Goal: Task Accomplishment & Management: Manage account settings

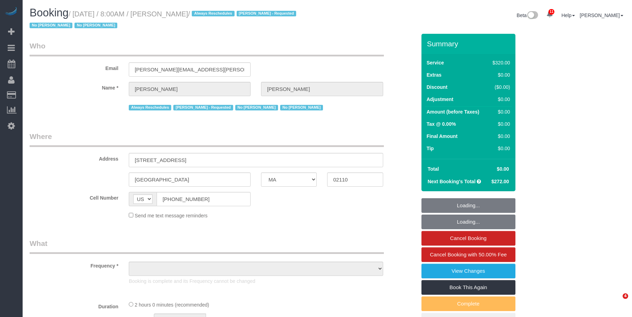
select select "MA"
select select "object:714"
select select "spot1"
select select "number:89"
select select "number:90"
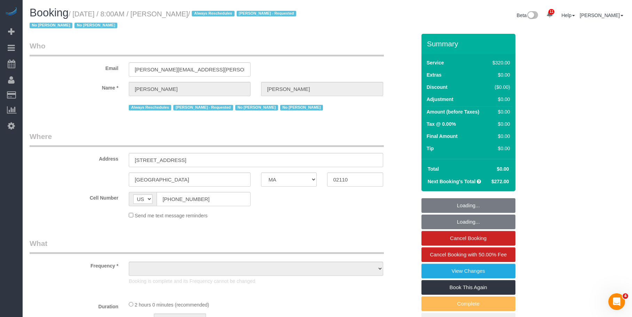
select select "number:15"
select select "number:6"
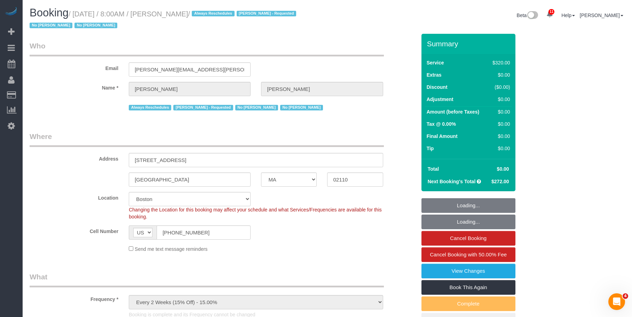
select select "object:957"
select select "string:stripe-pm_1OP3jM4VGloSiKo7alGGAmXC"
select select "2"
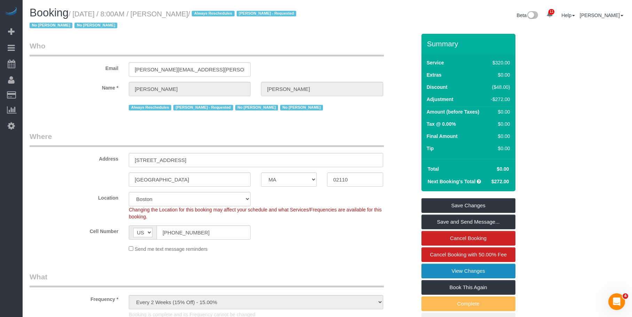
click at [427, 268] on link "View Changes" at bounding box center [469, 271] width 94 height 15
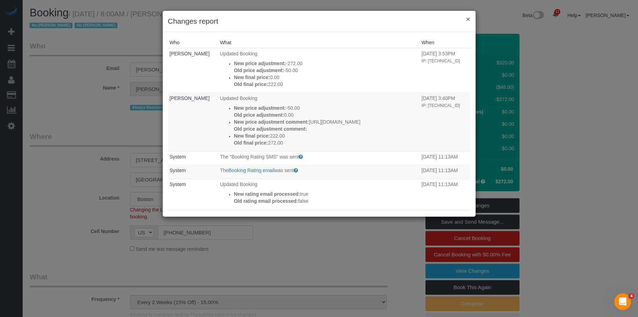
drag, startPoint x: 468, startPoint y: 19, endPoint x: 454, endPoint y: 19, distance: 13.6
click at [468, 19] on button "×" at bounding box center [468, 18] width 4 height 7
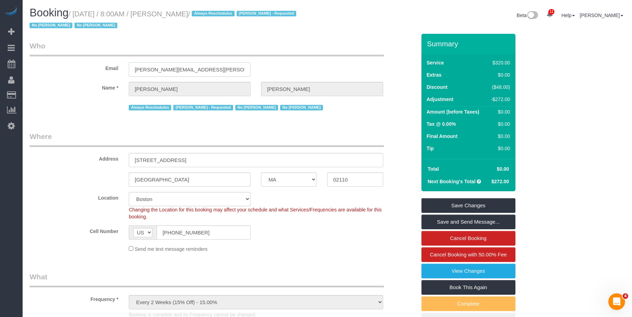
drag, startPoint x: 211, startPoint y: 69, endPoint x: 65, endPoint y: 64, distance: 146.0
click at [65, 64] on div "Email nicole.m.pasquale@gmail.com" at bounding box center [222, 59] width 397 height 36
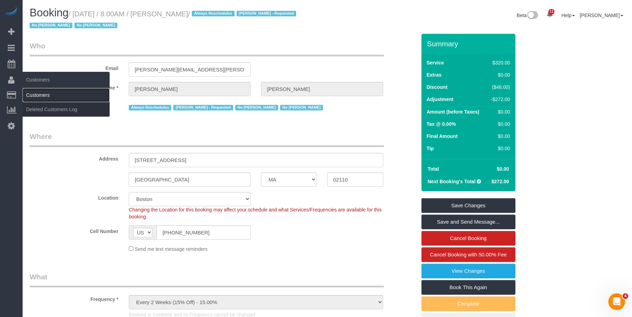
click at [40, 92] on link "Customers" at bounding box center [66, 95] width 87 height 14
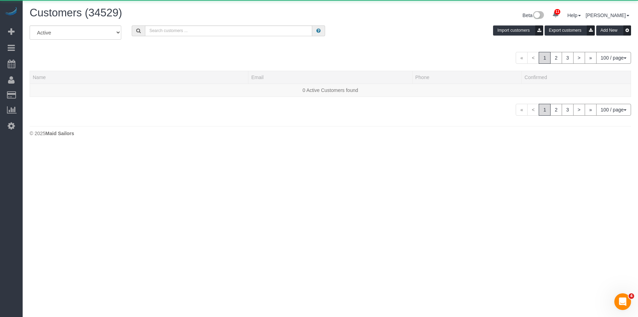
click at [243, 37] on div "All Active Archived Import customers Export customers Add New" at bounding box center [329, 34] width 611 height 19
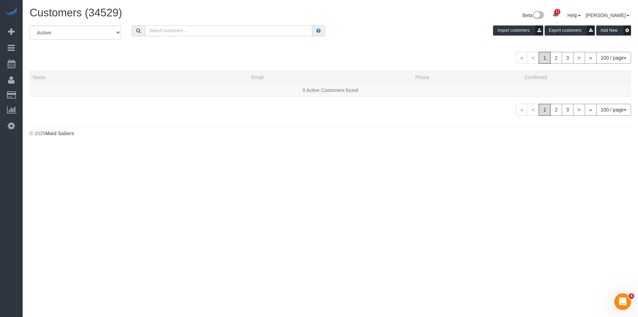
click at [245, 33] on input "text" at bounding box center [228, 30] width 167 height 11
paste input "[PERSON_NAME][EMAIL_ADDRESS][PERSON_NAME][DOMAIN_NAME]"
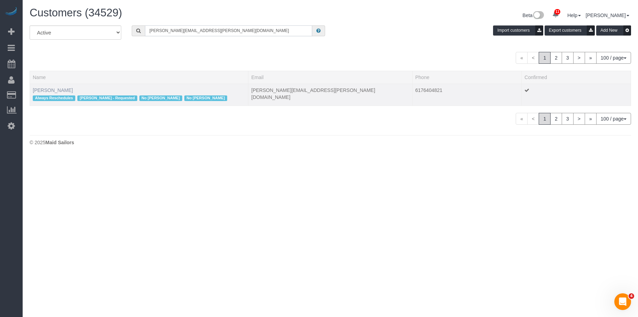
type input "[PERSON_NAME][EMAIL_ADDRESS][PERSON_NAME][DOMAIN_NAME]"
click at [52, 90] on link "Nicole Pasquale" at bounding box center [53, 90] width 40 height 6
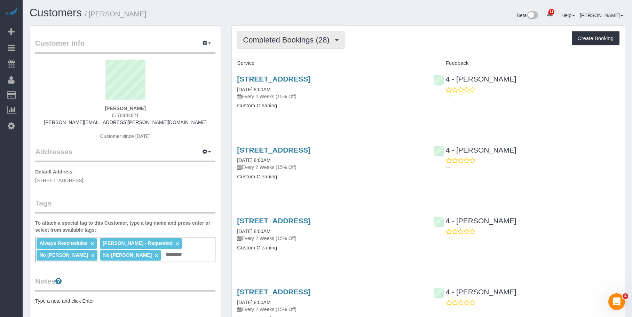
click at [286, 36] on span "Completed Bookings (28)" at bounding box center [288, 40] width 90 height 9
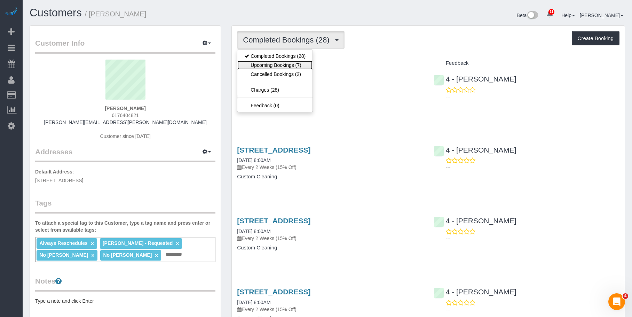
click at [283, 65] on link "Upcoming Bookings (7)" at bounding box center [274, 65] width 75 height 9
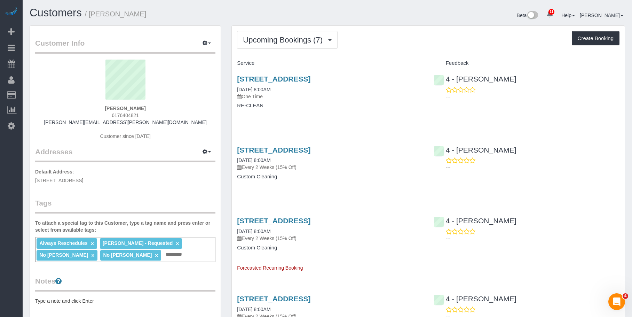
click at [335, 91] on div "85 East India Row, 24c, Boston, MA 02110 09/04/2025 8:00AM One Time" at bounding box center [330, 87] width 186 height 25
click at [311, 150] on link "85 East India Row, 24c, Boston, MA 02110" at bounding box center [273, 150] width 73 height 8
click at [239, 36] on button "Upcoming Bookings (7)" at bounding box center [287, 40] width 101 height 18
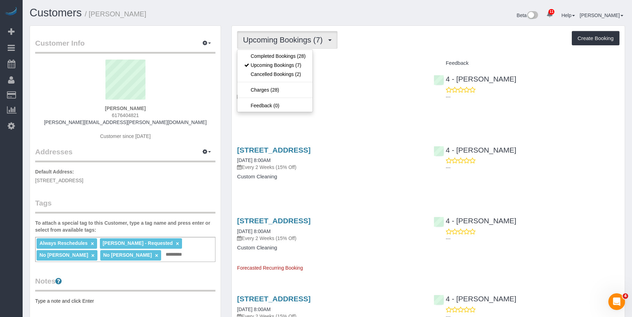
click at [204, 13] on h1 "Customers / Nicole Pasquale" at bounding box center [176, 13] width 293 height 12
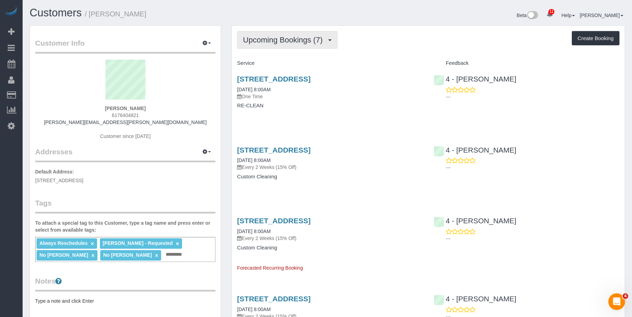
click at [272, 45] on button "Upcoming Bookings (7)" at bounding box center [287, 40] width 101 height 18
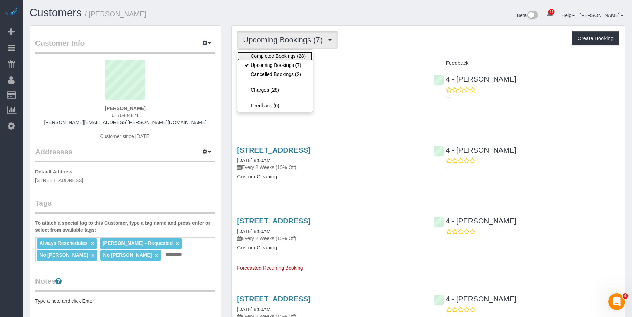
click at [264, 56] on link "Completed Bookings (28)" at bounding box center [274, 56] width 75 height 9
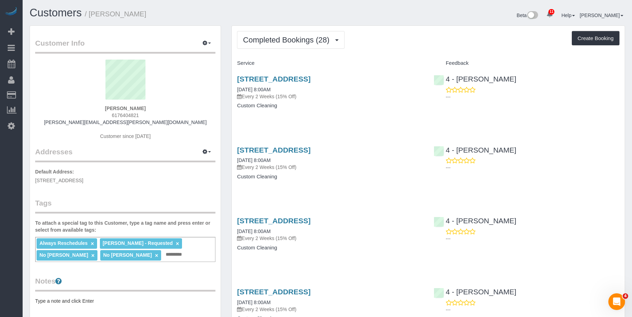
click at [316, 102] on div "85 East India Row, 24c, Boston, MA 02110 08/28/2025 8:00AM Every 2 Weeks (15% O…" at bounding box center [330, 96] width 196 height 54
click at [311, 79] on link "85 East India Row, 24c, Boston, MA 02110" at bounding box center [273, 79] width 73 height 8
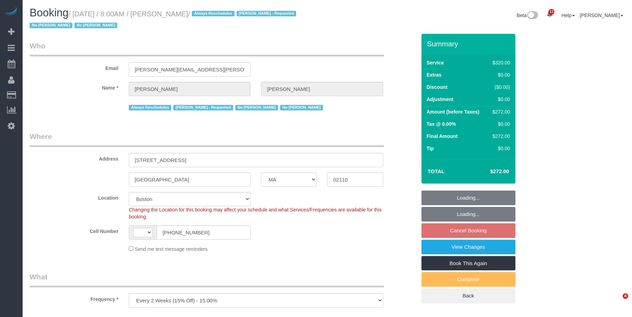
select select "MA"
select select "string:stripe-pm_1OP3jM4VGloSiKo7alGGAmXC"
select select "2"
select select "string:[GEOGRAPHIC_DATA]"
select select "object:619"
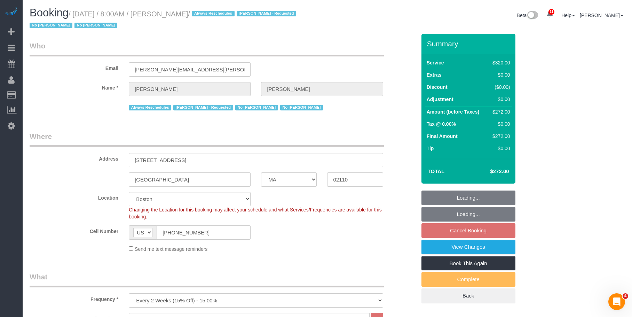
select select "spot1"
select select "number:89"
select select "number:90"
select select "number:15"
select select "number:6"
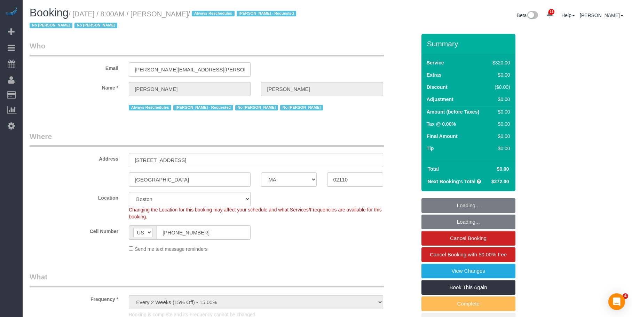
select select "MA"
select select "2"
select select "spot1"
select select "number:89"
select select "number:90"
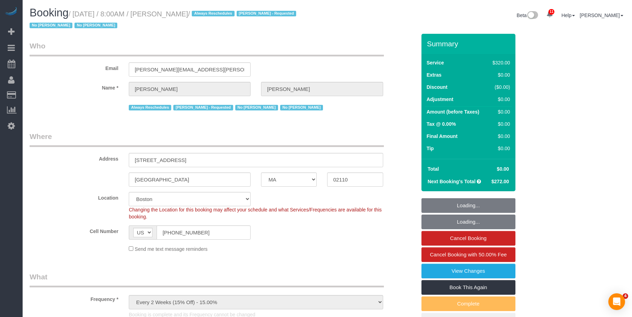
select select "number:15"
select select "number:6"
select select "object:1086"
select select "spot6"
drag, startPoint x: 165, startPoint y: 14, endPoint x: 210, endPoint y: 14, distance: 45.6
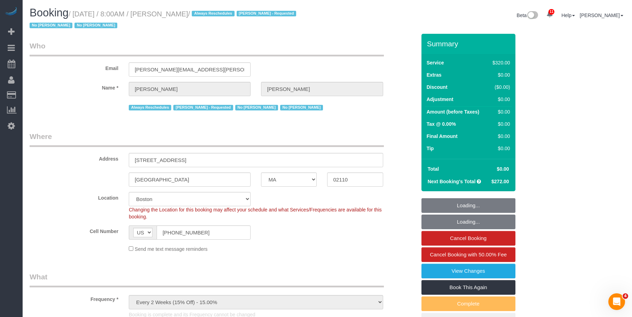
click at [211, 14] on small "/ August 28, 2025 / 8:00AM / Nicole Pasquale / Always Reschedules Marcia Batist…" at bounding box center [164, 19] width 269 height 19
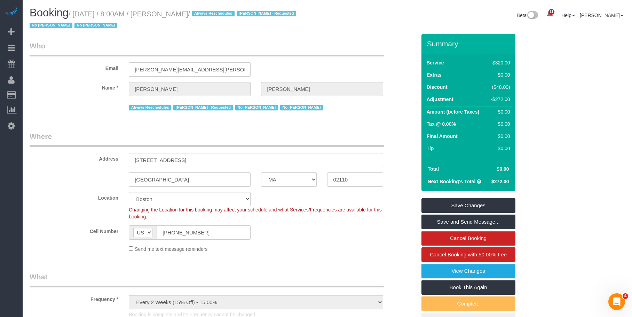
drag, startPoint x: 161, startPoint y: 13, endPoint x: 213, endPoint y: 17, distance: 52.1
click at [213, 17] on small "/ August 28, 2025 / 8:00AM / Nicole Pasquale / Always Reschedules Marcia Batist…" at bounding box center [164, 19] width 269 height 19
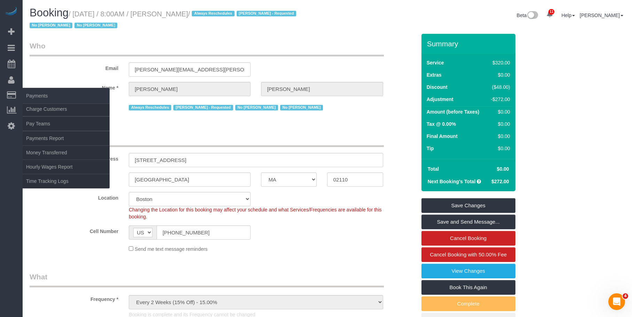
copy small "Nicole Pasquale"
drag, startPoint x: 49, startPoint y: 108, endPoint x: 81, endPoint y: 115, distance: 33.3
click at [49, 108] on link "Charge Customers" at bounding box center [66, 109] width 87 height 14
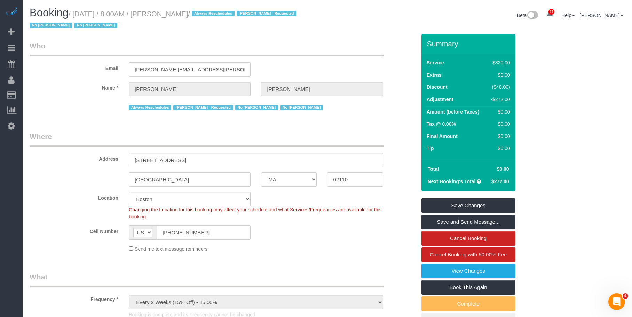
select select
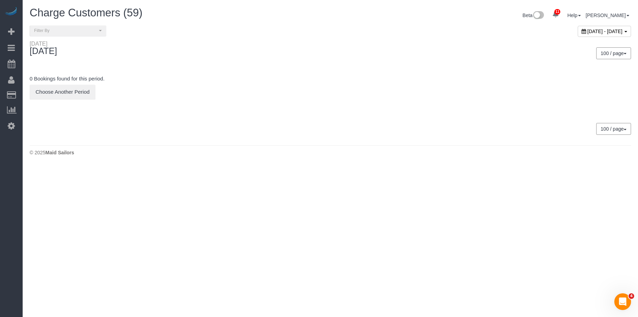
click at [587, 32] on span "September 04, 2025 - September 04, 2025" at bounding box center [604, 32] width 35 height 6
type input "**********"
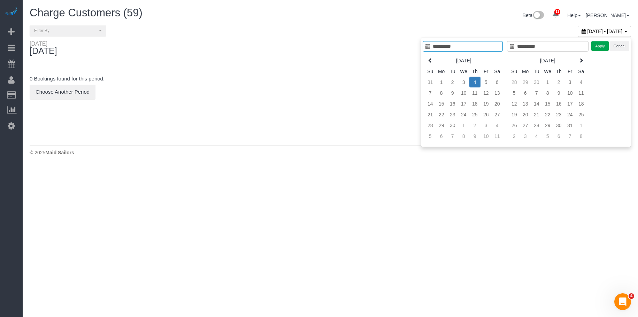
click at [429, 60] on th at bounding box center [429, 60] width 11 height 11
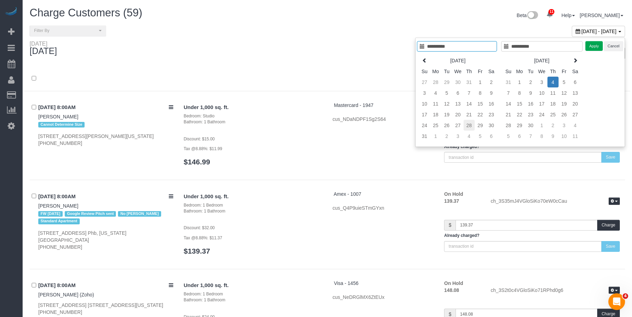
type input "**********"
click at [469, 126] on td "28" at bounding box center [469, 125] width 11 height 11
type input "**********"
click at [592, 46] on button "Apply" at bounding box center [594, 46] width 17 height 10
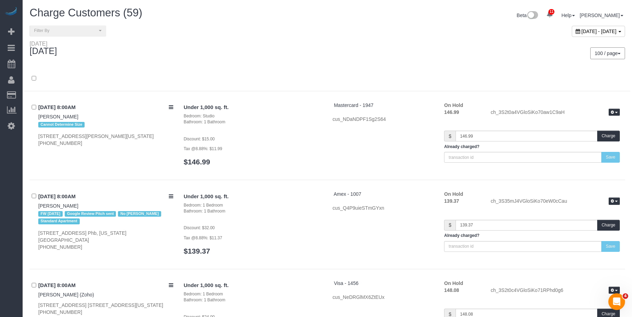
click at [340, 50] on div "100 / page 10 / page 20 / page 30 / page 40 / page 50 / page 100 / page" at bounding box center [479, 53] width 293 height 12
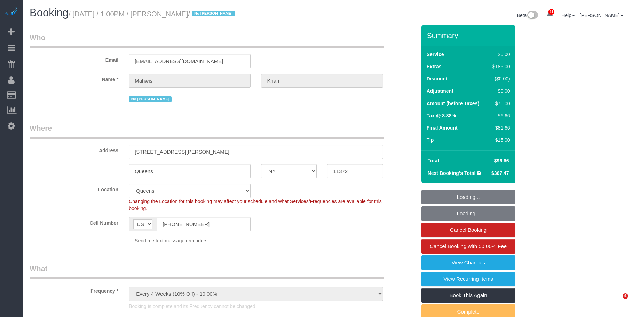
select select "NY"
select select "2"
select select "number:61"
select select "number:77"
select select "number:15"
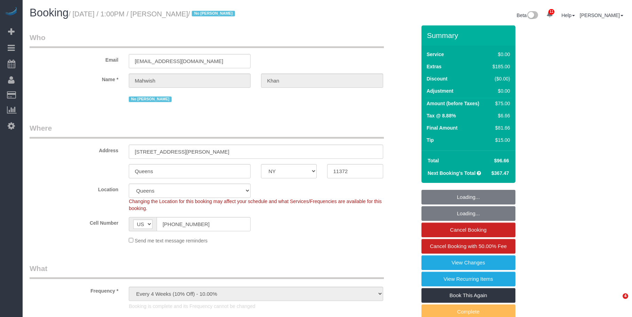
select select "number:5"
select select "spot6"
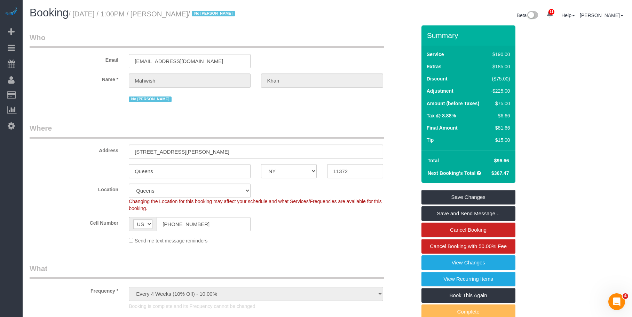
drag, startPoint x: 165, startPoint y: 12, endPoint x: 199, endPoint y: 15, distance: 34.6
click at [208, 14] on small "/ August 28, 2025 / 1:00PM / Mahwish Khan / No Ana Rodriguez" at bounding box center [153, 14] width 169 height 8
drag, startPoint x: 162, startPoint y: 14, endPoint x: 208, endPoint y: 14, distance: 45.6
click at [208, 14] on small "/ August 28, 2025 / 1:00PM / Mahwish Khan / No Ana Rodriguez" at bounding box center [153, 14] width 169 height 8
copy small "Mahwish Khan"
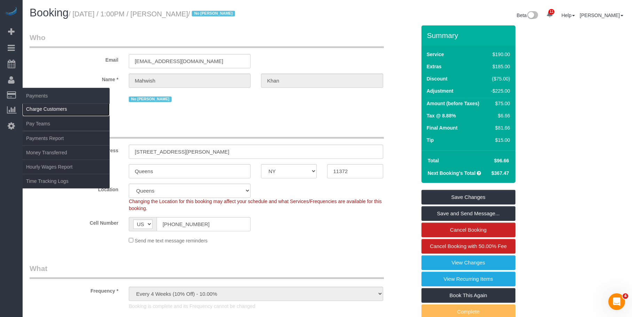
drag, startPoint x: 38, startPoint y: 108, endPoint x: 60, endPoint y: 107, distance: 22.3
click at [38, 108] on link "Charge Customers" at bounding box center [66, 109] width 87 height 14
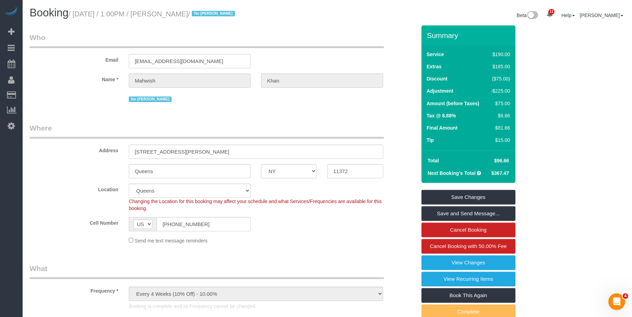
select select
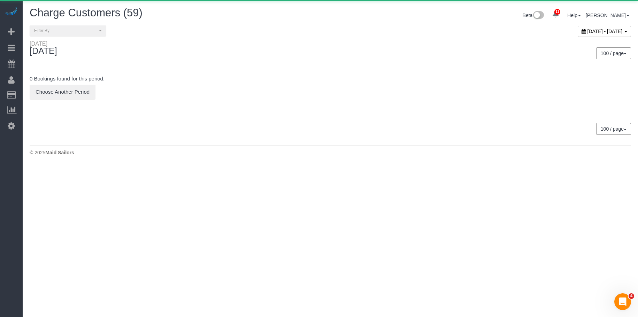
click at [587, 31] on span "September 04, 2025 - September 04, 2025" at bounding box center [604, 32] width 35 height 6
type input "**********"
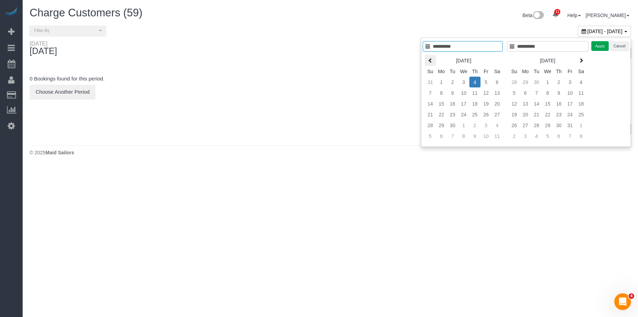
click at [429, 60] on th at bounding box center [429, 60] width 11 height 11
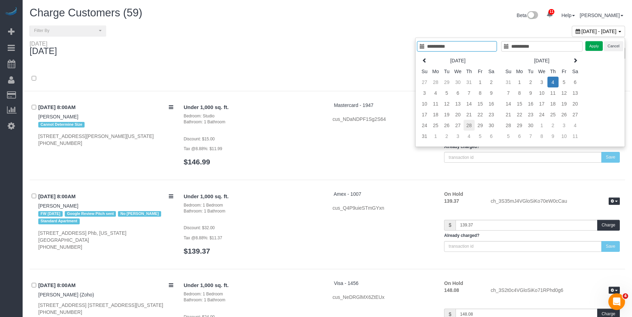
type input "**********"
click at [470, 125] on td "28" at bounding box center [469, 125] width 11 height 11
type input "**********"
click at [470, 125] on td "28" at bounding box center [469, 125] width 11 height 11
type input "**********"
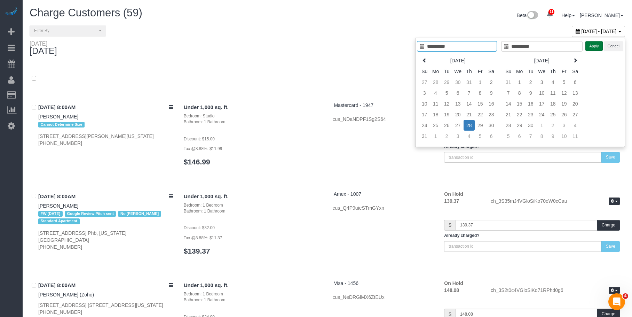
click at [591, 44] on button "Apply" at bounding box center [594, 46] width 17 height 10
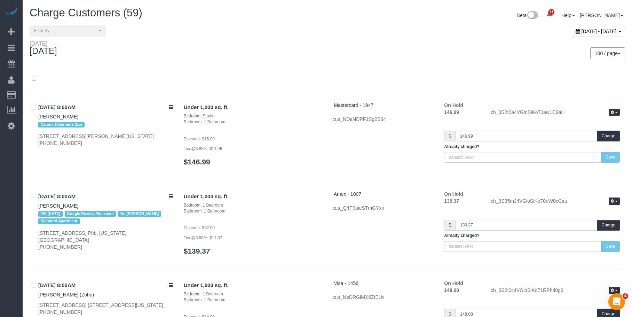
click at [411, 69] on div at bounding box center [327, 78] width 606 height 25
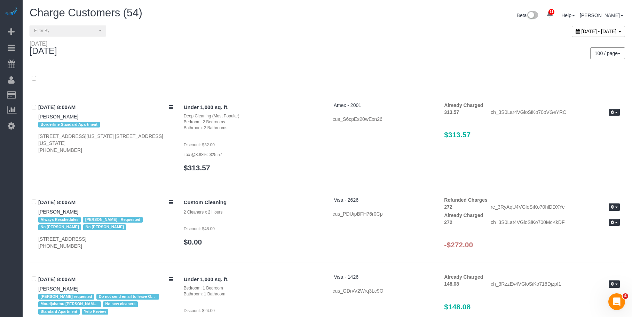
scroll to position [3266, 0]
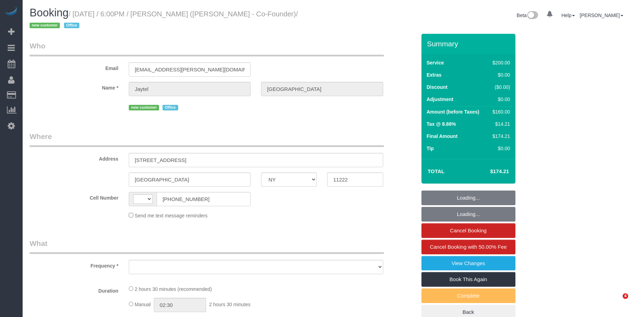
select select "NY"
select select "string:[GEOGRAPHIC_DATA]"
select select "object:480"
select select "150"
select select "spot1"
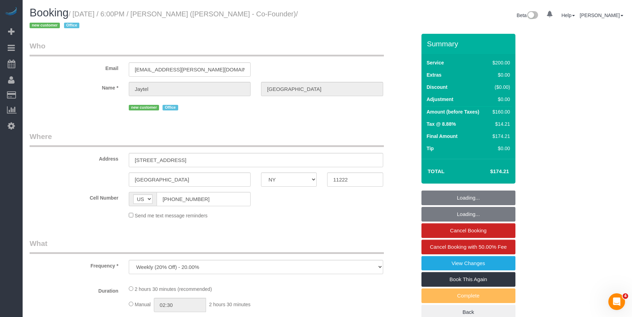
select select "number:89"
select select "number:90"
select select "number:15"
select select "number:7"
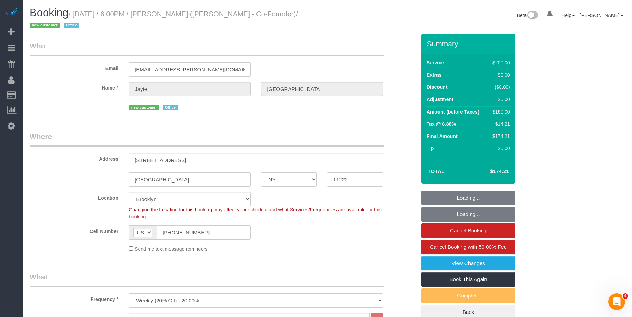
select select "string:stripe-pm_1S318h4VGloSiKo7OG7SN7WJ"
select select "object:1333"
select select "spot39"
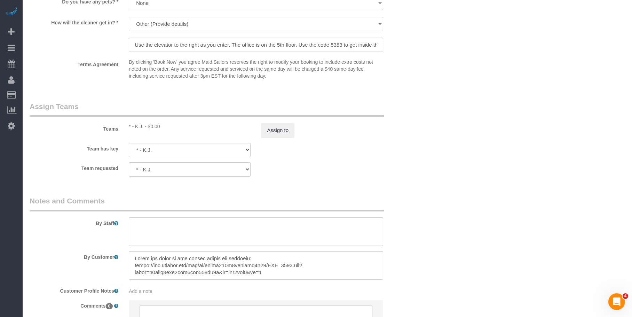
scroll to position [0, 19]
drag, startPoint x: 304, startPoint y: 46, endPoint x: 444, endPoint y: 47, distance: 139.6
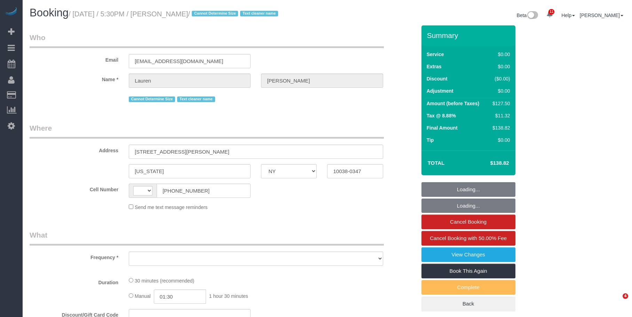
select select "NY"
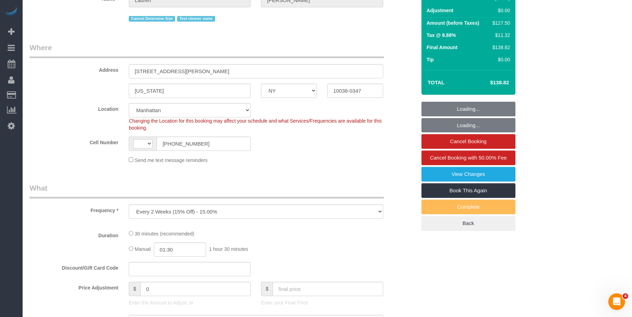
select select "object:490"
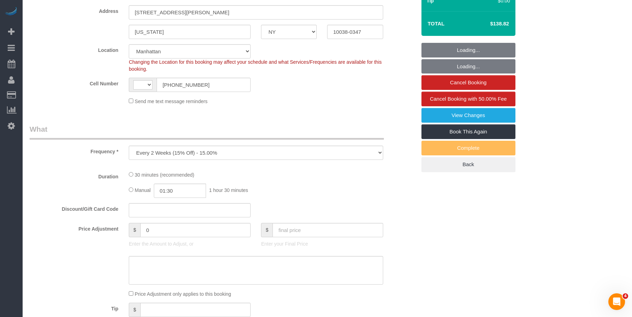
select select "string:US"
select select "string:stripe-pm_1REMk24VGloSiKo7t1T9C341"
select select "number:89"
select select "number:90"
select select "number:15"
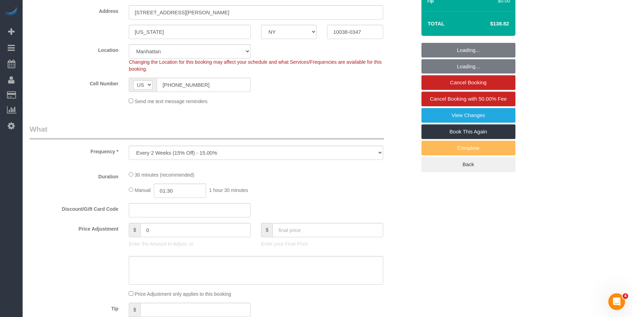
select select "number:6"
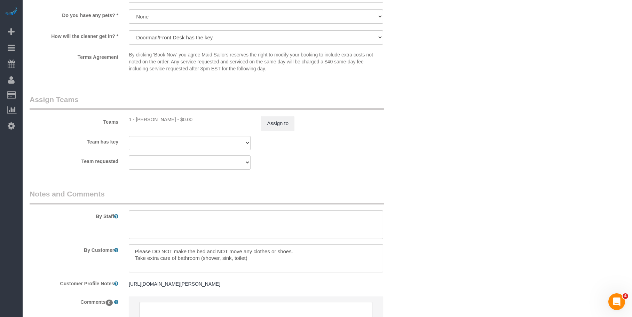
scroll to position [940, 0]
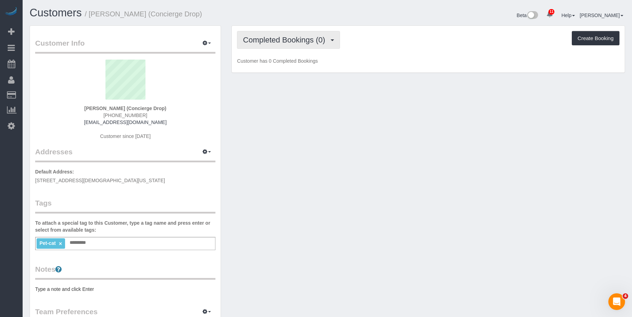
click at [264, 42] on span "Completed Bookings (0)" at bounding box center [286, 40] width 86 height 9
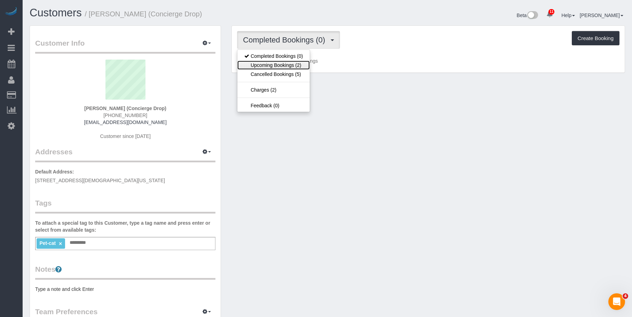
click at [264, 66] on link "Upcoming Bookings (2)" at bounding box center [273, 65] width 72 height 9
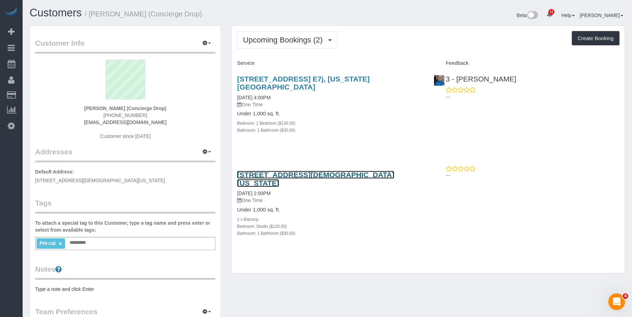
click at [334, 171] on link "[STREET_ADDRESS][DEMOGRAPHIC_DATA][US_STATE]" at bounding box center [315, 179] width 157 height 16
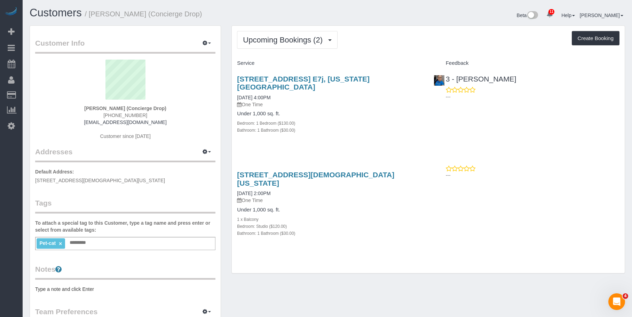
click at [347, 119] on div "Bedroom: 1 Bedroom ($130.00)" at bounding box center [330, 122] width 186 height 7
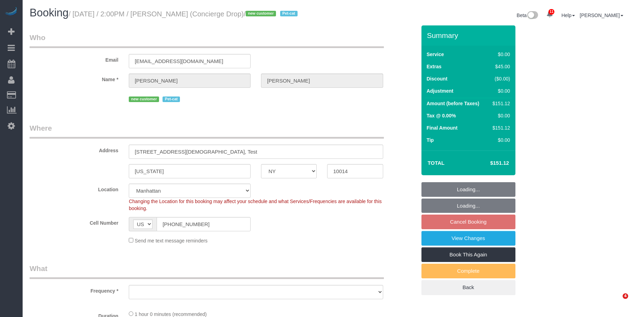
select select "NY"
select select "string:stripe-pm_1RaQn24VGloSiKo7zeOF73Wj"
select select "object:864"
select select "spot7"
select select "number:89"
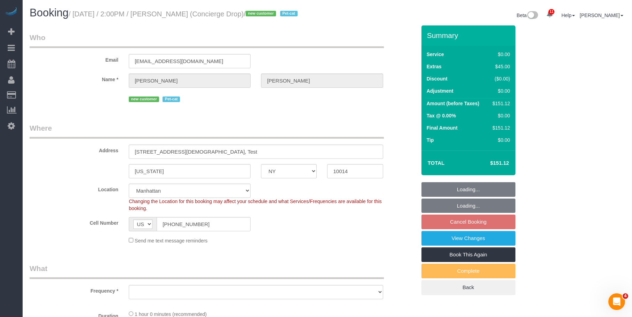
select select "number:90"
select select "number:13"
select select "number:5"
select select "object:1398"
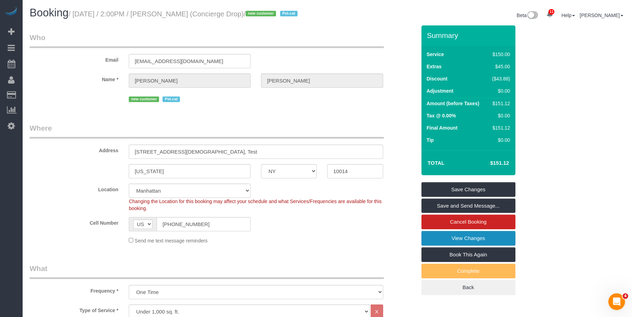
click at [500, 245] on link "View Changes" at bounding box center [469, 238] width 94 height 15
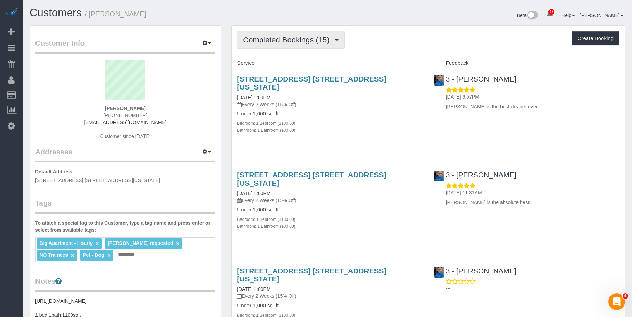
drag, startPoint x: 283, startPoint y: 42, endPoint x: 280, endPoint y: 58, distance: 16.3
click at [283, 42] on span "Completed Bookings (15)" at bounding box center [288, 40] width 90 height 9
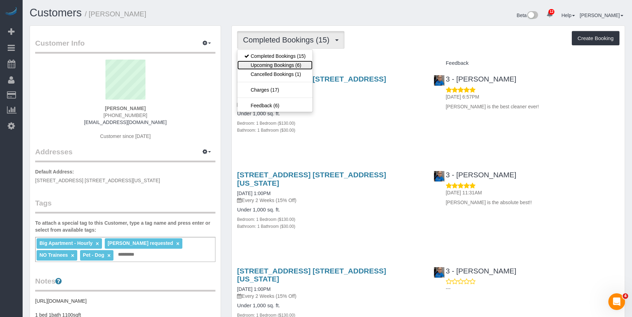
click at [277, 64] on link "Upcoming Bookings (6)" at bounding box center [274, 65] width 75 height 9
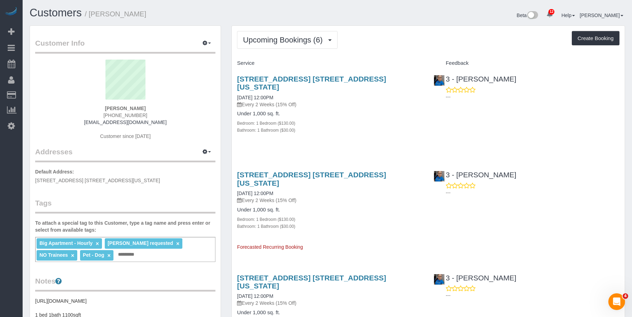
click at [349, 111] on h4 "Under 1,000 sq. ft." at bounding box center [330, 114] width 186 height 6
click at [352, 78] on link "[STREET_ADDRESS] [STREET_ADDRESS][US_STATE]" at bounding box center [311, 83] width 149 height 16
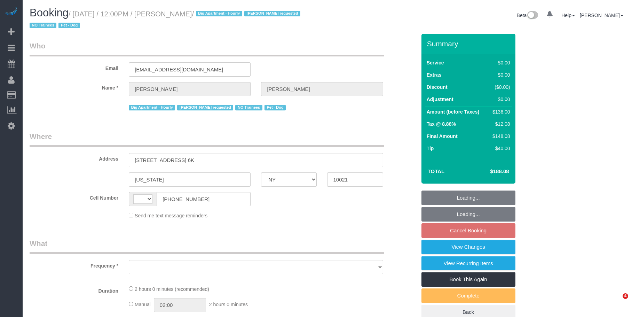
select select "NY"
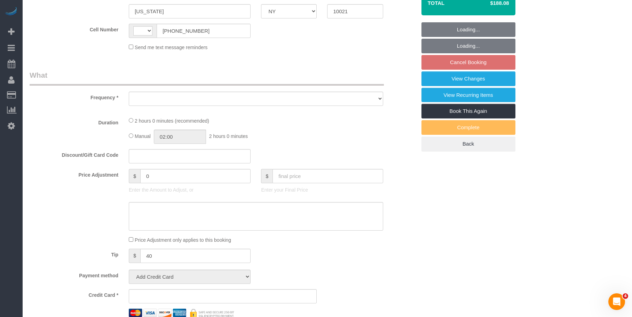
scroll to position [174, 0]
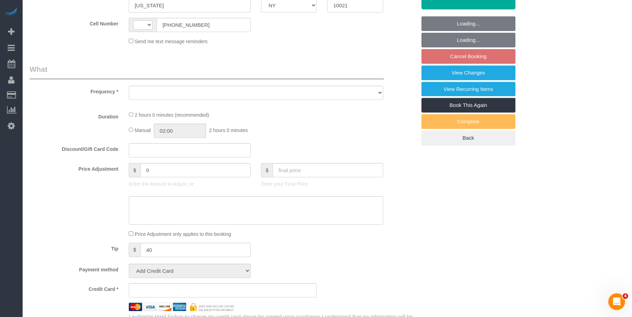
select select "object:495"
select select "string:US"
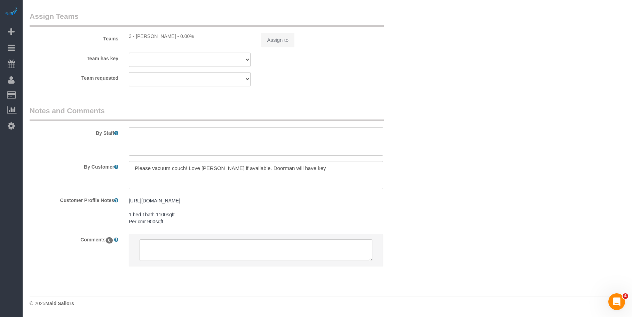
select select "number:57"
select select "number:75"
select select "number:13"
select select "number:6"
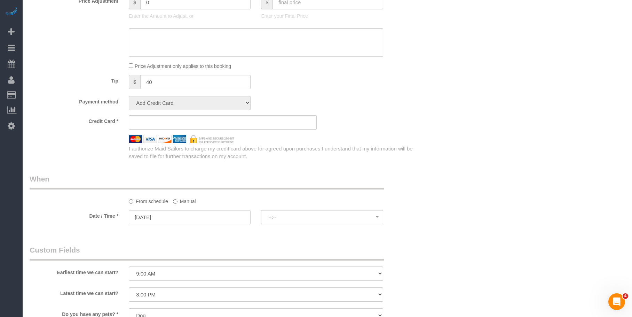
select select "object:1389"
select select "string:stripe-pm_1QROV34VGloSiKo7AmWsE2mn"
select select "spot4"
select select "1"
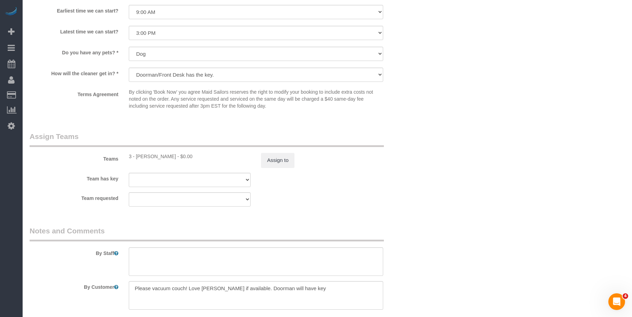
scroll to position [800, 0]
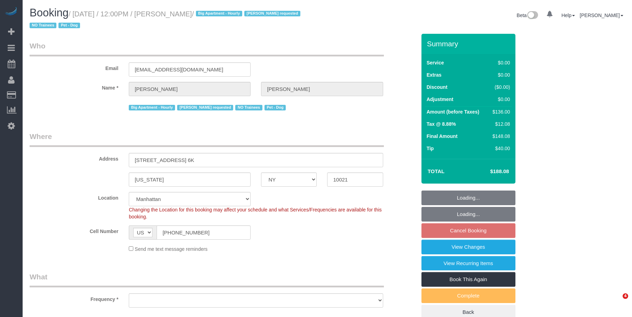
select select "NY"
select select "string:stripe-pm_1QROV34VGloSiKo7AmWsE2mn"
select select "number:57"
select select "number:75"
select select "number:13"
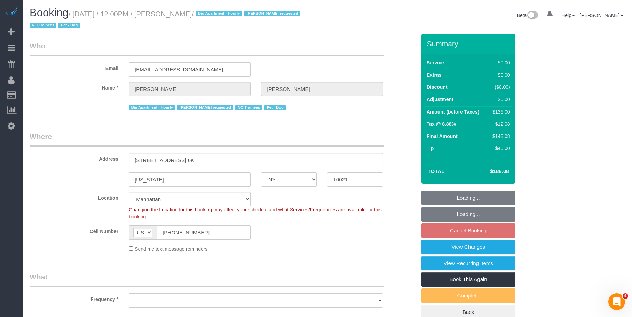
select select "number:6"
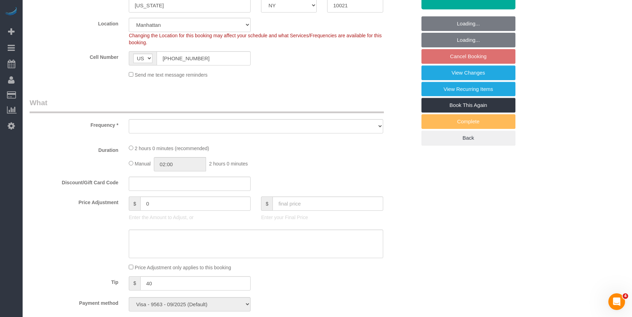
select select "object:889"
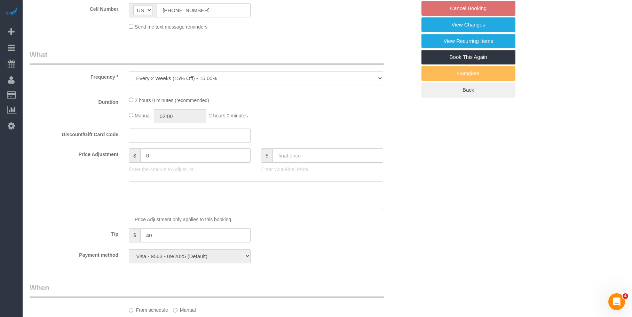
select select "1"
select select "spot4"
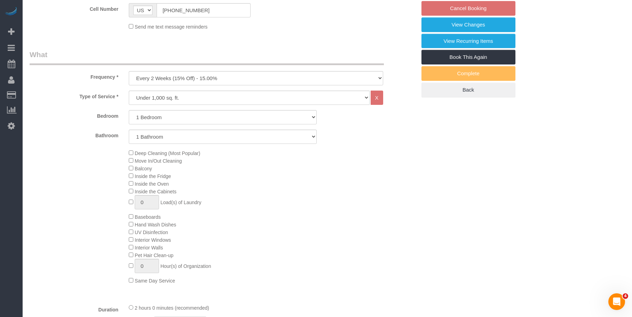
select select "object:1389"
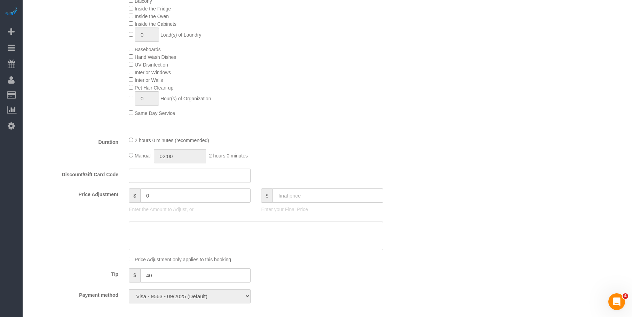
select select "1"
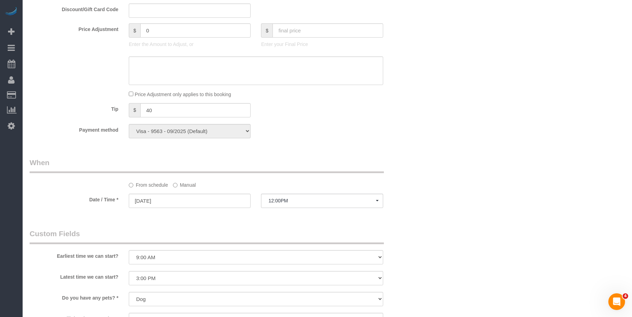
scroll to position [592, 0]
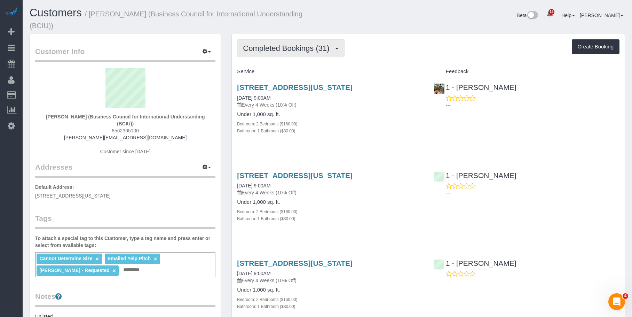
click at [288, 50] on span "Completed Bookings (31)" at bounding box center [288, 48] width 90 height 9
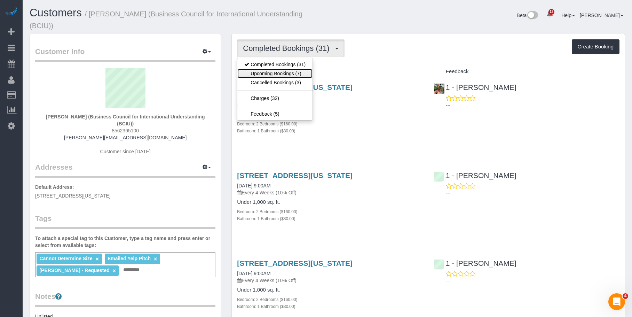
click at [265, 72] on link "Upcoming Bookings (7)" at bounding box center [274, 73] width 75 height 9
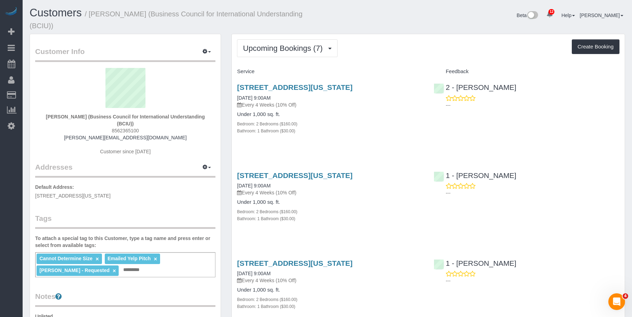
click at [356, 121] on div "Bedroom: 2 Bedrooms ($160.00)" at bounding box center [330, 123] width 186 height 7
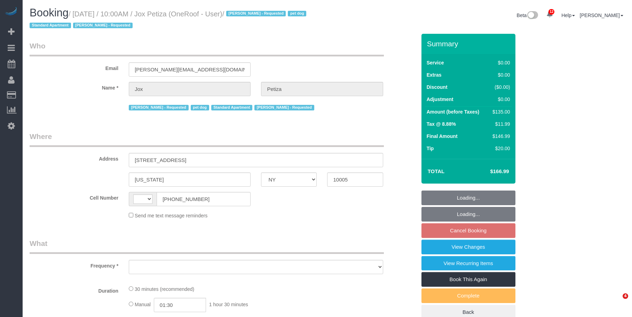
select select "NY"
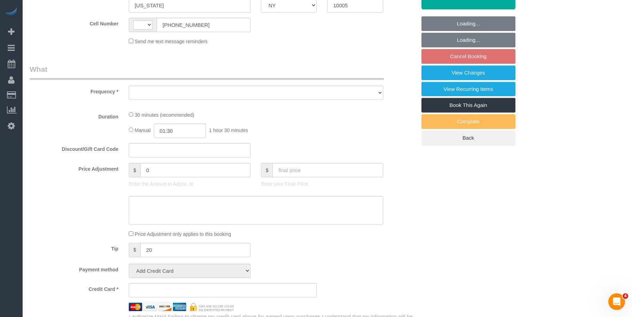
select select "string:US"
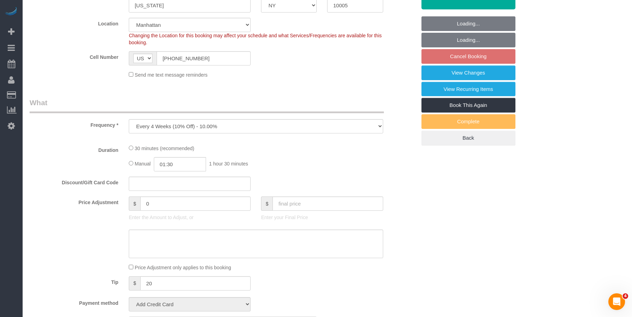
select select "object:1032"
select select "string:stripe-pm_1PwTrs4VGloSiKo7pLA6fO7l"
select select "number:89"
select select "number:90"
select select "number:13"
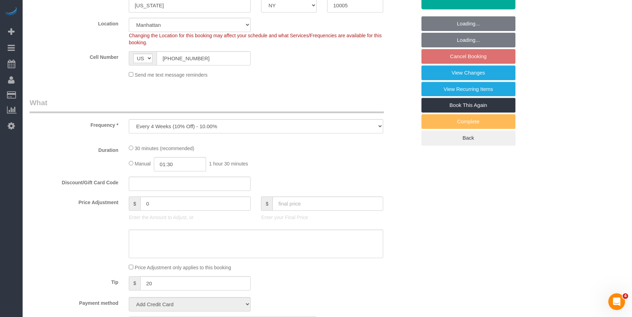
select select "number:5"
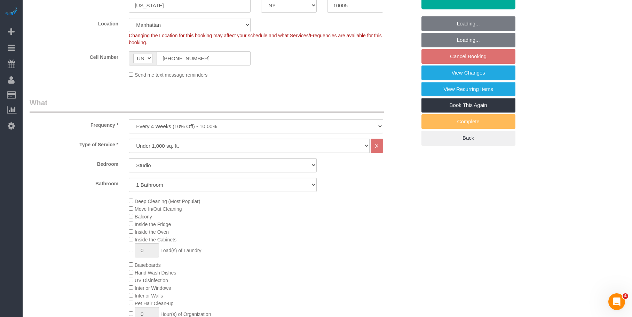
select select "spot2"
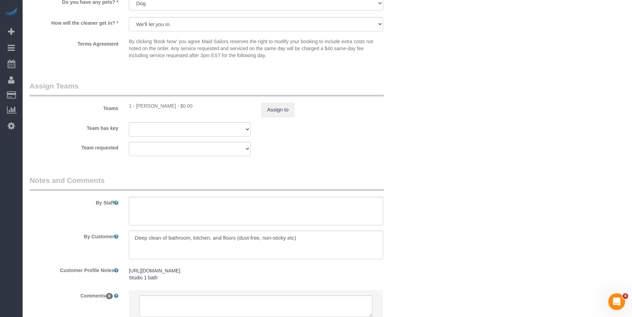
scroll to position [906, 0]
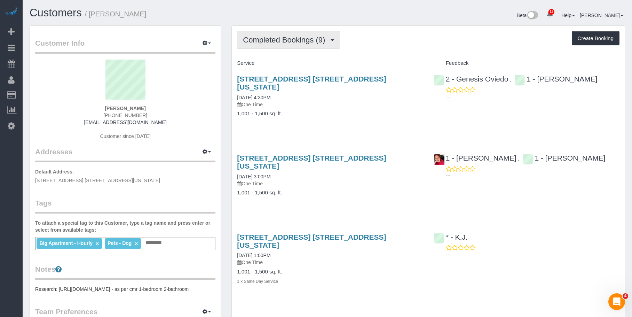
drag, startPoint x: 289, startPoint y: 41, endPoint x: 286, endPoint y: 53, distance: 11.8
click at [289, 41] on span "Completed Bookings (9)" at bounding box center [286, 40] width 86 height 9
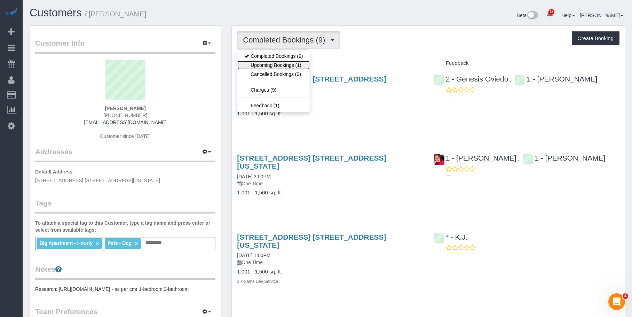
click at [274, 65] on link "Upcoming Bookings (1)" at bounding box center [273, 65] width 72 height 9
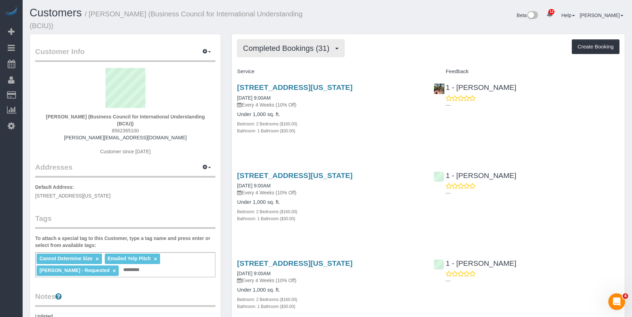
click at [284, 45] on span "Completed Bookings (31)" at bounding box center [288, 48] width 90 height 9
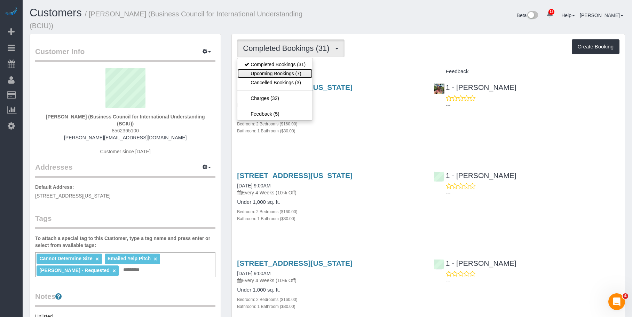
click at [288, 71] on link "Upcoming Bookings (7)" at bounding box center [274, 73] width 75 height 9
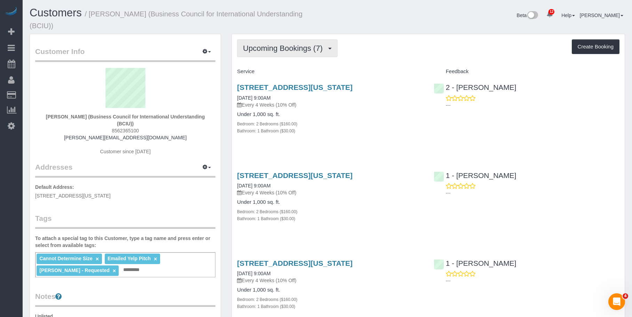
click at [302, 52] on span "Upcoming Bookings (7)" at bounding box center [284, 48] width 83 height 9
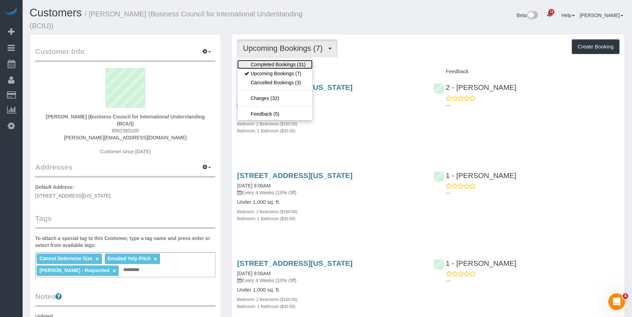
click at [285, 65] on link "Completed Bookings (31)" at bounding box center [274, 64] width 75 height 9
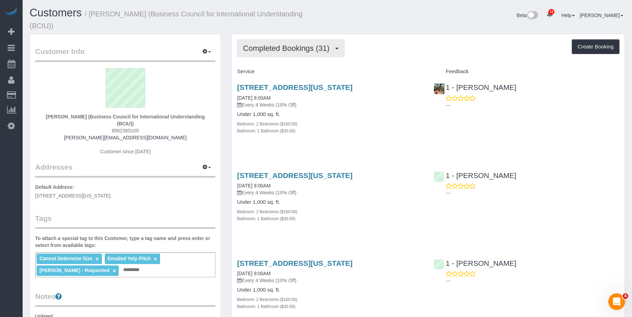
click at [294, 50] on span "Completed Bookings (31)" at bounding box center [288, 48] width 90 height 9
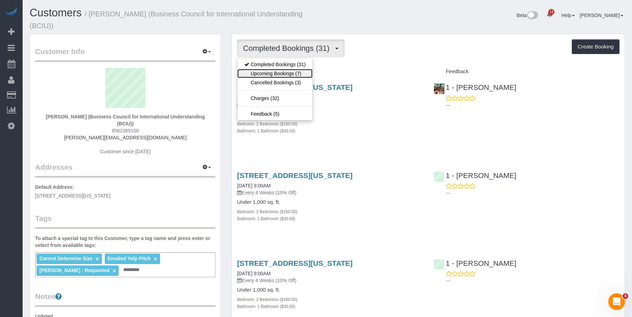
click at [286, 76] on link "Upcoming Bookings (7)" at bounding box center [274, 73] width 75 height 9
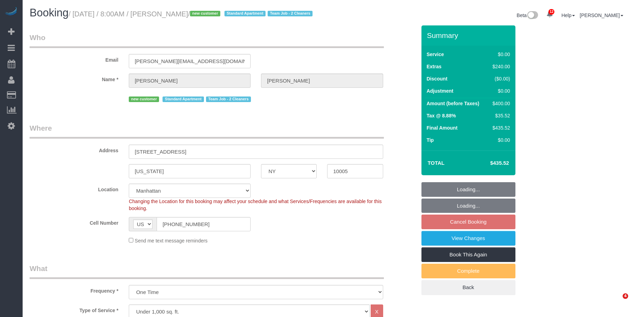
select select "NY"
select select "spot1"
select select "number:56"
select select "number:71"
select select "number:15"
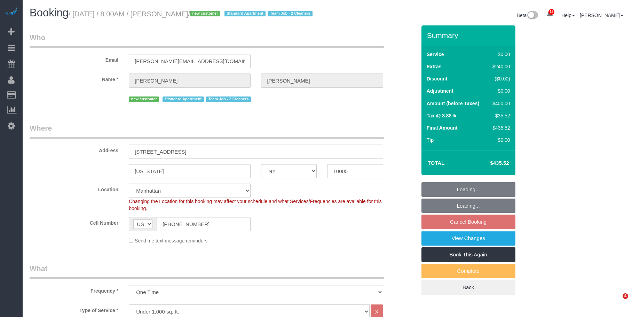
select select "number:5"
select select "object:1389"
select select "1"
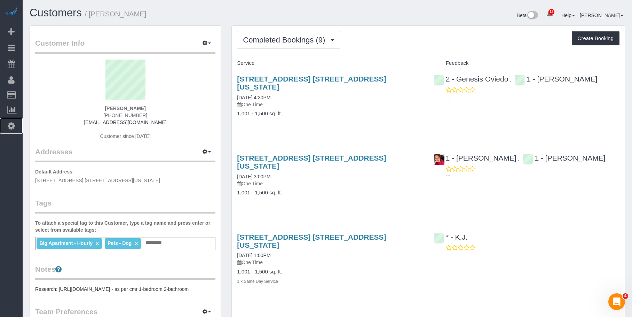
drag, startPoint x: 12, startPoint y: 128, endPoint x: 44, endPoint y: 56, distance: 79.4
click at [12, 128] on icon at bounding box center [11, 126] width 7 height 8
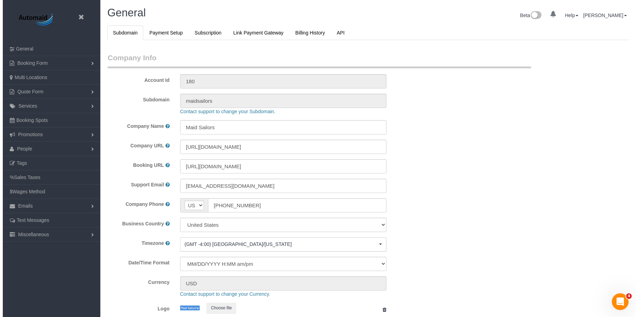
scroll to position [1476, 632]
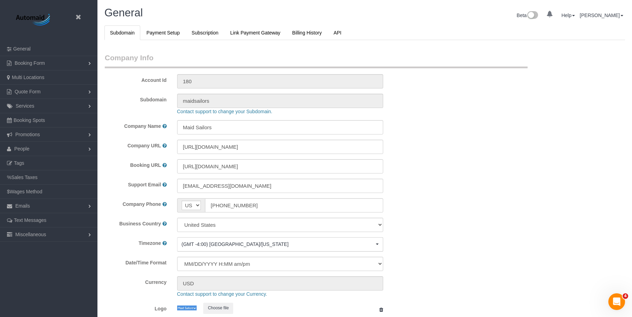
select select "425"
click at [31, 144] on link "People" at bounding box center [48, 149] width 97 height 14
click at [28, 159] on link "Teams" at bounding box center [48, 163] width 97 height 14
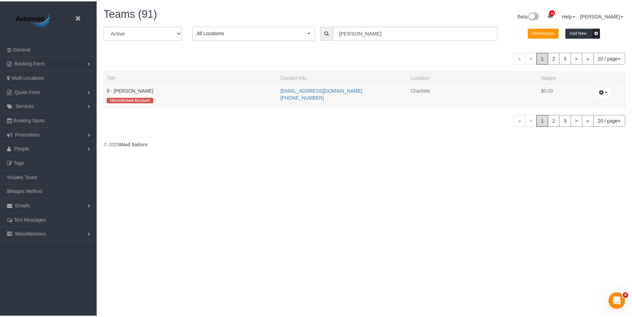
scroll to position [158, 638]
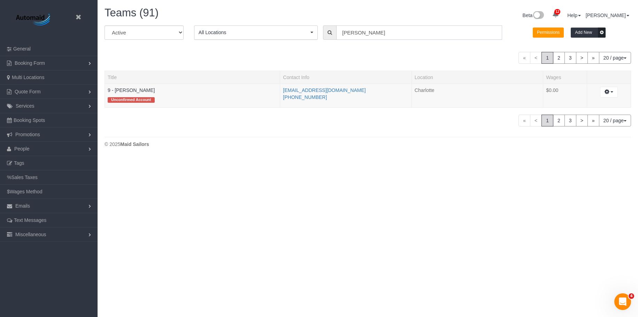
drag, startPoint x: 369, startPoint y: 32, endPoint x: 294, endPoint y: 32, distance: 75.6
click at [294, 32] on div "All Active Archived All Locations All Locations Active Locations Manhattan [def…" at bounding box center [367, 34] width 537 height 19
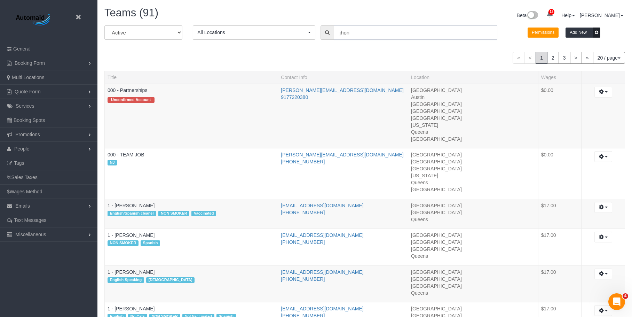
scroll to position [34647, 34180]
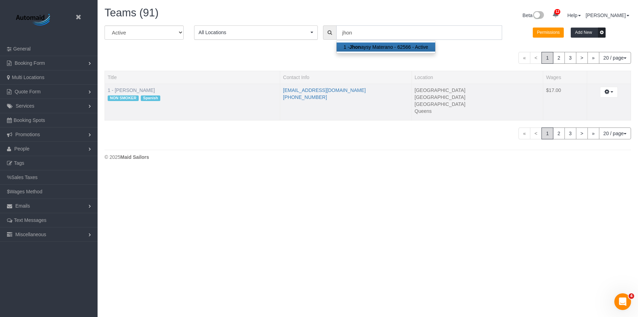
type input "jhon"
drag, startPoint x: 145, startPoint y: 89, endPoint x: 237, endPoint y: 107, distance: 94.0
click at [145, 89] on link "1 - [PERSON_NAME]" at bounding box center [131, 90] width 47 height 6
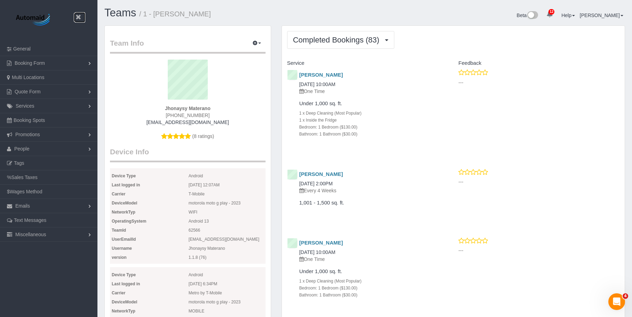
click at [78, 18] on icon at bounding box center [78, 17] width 9 height 9
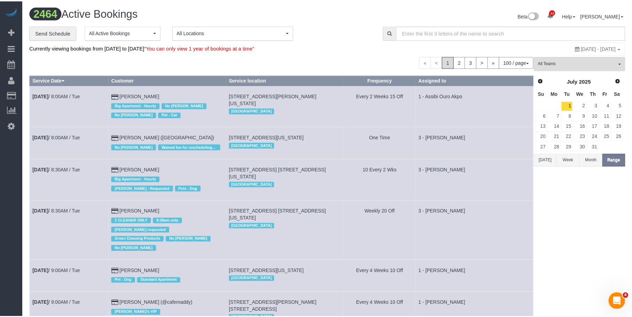
scroll to position [4139, 632]
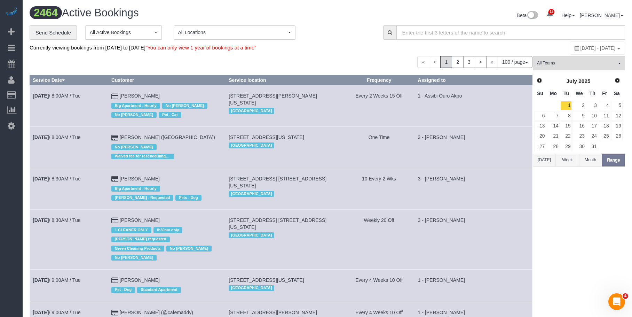
drag, startPoint x: 337, startPoint y: 12, endPoint x: 339, endPoint y: 21, distance: 8.6
click at [337, 12] on div "Beta 12 Your Notifications You have 0 alerts × You have 4 to charge for 09/04/2…" at bounding box center [479, 16] width 303 height 18
drag, startPoint x: 583, startPoint y: 64, endPoint x: 584, endPoint y: 119, distance: 55.4
click at [583, 64] on span "All Teams" at bounding box center [576, 63] width 79 height 6
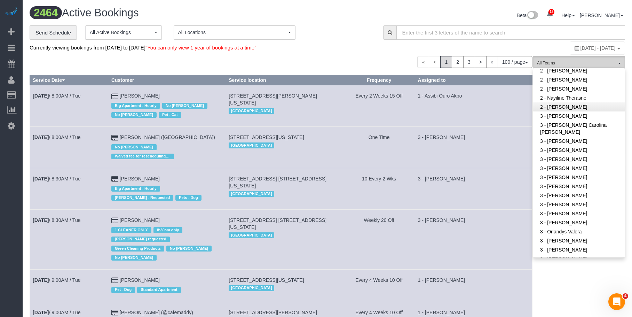
scroll to position [487, 0]
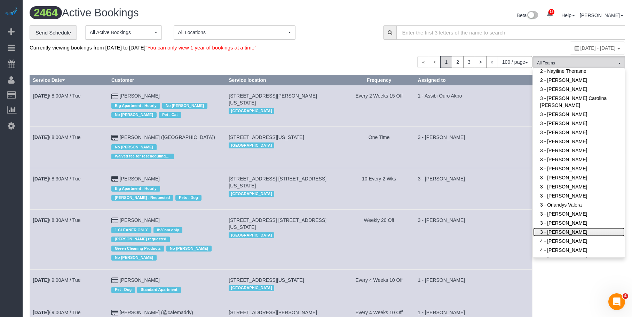
click at [571, 231] on link "3 - [PERSON_NAME]" at bounding box center [579, 231] width 92 height 9
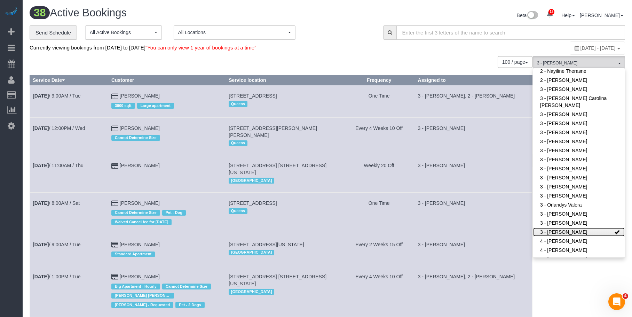
scroll to position [33145, 34186]
click at [352, 33] on div "**********" at bounding box center [201, 32] width 343 height 15
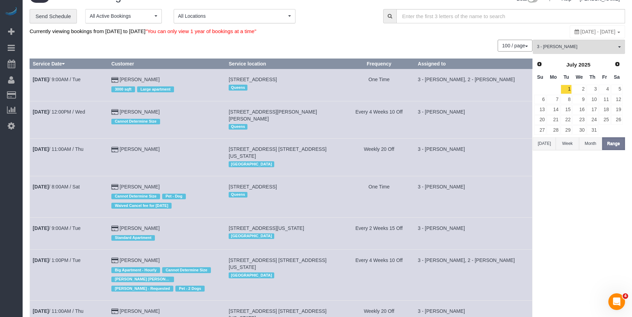
scroll to position [0, 0]
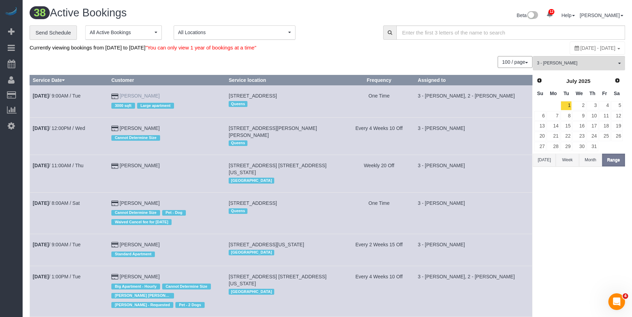
drag, startPoint x: 162, startPoint y: 97, endPoint x: 126, endPoint y: 97, distance: 35.5
click at [126, 97] on td "Stefanie Ryan 3000 sqft Large apartment" at bounding box center [166, 101] width 117 height 32
copy link "Stefanie Ryan"
click at [561, 62] on span "3 - Yenis Mendez" at bounding box center [576, 63] width 79 height 6
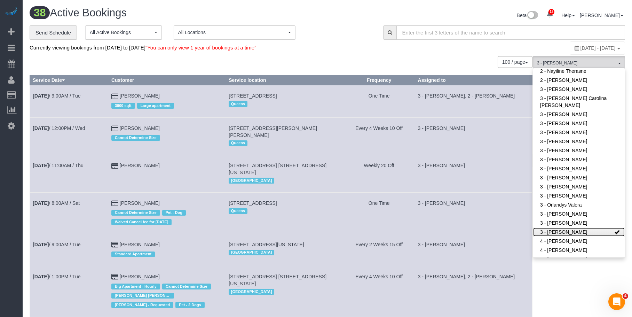
click at [543, 229] on link "3 - [PERSON_NAME]" at bounding box center [579, 231] width 92 height 9
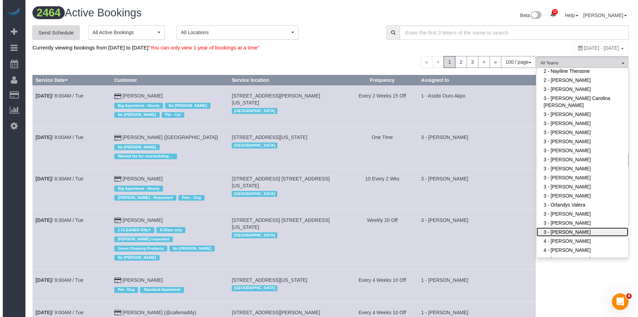
scroll to position [4139, 632]
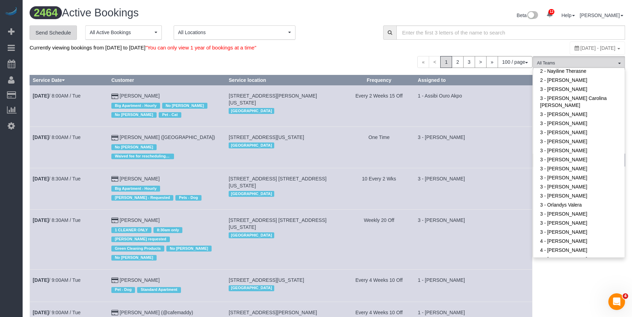
click at [57, 33] on link "Send Schedule" at bounding box center [53, 32] width 47 height 15
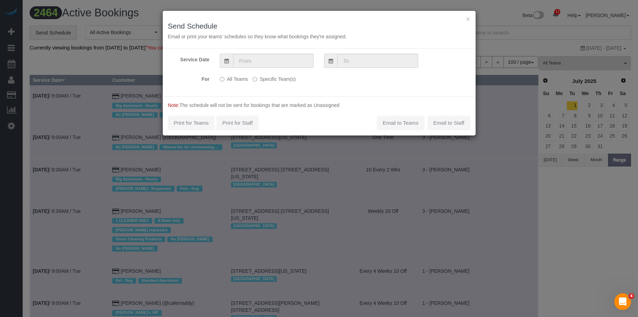
scroll to position [4134, 638]
click at [296, 58] on input "text" at bounding box center [273, 61] width 80 height 14
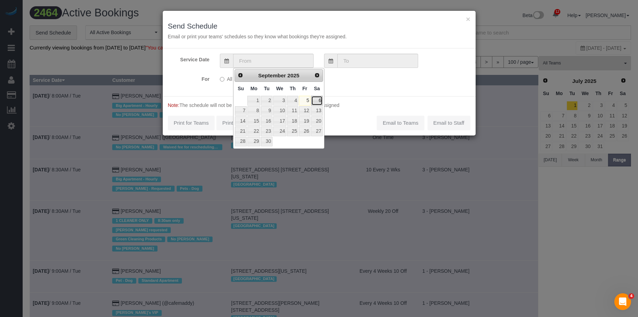
click at [316, 100] on link "6" at bounding box center [316, 100] width 11 height 9
type input "09/06/2025"
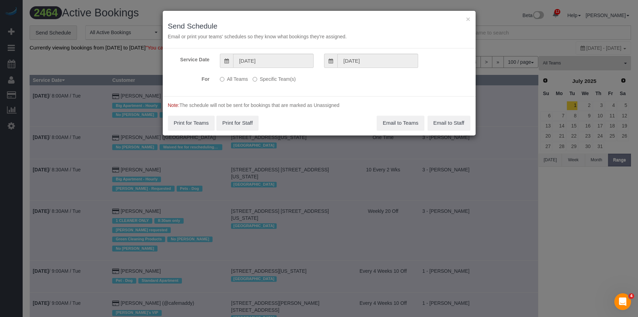
click at [288, 78] on label "Specific Team(s)" at bounding box center [273, 77] width 43 height 9
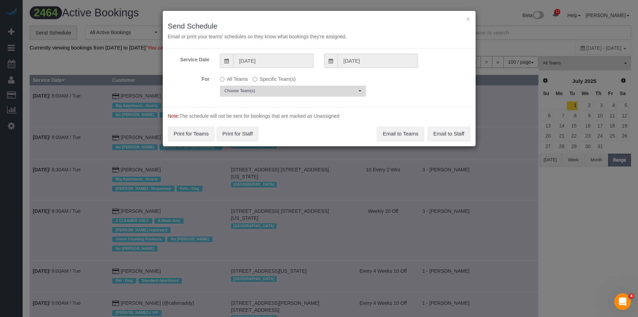
click at [320, 89] on span "Choose Team(s)" at bounding box center [290, 91] width 132 height 6
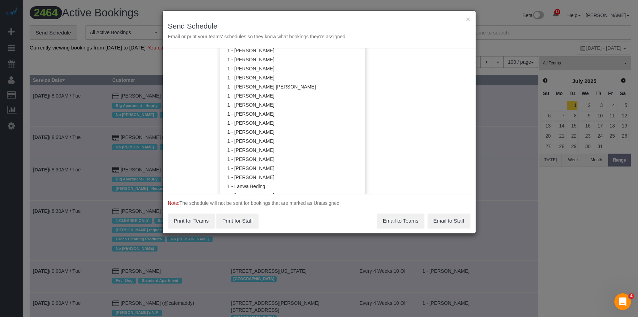
scroll to position [141, 0]
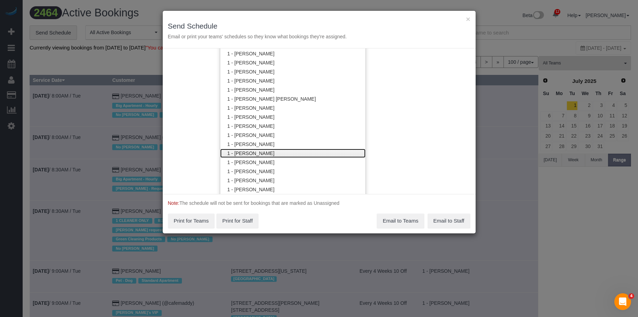
click at [256, 154] on link "1 - [PERSON_NAME]" at bounding box center [292, 153] width 145 height 9
drag, startPoint x: 337, startPoint y: 24, endPoint x: 389, endPoint y: 21, distance: 52.3
click at [337, 24] on h3 "Send Schedule" at bounding box center [319, 26] width 302 height 8
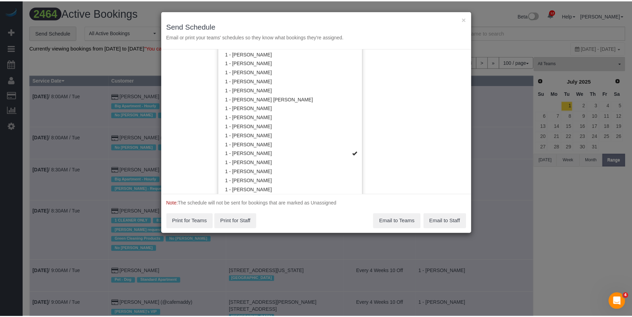
scroll to position [0, 0]
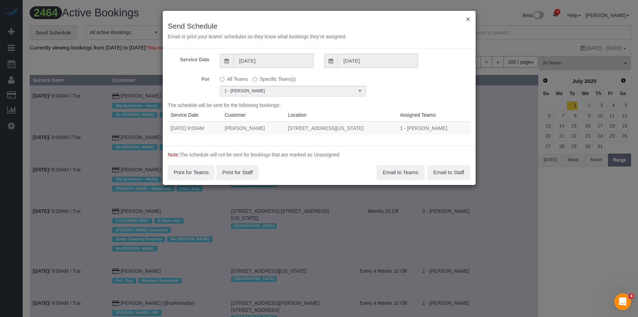
click at [468, 18] on button "×" at bounding box center [468, 18] width 4 height 7
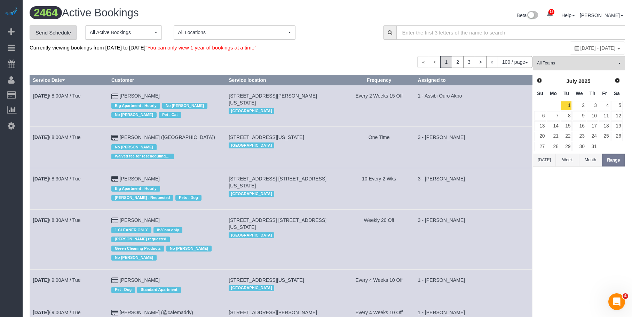
scroll to position [4139, 632]
click at [571, 61] on span "All Teams" at bounding box center [576, 63] width 79 height 6
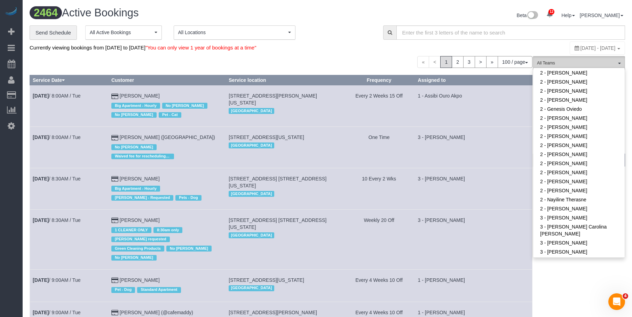
scroll to position [326, 0]
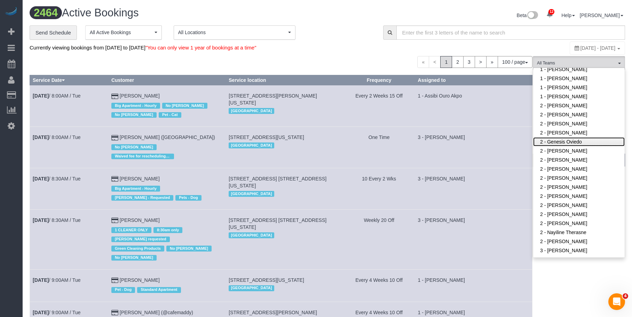
click at [580, 143] on link "2 - Genesis Oviedo" at bounding box center [579, 141] width 92 height 9
click at [356, 25] on div "**********" at bounding box center [201, 32] width 343 height 15
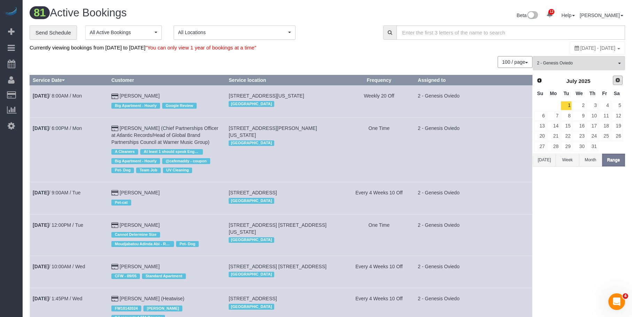
scroll to position [31543, 34186]
click at [618, 79] on span "Next" at bounding box center [618, 80] width 6 height 6
click at [606, 104] on link "5" at bounding box center [604, 105] width 11 height 9
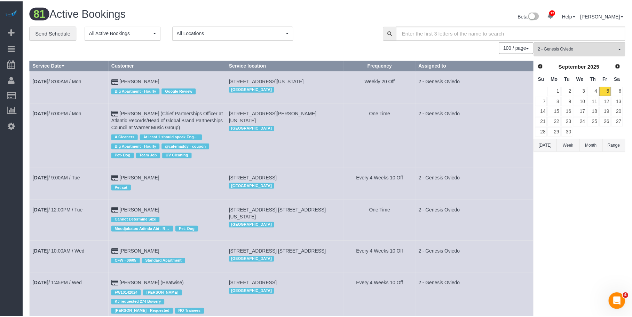
scroll to position [175, 638]
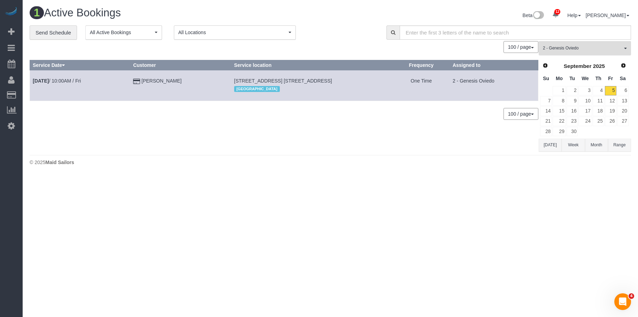
click at [564, 47] on span "2 - Genesis Oviedo" at bounding box center [581, 48] width 79 height 6
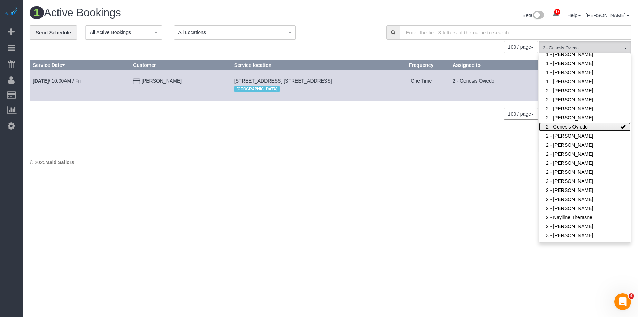
click at [576, 127] on link "2 - Genesis Oviedo" at bounding box center [585, 126] width 92 height 9
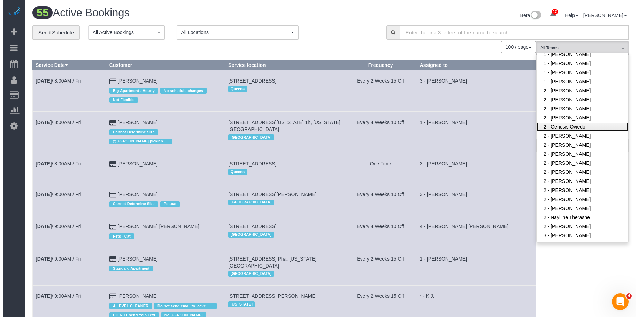
scroll to position [2286, 632]
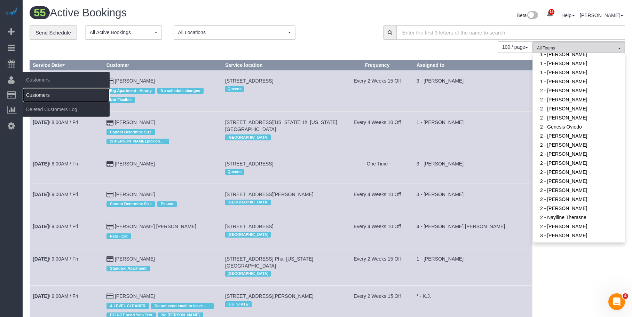
click at [46, 95] on link "Customers" at bounding box center [66, 95] width 87 height 14
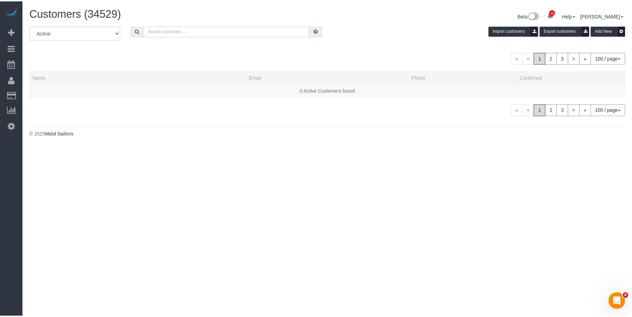
scroll to position [147, 638]
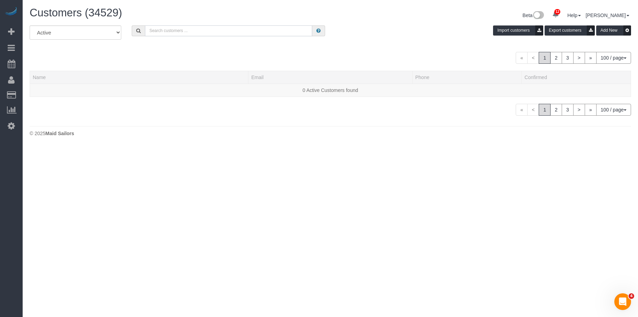
click at [205, 29] on input "text" at bounding box center [228, 30] width 167 height 11
paste input "Elena Fan"
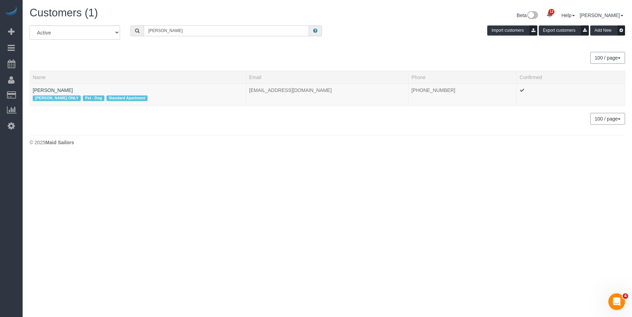
scroll to position [34662, 34180]
type input "Elena Fan"
click at [48, 89] on link "Elena Fan" at bounding box center [53, 90] width 40 height 6
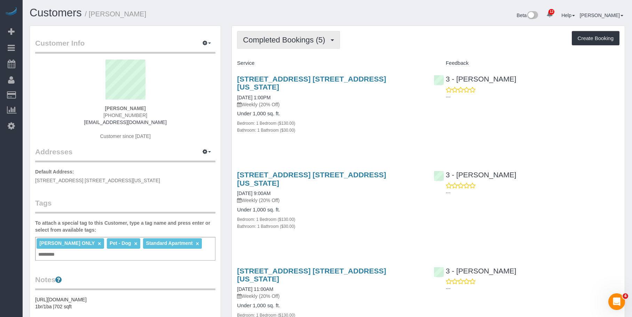
scroll to position [34266, 34186]
click at [281, 40] on span "Completed Bookings (5)" at bounding box center [286, 40] width 86 height 9
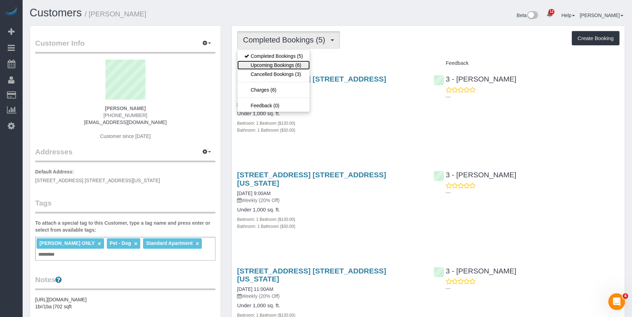
click at [272, 64] on link "Upcoming Bookings (6)" at bounding box center [273, 65] width 72 height 9
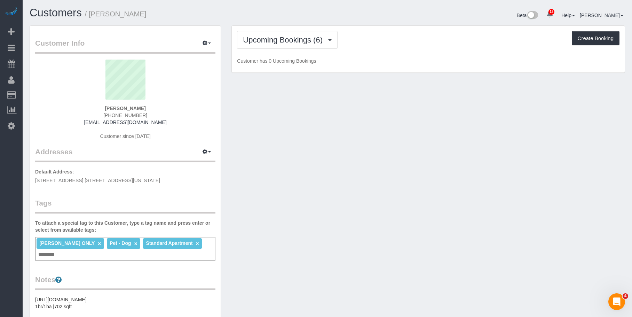
scroll to position [667, 632]
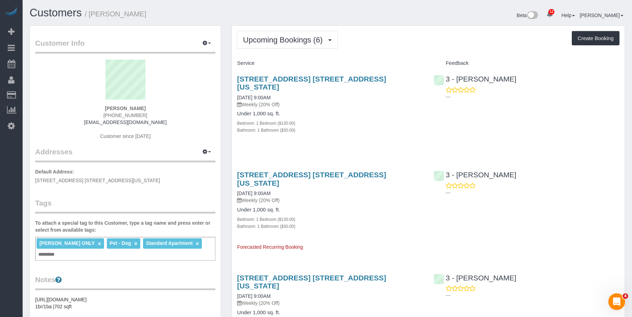
click at [345, 111] on h4 "Under 1,000 sq. ft." at bounding box center [330, 114] width 186 height 6
click at [320, 101] on p "Weekly (20% Off)" at bounding box center [330, 104] width 186 height 7
drag, startPoint x: 92, startPoint y: 14, endPoint x: 152, endPoint y: 14, distance: 59.9
click at [152, 14] on h1 "Customers / Elena Fan" at bounding box center [176, 13] width 293 height 12
copy small "Elena Fan"
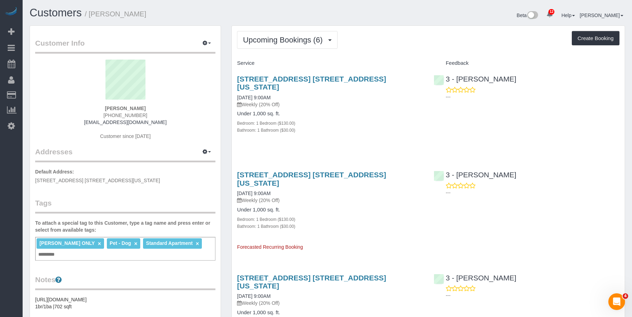
click at [340, 111] on div "Under 1,000 sq. ft. Bedroom: 1 Bedroom ($130.00) Bathroom: 1 Bathroom ($30.00)" at bounding box center [330, 122] width 186 height 23
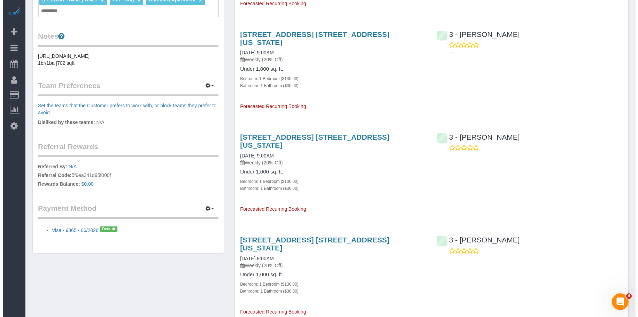
scroll to position [244, 0]
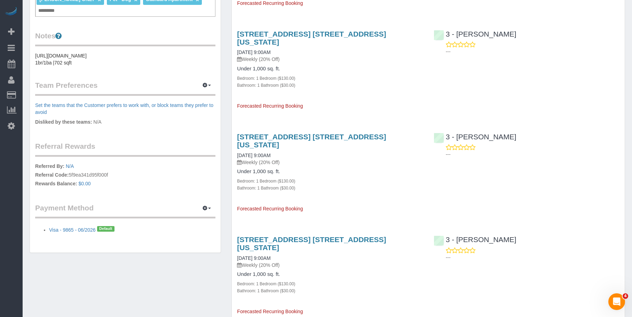
click at [353, 177] on div "Bedroom: 1 Bedroom ($130.00)" at bounding box center [330, 180] width 186 height 7
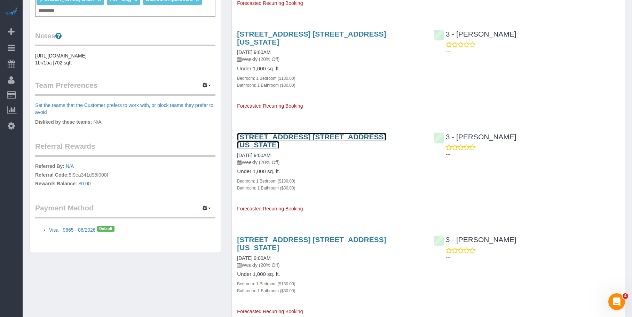
click at [357, 133] on link "165 Lexington Avenue, Apt. 4a, New York, NY 10016" at bounding box center [311, 141] width 149 height 16
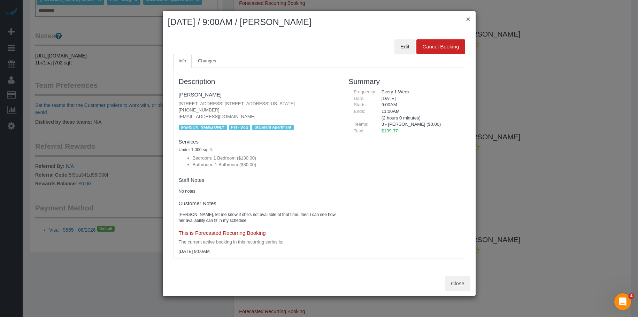
click at [468, 18] on button "×" at bounding box center [468, 18] width 4 height 7
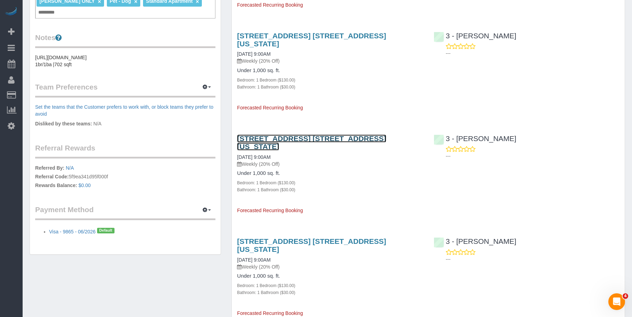
scroll to position [313, 0]
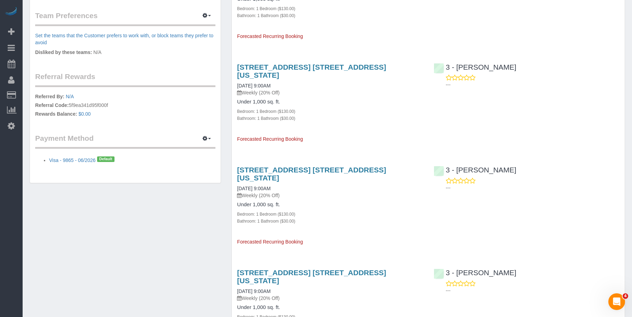
click at [386, 191] on div "165 Lexington Avenue, Apt. 4a, New York, NY 10016 10/09/2025 9:00AM Weekly (20%…" at bounding box center [330, 202] width 196 height 85
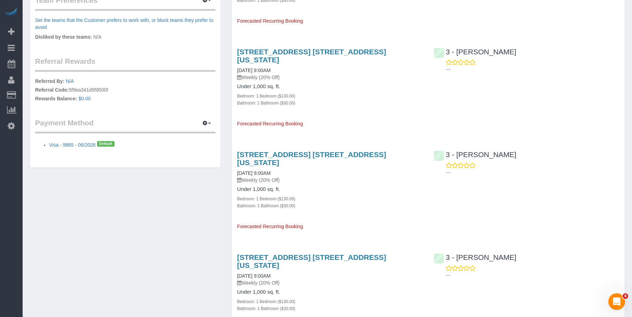
scroll to position [351, 0]
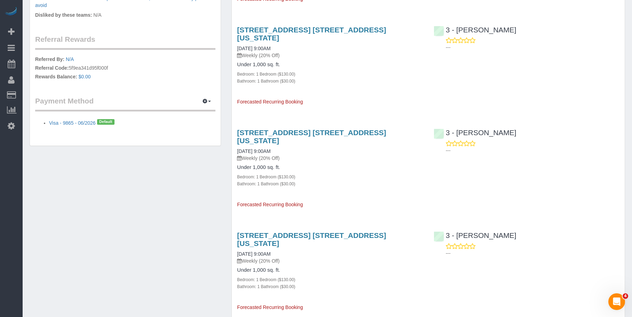
click at [365, 155] on div "165 Lexington Avenue, Apt. 4a, New York, NY 10016 10/09/2025 9:00AM Weekly (20%…" at bounding box center [330, 165] width 196 height 85
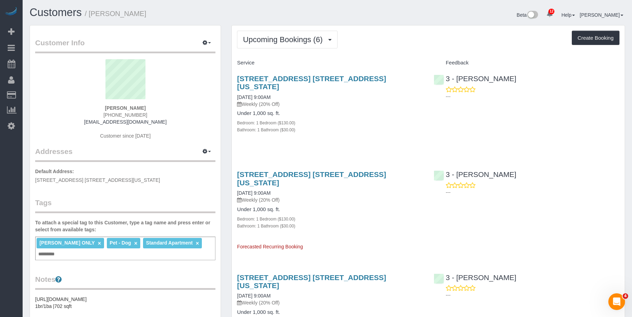
scroll to position [0, 0]
click at [282, 77] on link "165 Lexington Avenue, Apt. 4a, New York, NY 10016" at bounding box center [311, 83] width 149 height 16
drag, startPoint x: 274, startPoint y: 46, endPoint x: 276, endPoint y: 54, distance: 8.1
click at [275, 46] on button "Upcoming Bookings (6)" at bounding box center [287, 40] width 101 height 18
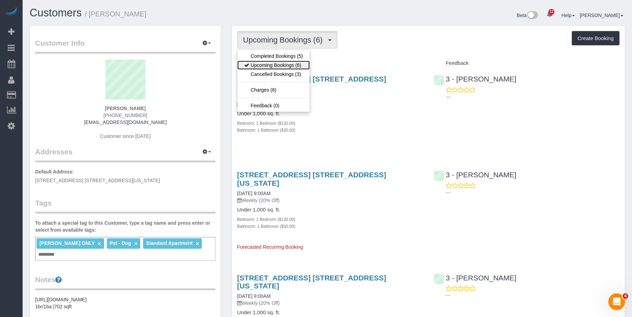
click at [272, 63] on link "Upcoming Bookings (6)" at bounding box center [273, 65] width 72 height 9
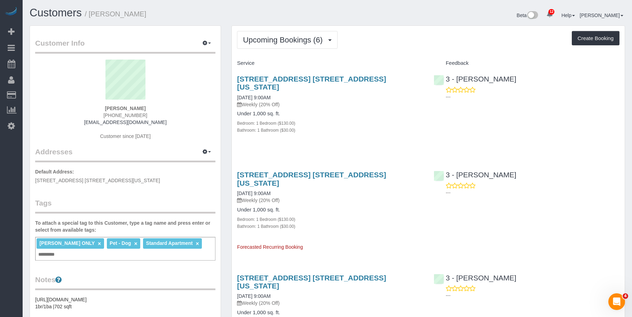
scroll to position [667, 632]
click at [319, 111] on h4 "Under 1,000 sq. ft." at bounding box center [330, 114] width 186 height 6
click at [344, 77] on link "165 Lexington Avenue, Apt. 4a, New York, NY 10016" at bounding box center [311, 83] width 149 height 16
click at [280, 40] on span "Upcoming Bookings (6)" at bounding box center [284, 40] width 83 height 9
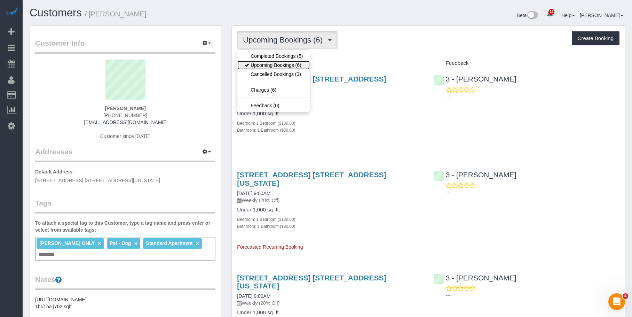
click at [273, 64] on link "Upcoming Bookings (6)" at bounding box center [273, 65] width 72 height 9
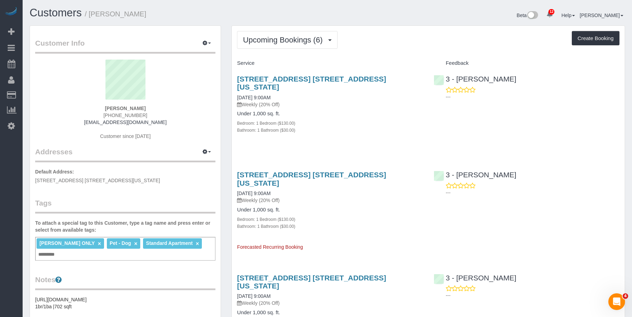
click at [339, 111] on h4 "Under 1,000 sq. ft." at bounding box center [330, 114] width 186 height 6
click at [370, 207] on div "Under 1,000 sq. ft. Bedroom: 1 Bedroom ($130.00) Bathroom: 1 Bathroom ($30.00)" at bounding box center [330, 218] width 186 height 23
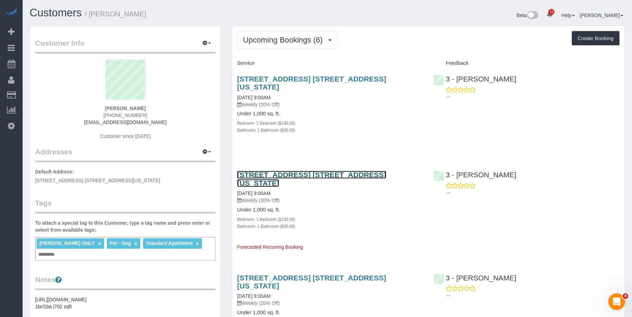
click at [338, 171] on link "165 Lexington Avenue, Apt. 4a, New York, NY 10016" at bounding box center [311, 179] width 149 height 16
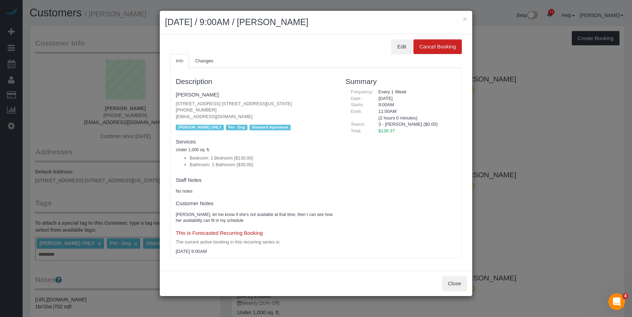
scroll to position [667, 638]
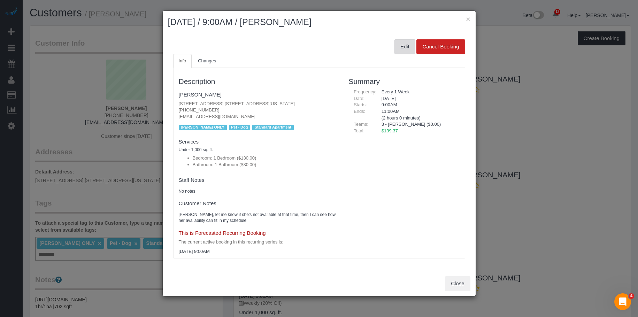
click at [404, 48] on button "Edit" at bounding box center [404, 46] width 21 height 15
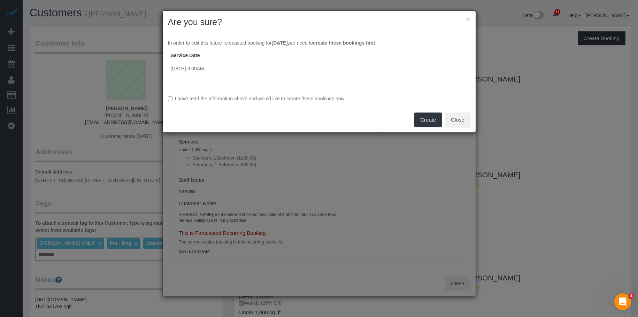
click at [281, 98] on label "I have read the information above and would like to create these bookings now." at bounding box center [319, 98] width 302 height 7
click at [425, 115] on button "Create" at bounding box center [428, 119] width 28 height 15
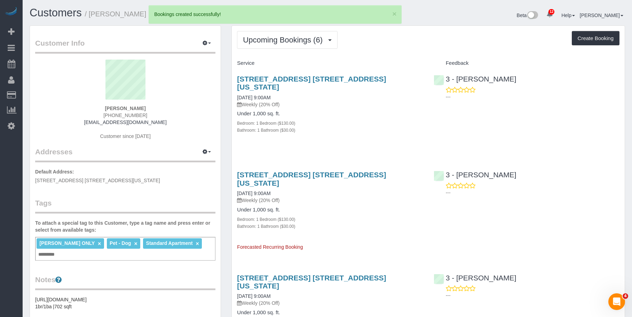
scroll to position [667, 632]
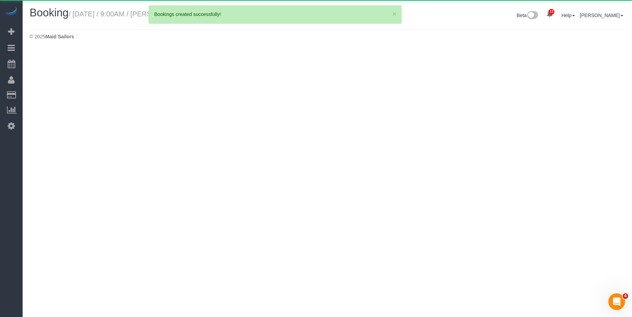
scroll to position [50, 638]
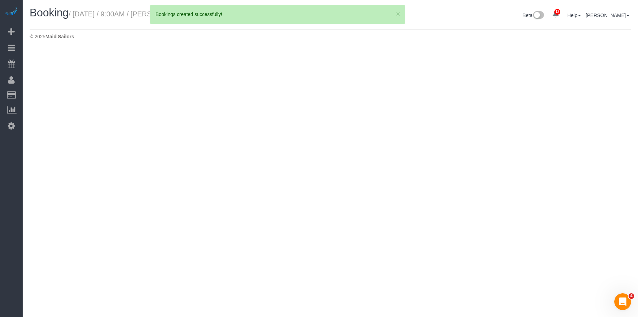
select select "NY"
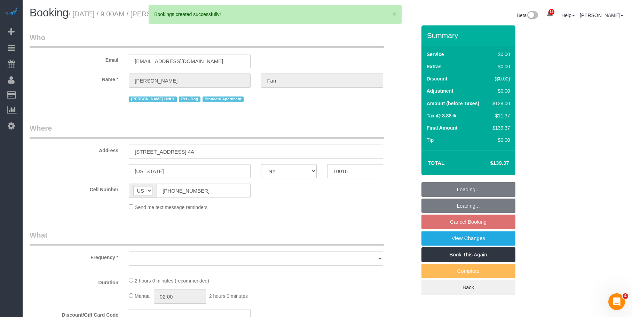
scroll to position [856, 632]
select select "number:89"
select select "number:90"
select select "number:13"
select select "number:5"
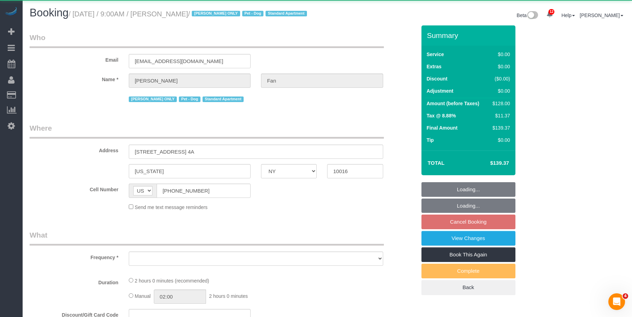
scroll to position [980, 632]
select select "string:stripe-pm_1Reyyz4VGloSiKo7WNN1ghj2"
select select "spot2"
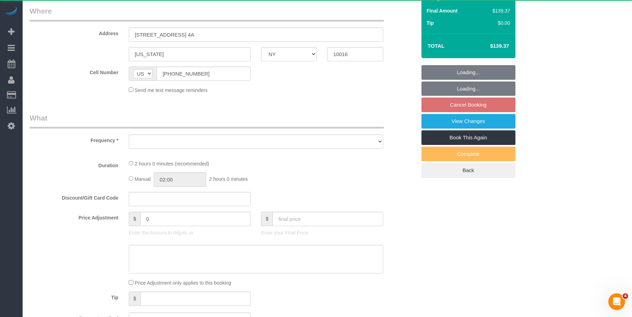
scroll to position [1014, 632]
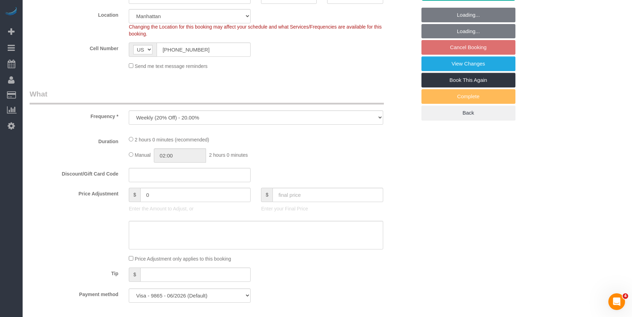
select select "object:15872"
select select "1"
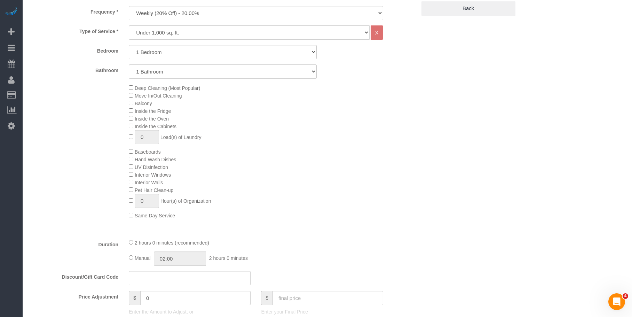
scroll to position [1221, 632]
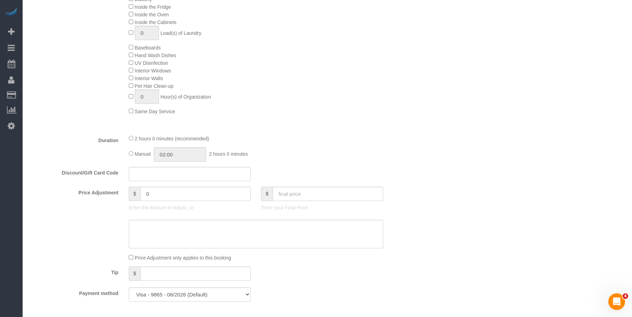
select select "spot62"
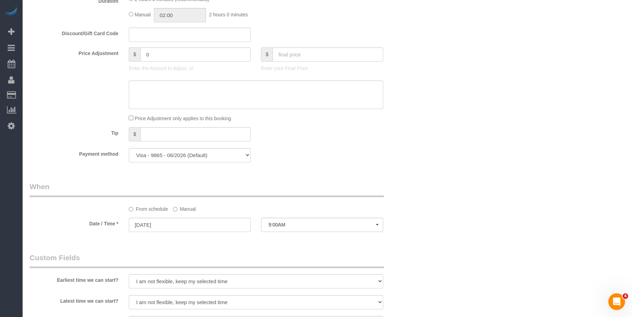
select select "1"
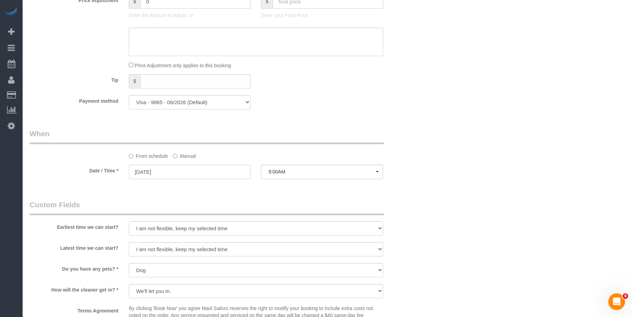
scroll to position [627, 0]
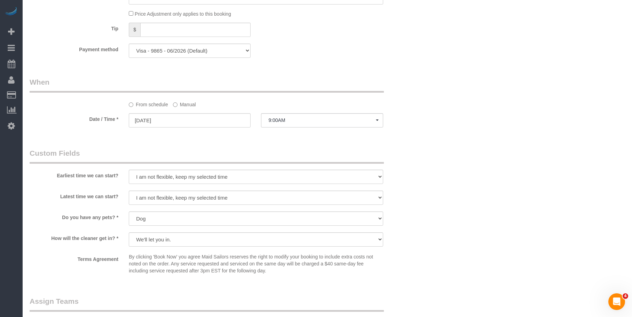
click at [190, 104] on label "Manual" at bounding box center [184, 103] width 23 height 9
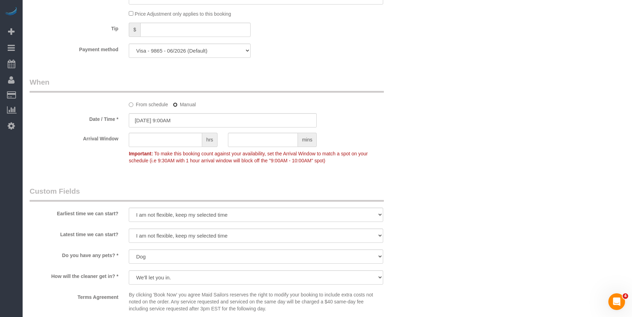
scroll to position [1260, 632]
click at [216, 122] on input "10/10/2025 9:00AM" at bounding box center [223, 120] width 188 height 14
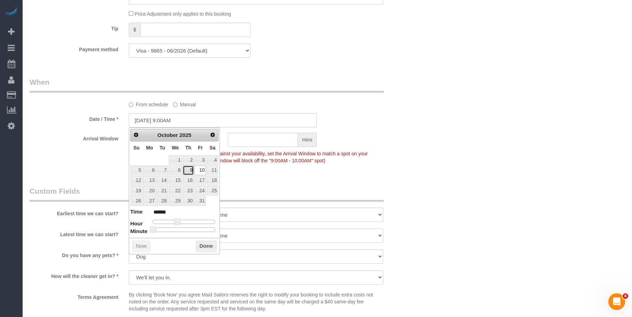
click at [190, 170] on link "9" at bounding box center [188, 169] width 11 height 9
type input "10/09/2025 9:00AM"
click at [489, 136] on div "Who Email elenafan917@gmail.com Name * Elena Fan Ana Araujo ONLY Pet - Dog Stan…" at bounding box center [328, 0] width 596 height 1203
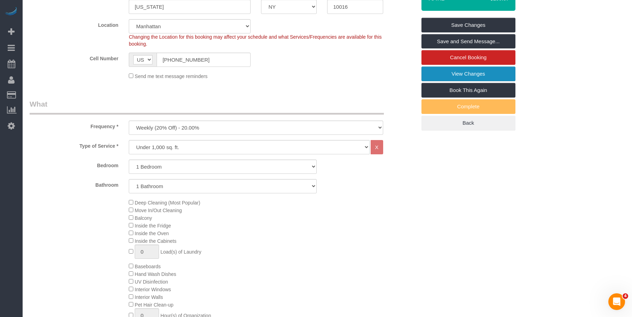
scroll to position [104, 0]
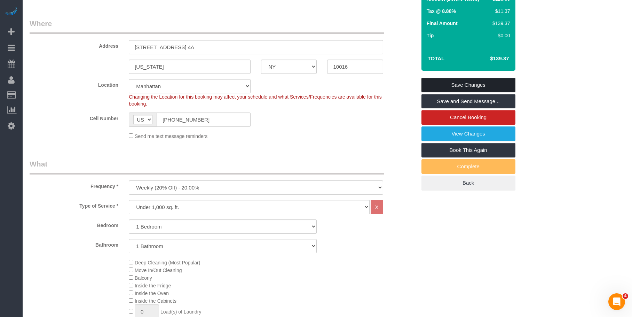
click at [498, 84] on link "Save Changes" at bounding box center [469, 85] width 94 height 15
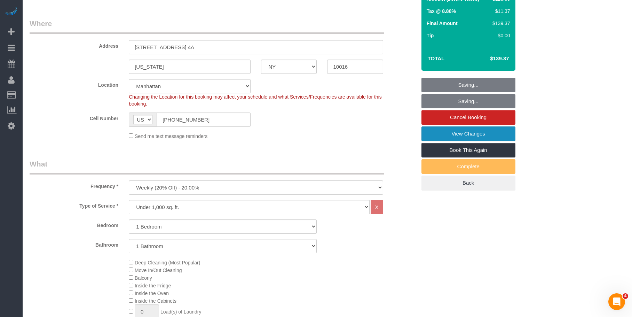
scroll to position [1260, 638]
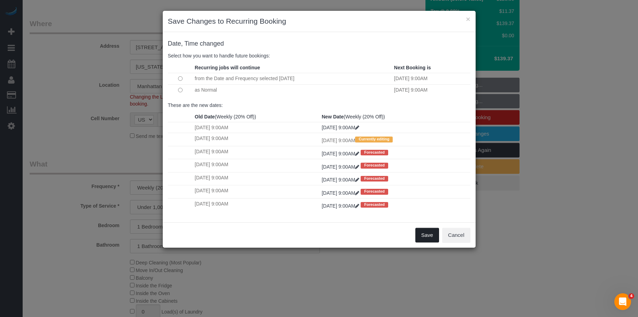
click at [421, 234] on button "Save" at bounding box center [427, 235] width 24 height 15
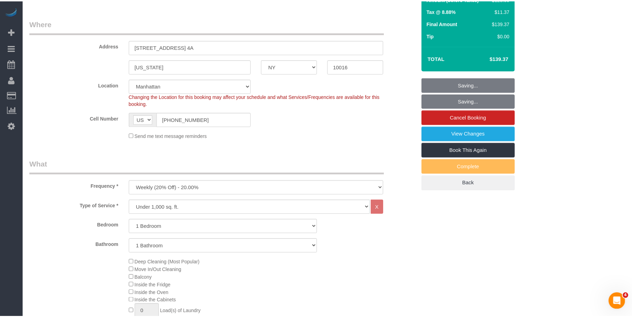
scroll to position [33558, 34186]
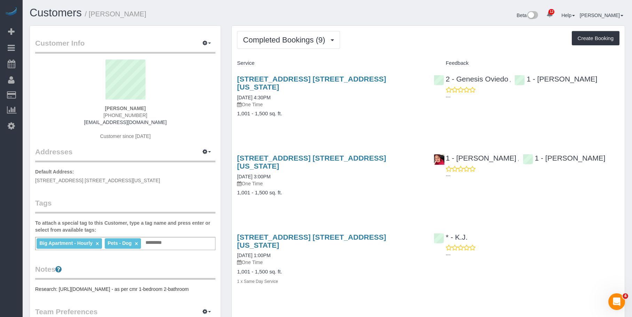
click at [205, 14] on h1 "Customers / [PERSON_NAME]" at bounding box center [176, 13] width 293 height 12
click at [229, 13] on h1 "Customers / [PERSON_NAME]" at bounding box center [176, 13] width 293 height 12
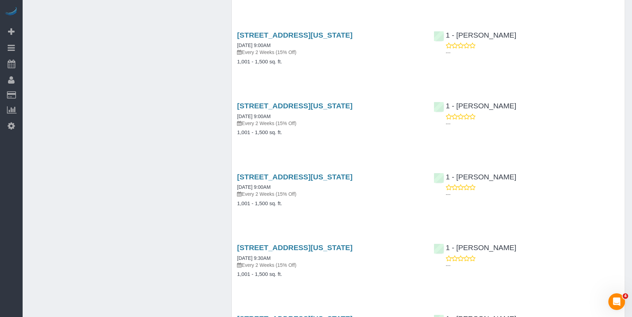
scroll to position [731, 0]
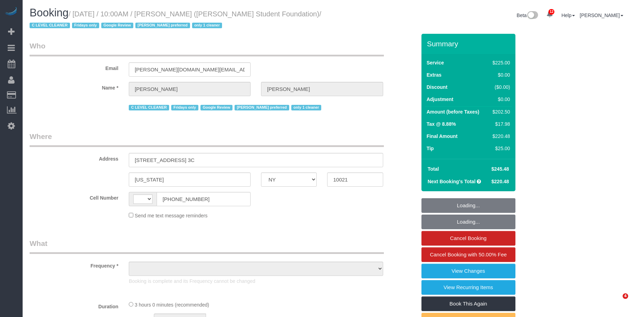
select select "NY"
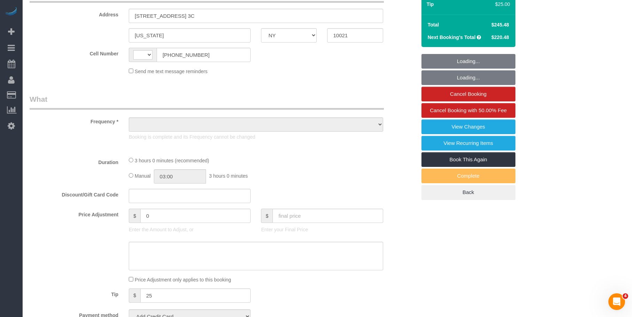
scroll to position [244, 0]
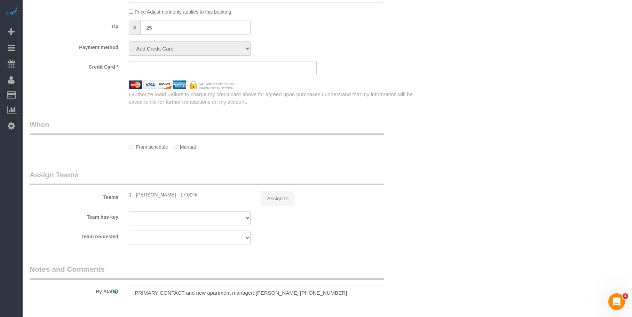
select select "string:US"
select select "object:514"
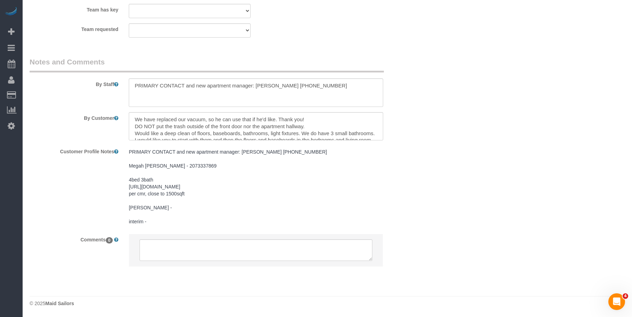
select select "180"
select select "spot1"
select select "number:57"
select select "number:71"
select select "number:15"
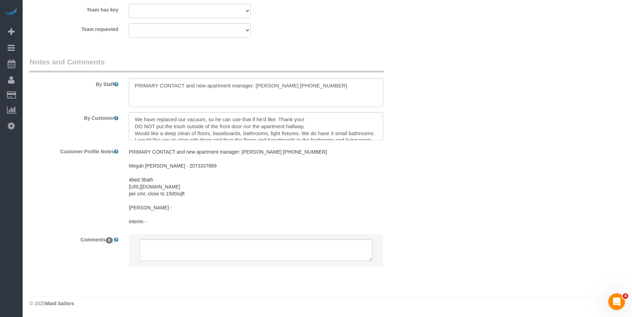
select select "number:5"
select select "number:21"
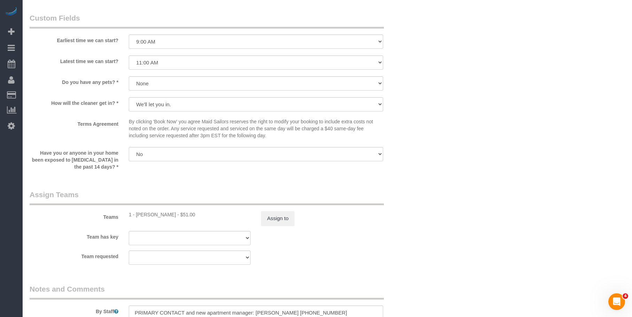
select select "object:1406"
select select "string:stripe-pm_1OXFBF4VGloSiKo7ul1yVpDq"
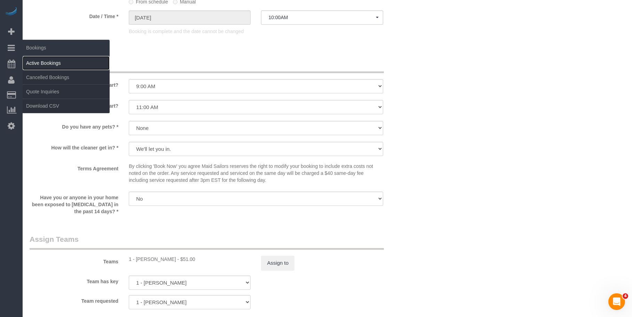
drag, startPoint x: 52, startPoint y: 63, endPoint x: 59, endPoint y: 64, distance: 7.2
click at [53, 63] on link "Active Bookings" at bounding box center [66, 63] width 87 height 14
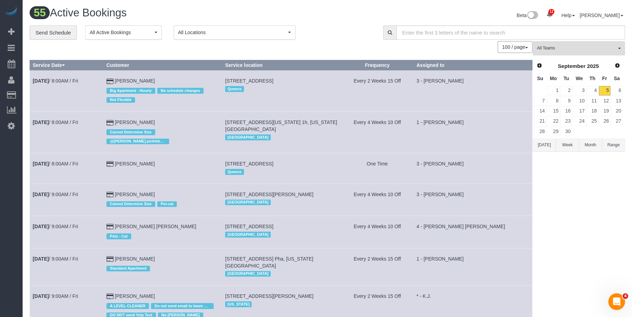
click at [586, 45] on span "All Teams" at bounding box center [576, 48] width 79 height 6
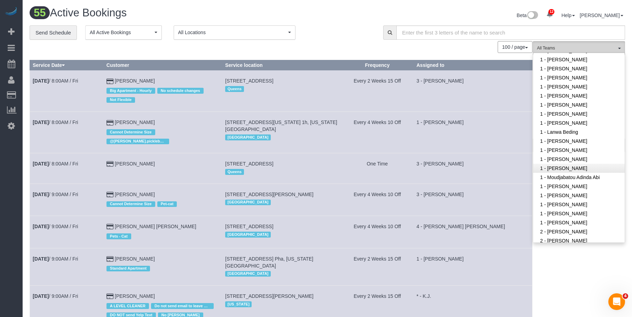
scroll to position [174, 0]
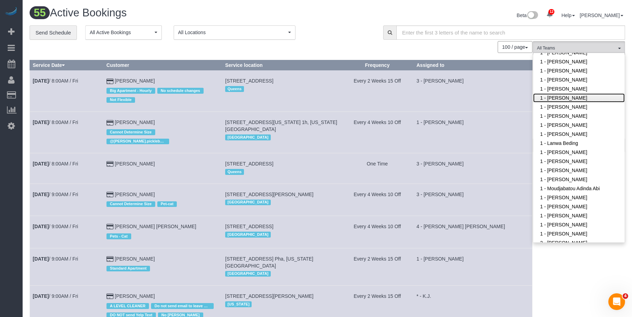
click at [566, 97] on link "1 - Jhonaysy Materano" at bounding box center [579, 97] width 92 height 9
click at [328, 21] on div "Beta 12 Your Notifications You have 0 alerts × You have 4 to charge for 09/04/2…" at bounding box center [479, 16] width 303 height 18
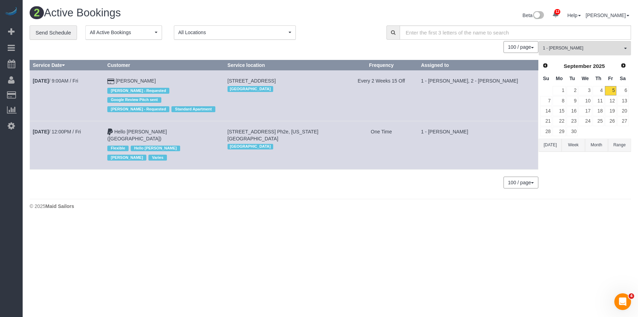
click at [623, 146] on button "Range" at bounding box center [619, 145] width 23 height 13
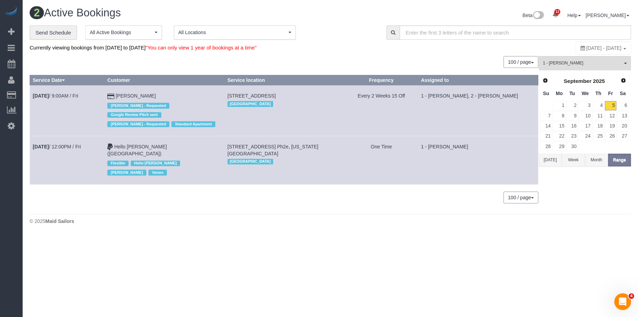
click at [606, 49] on span "September 05, 2025 - September 05, 2025" at bounding box center [603, 48] width 35 height 6
type input "**********"
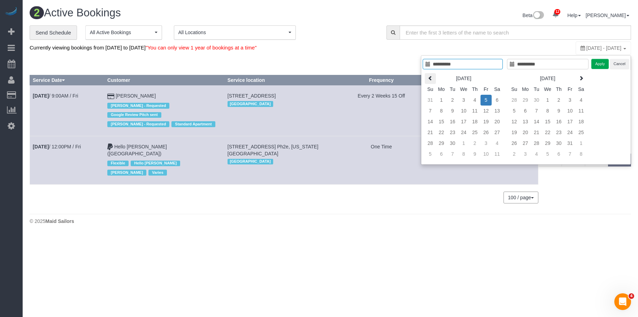
click at [430, 76] on icon at bounding box center [430, 78] width 5 height 5
type input "**********"
click at [449, 97] on td "1" at bounding box center [452, 100] width 11 height 11
click at [580, 78] on icon at bounding box center [580, 78] width 5 height 5
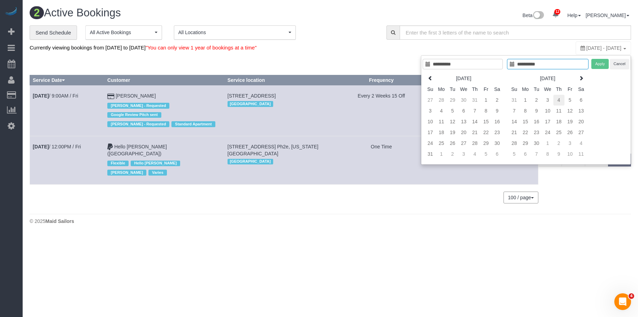
type input "**********"
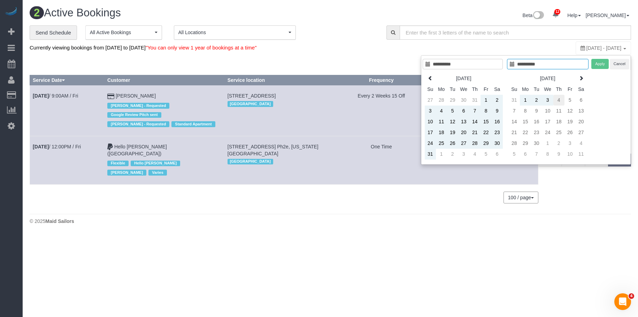
click at [556, 97] on td "4" at bounding box center [558, 100] width 11 height 11
type input "**********"
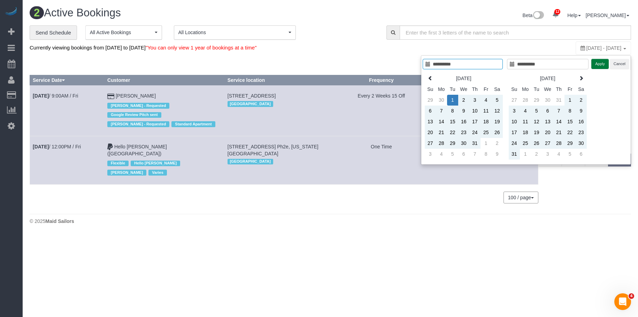
click at [600, 64] on button "Apply" at bounding box center [599, 64] width 17 height 10
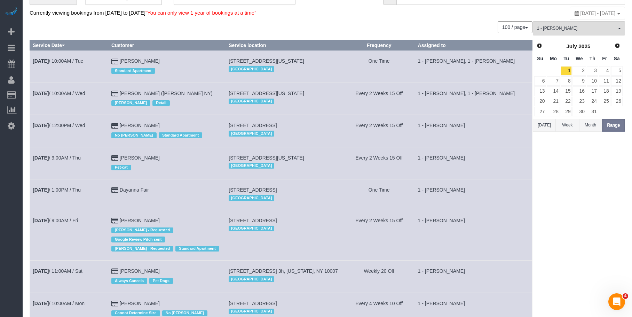
scroll to position [0, 0]
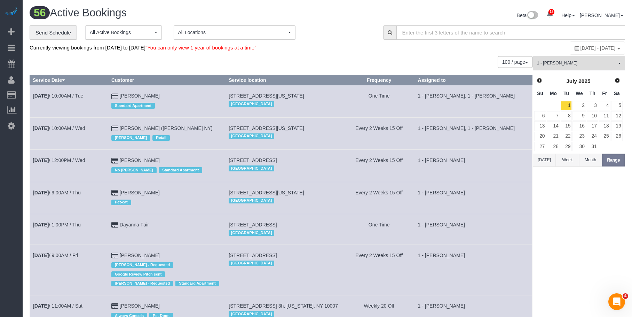
click at [573, 61] on span "1 - [PERSON_NAME]" at bounding box center [576, 63] width 79 height 6
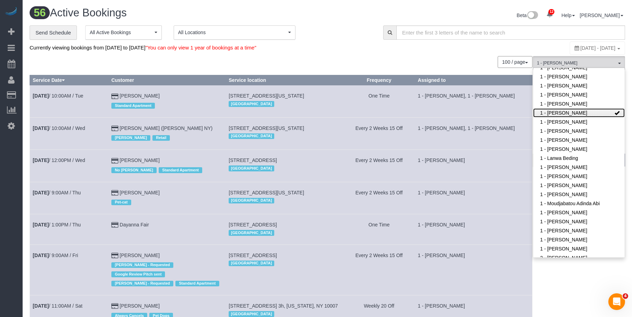
click at [574, 111] on link "1 - [PERSON_NAME]" at bounding box center [579, 112] width 92 height 9
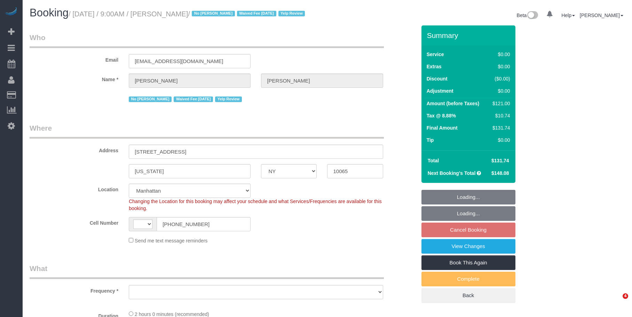
select select "NY"
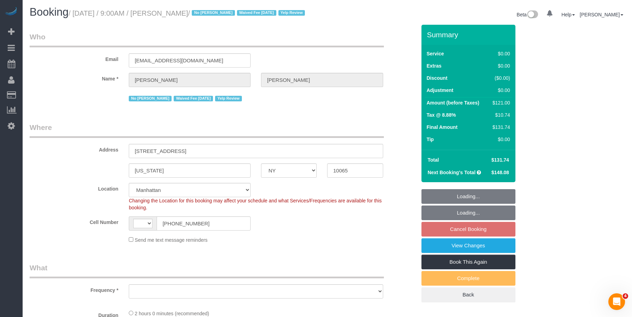
select select "string:[GEOGRAPHIC_DATA]"
select select "string:stripe-pm_1IilJ74VGloSiKo7yjH4kSKu"
select select "1"
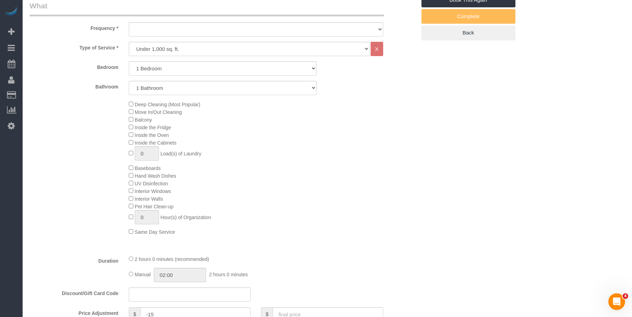
select select "object:848"
select select "spot2"
select select "number:89"
select select "number:90"
select select "number:15"
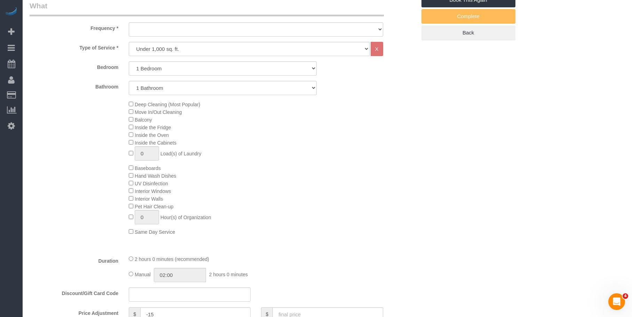
select select "number:5"
select select "1"
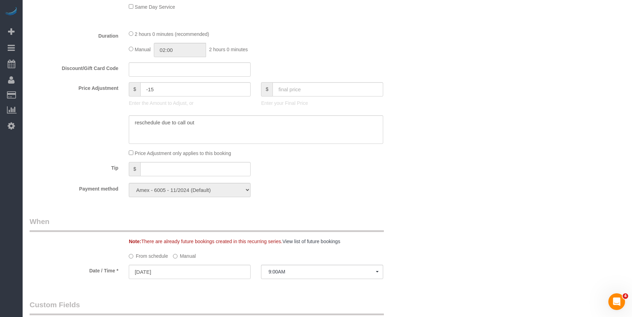
select select "object:1425"
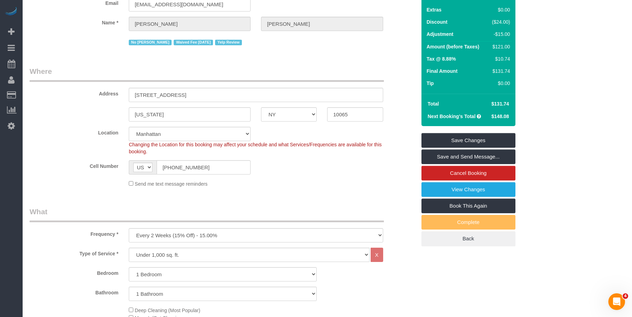
scroll to position [0, 0]
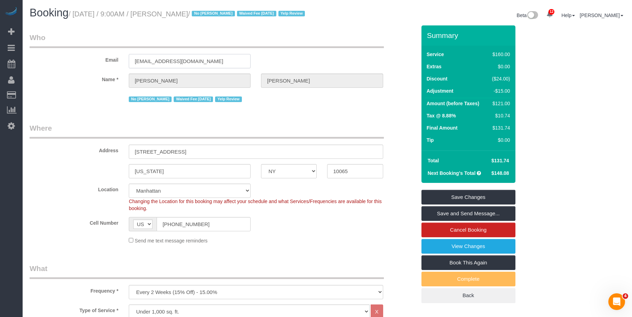
drag, startPoint x: 194, startPoint y: 69, endPoint x: 88, endPoint y: 66, distance: 105.9
click at [88, 66] on div "Email [EMAIL_ADDRESS][DOMAIN_NAME]" at bounding box center [222, 50] width 397 height 36
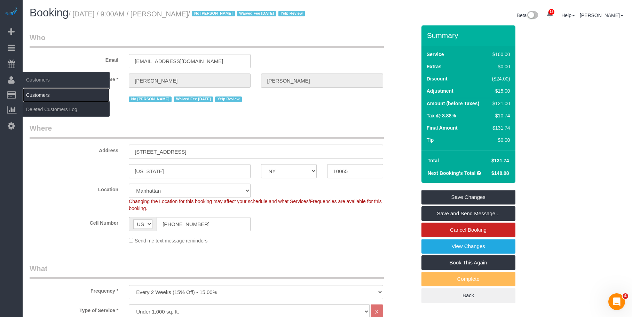
click at [48, 94] on link "Customers" at bounding box center [66, 95] width 87 height 14
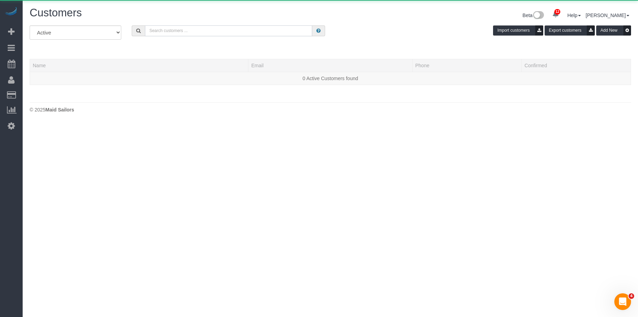
click at [225, 29] on input "text" at bounding box center [228, 30] width 167 height 11
paste input "[EMAIL_ADDRESS][DOMAIN_NAME]"
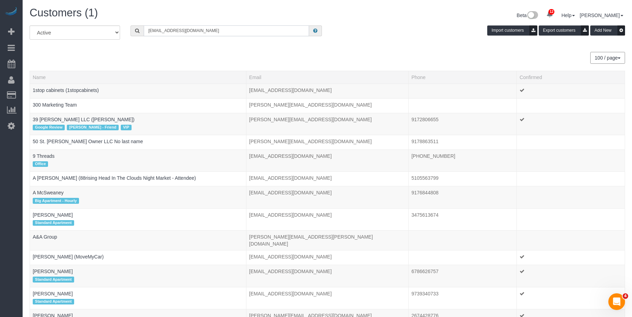
click at [225, 26] on input "[EMAIL_ADDRESS][DOMAIN_NAME]" at bounding box center [226, 30] width 165 height 11
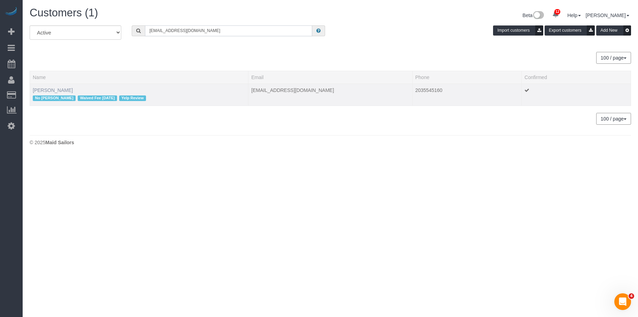
type input "[EMAIL_ADDRESS][DOMAIN_NAME]"
click at [65, 87] on link "Teddi Josephson" at bounding box center [53, 90] width 40 height 6
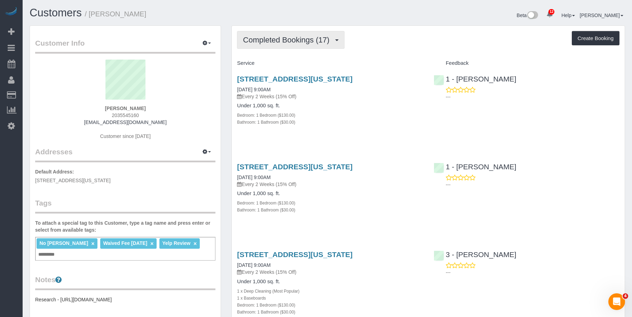
click at [278, 36] on span "Completed Bookings (17)" at bounding box center [288, 40] width 90 height 9
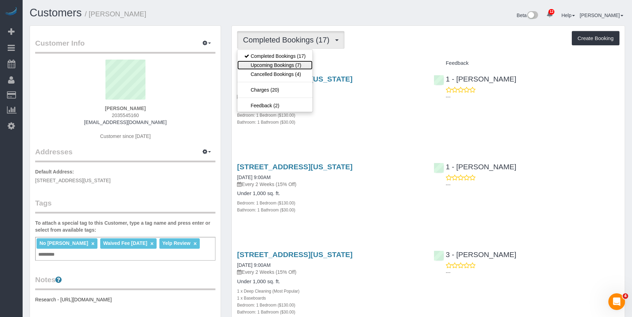
click at [269, 64] on link "Upcoming Bookings (7)" at bounding box center [274, 65] width 75 height 9
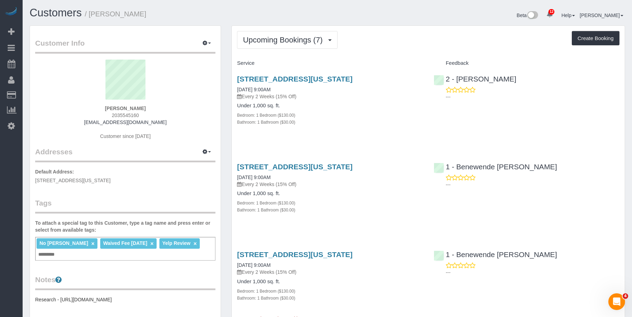
click at [338, 117] on div "Bedroom: 1 Bedroom ($130.00)" at bounding box center [330, 114] width 186 height 7
click at [383, 60] on h4 "Service" at bounding box center [330, 63] width 186 height 6
click at [337, 112] on div "Bedroom: 1 Bedroom ($130.00)" at bounding box center [330, 114] width 186 height 7
click at [353, 76] on link "223 East 61st Street, Apt.4h, New York, NY 10065" at bounding box center [295, 79] width 116 height 8
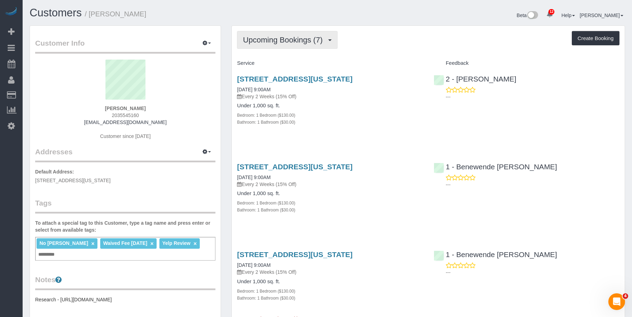
click at [286, 45] on button "Upcoming Bookings (7)" at bounding box center [287, 40] width 101 height 18
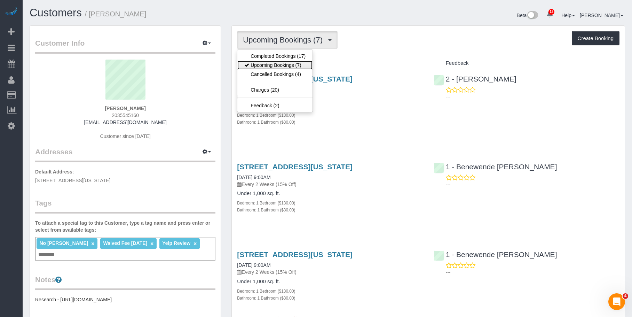
click at [279, 61] on link "Upcoming Bookings (7)" at bounding box center [274, 65] width 75 height 9
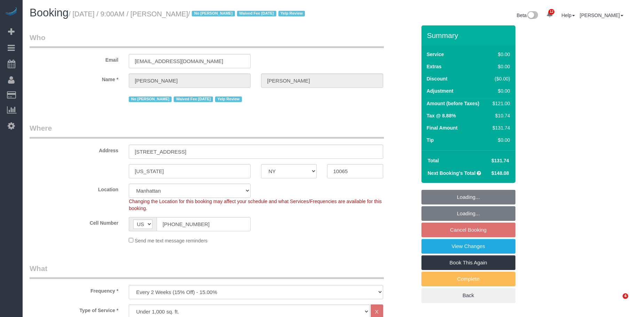
select select "NY"
select select "1"
select select "spot2"
select select "NY"
select select "1"
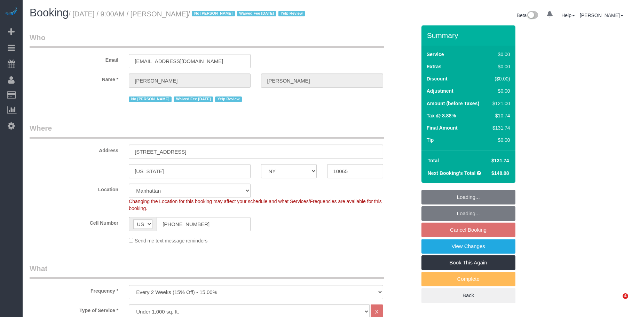
select select "spot2"
select select "number:89"
select select "number:90"
select select "number:15"
select select "number:5"
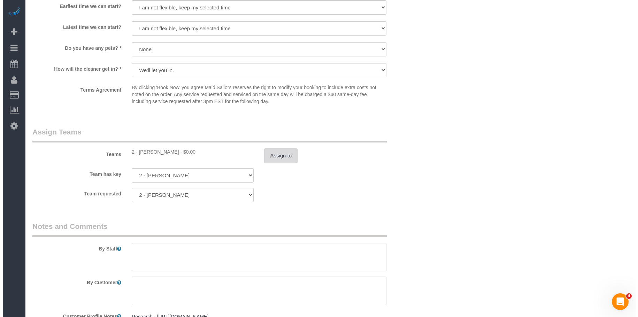
scroll to position [836, 0]
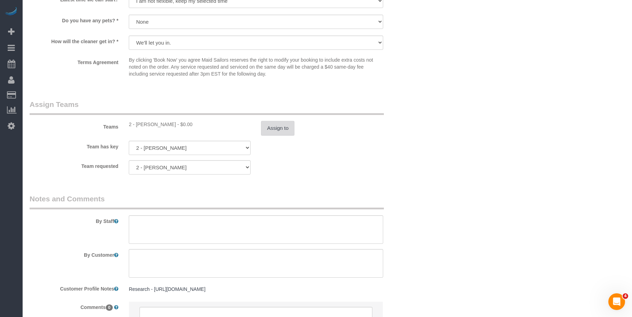
click at [287, 135] on button "Assign to" at bounding box center [277, 128] width 33 height 15
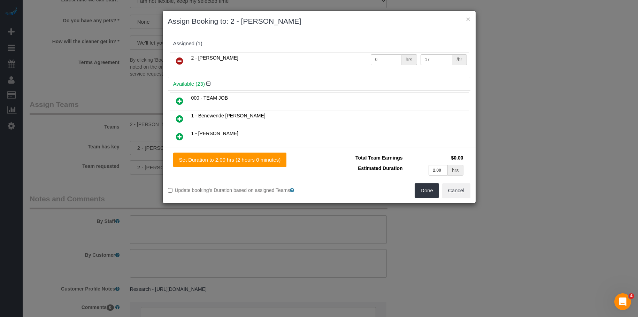
click at [182, 57] on icon at bounding box center [179, 61] width 7 height 8
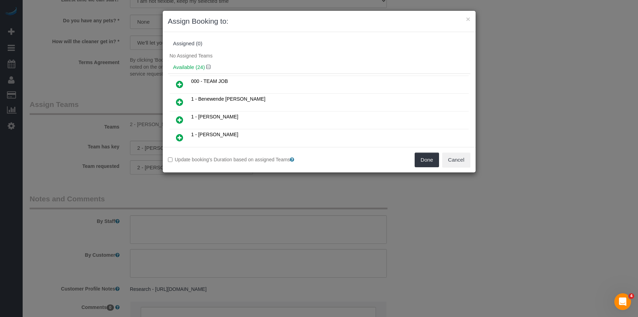
scroll to position [70, 0]
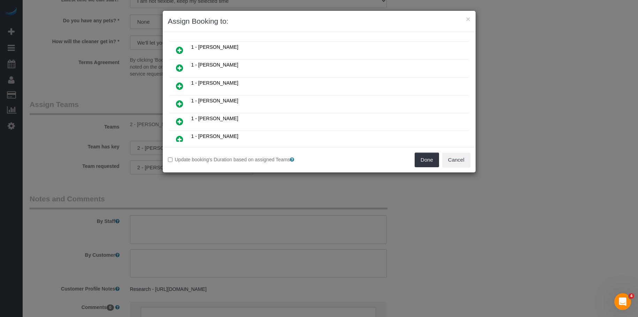
click at [179, 137] on icon at bounding box center [179, 139] width 7 height 8
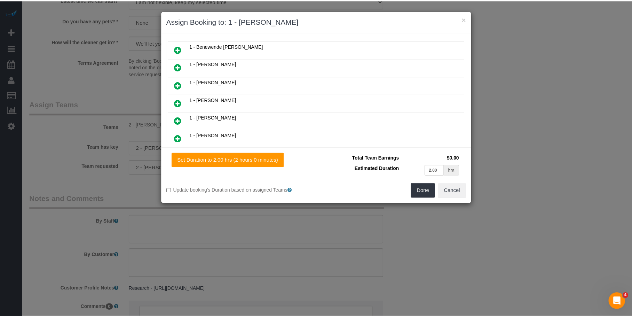
scroll to position [86, 0]
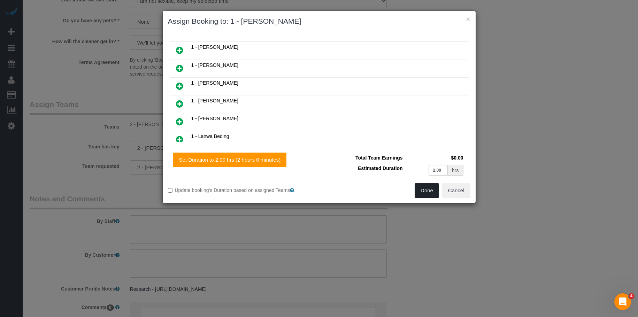
drag, startPoint x: 424, startPoint y: 190, endPoint x: 458, endPoint y: 194, distance: 34.0
click at [424, 190] on button "Done" at bounding box center [426, 190] width 24 height 15
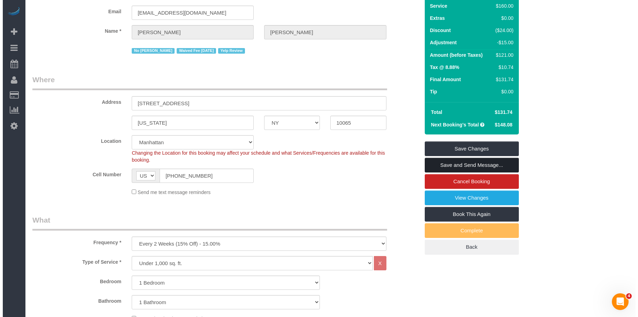
scroll to position [0, 0]
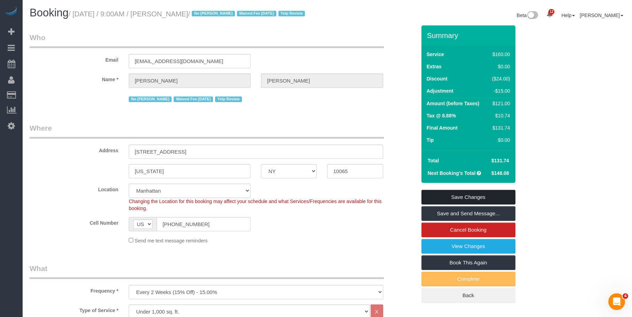
click at [488, 204] on link "Save Changes" at bounding box center [469, 197] width 94 height 15
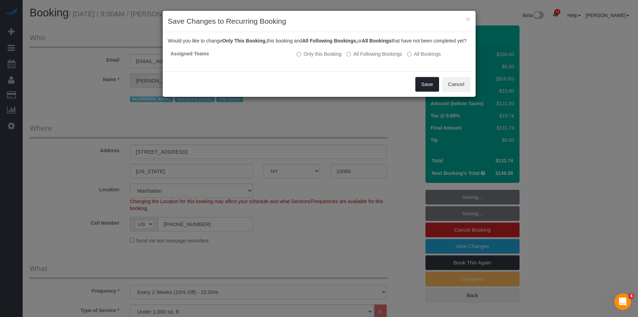
click at [423, 91] on button "Save" at bounding box center [427, 84] width 24 height 15
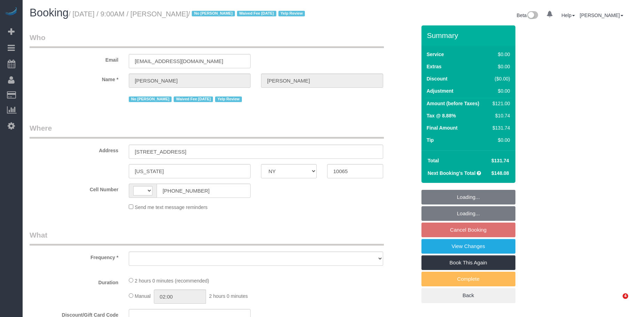
select select "NY"
select select "number:89"
select select "number:90"
select select "number:15"
select select "number:5"
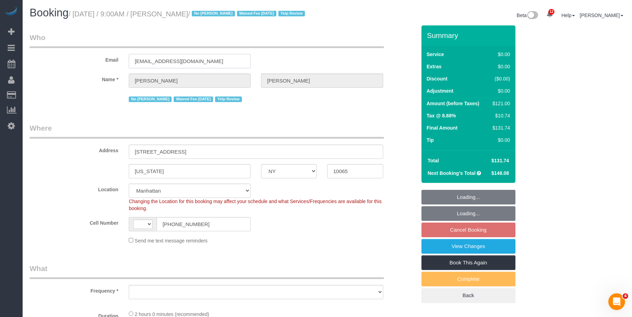
drag, startPoint x: 191, startPoint y: 72, endPoint x: 90, endPoint y: 58, distance: 101.8
click at [90, 58] on div "Email [EMAIL_ADDRESS][DOMAIN_NAME]" at bounding box center [222, 50] width 397 height 36
select select "string:US"
select select "string:stripe-pm_1IilJ74VGloSiKo7yjH4kSKu"
select select "object:890"
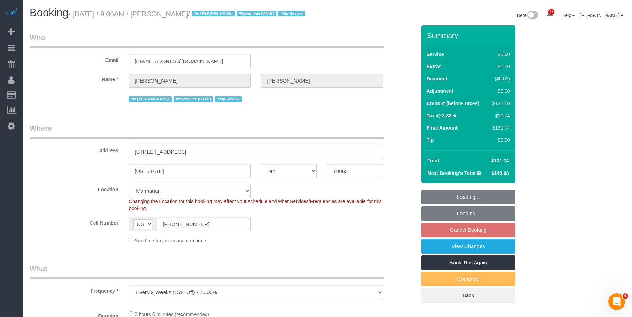
select select "1"
select select "object:1389"
select select "spot2"
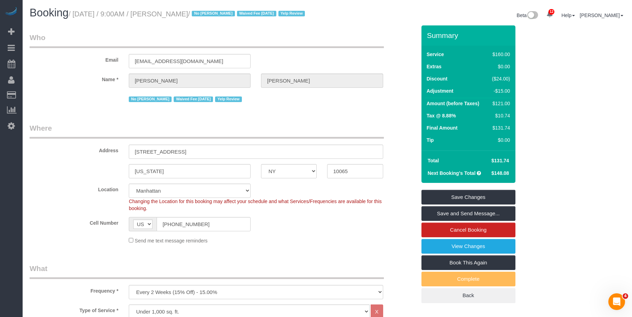
click at [50, 94] on link "Customers" at bounding box center [66, 95] width 87 height 14
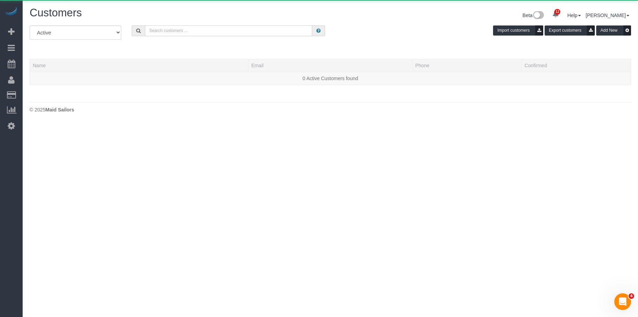
click at [240, 35] on input "text" at bounding box center [228, 30] width 167 height 11
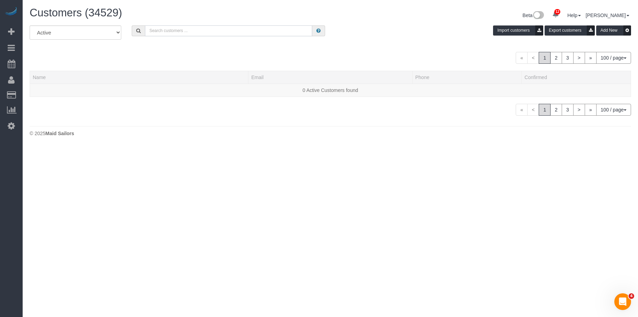
paste input "[EMAIL_ADDRESS][DOMAIN_NAME]"
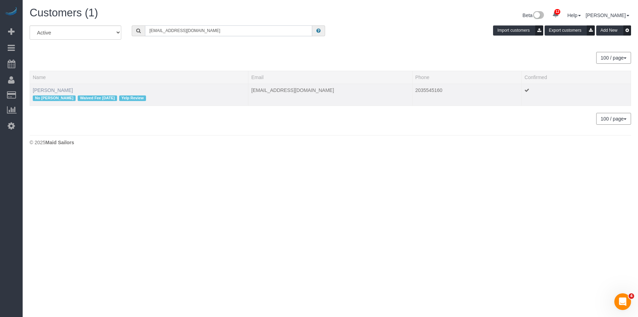
type input "[EMAIL_ADDRESS][DOMAIN_NAME]"
click at [50, 89] on link "Teddi Josephson" at bounding box center [53, 90] width 40 height 6
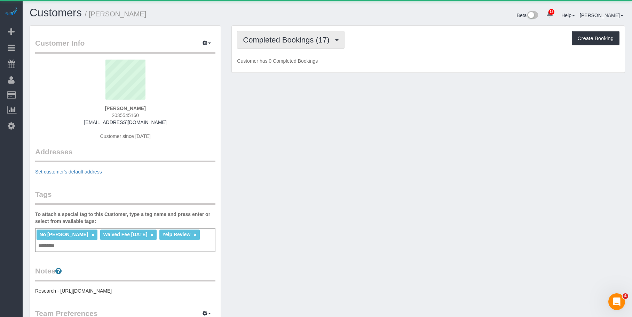
click at [303, 37] on span "Completed Bookings (17)" at bounding box center [288, 40] width 90 height 9
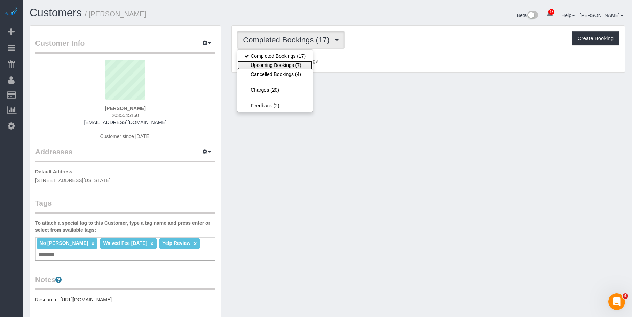
click at [299, 66] on link "Upcoming Bookings (7)" at bounding box center [274, 65] width 75 height 9
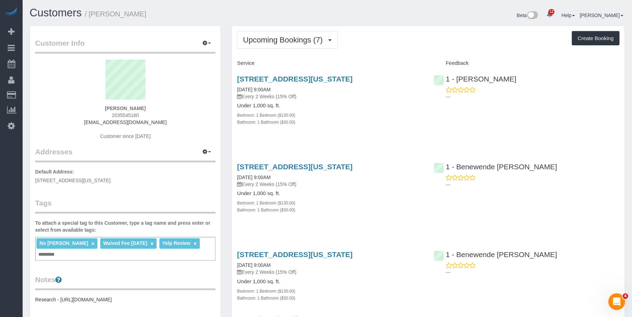
click at [361, 209] on div "Bathroom: 1 Bathroom ($30.00)" at bounding box center [330, 209] width 186 height 7
click at [366, 128] on div "223 East 61st Street, Apt.4h, New York, NY 10065 09/06/2025 9:00AM Every 2 Week…" at bounding box center [330, 104] width 196 height 70
click at [353, 77] on link "223 East 61st Street, Apt.4h, New York, NY 10065" at bounding box center [295, 79] width 116 height 8
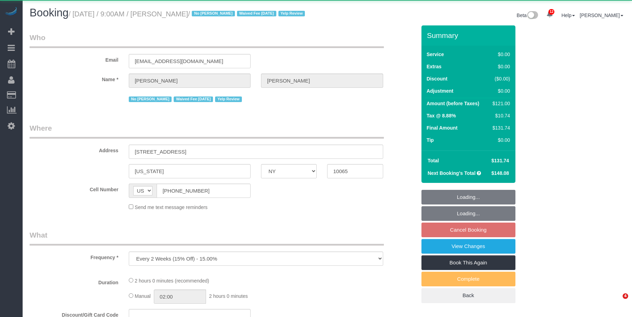
select select "NY"
select select "string:stripe-pm_1IilJ74VGloSiKo7yjH4kSKu"
select select "1"
select select "spot2"
select select "number:89"
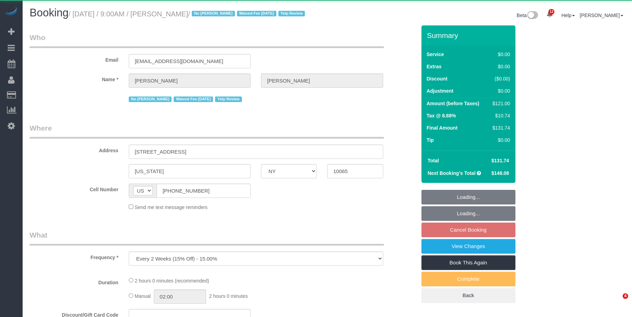
select select "number:90"
select select "number:15"
select select "number:5"
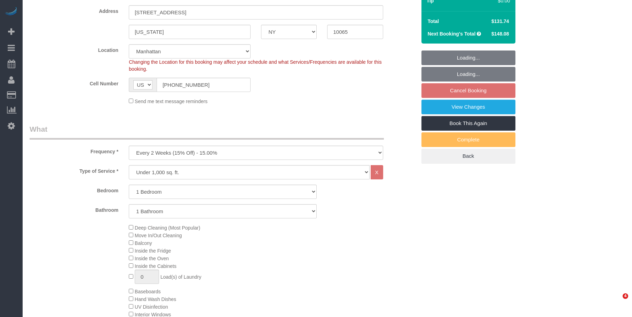
select select "1"
select select "object:1425"
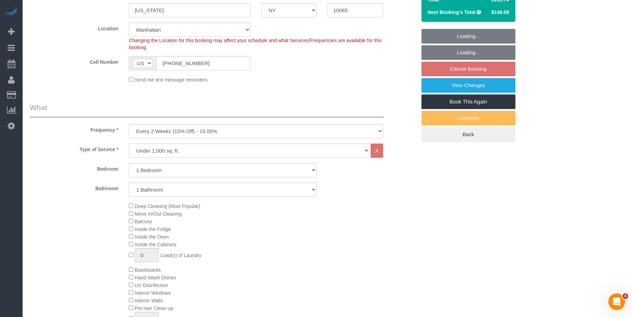
scroll to position [104, 0]
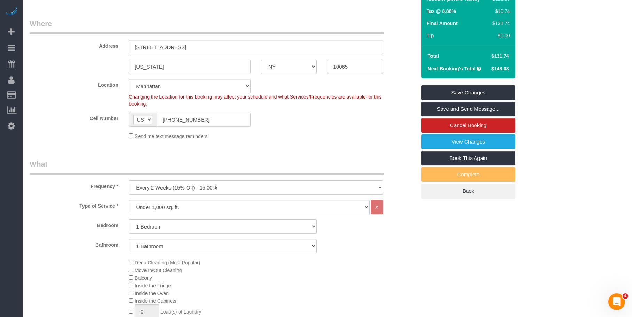
drag, startPoint x: 212, startPoint y: 131, endPoint x: 92, endPoint y: 123, distance: 120.0
click at [92, 123] on div "Cell Number AF AL DZ AD AO AI AQ AG AR AM AW AU AT AZ BS BH BD BB BY BE BZ BJ B…" at bounding box center [222, 119] width 397 height 14
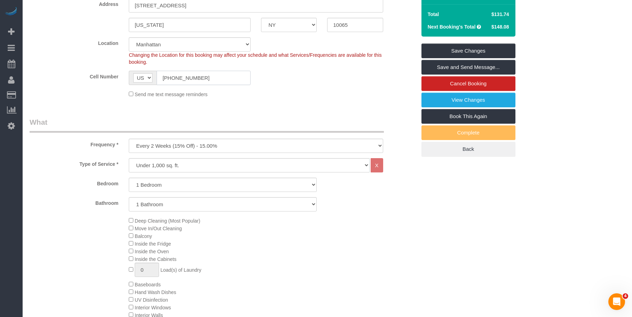
scroll to position [111, 0]
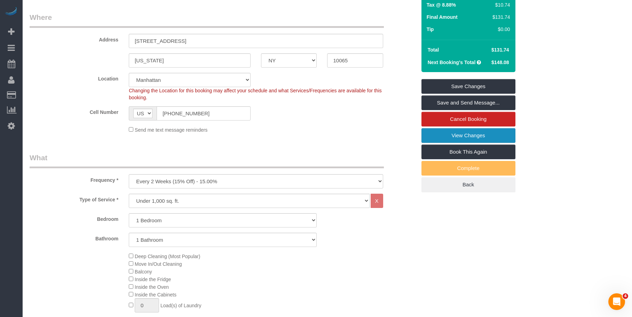
click at [487, 143] on link "View Changes" at bounding box center [469, 135] width 94 height 15
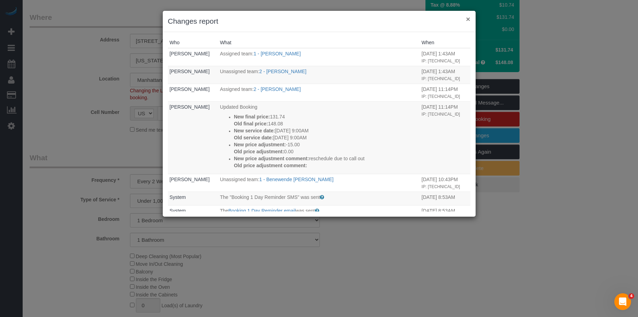
click at [468, 19] on button "×" at bounding box center [468, 18] width 4 height 7
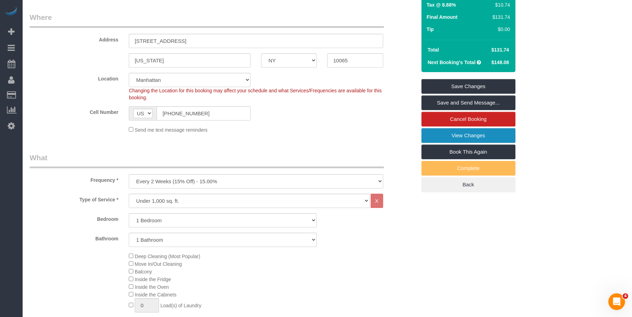
scroll to position [0, 0]
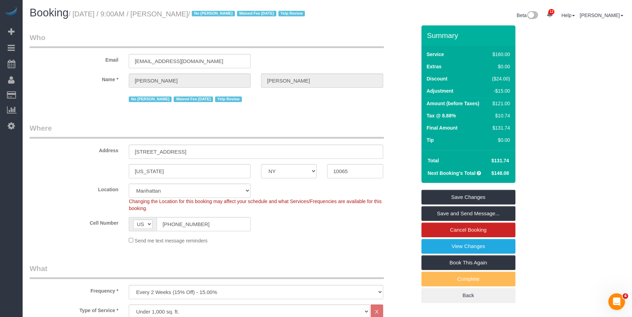
drag, startPoint x: 76, startPoint y: 14, endPoint x: 227, endPoint y: 13, distance: 150.4
click at [227, 13] on small "/ September 06, 2025 / 9:00AM / Teddi Josephson / No Dequan Lowe Waived Fee 8/2…" at bounding box center [188, 14] width 239 height 8
copy small "September 06, 2025 / 9:00AM / Teddi Josephson"
click at [253, 100] on sui-booking-customer "Email teddiannej@gmail.com Name * Teddi Josephson No Dequan Lowe Waived Fee 8/2…" at bounding box center [223, 67] width 387 height 71
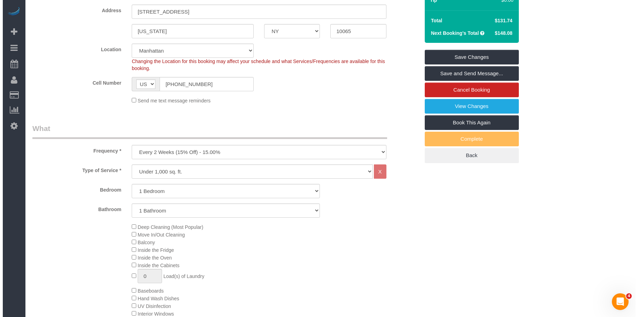
scroll to position [104, 0]
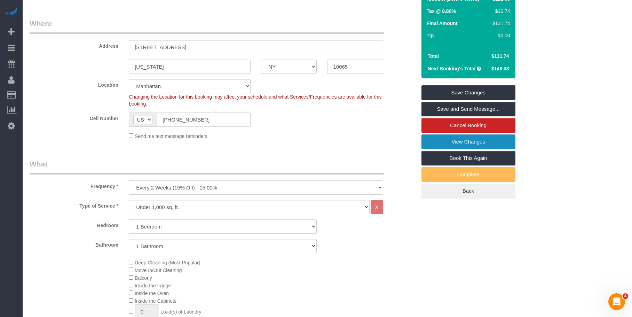
drag, startPoint x: 464, startPoint y: 146, endPoint x: 430, endPoint y: 147, distance: 34.1
click at [463, 146] on link "View Changes" at bounding box center [469, 141] width 94 height 15
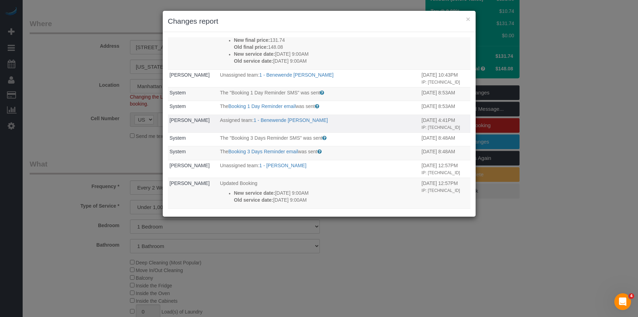
scroll to position [0, 0]
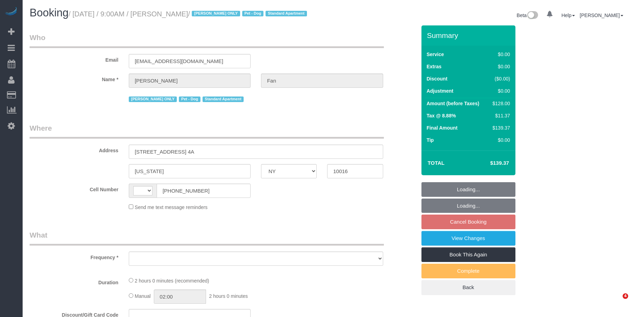
select select "NY"
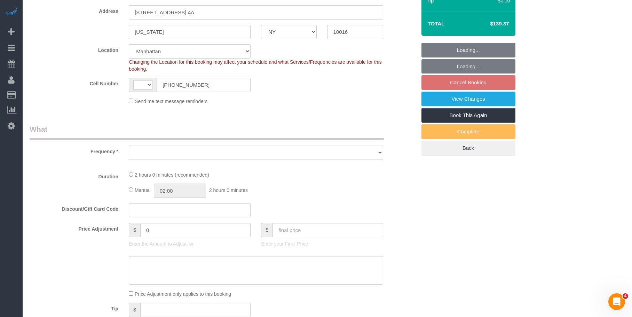
select select "string:[GEOGRAPHIC_DATA]"
select select "object:738"
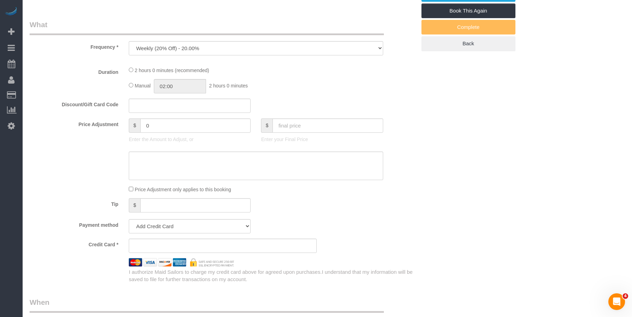
select select "string:stripe-pm_1Reyyz4VGloSiKo7WNN1ghj2"
select select "1"
select select "spot2"
select select "number:89"
select select "number:90"
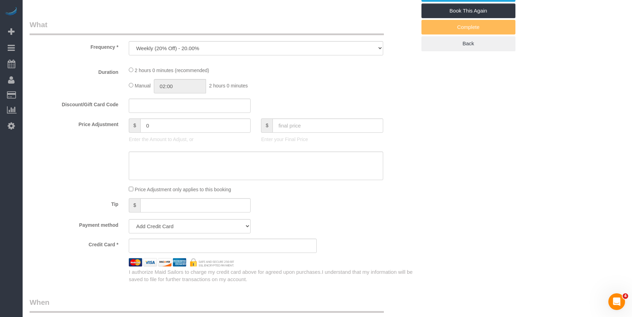
select select "number:13"
select select "number:5"
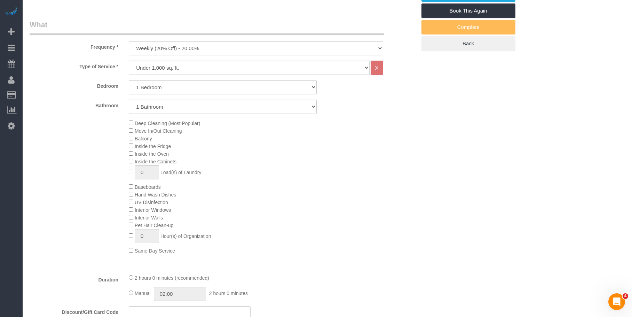
select select "object:995"
select select "1"
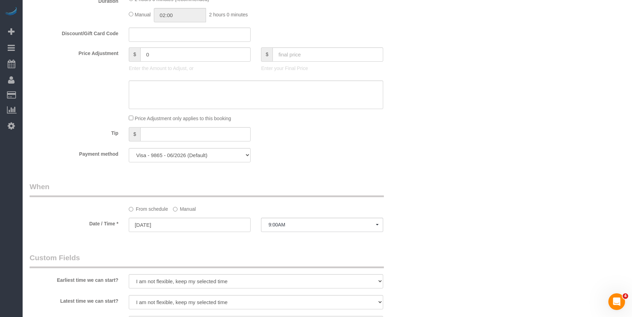
scroll to position [662, 0]
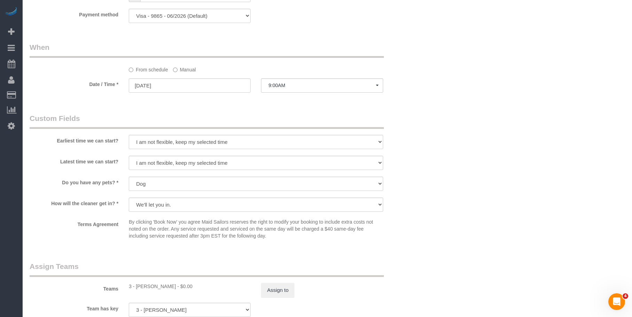
click at [189, 70] on label "Manual" at bounding box center [184, 68] width 23 height 9
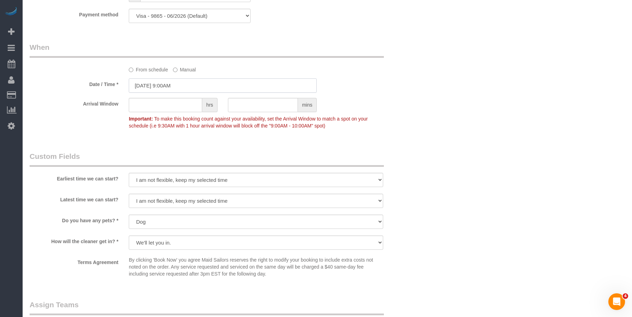
click at [228, 84] on input "[DATE] 9:00AM" at bounding box center [223, 85] width 188 height 14
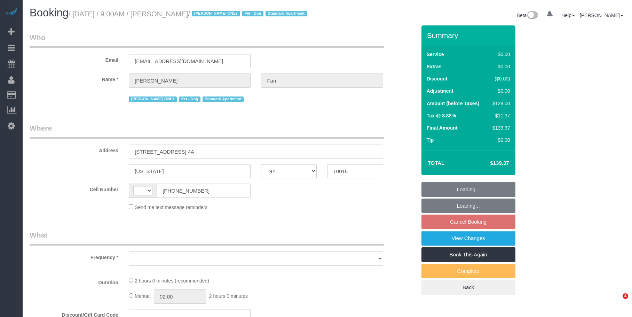
select select "NY"
select select "string:[GEOGRAPHIC_DATA]"
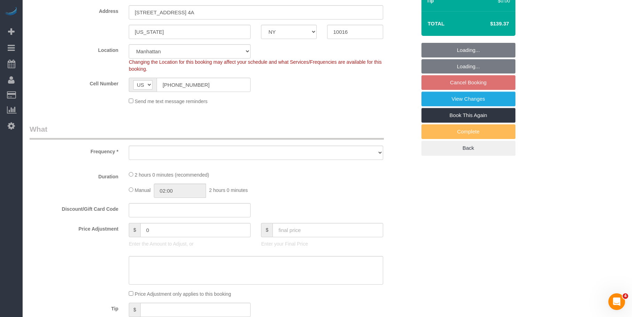
select select "object:738"
select select "string:stripe-pm_1Reyyz4VGloSiKo7WNN1ghj2"
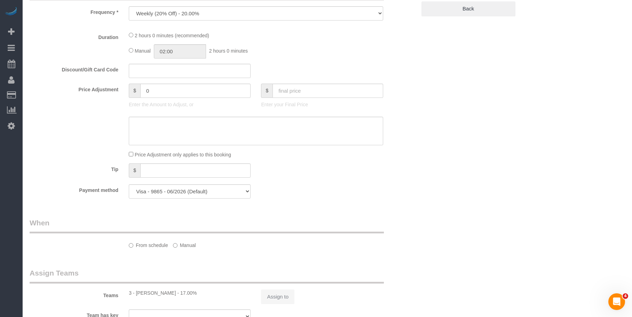
select select "1"
select select "spot2"
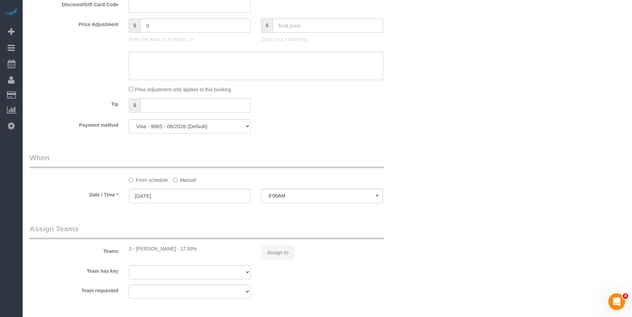
select select "object:850"
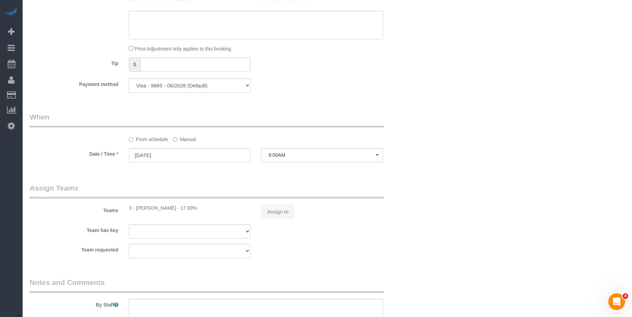
select select "number:89"
select select "number:90"
select select "number:13"
select select "number:5"
select select "1"
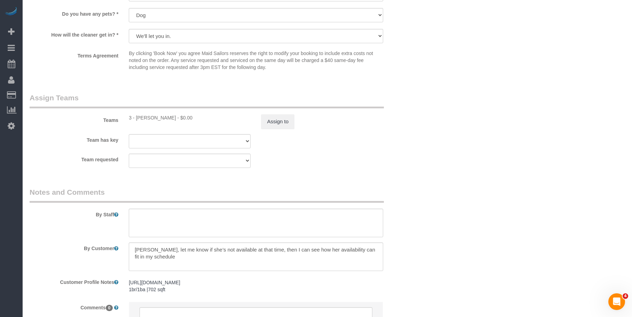
scroll to position [870, 0]
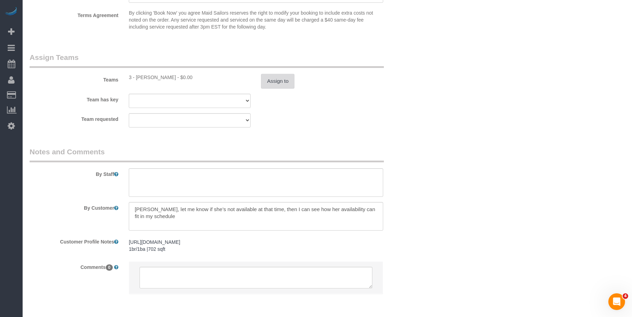
click at [279, 76] on button "Assign to" at bounding box center [277, 81] width 33 height 15
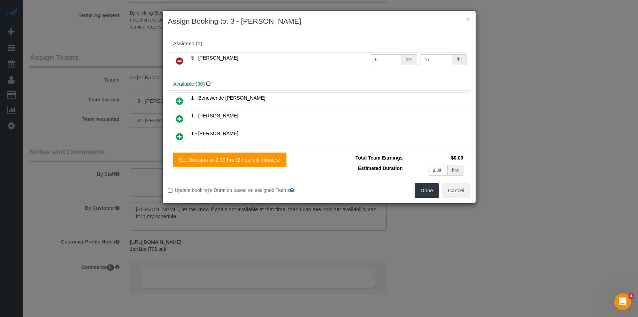
click at [180, 65] on link at bounding box center [179, 61] width 16 height 14
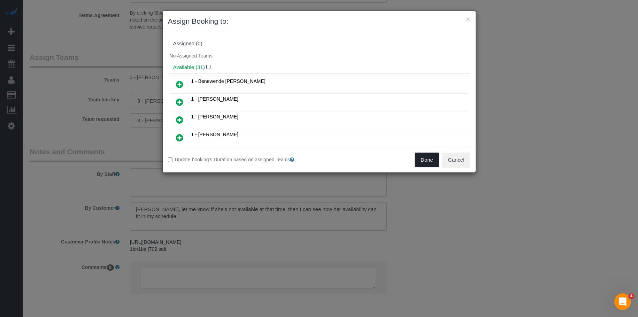
click at [420, 164] on button "Done" at bounding box center [426, 160] width 24 height 15
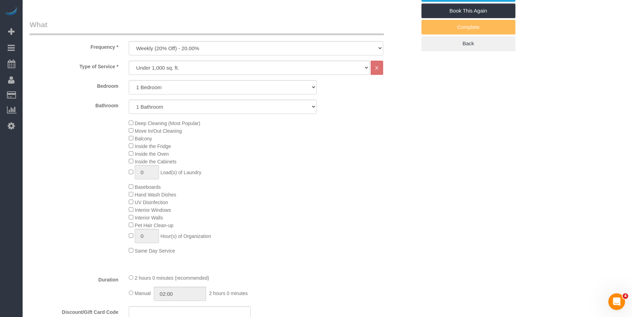
scroll to position [139, 0]
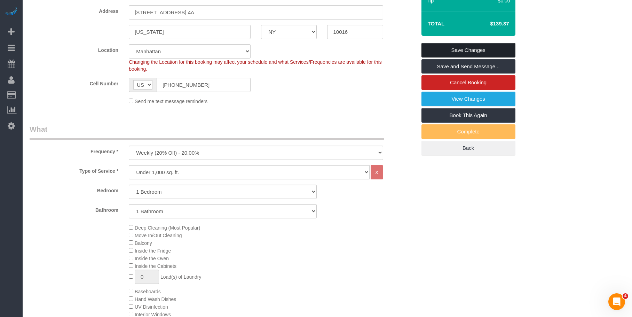
click at [459, 48] on link "Save Changes" at bounding box center [469, 50] width 94 height 15
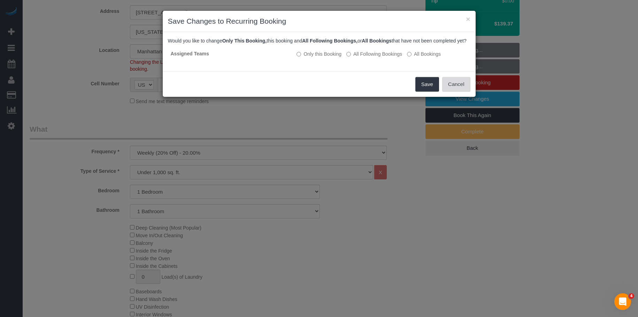
click at [446, 92] on button "Cancel" at bounding box center [456, 84] width 28 height 15
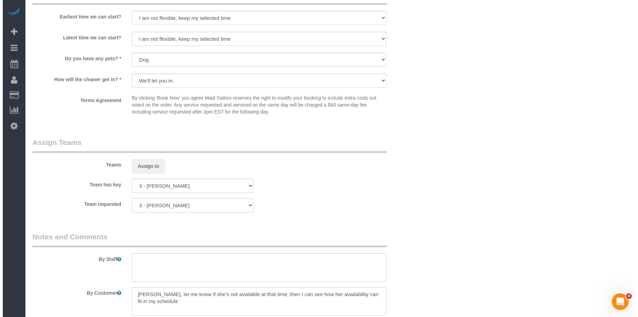
scroll to position [836, 0]
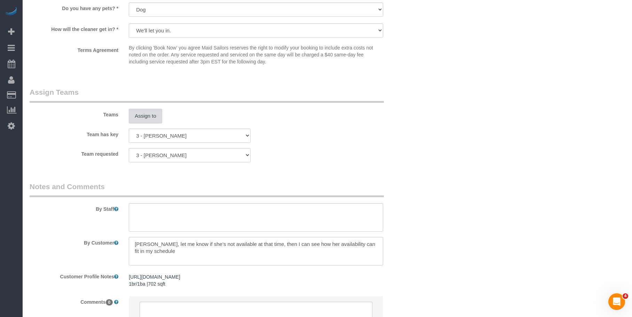
click at [153, 115] on button "Assign to" at bounding box center [145, 116] width 33 height 15
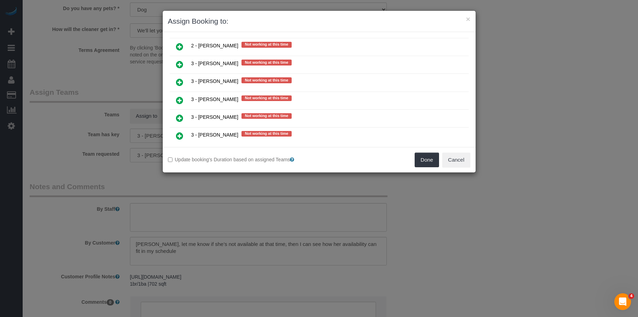
scroll to position [975, 0]
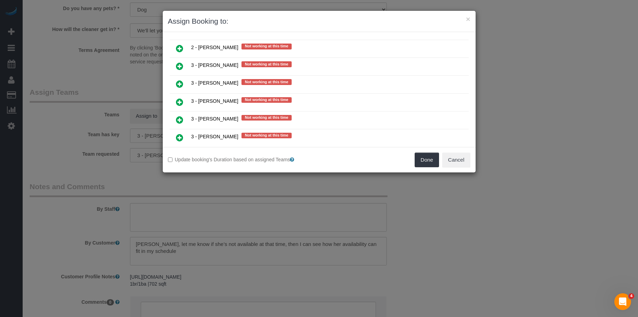
drag, startPoint x: 180, startPoint y: 67, endPoint x: 223, endPoint y: 89, distance: 48.1
click at [181, 67] on icon at bounding box center [179, 66] width 7 height 8
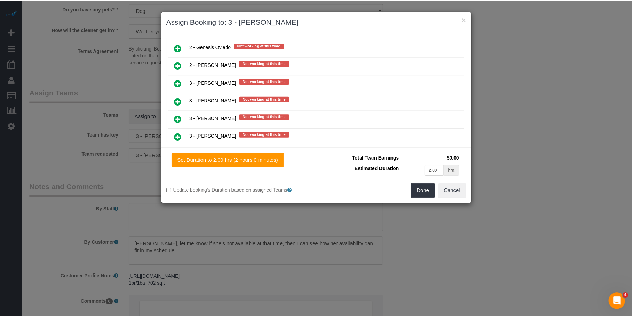
scroll to position [992, 0]
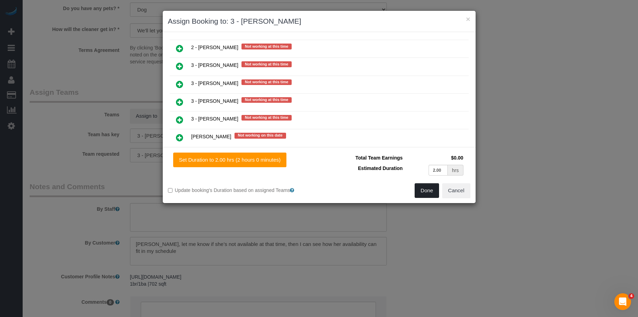
click at [425, 190] on button "Done" at bounding box center [426, 190] width 24 height 15
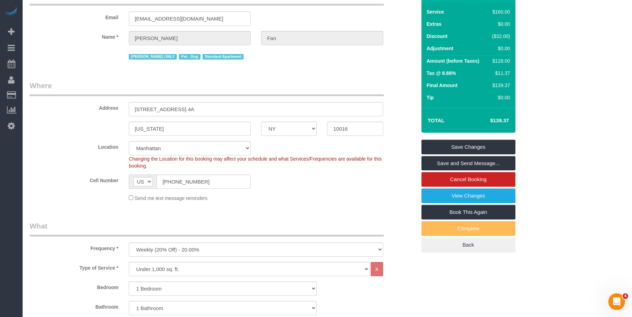
scroll to position [0, 0]
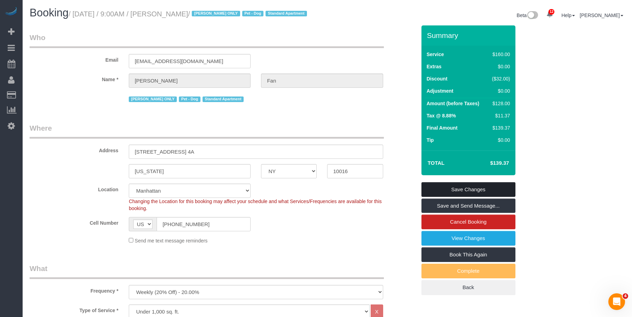
click at [503, 186] on link "Save Changes" at bounding box center [469, 189] width 94 height 15
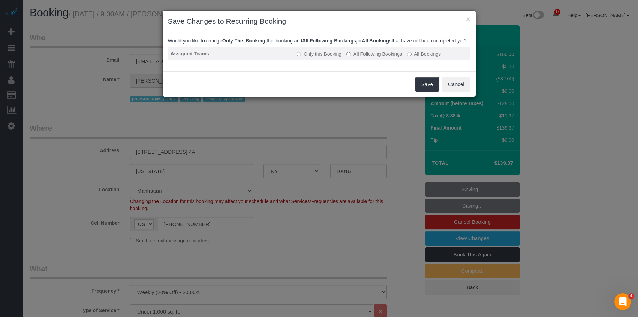
click at [379, 57] on label "All Following Bookings" at bounding box center [374, 53] width 56 height 7
click at [366, 57] on label "All Following Bookings" at bounding box center [374, 53] width 56 height 7
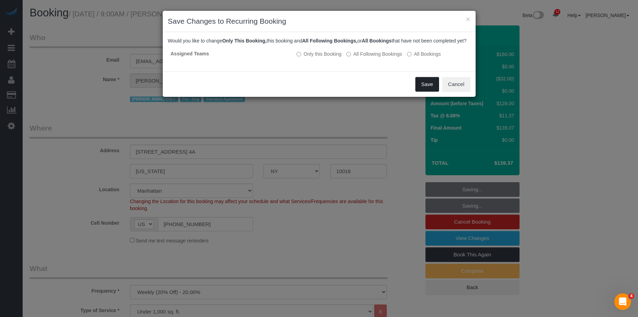
click at [429, 90] on button "Save" at bounding box center [427, 84] width 24 height 15
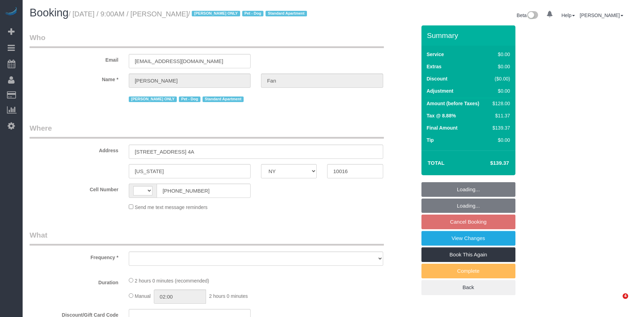
select select "NY"
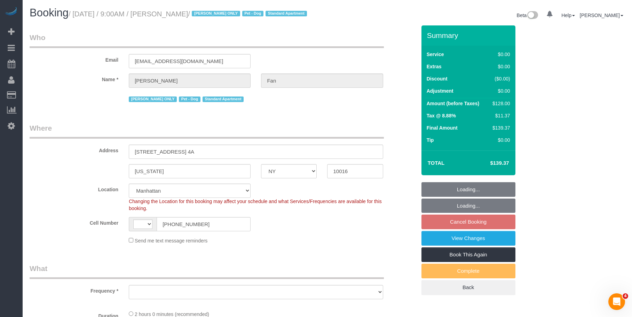
select select "string:[GEOGRAPHIC_DATA]"
select select "1"
select select "number:89"
select select "number:90"
select select "number:13"
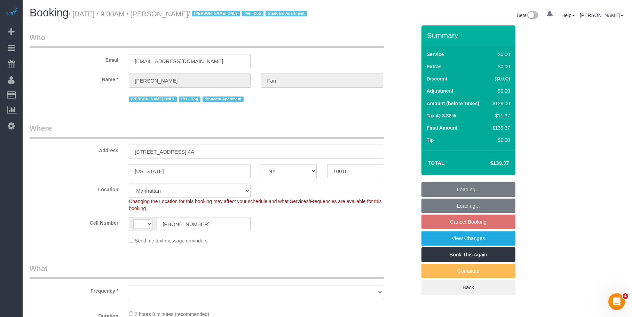
select select "number:5"
select select "object:841"
select select "string:stripe-pm_1Reyyz4VGloSiKo7WNN1ghj2"
select select "spot2"
select select "object:1383"
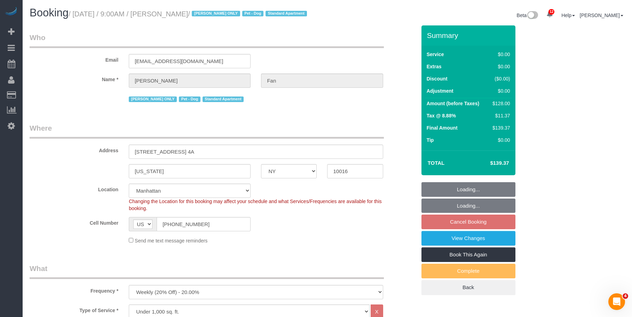
select select "1"
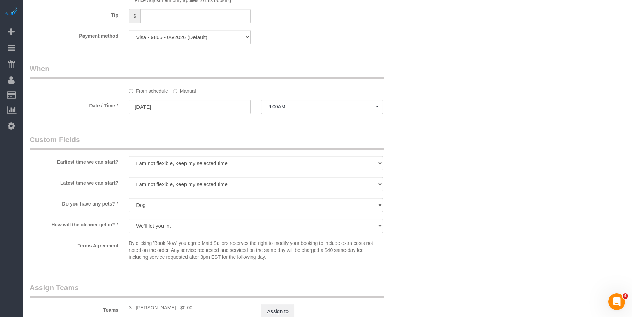
scroll to position [662, 0]
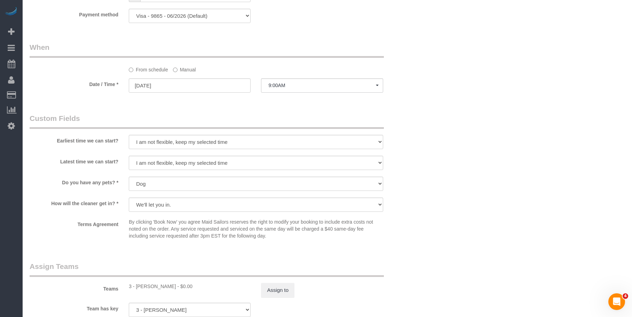
click at [185, 71] on label "Manual" at bounding box center [184, 68] width 23 height 9
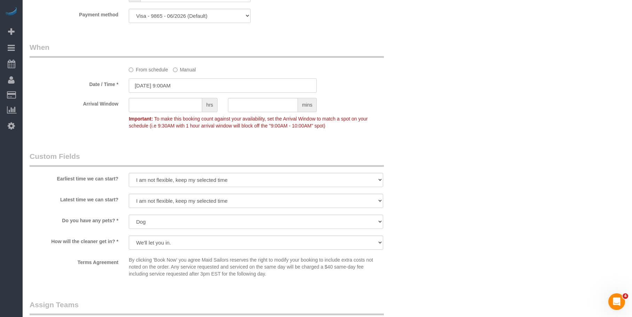
click at [216, 87] on input "[DATE] 9:00AM" at bounding box center [223, 85] width 188 height 14
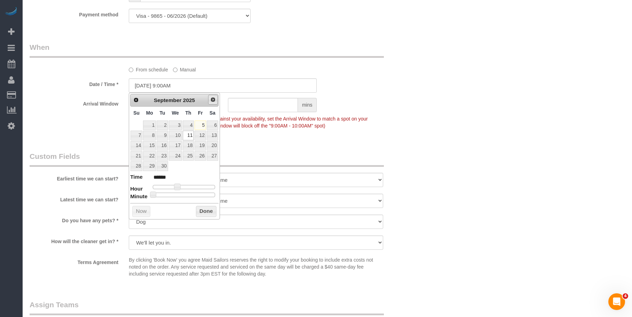
click at [211, 97] on span "Next" at bounding box center [213, 100] width 6 height 6
click at [203, 124] on link "3" at bounding box center [200, 124] width 11 height 9
type input "10/03/2025 9:00AM"
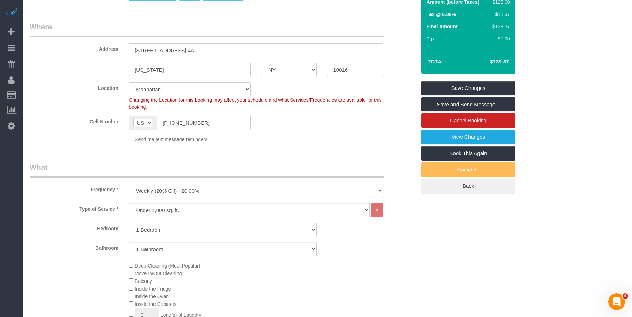
scroll to position [35, 0]
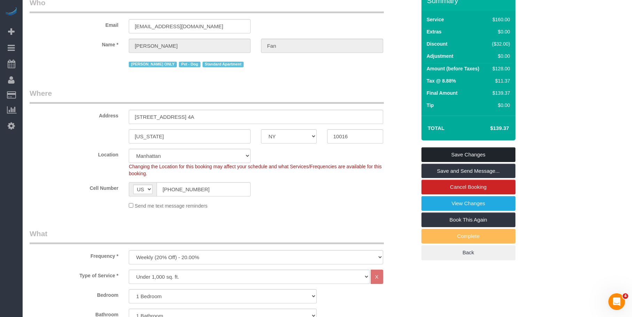
click at [487, 154] on link "Save Changes" at bounding box center [469, 154] width 94 height 15
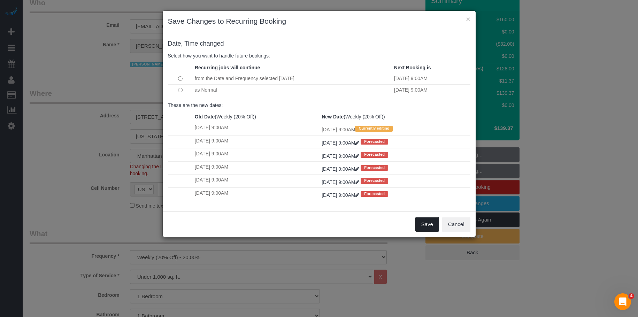
click at [427, 221] on button "Save" at bounding box center [427, 224] width 24 height 15
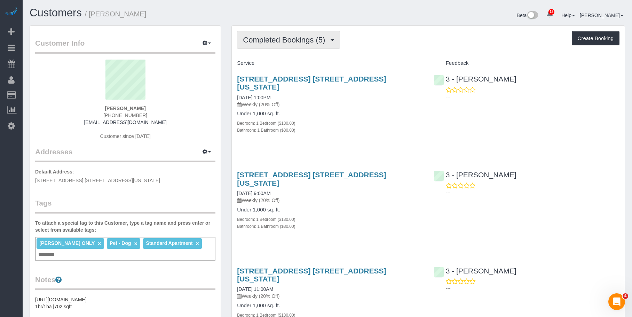
click at [276, 38] on span "Completed Bookings (5)" at bounding box center [286, 40] width 86 height 9
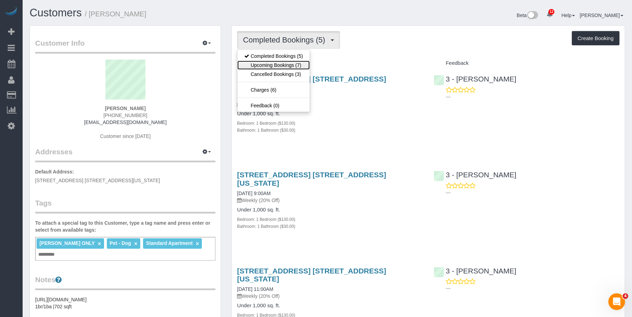
click at [267, 64] on link "Upcoming Bookings (7)" at bounding box center [273, 65] width 72 height 9
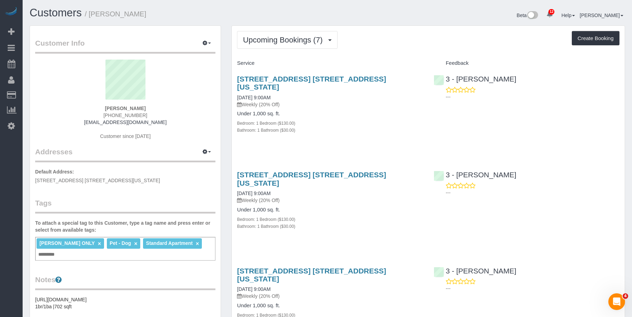
click at [381, 218] on div "165 Lexington Avenue, Apt. 4a, New York, NY 10016 10/09/2025 9:00AM Weekly (20%…" at bounding box center [330, 204] width 196 height 78
drag, startPoint x: 398, startPoint y: 42, endPoint x: 384, endPoint y: 63, distance: 24.5
click at [398, 42] on div "Upcoming Bookings (7) Completed Bookings (5) Upcoming Bookings (7) Cancelled Bo…" at bounding box center [428, 40] width 383 height 18
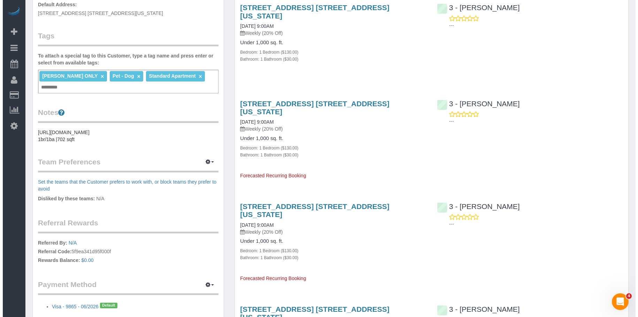
scroll to position [209, 0]
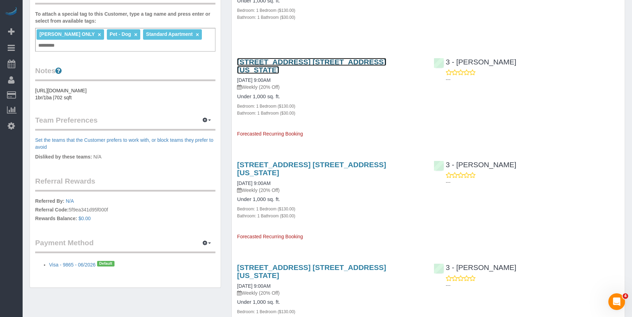
click at [326, 58] on link "165 Lexington Avenue, Apt. 4a, New York, NY 10016" at bounding box center [311, 66] width 149 height 16
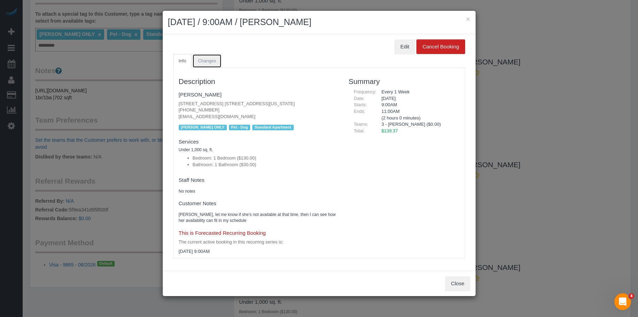
click at [210, 63] on span "Changes" at bounding box center [207, 60] width 18 height 5
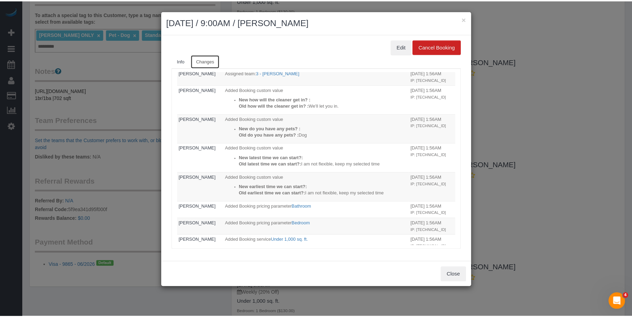
scroll to position [0, 0]
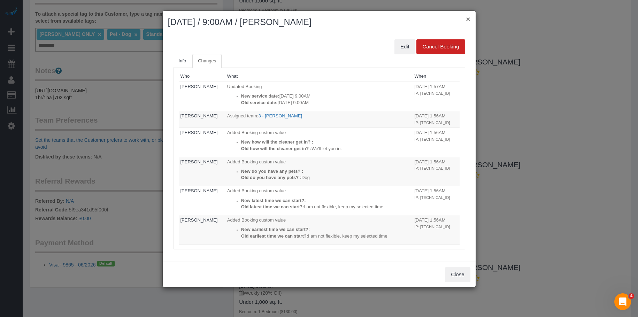
click at [466, 16] on div "× October 16, 2025 / 9:00AM / Elena Fan" at bounding box center [319, 22] width 313 height 23
click at [466, 18] on button "×" at bounding box center [468, 18] width 4 height 7
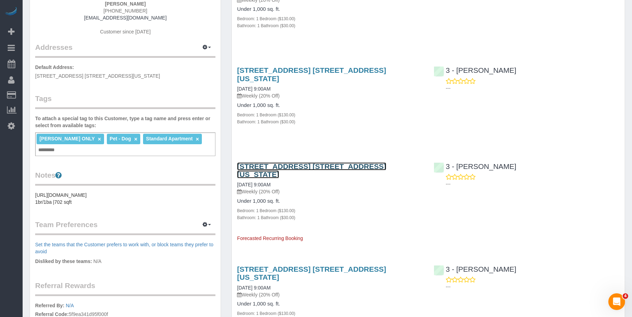
scroll to position [35, 0]
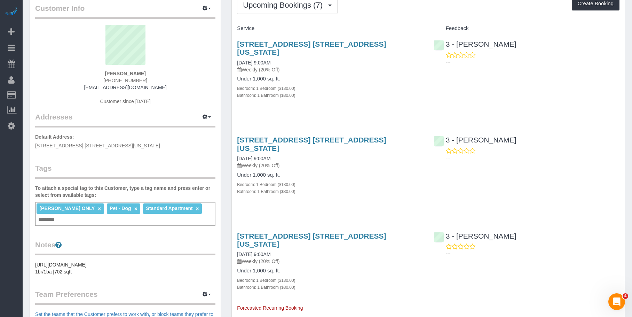
drag, startPoint x: 372, startPoint y: 162, endPoint x: 379, endPoint y: 143, distance: 20.4
click at [373, 172] on div "Under 1,000 sq. ft. Bedroom: 1 Bedroom ($130.00) Bathroom: 1 Bathroom ($30.00)" at bounding box center [330, 183] width 186 height 23
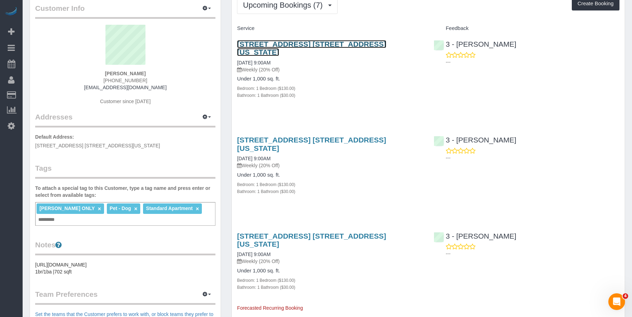
click at [352, 41] on link "165 Lexington Avenue, Apt. 4a, New York, NY 10016" at bounding box center [311, 48] width 149 height 16
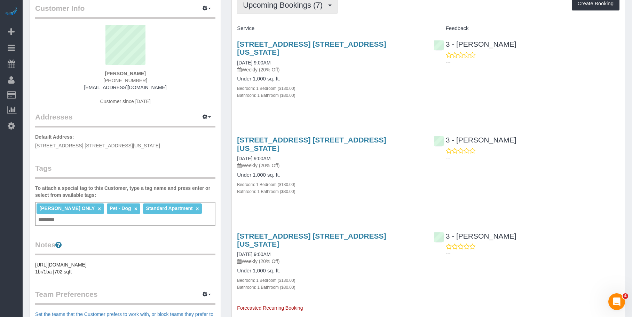
click at [265, 2] on span "Upcoming Bookings (7)" at bounding box center [284, 5] width 83 height 9
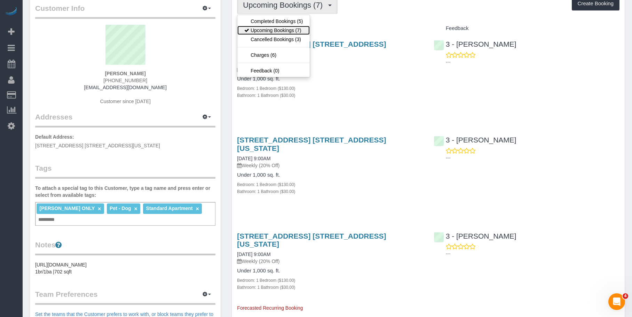
click at [264, 30] on link "Upcoming Bookings (7)" at bounding box center [273, 30] width 72 height 9
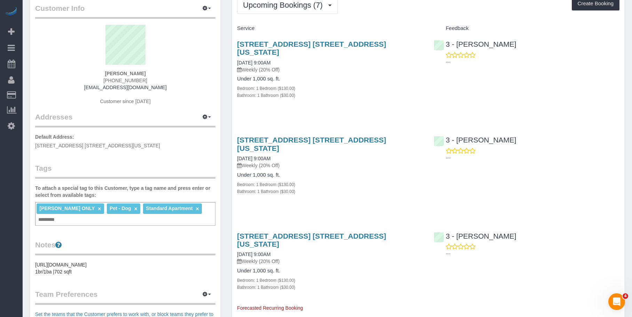
click at [359, 85] on div "Bedroom: 1 Bedroom ($130.00)" at bounding box center [330, 88] width 186 height 7
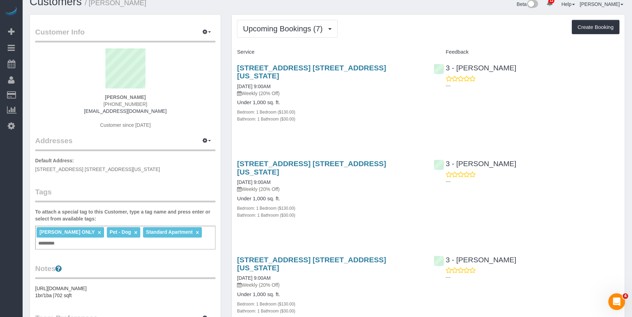
scroll to position [0, 0]
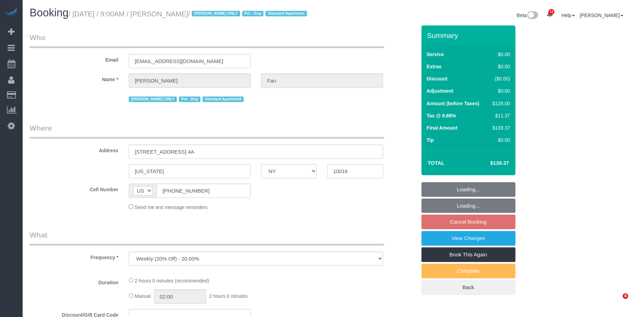
select select "NY"
select select "string:stripe-pm_1Reyyz4VGloSiKo7WNN1ghj2"
select select "number:89"
select select "number:90"
select select "number:13"
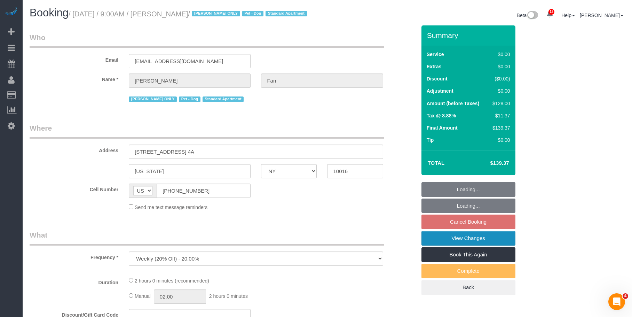
select select "number:5"
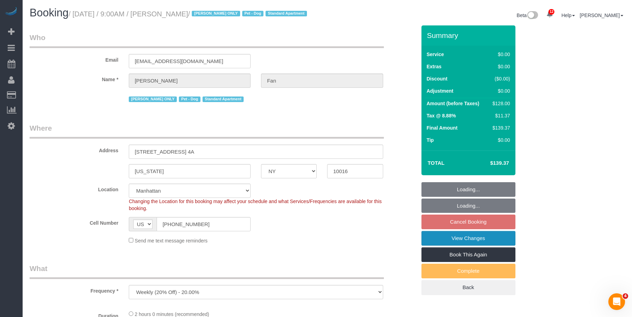
select select "object:891"
click at [463, 238] on link "View Changes" at bounding box center [469, 238] width 94 height 15
select select "1"
select select "spot2"
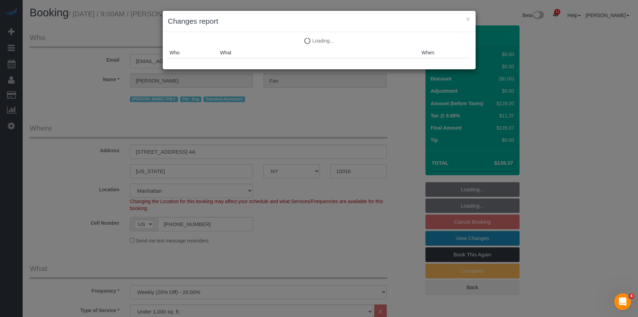
select select "1"
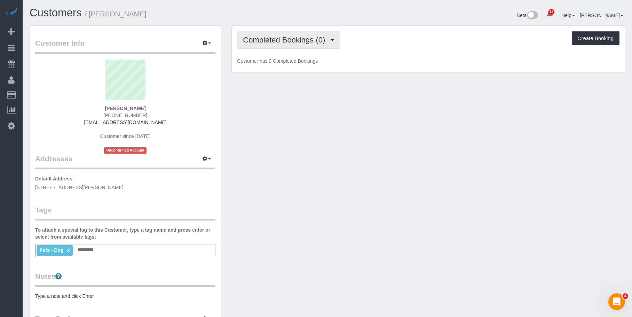
click at [286, 39] on span "Completed Bookings (0)" at bounding box center [286, 40] width 86 height 9
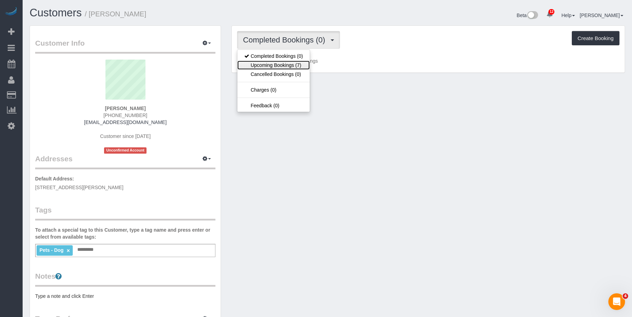
drag, startPoint x: 271, startPoint y: 62, endPoint x: 292, endPoint y: 70, distance: 21.9
click at [271, 62] on link "Upcoming Bookings (7)" at bounding box center [273, 65] width 72 height 9
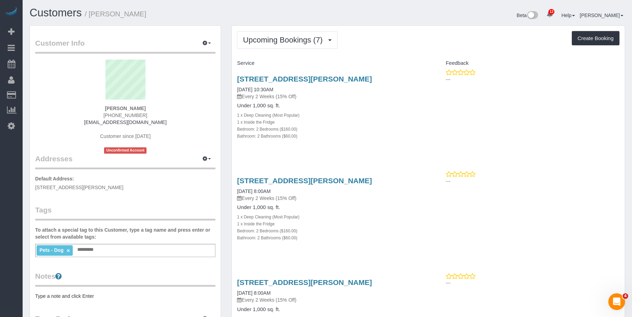
click at [378, 105] on h4 "Under 1,000 sq. ft." at bounding box center [330, 106] width 186 height 6
drag, startPoint x: 89, startPoint y: 13, endPoint x: 224, endPoint y: 2, distance: 134.5
click at [180, 16] on h1 "Customers / [PERSON_NAME]" at bounding box center [176, 13] width 293 height 12
copy small "[PERSON_NAME]"
click at [330, 112] on div "1 x Deep Cleaning (Most Popular)" at bounding box center [330, 114] width 186 height 7
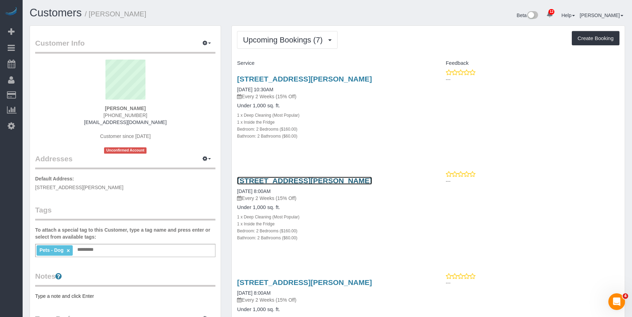
click at [336, 180] on link "[STREET_ADDRESS][PERSON_NAME]" at bounding box center [304, 181] width 135 height 8
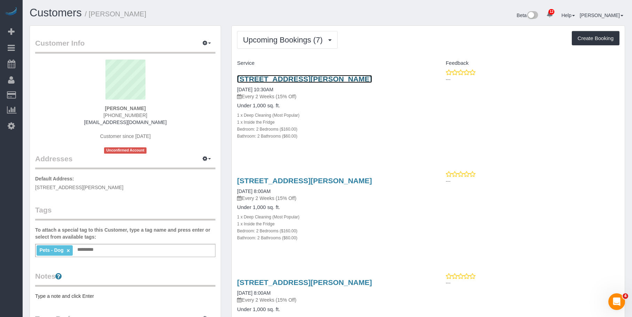
click at [302, 77] on link "[STREET_ADDRESS][PERSON_NAME]" at bounding box center [304, 79] width 135 height 8
click at [411, 126] on div "Bedroom: 2 Bedrooms ($160.00)" at bounding box center [330, 128] width 186 height 7
click at [404, 46] on div "Upcoming Bookings (7) Completed Bookings (0) Upcoming Bookings (7) Cancelled Bo…" at bounding box center [428, 40] width 383 height 18
drag, startPoint x: 523, startPoint y: 143, endPoint x: 577, endPoint y: 141, distance: 54.0
click at [524, 143] on div "436 Carroll Street, Apt. 604, Brooklyn, NY 11215 09/06/2025 10:30AM Every 2 Wee…" at bounding box center [428, 111] width 393 height 84
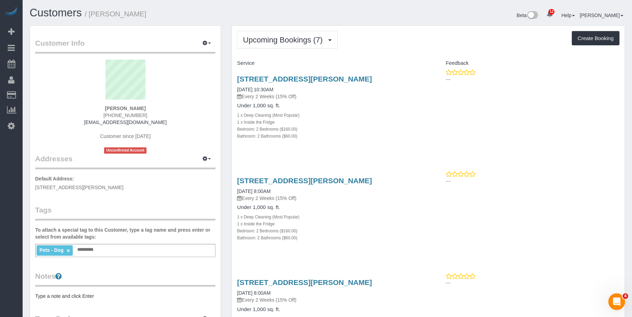
drag, startPoint x: 327, startPoint y: 99, endPoint x: 314, endPoint y: 89, distance: 15.7
click at [327, 99] on p "Every 2 Weeks (15% Off)" at bounding box center [330, 96] width 186 height 7
click at [271, 45] on button "Upcoming Bookings (7)" at bounding box center [287, 40] width 101 height 18
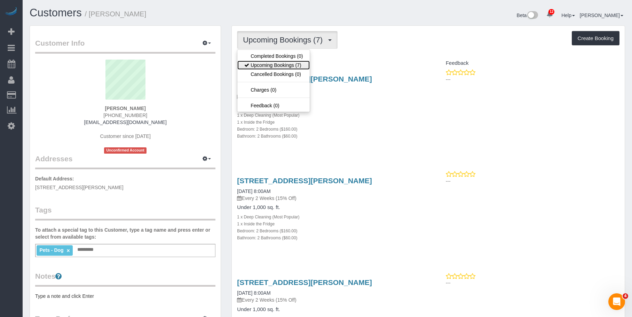
click at [273, 66] on link "Upcoming Bookings (7)" at bounding box center [273, 65] width 72 height 9
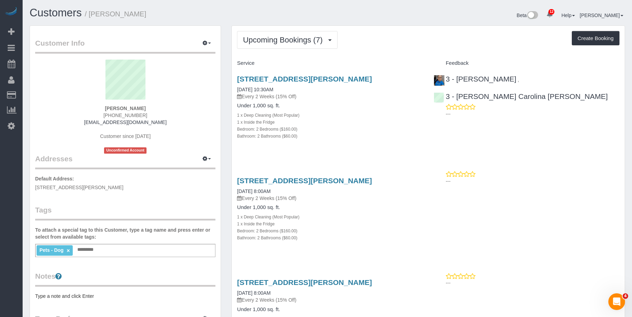
click at [366, 135] on div "Bathroom: 2 Bathrooms ($60.00)" at bounding box center [330, 135] width 186 height 7
click at [265, 37] on span "Upcoming Bookings (7)" at bounding box center [284, 40] width 83 height 9
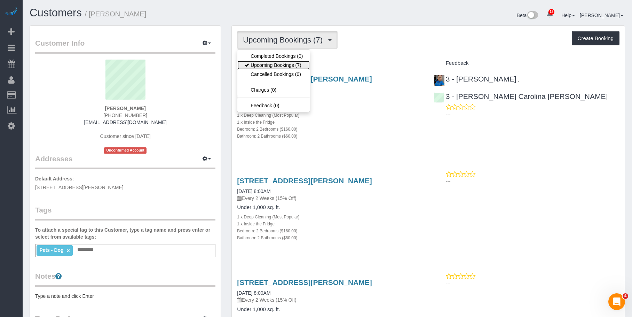
click at [262, 65] on link "Upcoming Bookings (7)" at bounding box center [273, 65] width 72 height 9
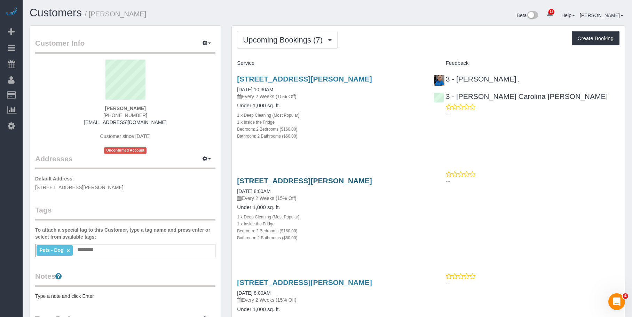
drag, startPoint x: 353, startPoint y: 131, endPoint x: 331, endPoint y: 185, distance: 57.6
click at [353, 131] on div "Bedroom: 2 Bedrooms ($160.00)" at bounding box center [330, 128] width 186 height 7
drag, startPoint x: 343, startPoint y: 235, endPoint x: 346, endPoint y: 225, distance: 10.1
click at [345, 232] on div "Under 1,000 sq. ft. 1 x Deep Cleaning (Most Popular) 1 x Inside the Fridge Bedr…" at bounding box center [330, 222] width 186 height 37
click at [365, 178] on link "436 Carroll Street, Apt. 604, Brooklyn, NY 11215" at bounding box center [304, 181] width 135 height 8
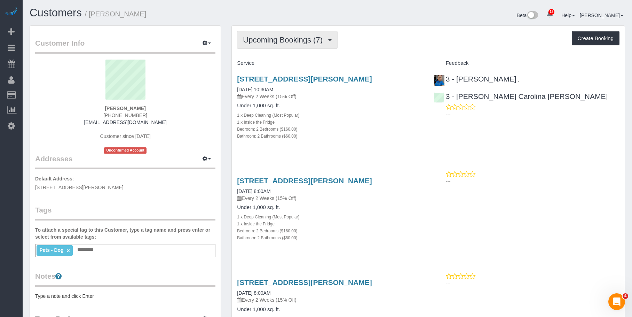
click at [289, 40] on span "Upcoming Bookings (7)" at bounding box center [284, 40] width 83 height 9
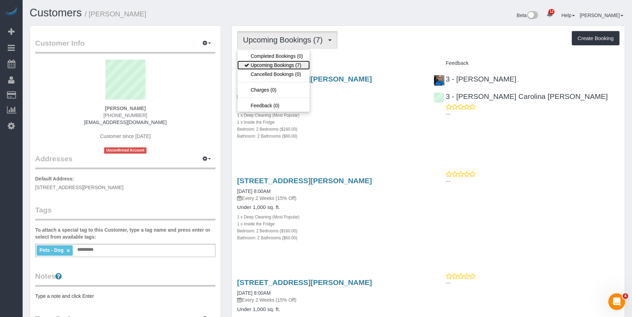
click at [281, 66] on link "Upcoming Bookings (7)" at bounding box center [273, 65] width 72 height 9
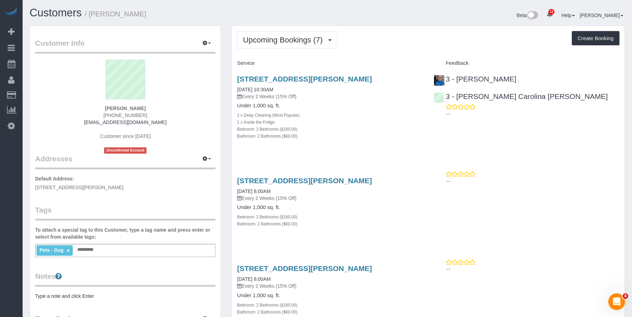
click at [381, 125] on div "Bedroom: 2 Bedrooms ($160.00)" at bounding box center [330, 128] width 186 height 7
click at [330, 82] on link "436 Carroll Street, Apt. 604, Brooklyn, NY 11215" at bounding box center [304, 79] width 135 height 8
drag, startPoint x: 292, startPoint y: 77, endPoint x: 409, endPoint y: 74, distance: 117.0
copy link "436 Carroll Street, Apt. 604, Brooklyn, NY 11215"
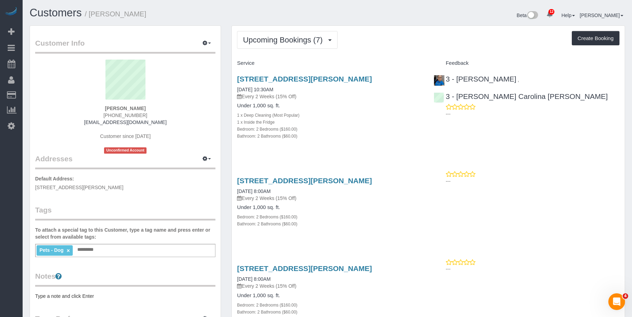
click at [364, 95] on p "Every 2 Weeks (15% Off)" at bounding box center [330, 96] width 186 height 7
click at [352, 136] on div "Bathroom: 2 Bathrooms ($60.00)" at bounding box center [330, 135] width 186 height 7
click at [346, 183] on link "436 Carroll Street, Apt. 604, Brooklyn, NY 11215" at bounding box center [304, 181] width 135 height 8
drag, startPoint x: 362, startPoint y: 132, endPoint x: 363, endPoint y: 191, distance: 58.9
click at [362, 132] on div "Bathroom: 2 Bathrooms ($60.00)" at bounding box center [330, 135] width 186 height 7
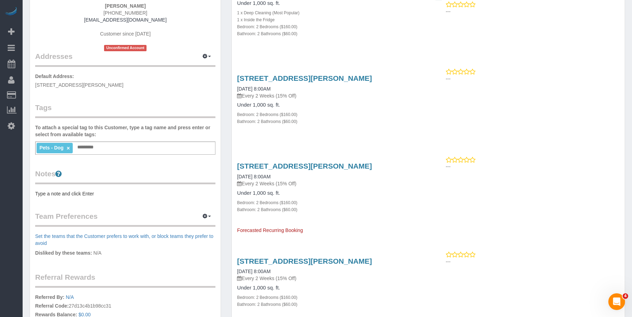
scroll to position [104, 0]
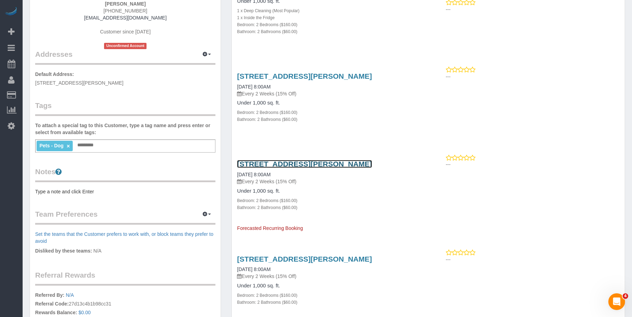
click at [321, 164] on link "436 Carroll Street, Apt. 604, Brooklyn, NY 11215" at bounding box center [304, 164] width 135 height 8
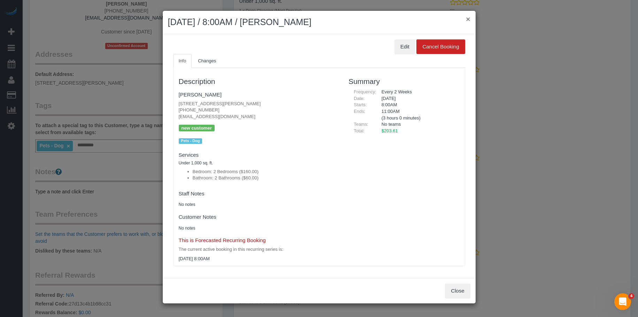
click at [467, 19] on button "×" at bounding box center [468, 18] width 4 height 7
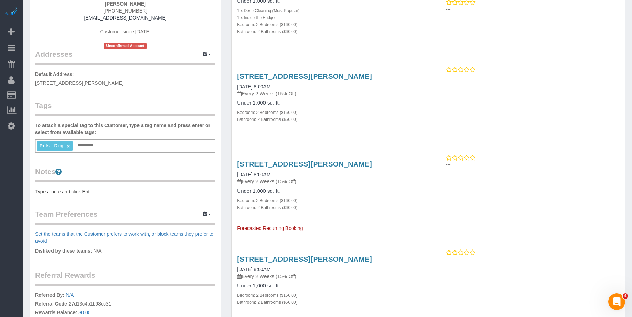
drag, startPoint x: 367, startPoint y: 43, endPoint x: 459, endPoint y: 11, distance: 96.6
click at [369, 42] on div "436 Carroll Street, Apt. 604, Brooklyn, NY 11215 09/06/2025 10:30AM Every 2 Wee…" at bounding box center [330, 6] width 196 height 84
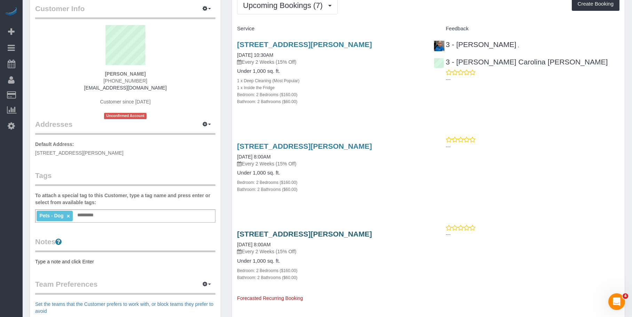
scroll to position [139, 0]
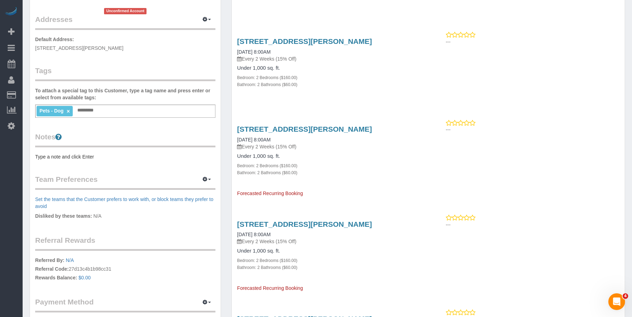
click at [302, 134] on div "436 Carroll Street, Apt. 604, Brooklyn, NY 11215 10/03/2025 8:00AM Every 2 Week…" at bounding box center [330, 137] width 186 height 25
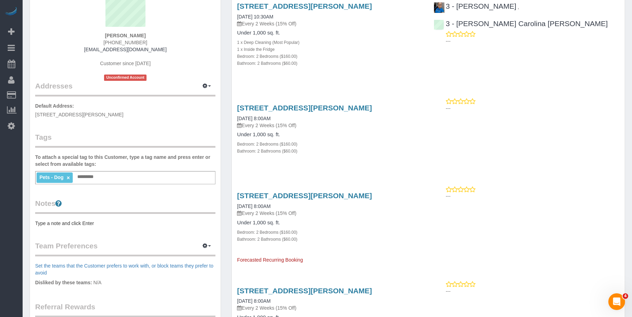
scroll to position [70, 0]
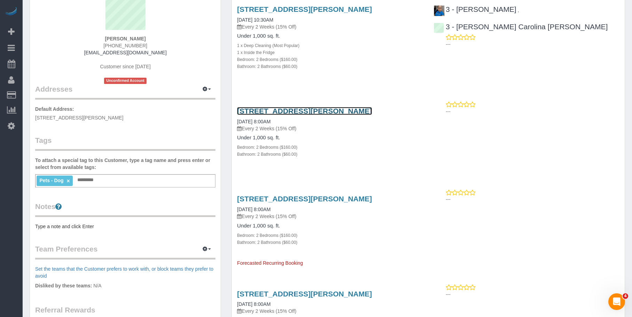
click at [355, 108] on link "436 Carroll Street, Apt. 604, Brooklyn, NY 11215" at bounding box center [304, 111] width 135 height 8
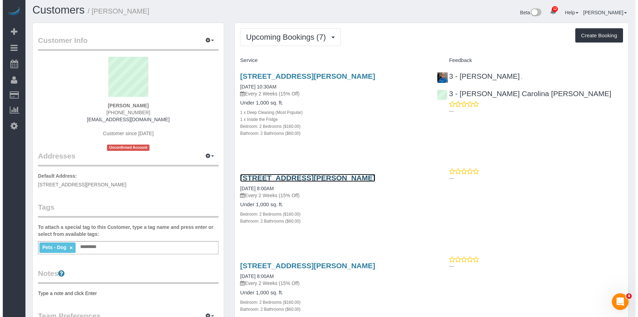
scroll to position [0, 0]
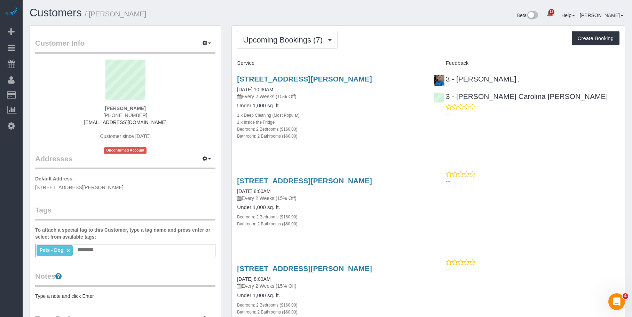
click at [397, 136] on div "Bathroom: 2 Bathrooms ($60.00)" at bounding box center [330, 135] width 186 height 7
drag, startPoint x: 205, startPoint y: 38, endPoint x: 208, endPoint y: 49, distance: 11.1
click at [206, 39] on button "button" at bounding box center [206, 43] width 17 height 11
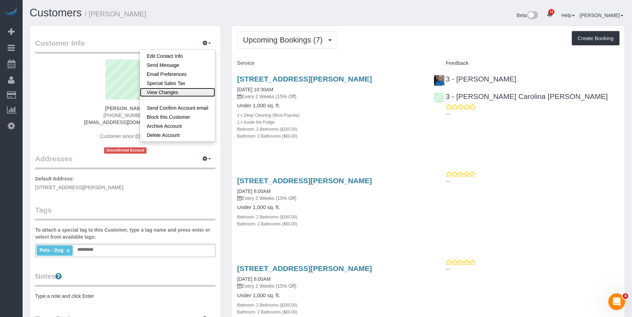
click at [173, 92] on link "View Changes" at bounding box center [178, 92] width 76 height 9
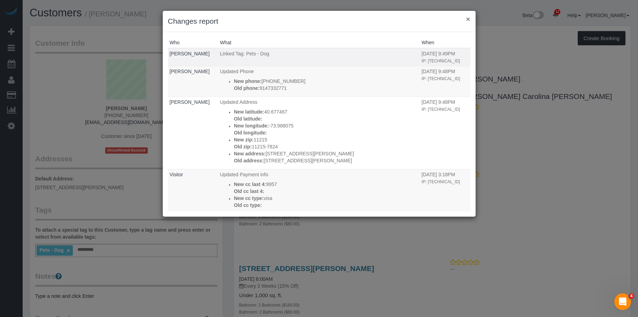
drag, startPoint x: 468, startPoint y: 17, endPoint x: 435, endPoint y: 36, distance: 38.0
click at [468, 17] on button "×" at bounding box center [468, 18] width 4 height 7
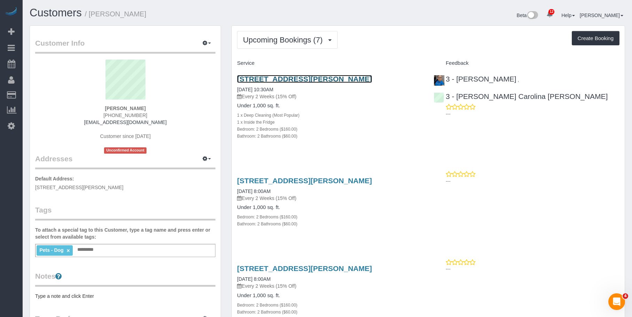
click at [353, 80] on link "436 Carroll Street, Apt. 604, Brooklyn, NY 11215" at bounding box center [304, 79] width 135 height 8
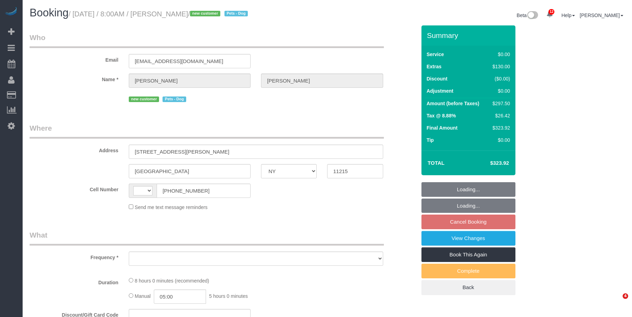
select select "NY"
select select "string:[GEOGRAPHIC_DATA]"
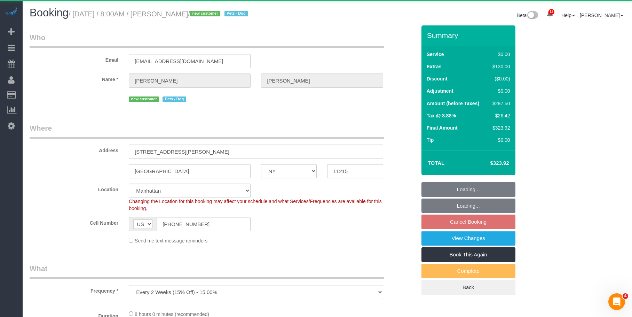
select select "object:732"
select select "string:stripe-pm_1S3igF4VGloSiKo7ii8H05kM"
select select "number:89"
select select "number:90"
select select "number:13"
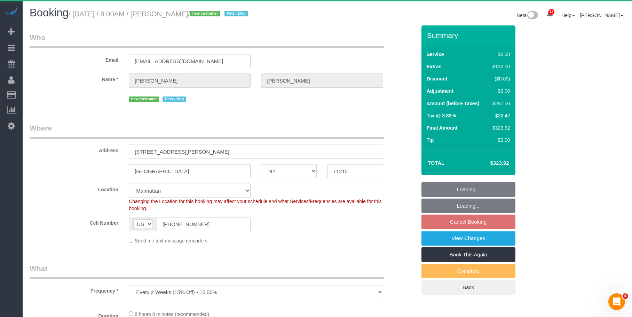
select select "number:7"
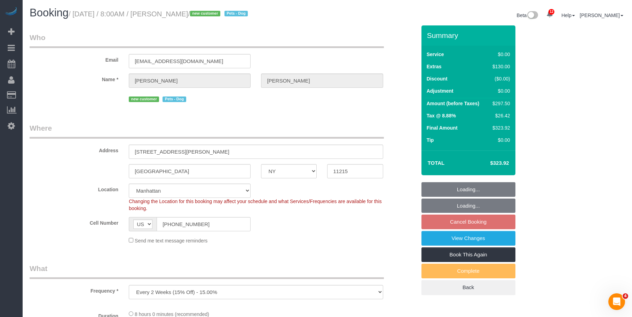
select select "2"
select select "spot1"
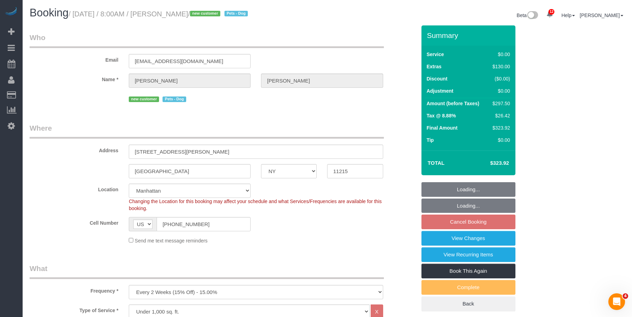
select select "2"
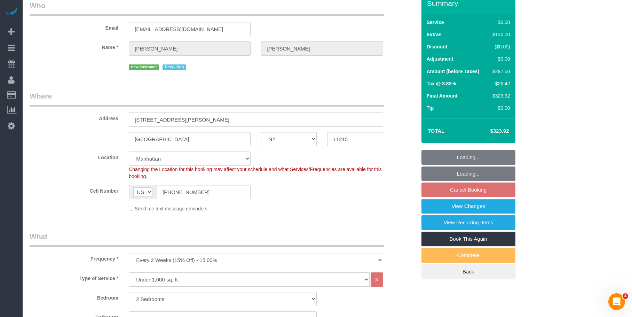
scroll to position [70, 0]
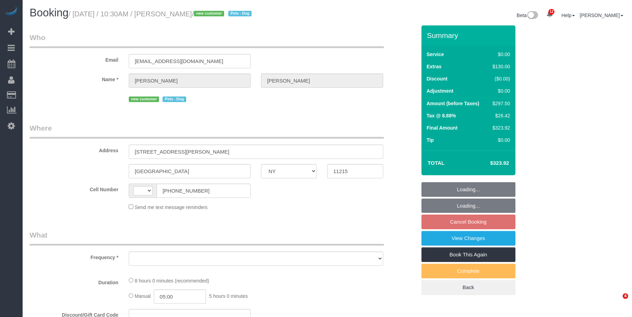
select select "NY"
select select "number:89"
select select "number:90"
select select "number:13"
select select "number:7"
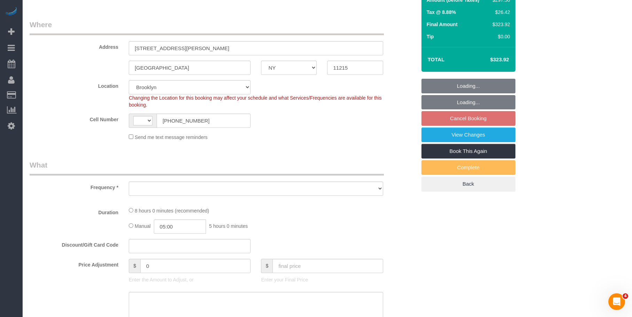
select select "string:[GEOGRAPHIC_DATA]"
select select "object:890"
select select "string:stripe-pm_1S3igF4VGloSiKo7ii8H05kM"
select select "2"
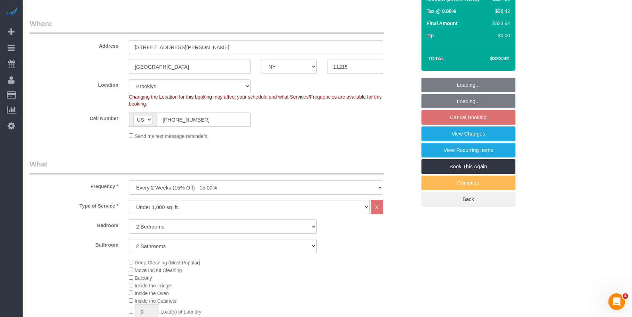
select select "object:1360"
select select "2"
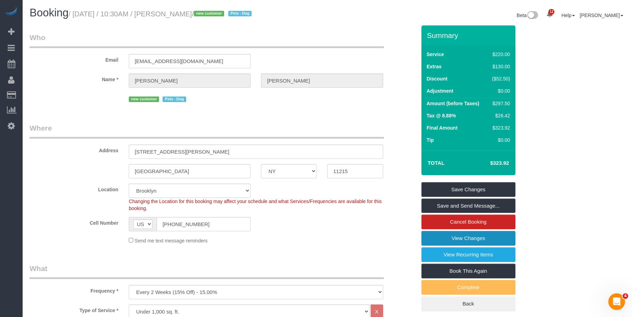
click at [441, 238] on link "View Changes" at bounding box center [469, 238] width 94 height 15
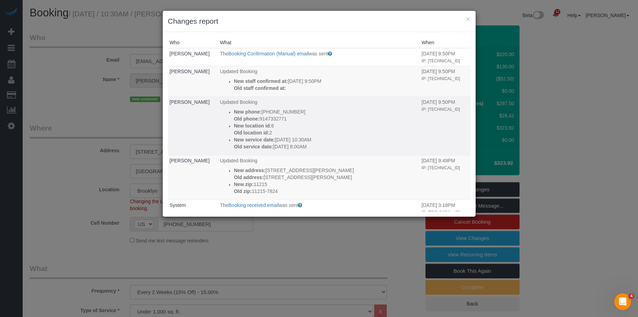
click at [330, 150] on p "Old service date: [DATE] 8:00AM" at bounding box center [326, 146] width 184 height 7
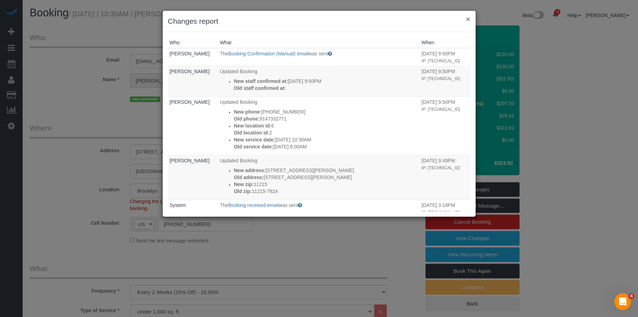
click at [468, 17] on button "×" at bounding box center [468, 18] width 4 height 7
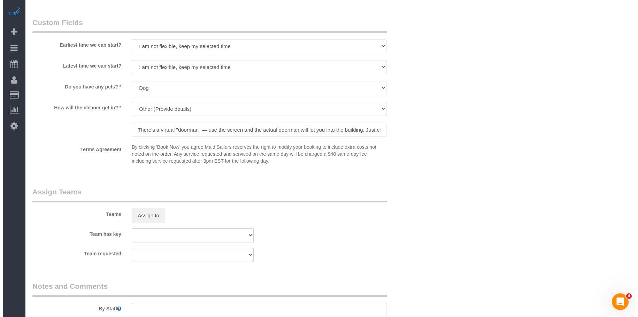
scroll to position [836, 0]
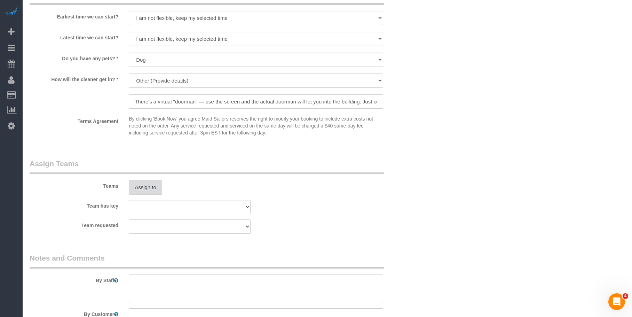
click at [153, 188] on button "Assign to" at bounding box center [145, 187] width 33 height 15
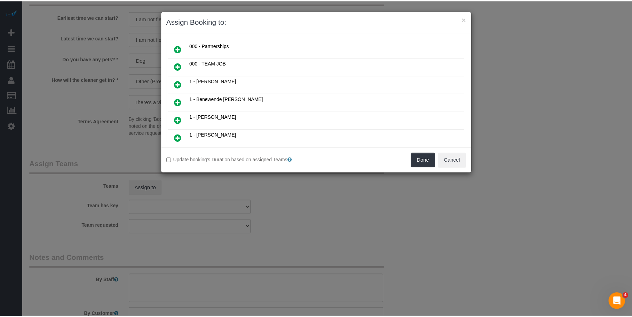
scroll to position [70, 0]
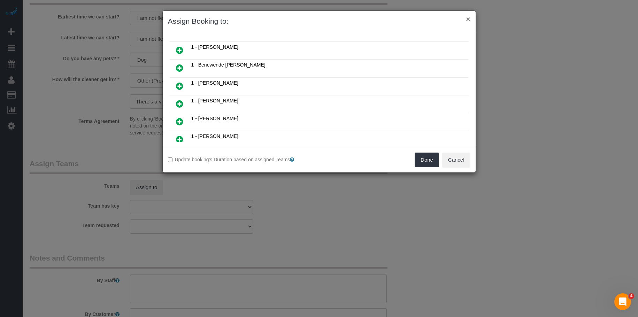
click at [466, 18] on button "×" at bounding box center [468, 18] width 4 height 7
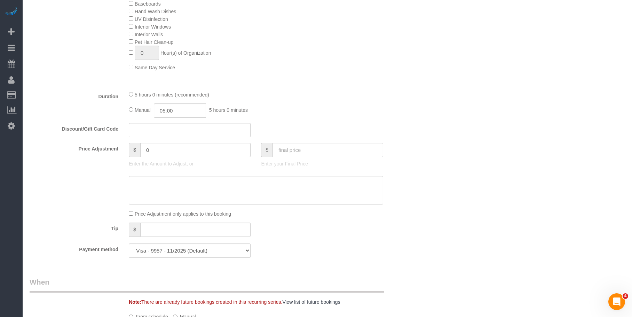
scroll to position [453, 0]
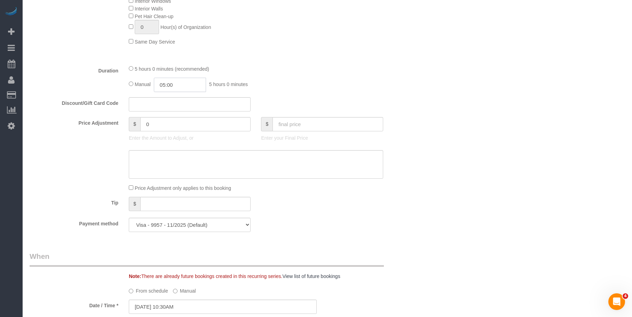
click at [187, 85] on input "05:00" at bounding box center [180, 85] width 52 height 14
type input "02:30"
drag, startPoint x: 172, startPoint y: 97, endPoint x: 182, endPoint y: 96, distance: 10.5
click at [172, 97] on li "02:30" at bounding box center [172, 95] width 31 height 9
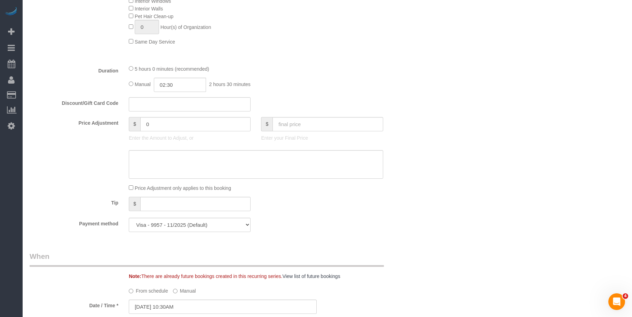
drag, startPoint x: 429, startPoint y: 95, endPoint x: 436, endPoint y: 210, distance: 114.5
click at [429, 95] on div "Who Email [EMAIL_ADDRESS][DOMAIN_NAME] Name * [PERSON_NAME][GEOGRAPHIC_DATA] ne…" at bounding box center [328, 186] width 596 height 1226
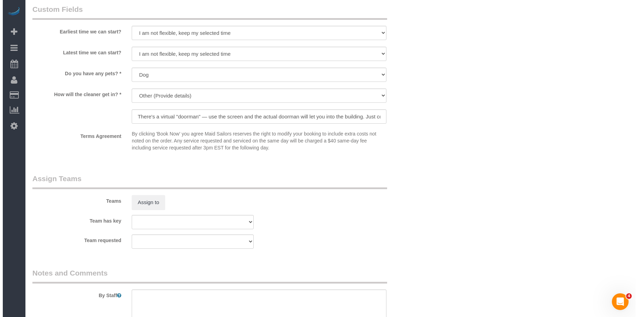
scroll to position [870, 0]
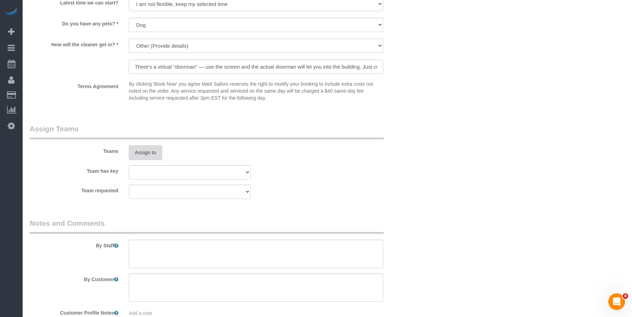
click at [147, 149] on button "Assign to" at bounding box center [145, 152] width 33 height 15
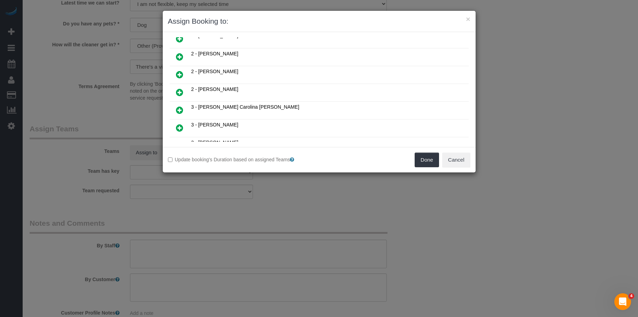
scroll to position [383, 0]
drag, startPoint x: 179, startPoint y: 91, endPoint x: 183, endPoint y: 87, distance: 6.2
click at [179, 91] on icon at bounding box center [179, 93] width 7 height 8
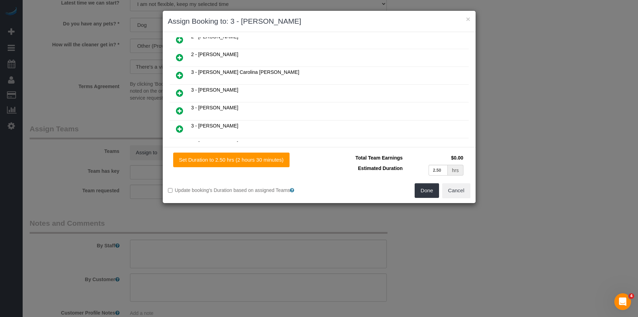
click at [179, 77] on icon at bounding box center [179, 75] width 7 height 8
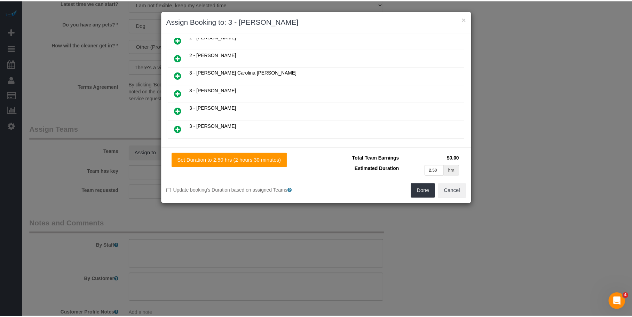
scroll to position [417, 0]
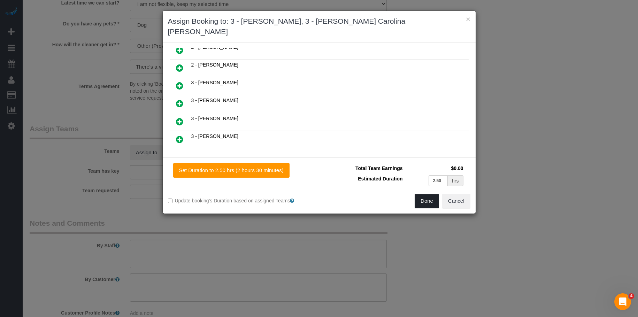
click at [433, 194] on button "Done" at bounding box center [426, 201] width 24 height 15
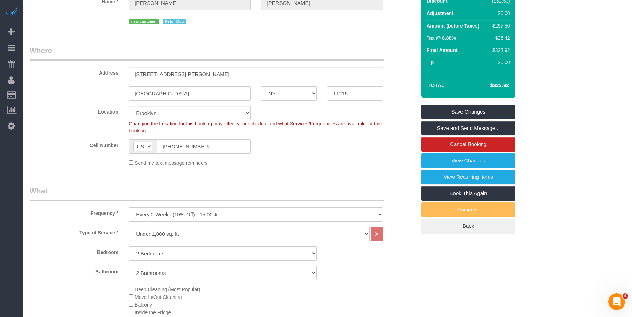
scroll to position [0, 0]
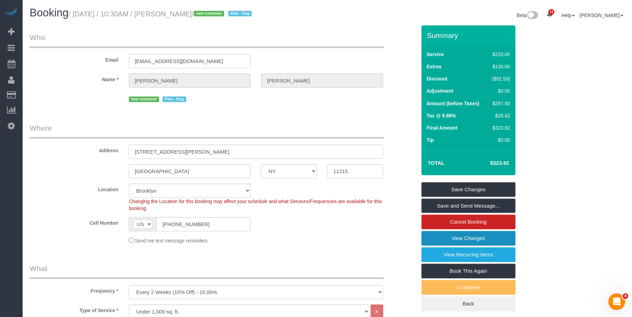
click at [445, 236] on link "View Changes" at bounding box center [469, 238] width 94 height 15
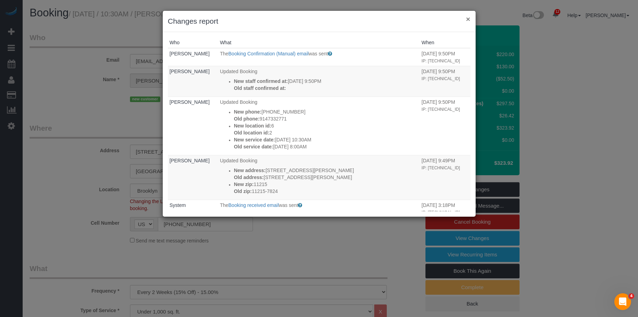
drag, startPoint x: 467, startPoint y: 17, endPoint x: 468, endPoint y: 24, distance: 7.3
click at [467, 17] on button "×" at bounding box center [468, 18] width 4 height 7
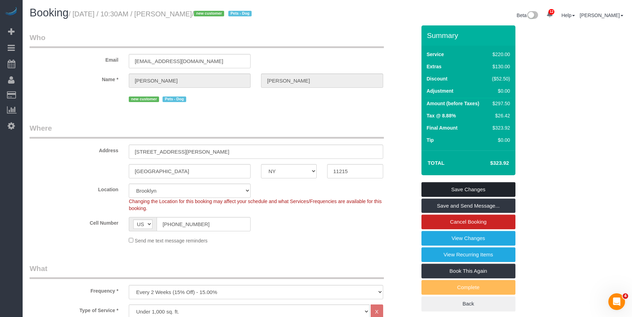
click at [491, 186] on link "Save Changes" at bounding box center [469, 189] width 94 height 15
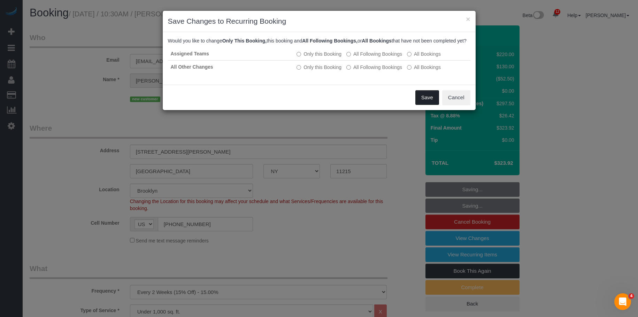
click at [422, 104] on button "Save" at bounding box center [427, 97] width 24 height 15
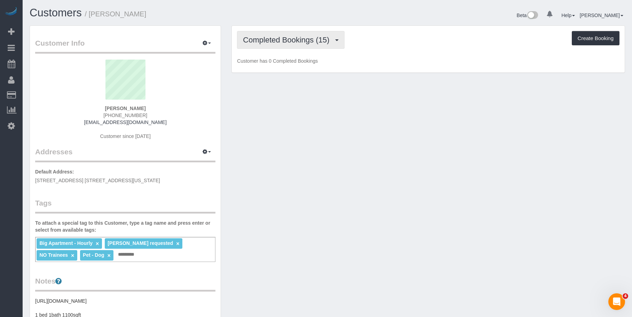
drag, startPoint x: 309, startPoint y: 41, endPoint x: 300, endPoint y: 66, distance: 26.7
click at [309, 41] on span "Completed Bookings (15)" at bounding box center [288, 40] width 90 height 9
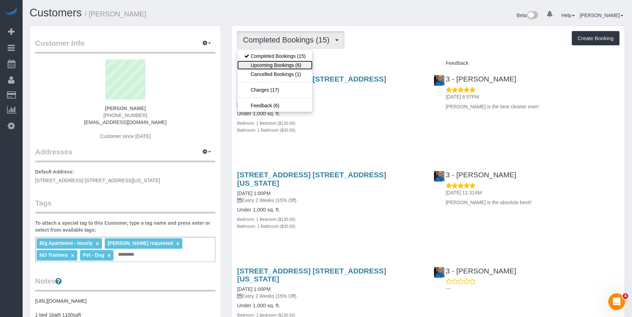
click at [294, 65] on link "Upcoming Bookings (6)" at bounding box center [274, 65] width 75 height 9
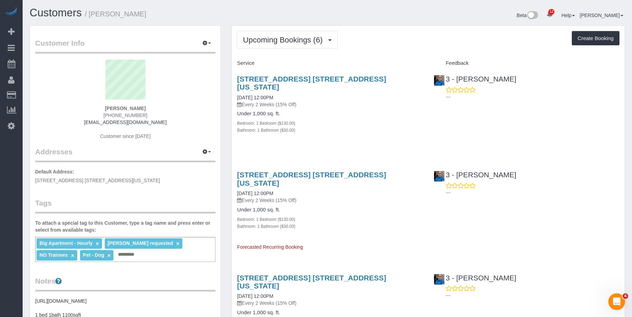
drag, startPoint x: 358, startPoint y: 105, endPoint x: 362, endPoint y: 78, distance: 27.2
click at [358, 111] on h4 "Under 1,000 sq. ft." at bounding box center [330, 114] width 186 height 6
click at [361, 77] on link "[STREET_ADDRESS] [STREET_ADDRESS][US_STATE]" at bounding box center [311, 83] width 149 height 16
click at [294, 40] on span "Upcoming Bookings (6)" at bounding box center [284, 40] width 83 height 9
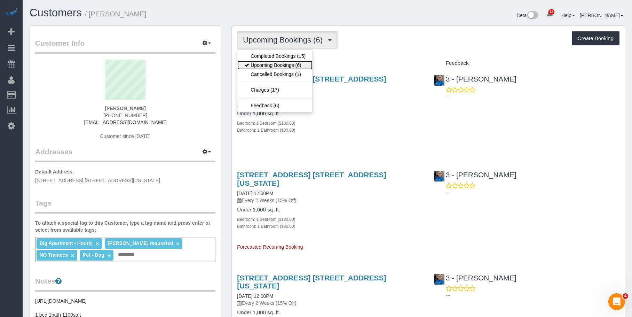
click at [282, 63] on link "Upcoming Bookings (6)" at bounding box center [274, 65] width 75 height 9
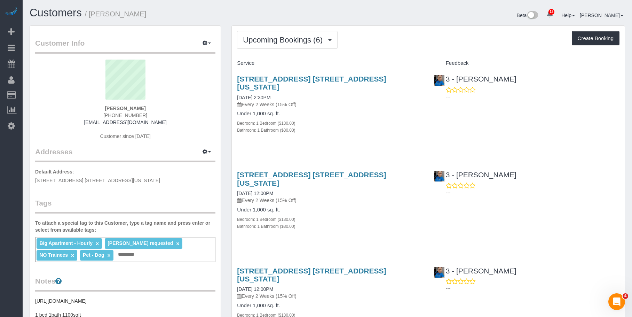
click at [375, 126] on div "Bathroom: 1 Bathroom ($30.00)" at bounding box center [330, 129] width 186 height 7
drag, startPoint x: 340, startPoint y: 132, endPoint x: 334, endPoint y: 142, distance: 12.1
click at [340, 132] on div "200 East 71st Street, Apt. 6k, New York, NY 10021 09/06/2025 2:30PM Every 2 Wee…" at bounding box center [330, 108] width 196 height 78
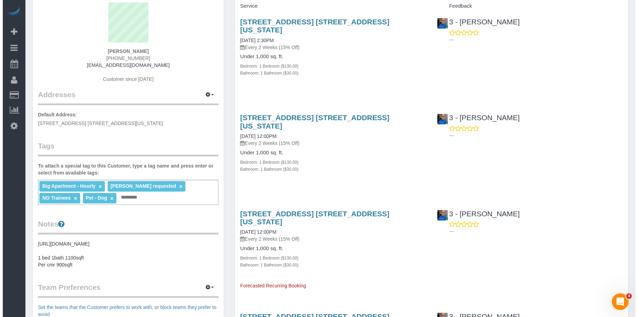
scroll to position [70, 0]
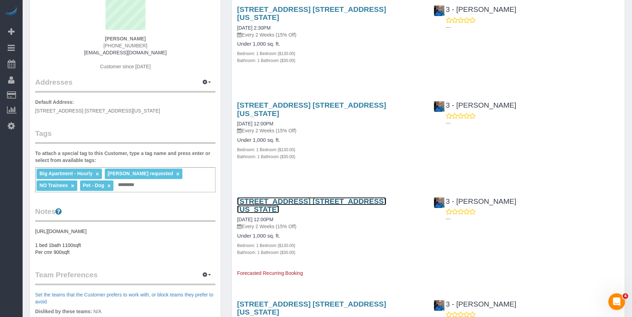
click at [328, 197] on link "[STREET_ADDRESS] [STREET_ADDRESS][US_STATE]" at bounding box center [311, 205] width 149 height 16
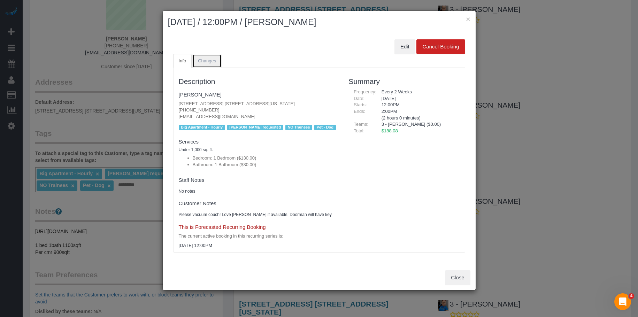
drag, startPoint x: 205, startPoint y: 62, endPoint x: 213, endPoint y: 62, distance: 8.0
click at [206, 62] on span "Changes" at bounding box center [207, 60] width 18 height 5
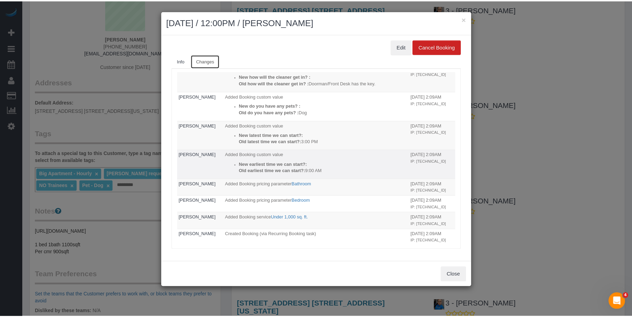
scroll to position [85, 0]
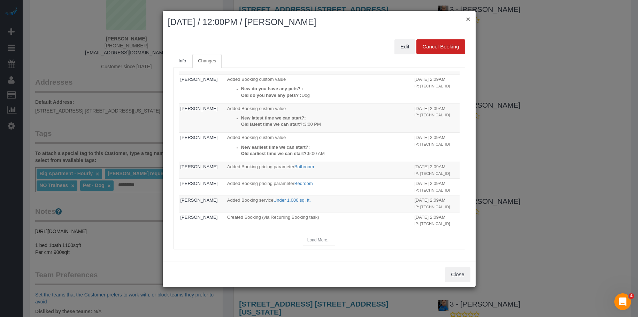
click at [469, 16] on button "×" at bounding box center [468, 18] width 4 height 7
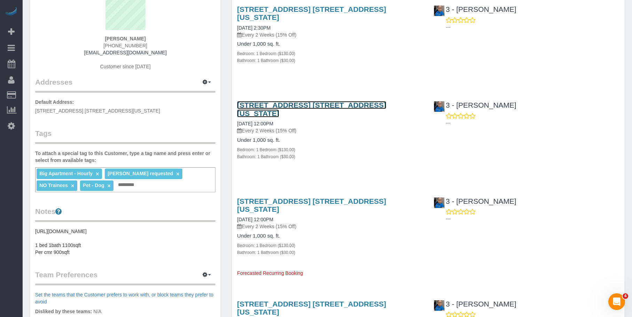
click at [341, 101] on link "[STREET_ADDRESS] [STREET_ADDRESS][US_STATE]" at bounding box center [311, 109] width 149 height 16
click at [357, 62] on div "200 East 71st Street, Apt. 6k, New York, NY 10021 09/06/2025 2:30PM Every 2 Wee…" at bounding box center [330, 38] width 196 height 78
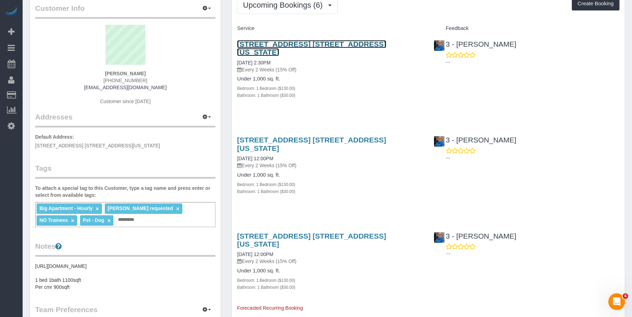
click at [386, 42] on link "[STREET_ADDRESS] [STREET_ADDRESS][US_STATE]" at bounding box center [311, 48] width 149 height 16
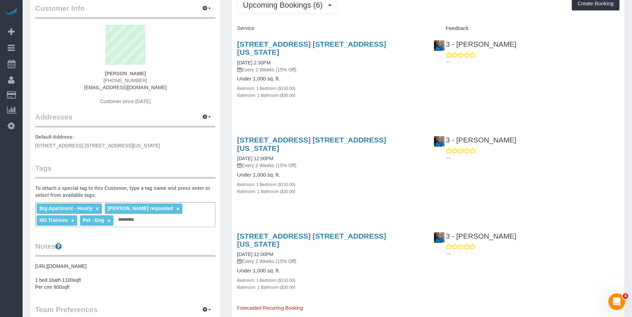
click at [372, 179] on div "200 East 71st Street, Apt. 6k, New York, NY 10021 09/20/2025 12:00PM Every 2 We…" at bounding box center [330, 169] width 196 height 78
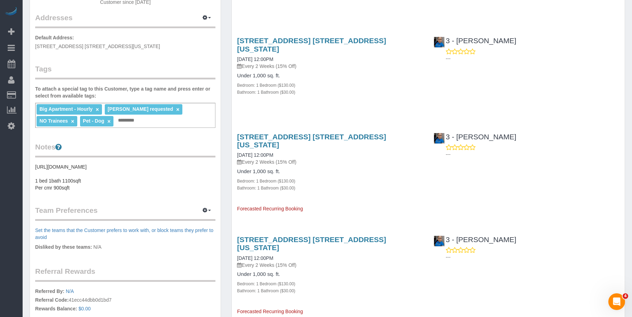
scroll to position [0, 0]
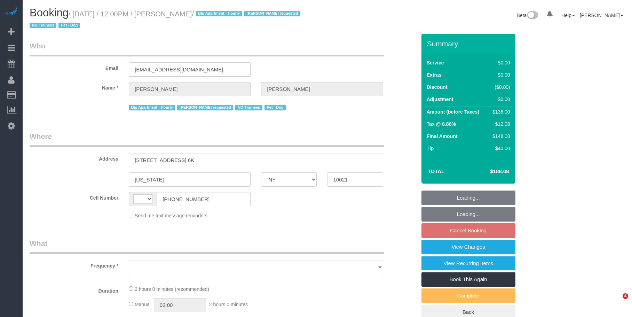
select select "NY"
select select "string:[GEOGRAPHIC_DATA]"
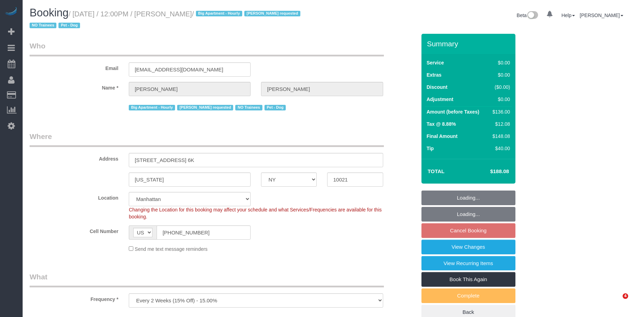
click at [223, 17] on small "/ [DATE] / 12:00PM / [PERSON_NAME] / Big Apartment - Hourly [PERSON_NAME] reque…" at bounding box center [166, 19] width 273 height 19
select select "object:744"
select select "number:57"
select select "number:75"
select select "number:13"
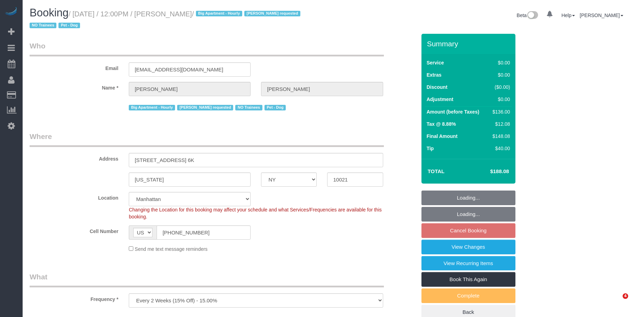
select select "number:6"
select select "string:stripe-pm_1QROV34VGloSiKo7AmWsE2mn"
select select "spot4"
select select "1"
select select "object:1389"
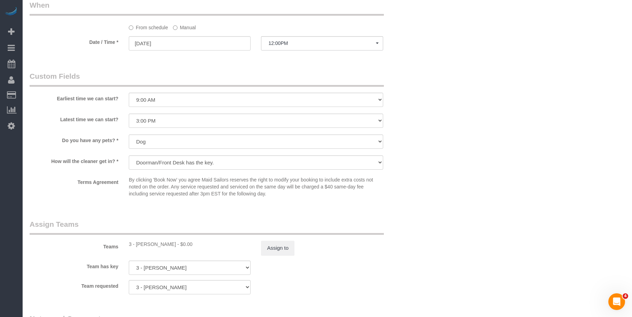
scroll to position [711, 0]
click at [181, 27] on label "Manual" at bounding box center [184, 26] width 23 height 9
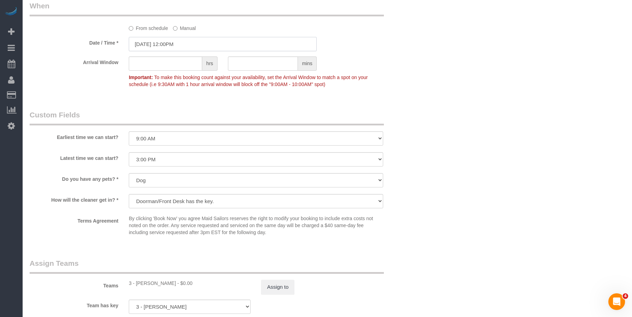
click at [211, 42] on input "[DATE] 12:00PM" at bounding box center [223, 44] width 188 height 14
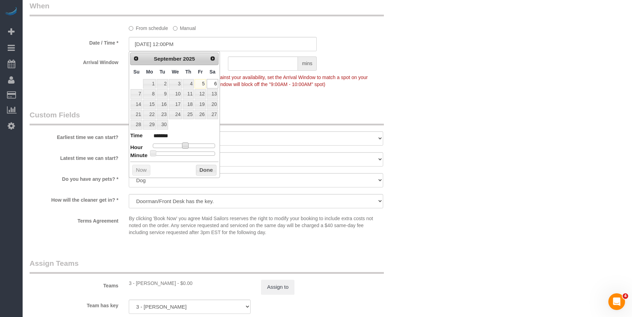
type input "09/06/2025 1:00PM"
type input "******"
type input "09/06/2025 2:00PM"
type input "******"
type input "09/06/2025 3:00PM"
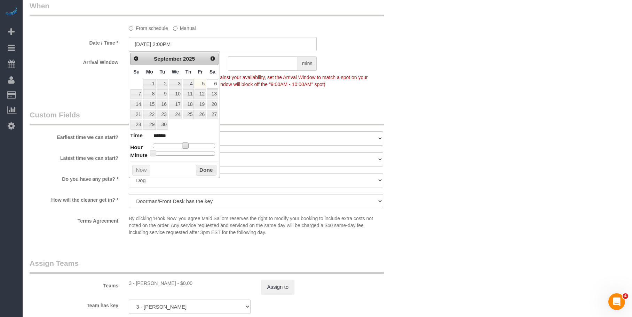
type input "******"
type input "09/06/2025 4:00PM"
type input "******"
type input "09/06/2025 3:00PM"
type input "******"
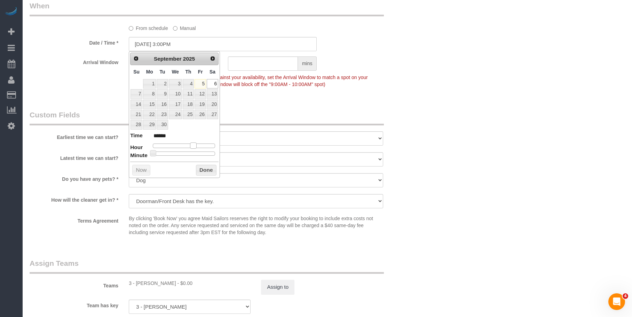
type input "09/06/2025 2:00PM"
type input "******"
type input "09/06/2025 1:00PM"
type input "******"
type input "09/06/2025 2:00PM"
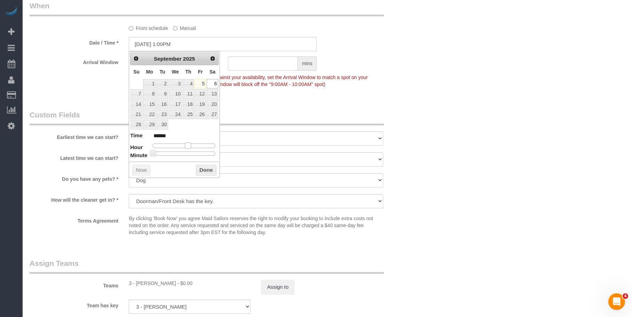
type input "******"
drag, startPoint x: 187, startPoint y: 145, endPoint x: 191, endPoint y: 149, distance: 5.9
click at [191, 149] on dl "Time ****** Hour Minute Second Millisecond Microsecond Time Zone ***** ***** **…" at bounding box center [174, 144] width 88 height 24
type input "09/06/2025 2:05PM"
type input "******"
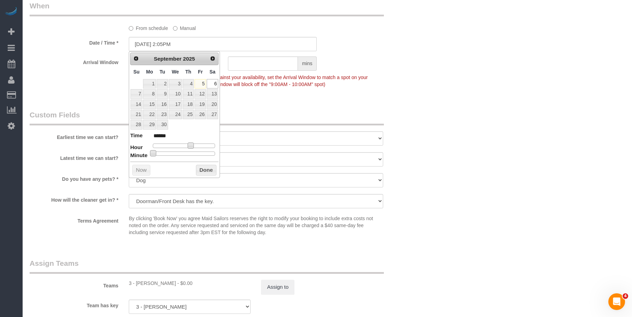
type input "09/06/2025 2:10PM"
type input "******"
type input "09/06/2025 2:15PM"
type input "******"
type input "09/06/2025 2:20PM"
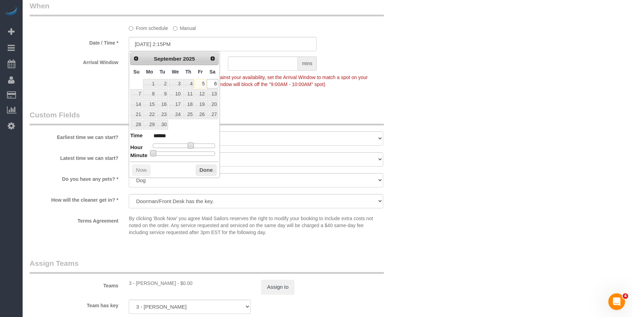
type input "******"
type input "09/06/2025 2:25PM"
type input "******"
type input "09/06/2025 2:30PM"
type input "******"
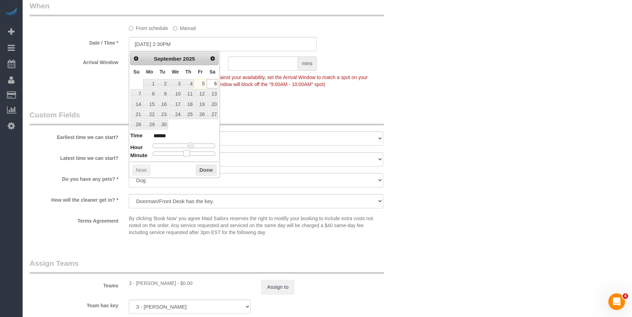
drag, startPoint x: 154, startPoint y: 152, endPoint x: 191, endPoint y: 155, distance: 36.7
click at [191, 155] on div at bounding box center [184, 153] width 62 height 4
drag, startPoint x: 497, startPoint y: 124, endPoint x: 501, endPoint y: 124, distance: 4.5
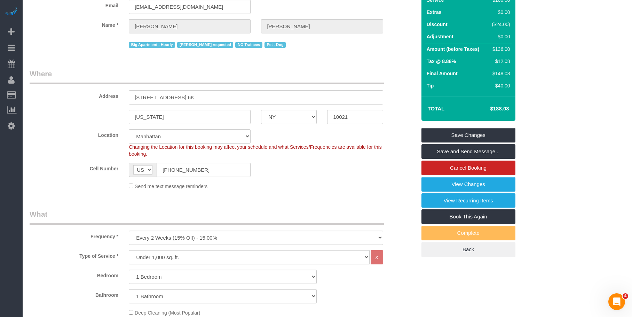
scroll to position [0, 0]
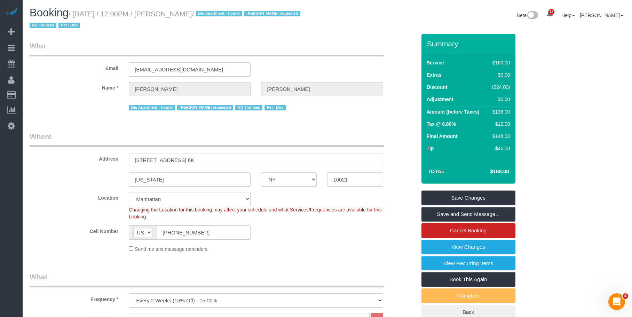
drag, startPoint x: 577, startPoint y: 154, endPoint x: 569, endPoint y: 158, distance: 9.3
click at [502, 197] on link "Save Changes" at bounding box center [469, 197] width 94 height 15
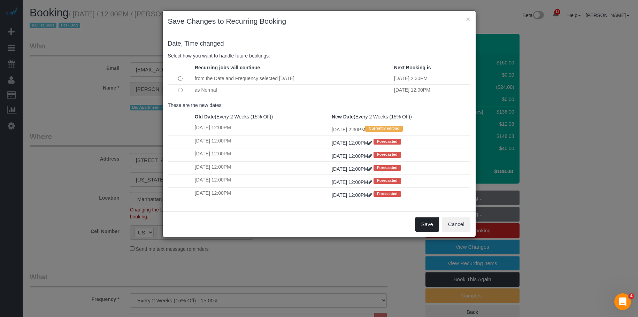
click at [420, 222] on button "Save" at bounding box center [427, 224] width 24 height 15
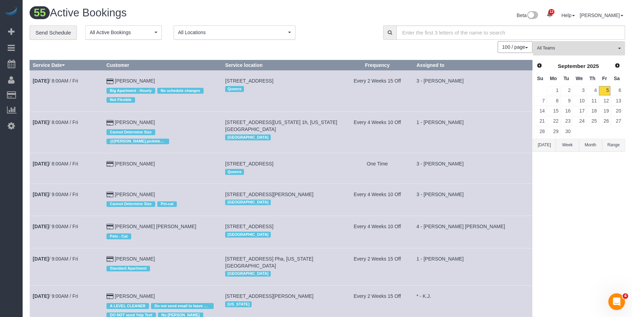
click at [571, 49] on span "All Teams" at bounding box center [576, 48] width 79 height 6
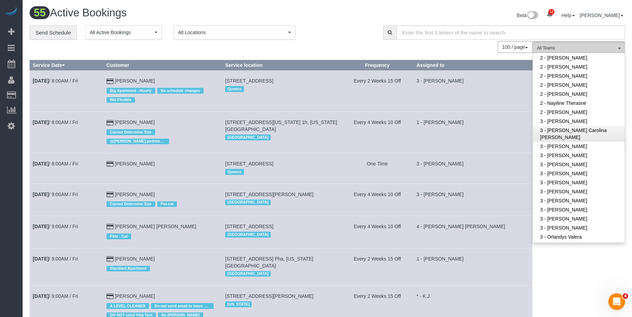
scroll to position [453, 0]
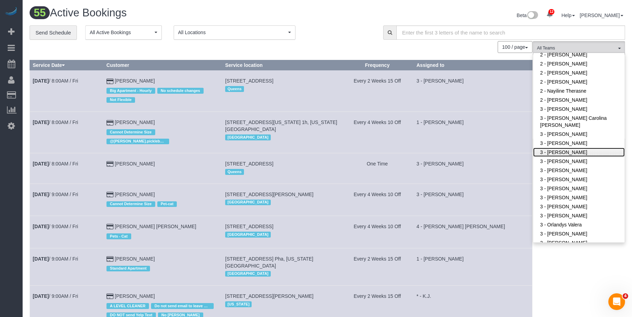
click at [576, 152] on link "3 - Geraldin Bastidas" at bounding box center [579, 152] width 92 height 9
click at [325, 16] on div "55 Active Bookings" at bounding box center [175, 14] width 303 height 15
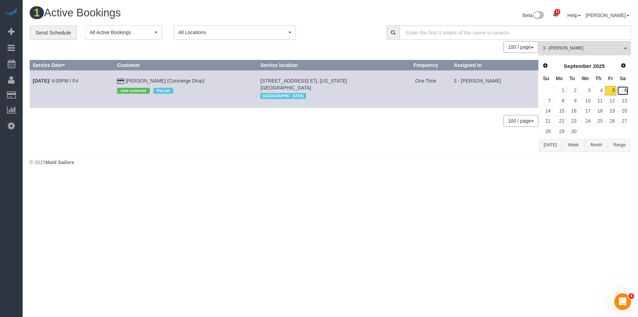
click at [627, 89] on link "6" at bounding box center [622, 90] width 11 height 9
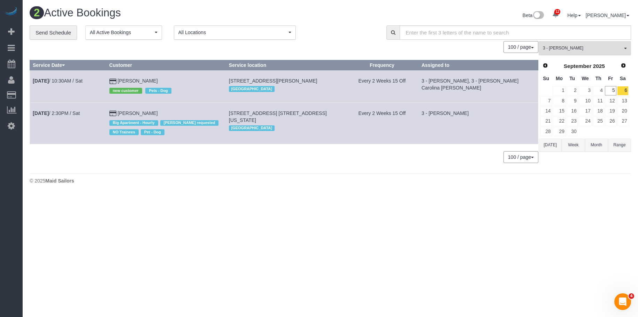
click at [597, 45] on span "3 - [PERSON_NAME]" at bounding box center [581, 48] width 79 height 6
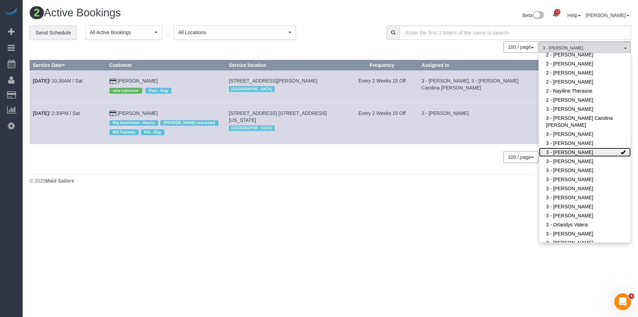
click at [583, 148] on link "3 - [PERSON_NAME]" at bounding box center [585, 152] width 92 height 9
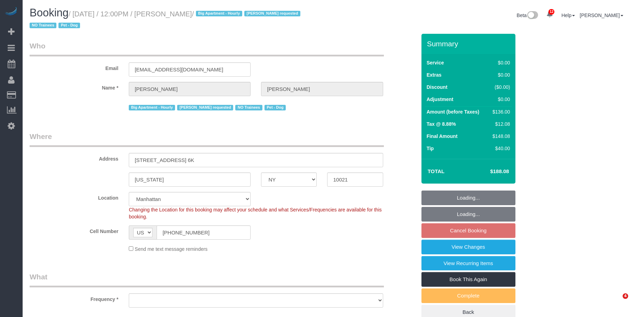
select select "NY"
select select "object:708"
select select "1"
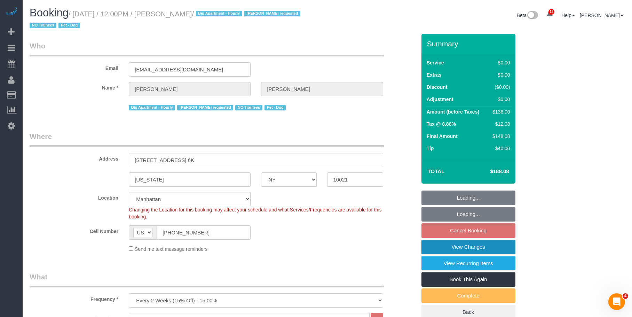
click at [468, 247] on link "View Changes" at bounding box center [469, 247] width 94 height 15
select select "spot4"
select select "number:57"
select select "number:75"
select select "number:13"
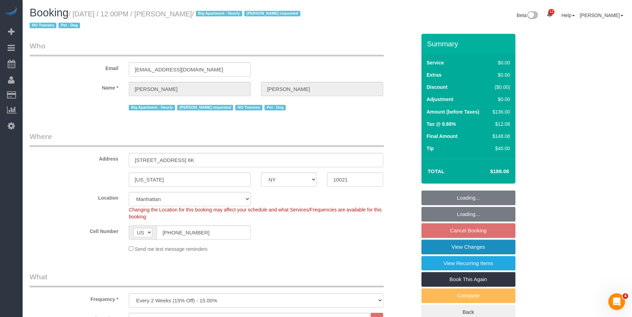
select select "number:6"
select select "1"
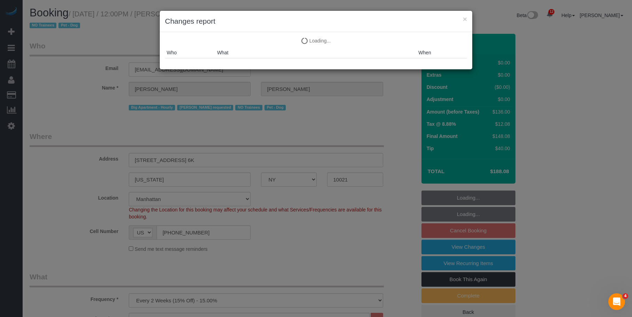
select select "object:1406"
select select "string:stripe-pm_1QROV34VGloSiKo7AmWsE2mn"
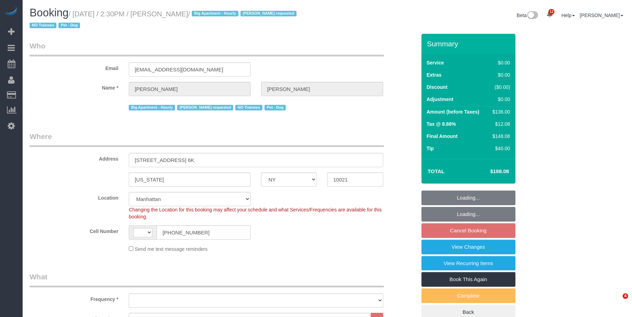
select select "NY"
select select "number:57"
select select "number:75"
select select "number:13"
select select "number:6"
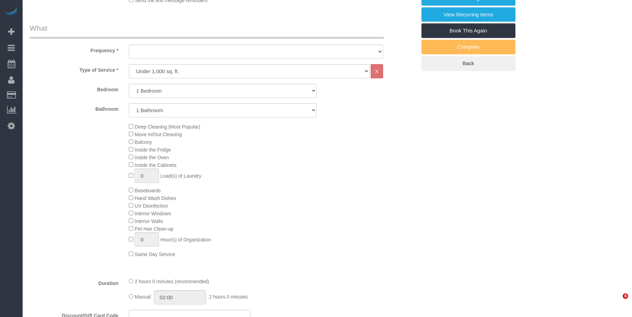
select select "string:[GEOGRAPHIC_DATA]"
select select "object:1437"
select select "1"
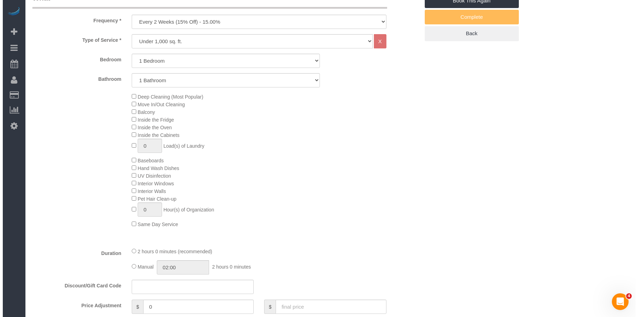
scroll to position [104, 0]
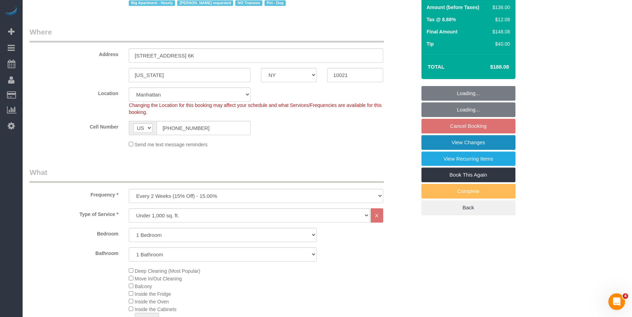
drag, startPoint x: 448, startPoint y: 140, endPoint x: 265, endPoint y: 49, distance: 204.1
click at [448, 140] on link "View Changes" at bounding box center [469, 142] width 94 height 15
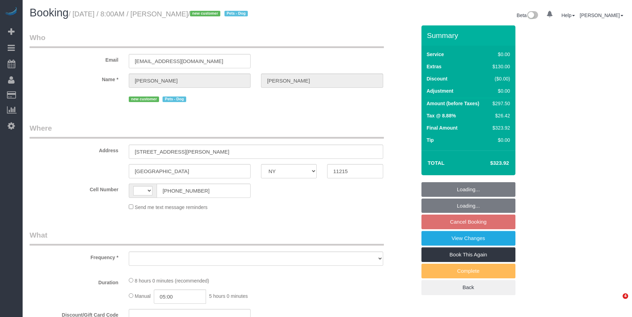
select select "NY"
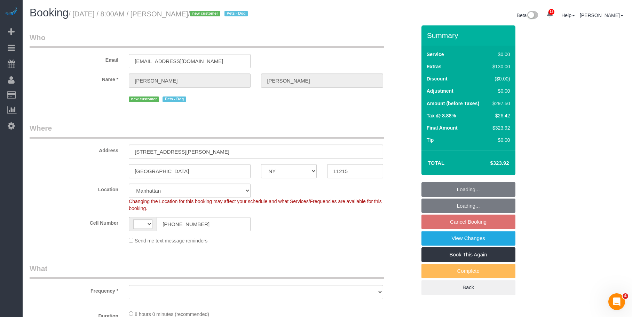
select select "string:stripe-pm_1S3igF4VGloSiKo7ii8H05kM"
select select "2"
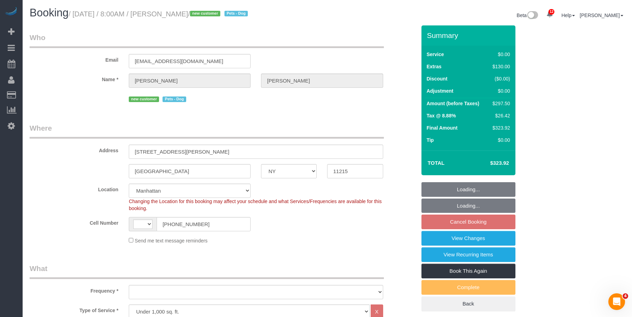
select select "string:[GEOGRAPHIC_DATA]"
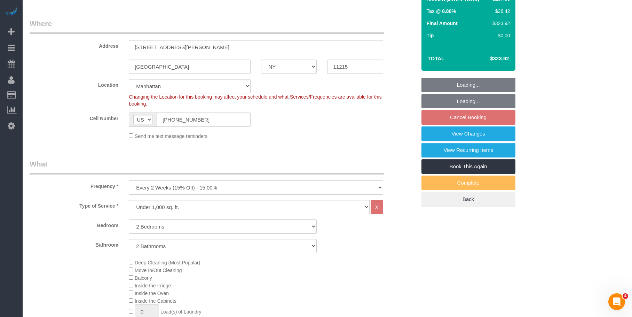
select select "object:1018"
select select "spot1"
select select "number:89"
select select "number:90"
select select "number:13"
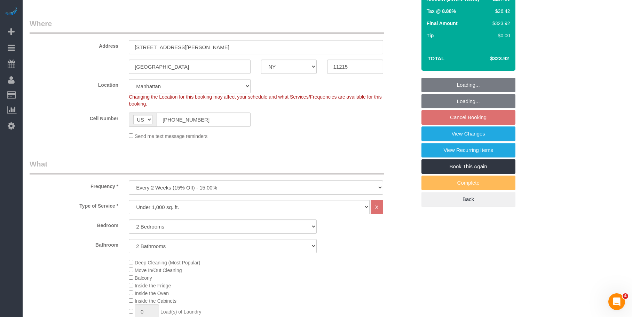
select select "number:7"
select select "2"
click at [151, 86] on select "Manhattan Austin Boston Bronx Brooklyn Charlotte Denver New Jersey Portland Que…" at bounding box center [190, 86] width 122 height 14
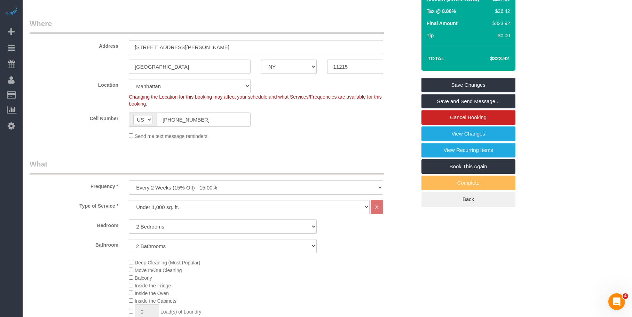
select select "6"
click at [129, 79] on select "Manhattan Austin Boston Bronx Brooklyn Charlotte Denver New Jersey Portland Que…" at bounding box center [190, 86] width 122 height 14
select select "spot57"
select select "object:1797"
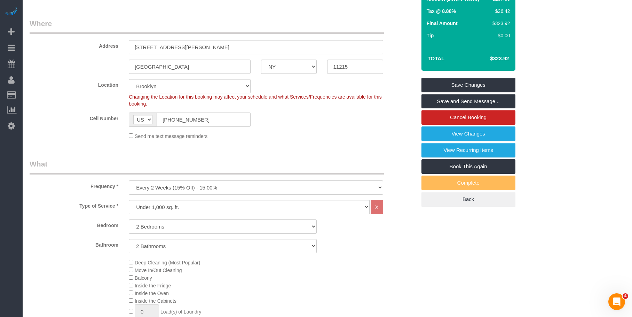
select select "2"
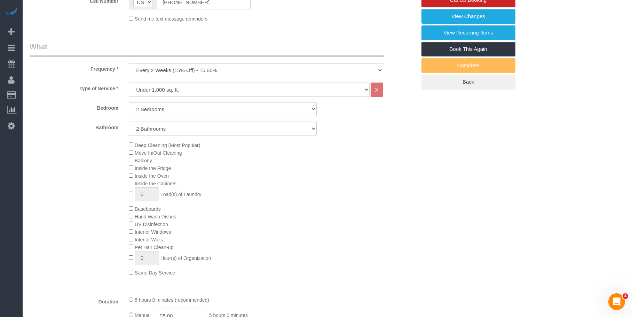
scroll to position [279, 0]
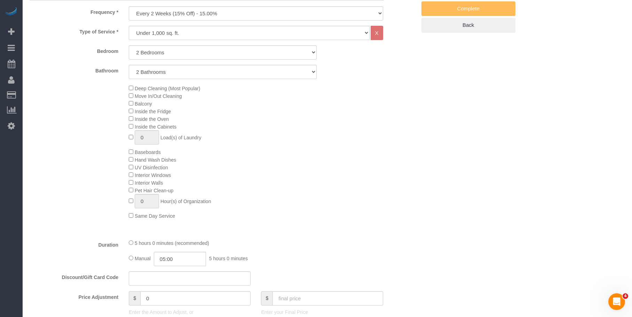
click at [130, 113] on span "Inside the Fridge" at bounding box center [150, 112] width 42 height 6
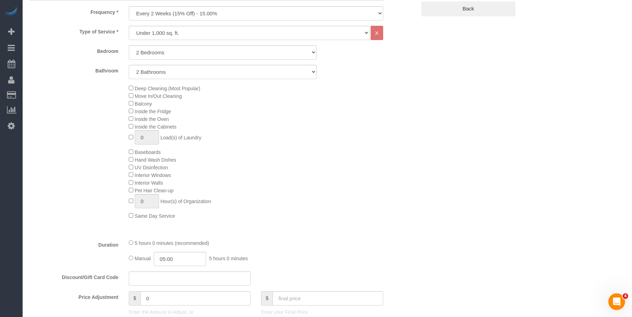
click at [131, 245] on div "5 hours 0 minutes (recommended)" at bounding box center [256, 243] width 254 height 8
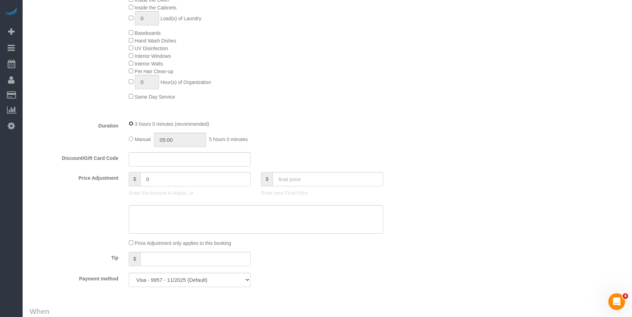
select select "spot117"
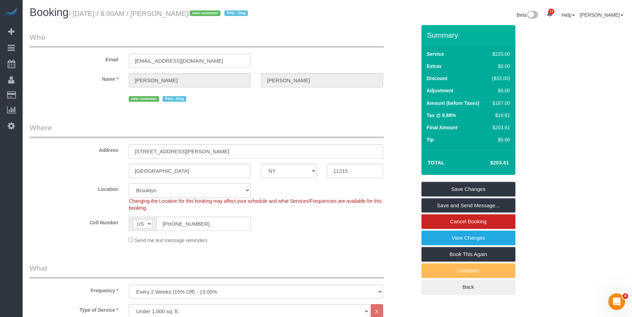
scroll to position [0, 0]
click at [465, 187] on link "Save Changes" at bounding box center [469, 189] width 94 height 15
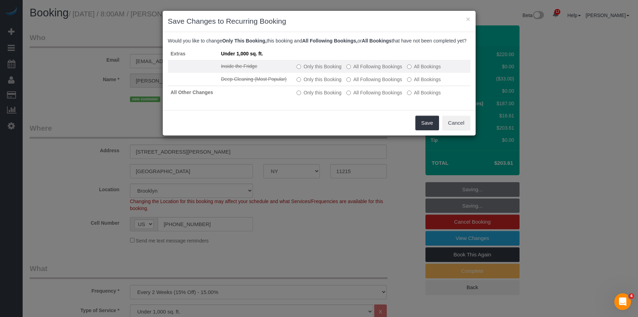
drag, startPoint x: 378, startPoint y: 73, endPoint x: 378, endPoint y: 82, distance: 8.4
click at [378, 70] on label "All Following Bookings" at bounding box center [374, 66] width 56 height 7
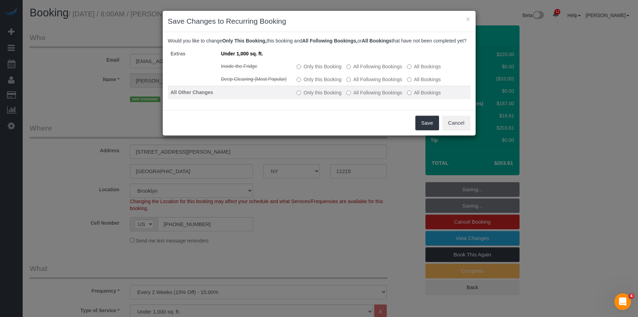
drag, startPoint x: 377, startPoint y: 85, endPoint x: 377, endPoint y: 96, distance: 11.1
click at [377, 83] on label "All Following Bookings" at bounding box center [374, 79] width 56 height 7
click at [382, 96] on label "All Following Bookings" at bounding box center [374, 92] width 56 height 7
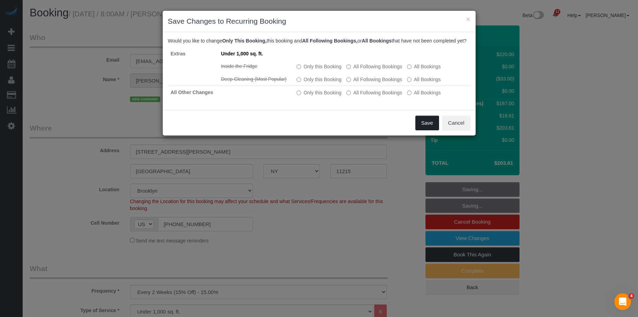
click at [433, 130] on button "Save" at bounding box center [427, 123] width 24 height 15
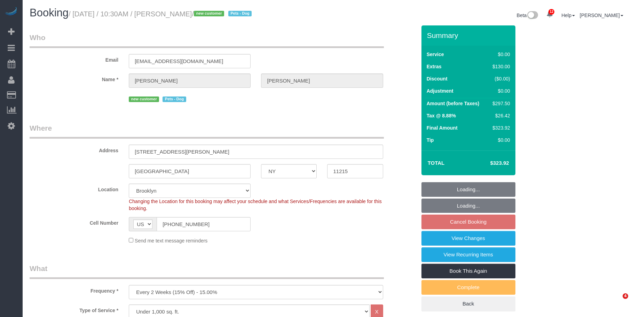
select select "NY"
select select "2"
select select "number:89"
select select "number:90"
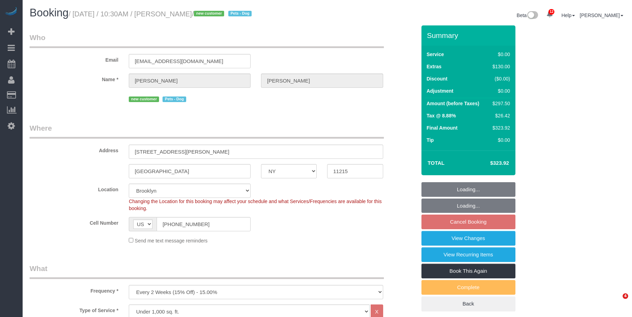
select select "number:13"
select select "number:7"
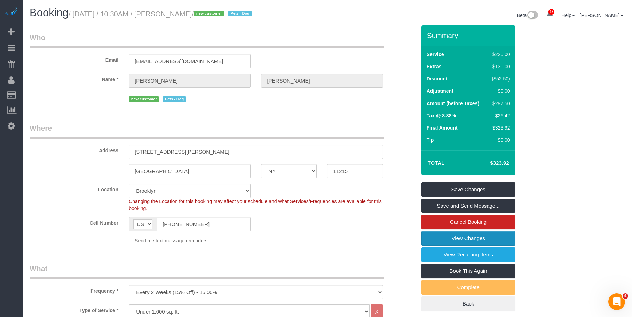
click at [440, 234] on link "View Changes" at bounding box center [469, 238] width 94 height 15
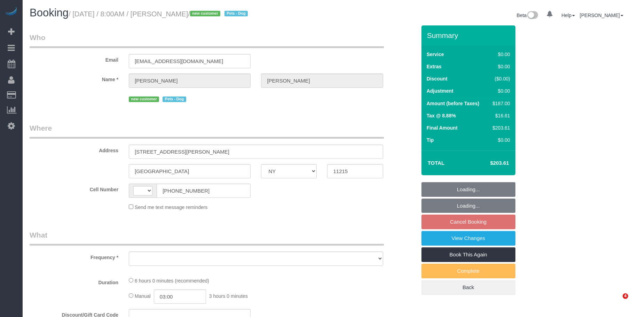
select select "NY"
select select "string:[GEOGRAPHIC_DATA]"
select select "object:726"
select select "string:stripe-pm_1S3igF4VGloSiKo7ii8H05kM"
select select "2"
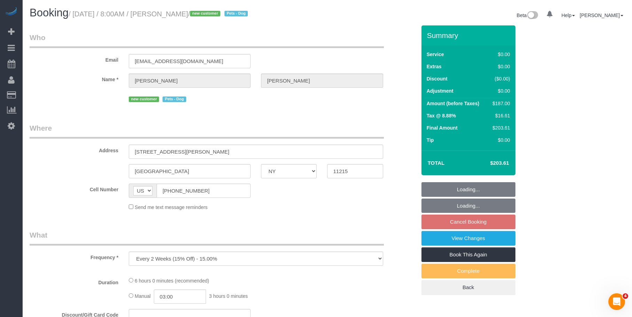
select select "2"
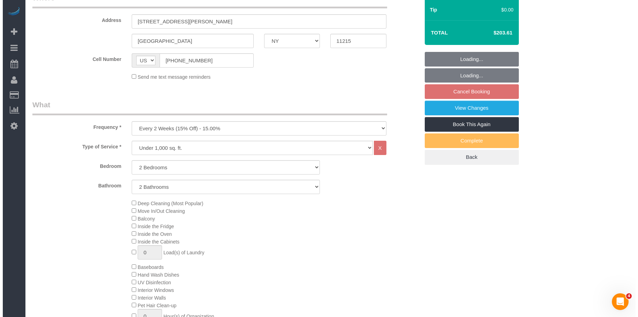
scroll to position [139, 0]
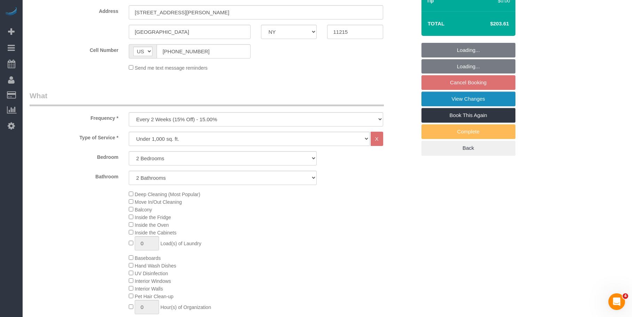
select select "spot1"
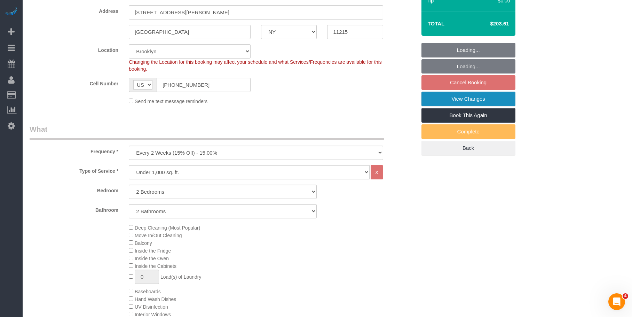
select select "number:89"
select select "number:90"
select select "number:13"
select select "number:7"
click at [446, 96] on link "View Changes" at bounding box center [469, 99] width 94 height 15
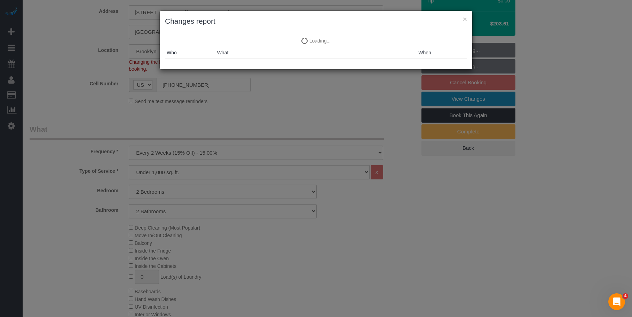
select select
select select "object:1363"
select select "spot61"
select select "2"
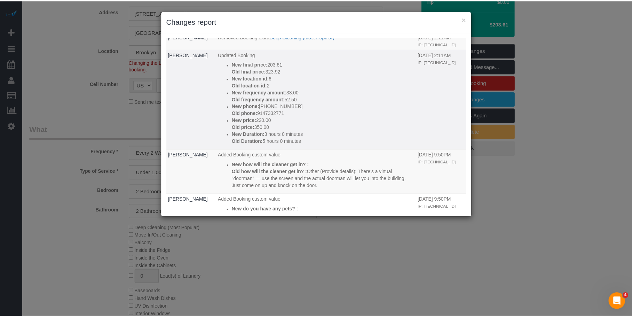
scroll to position [0, 0]
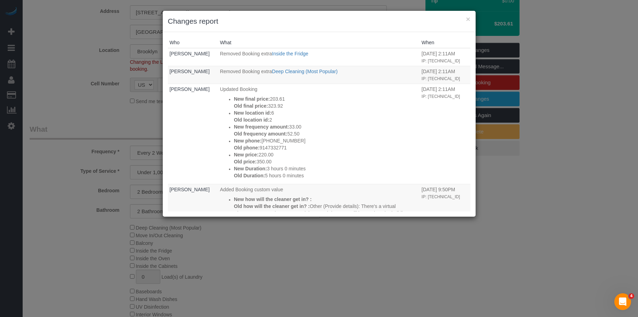
click at [465, 18] on h3 "Changes report" at bounding box center [319, 21] width 302 height 10
click at [468, 16] on button "×" at bounding box center [468, 18] width 4 height 7
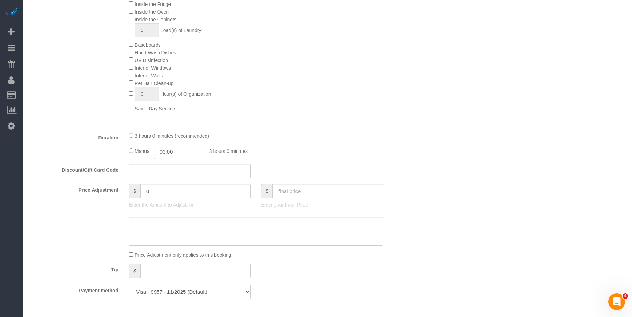
scroll to position [383, 0]
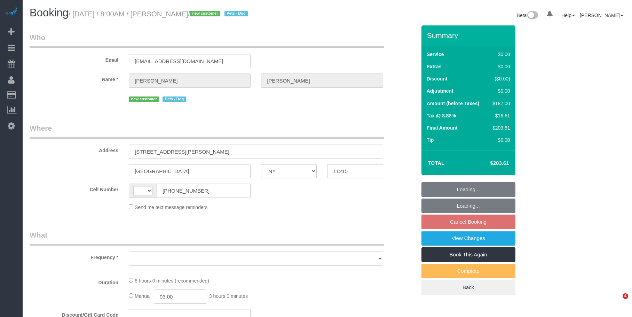
select select "NY"
select select "number:89"
select select "number:90"
select select "number:13"
select select "number:7"
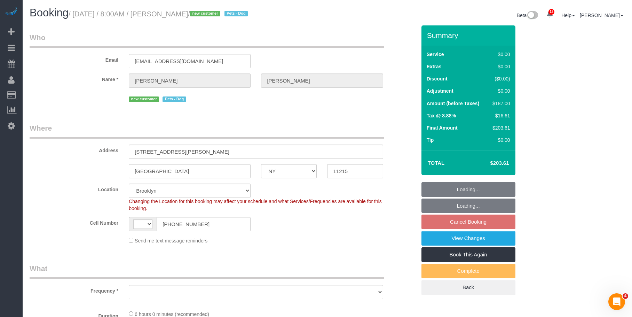
select select "string:[GEOGRAPHIC_DATA]"
select select "string:stripe-pm_1S3igF4VGloSiKo7ii8H05kM"
select select "spot1"
select select "object:1346"
select select "2"
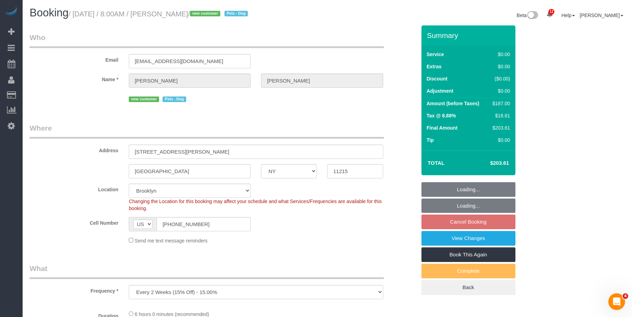
select select "2"
drag, startPoint x: 240, startPoint y: 114, endPoint x: 254, endPoint y: 119, distance: 14.8
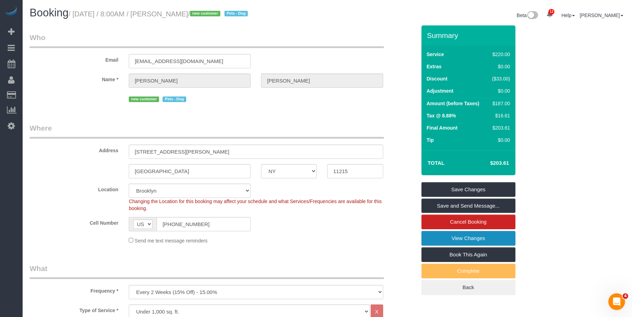
click at [437, 236] on link "View Changes" at bounding box center [469, 238] width 94 height 15
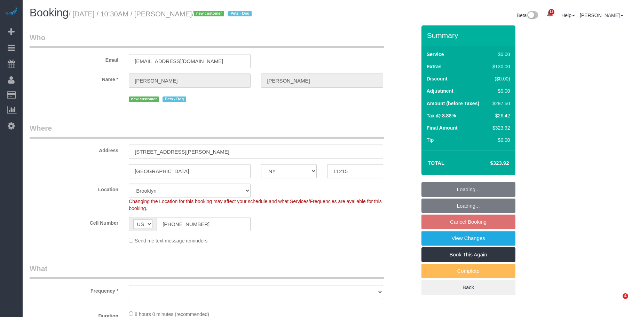
select select "NY"
select select "string:stripe-pm_1S3igF4VGloSiKo7ii8H05kM"
select select "number:89"
select select "number:90"
select select "number:13"
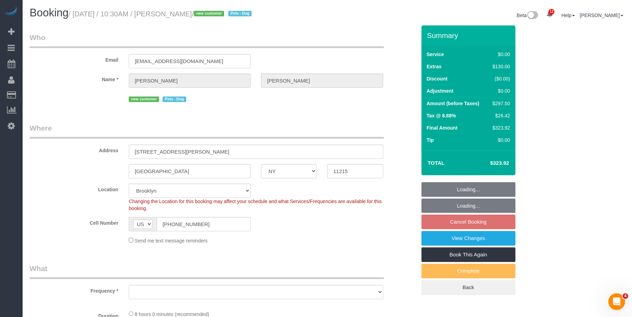
select select "number:7"
drag, startPoint x: 277, startPoint y: 123, endPoint x: 287, endPoint y: 130, distance: 11.9
click at [277, 124] on legend "Where" at bounding box center [207, 131] width 354 height 16
select select "object:1269"
select select "2"
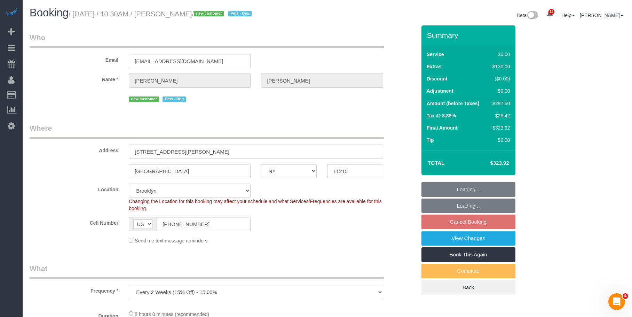
select select "2"
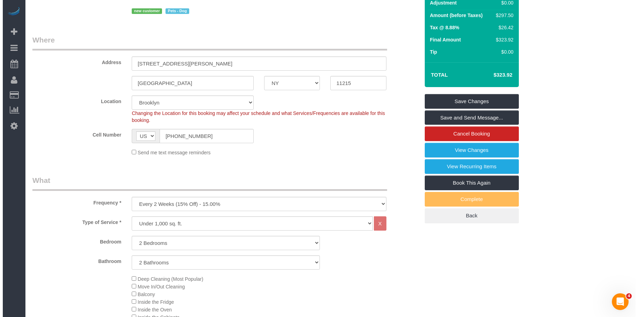
scroll to position [18, 0]
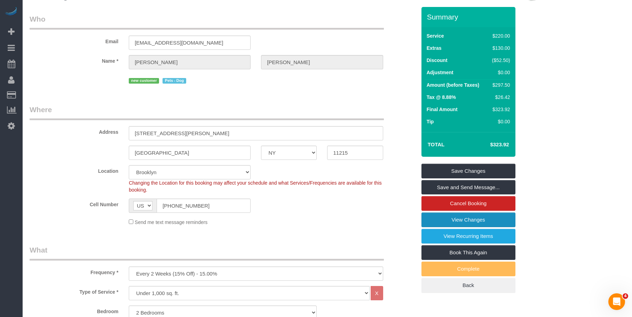
click at [429, 221] on link "View Changes" at bounding box center [469, 219] width 94 height 15
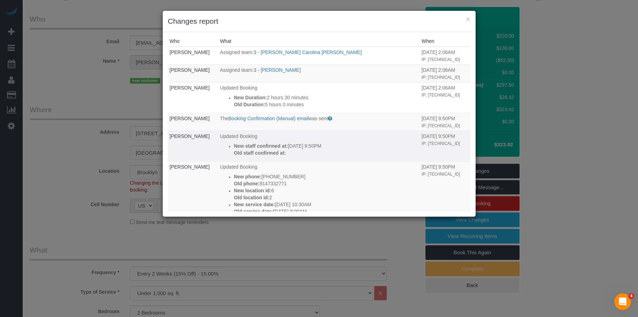
scroll to position [0, 0]
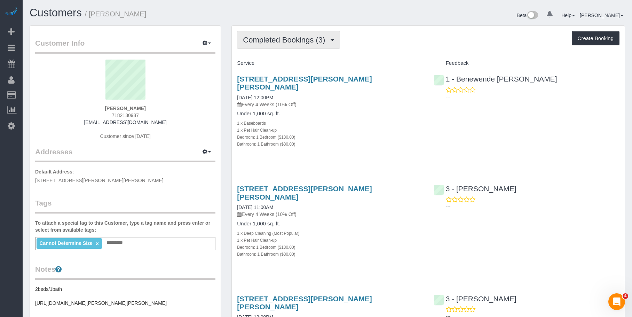
drag, startPoint x: 278, startPoint y: 36, endPoint x: 280, endPoint y: 54, distance: 17.8
click at [278, 36] on span "Completed Bookings (3)" at bounding box center [286, 40] width 86 height 9
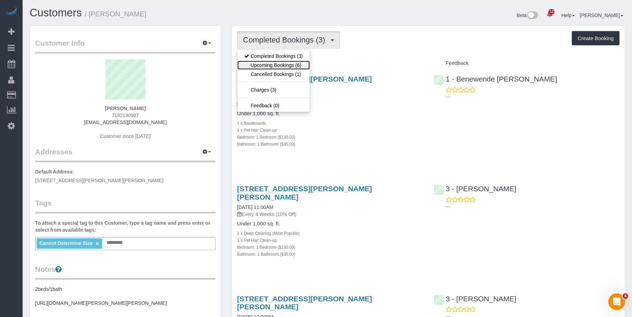
click at [277, 62] on link "Upcoming Bookings (6)" at bounding box center [273, 65] width 72 height 9
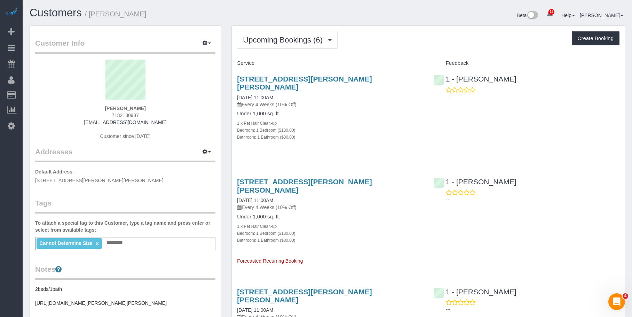
click at [374, 119] on div "1 x Pet Hair Clean-up" at bounding box center [330, 122] width 186 height 7
drag, startPoint x: 293, startPoint y: 41, endPoint x: 278, endPoint y: 56, distance: 21.7
click at [292, 41] on span "Upcoming Bookings (6)" at bounding box center [284, 40] width 83 height 9
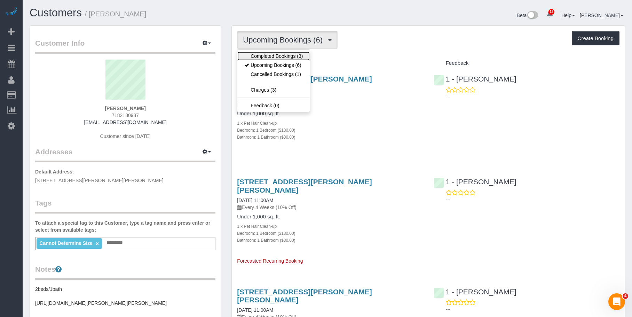
click at [275, 56] on link "Completed Bookings (3)" at bounding box center [273, 56] width 72 height 9
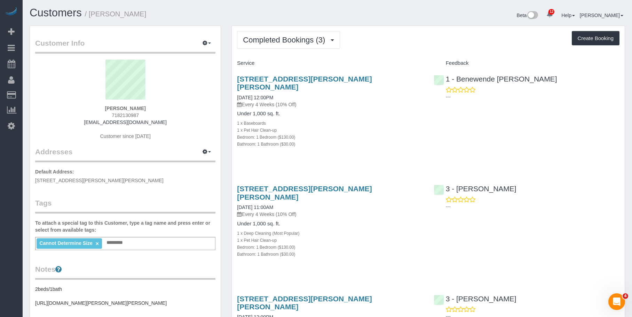
click at [339, 119] on div "1 x Baseboards" at bounding box center [330, 122] width 186 height 7
click at [350, 78] on link "6610 Thornton Place, Apt 1b, Rego Park, NY 11374" at bounding box center [304, 83] width 135 height 16
click at [264, 42] on span "Completed Bookings (3)" at bounding box center [286, 40] width 86 height 9
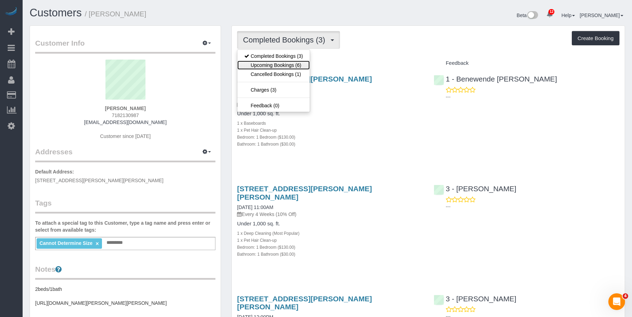
click at [261, 66] on link "Upcoming Bookings (6)" at bounding box center [273, 65] width 72 height 9
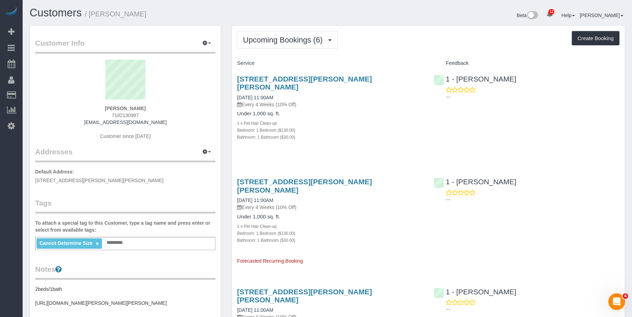
click at [339, 119] on div "1 x Pet Hair Clean-up" at bounding box center [330, 122] width 186 height 7
drag, startPoint x: 346, startPoint y: 114, endPoint x: 349, endPoint y: 110, distance: 4.2
click at [347, 119] on div "1 x Pet Hair Clean-up" at bounding box center [330, 122] width 186 height 7
click at [355, 77] on link "6610 Thornton Place, Apt 1b, Rego Park, NY 11374" at bounding box center [304, 83] width 135 height 16
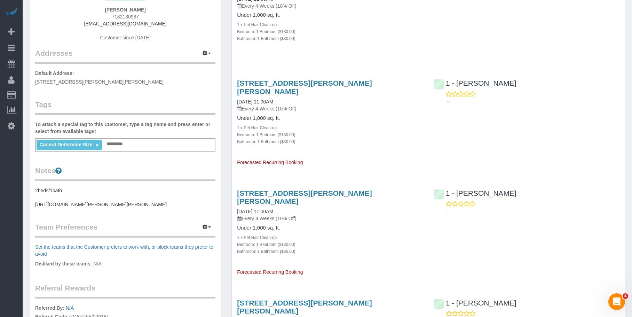
scroll to position [104, 0]
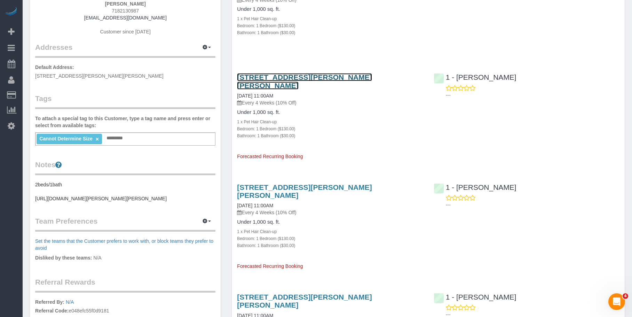
click at [316, 73] on link "6610 Thornton Place, Apt 1b, Rego Park, NY 11374" at bounding box center [304, 81] width 135 height 16
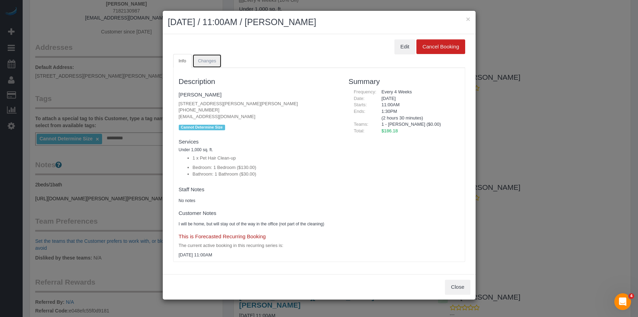
click at [212, 58] on span "Changes" at bounding box center [207, 60] width 18 height 5
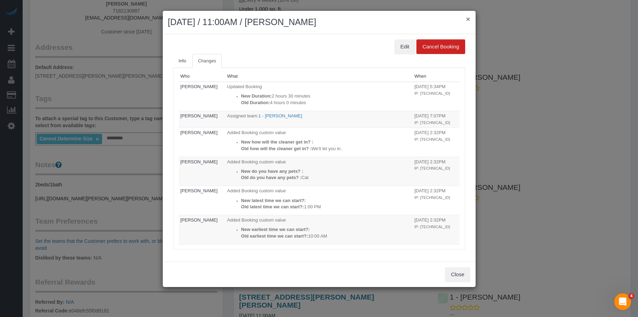
click at [468, 18] on button "×" at bounding box center [468, 18] width 4 height 7
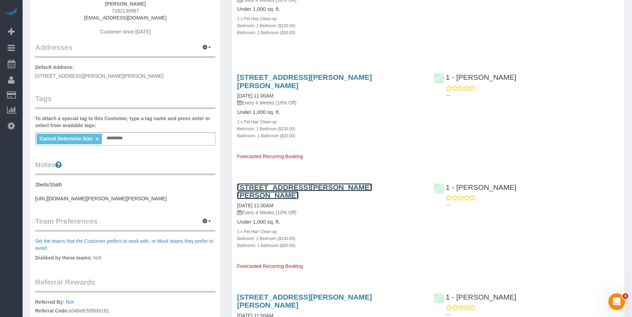
click at [334, 183] on link "6610 Thornton Place, Apt 1b, Rego Park, NY 11374" at bounding box center [304, 191] width 135 height 16
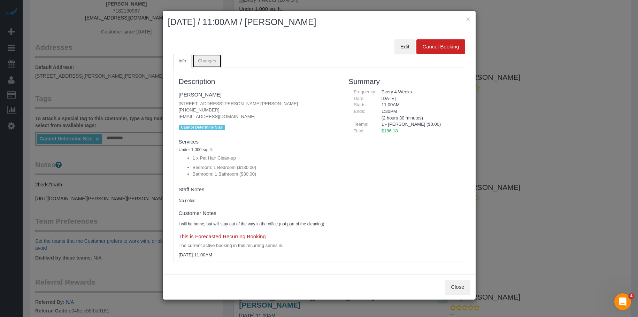
click at [212, 63] on span "Changes" at bounding box center [207, 60] width 18 height 5
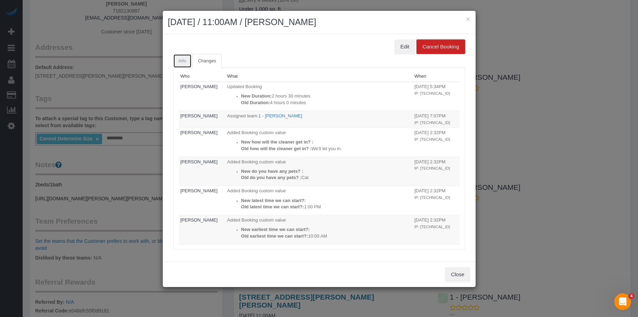
drag, startPoint x: 187, startPoint y: 58, endPoint x: 335, endPoint y: 32, distance: 150.7
click at [187, 58] on link "Info" at bounding box center [182, 61] width 19 height 14
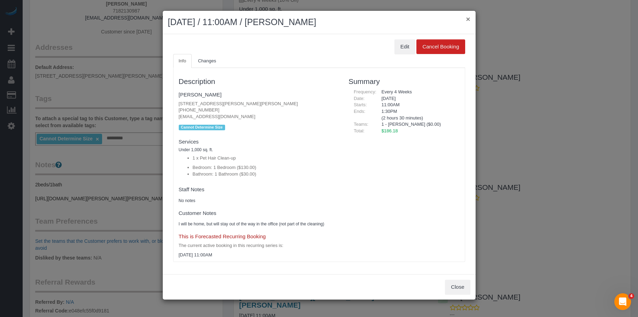
click at [467, 18] on button "×" at bounding box center [468, 18] width 4 height 7
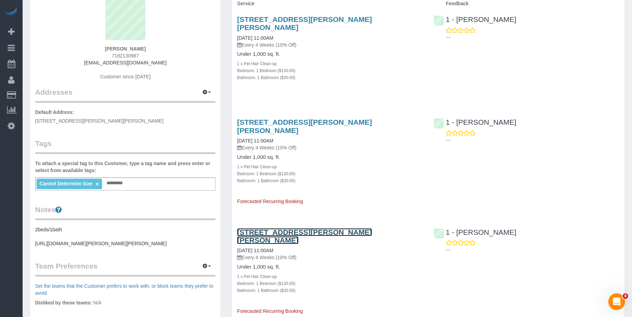
scroll to position [0, 0]
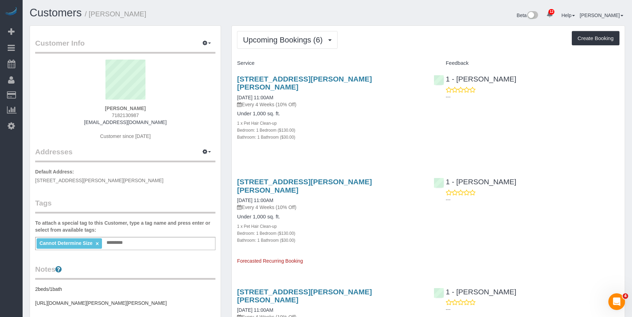
click at [402, 133] on div "Bathroom: 1 Bathroom ($30.00)" at bounding box center [330, 136] width 186 height 7
click at [369, 82] on link "6610 Thornton Place, Apt 1b, Rego Park, NY 11374" at bounding box center [304, 83] width 135 height 16
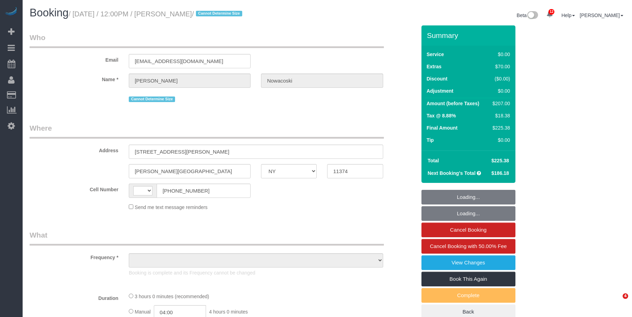
select select "NY"
select select "string:[GEOGRAPHIC_DATA]"
select select "number:58"
select select "number:73"
select select "number:14"
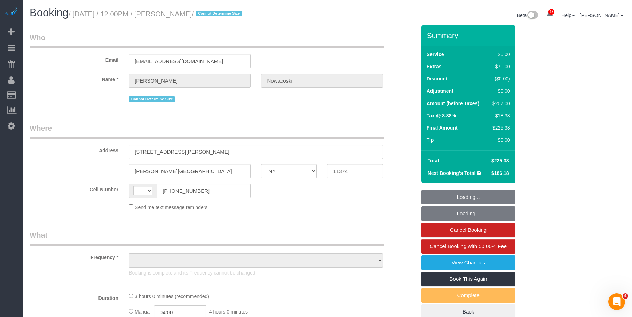
select select "number:5"
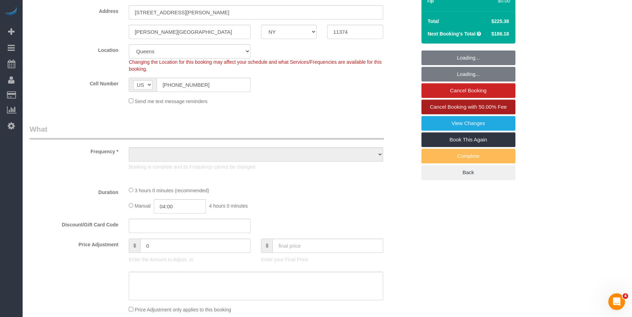
select select "object:891"
select select "spot1"
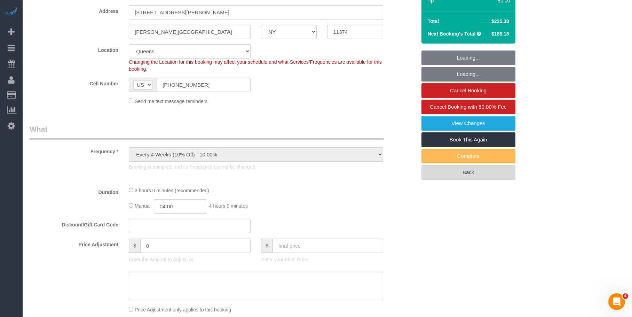
select select "1"
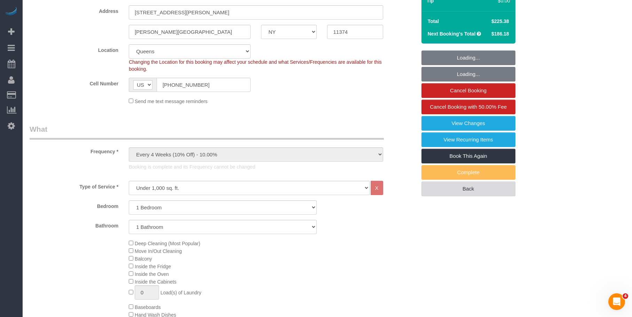
select select "object:1407"
select select "string:stripe-pm_1RfAQq4VGloSiKo7ZanEvOFy"
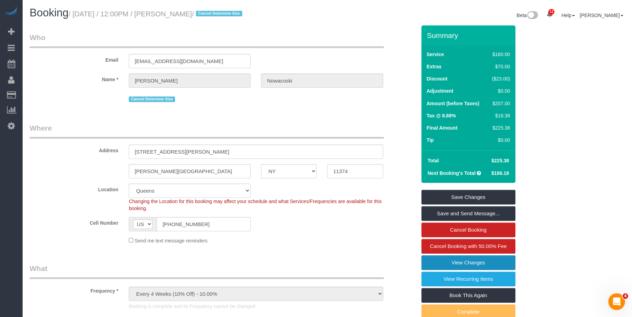
click at [441, 260] on link "View Changes" at bounding box center [469, 262] width 94 height 15
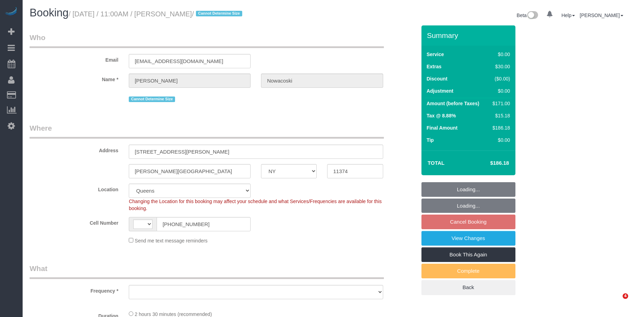
select select "NY"
select select "string:[GEOGRAPHIC_DATA]"
select select "object:730"
select select "string:stripe-pm_1RfAQq4VGloSiKo7ZanEvOFy"
select select "number:58"
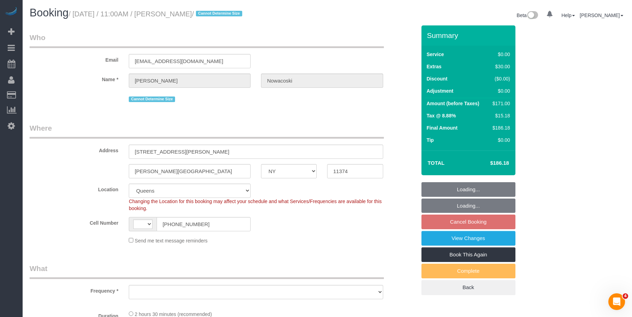
select select "number:73"
select select "number:14"
select select "number:5"
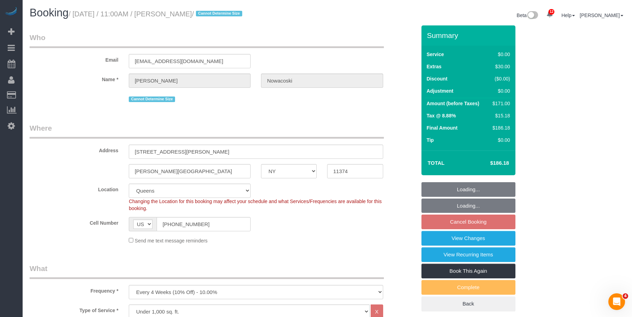
select select "spot4"
select select "1"
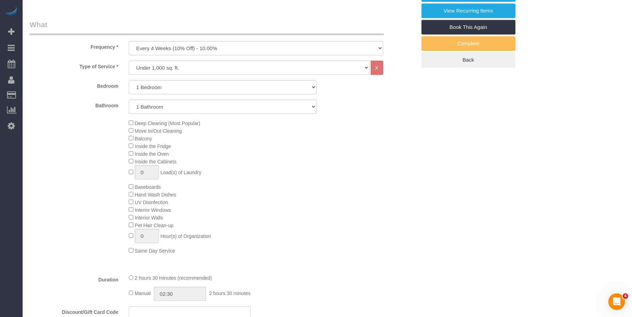
select select "object:1388"
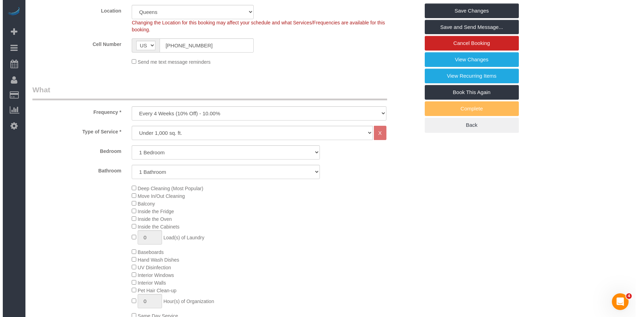
scroll to position [104, 0]
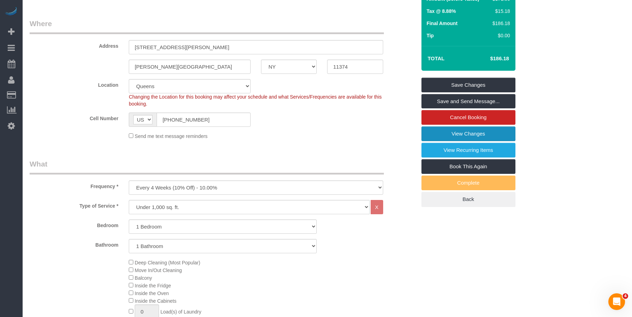
click at [456, 128] on link "View Changes" at bounding box center [469, 133] width 94 height 15
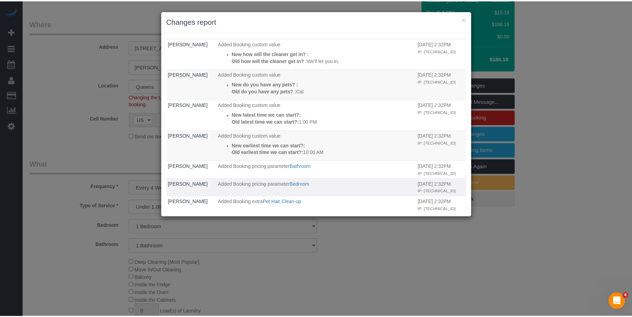
scroll to position [0, 0]
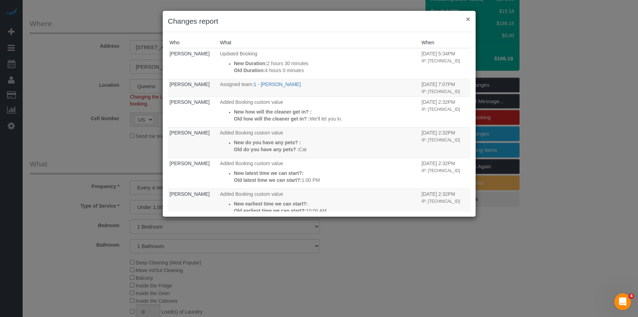
drag, startPoint x: 469, startPoint y: 18, endPoint x: 467, endPoint y: 37, distance: 18.6
click at [469, 18] on button "×" at bounding box center [468, 18] width 4 height 7
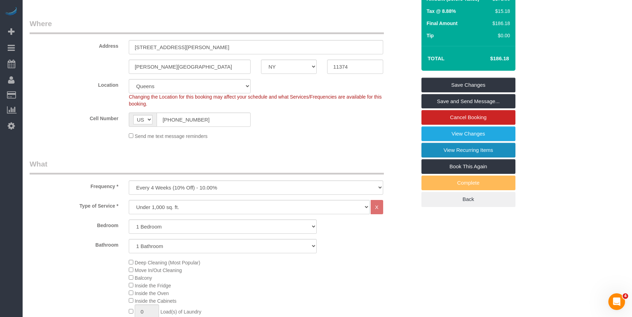
click at [448, 149] on link "View Recurring Items" at bounding box center [469, 150] width 94 height 15
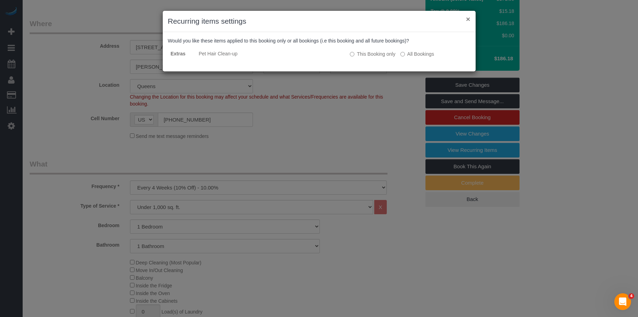
drag, startPoint x: 469, startPoint y: 19, endPoint x: 425, endPoint y: 35, distance: 46.7
click at [469, 19] on button "×" at bounding box center [468, 18] width 4 height 7
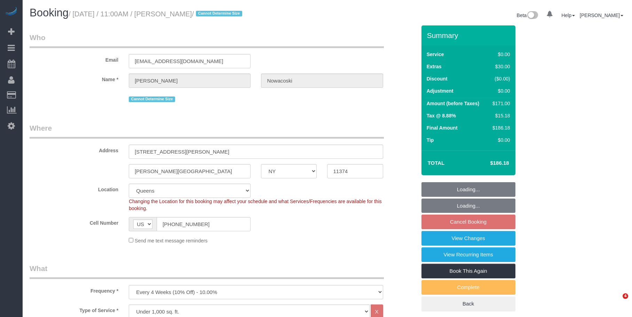
select select "NY"
select select "number:58"
select select "number:73"
select select "number:14"
select select "number:5"
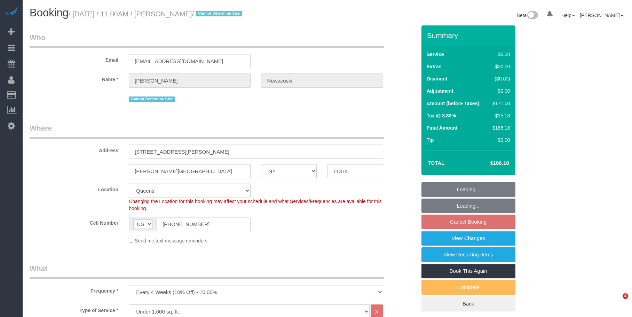
select select "object:984"
select select "1"
select select "spot4"
click at [439, 237] on link "View Changes" at bounding box center [469, 238] width 94 height 15
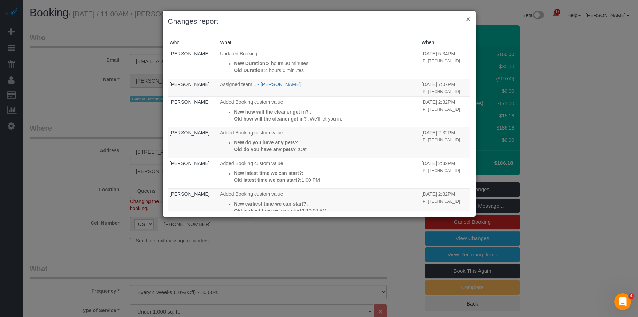
click at [467, 18] on button "×" at bounding box center [468, 18] width 4 height 7
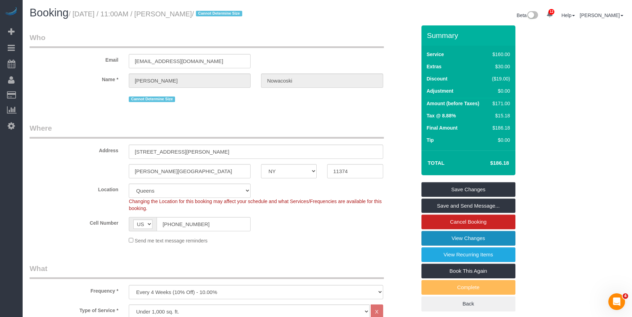
scroll to position [174, 0]
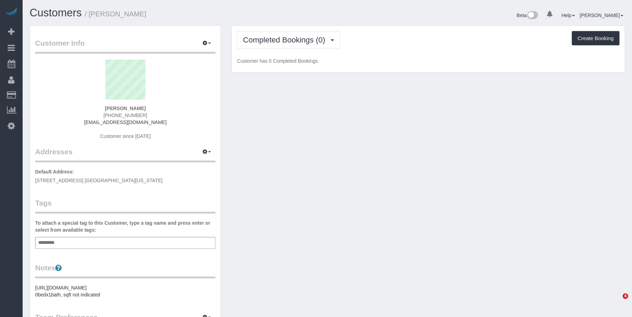
click at [270, 43] on span "Completed Bookings (0)" at bounding box center [286, 40] width 86 height 9
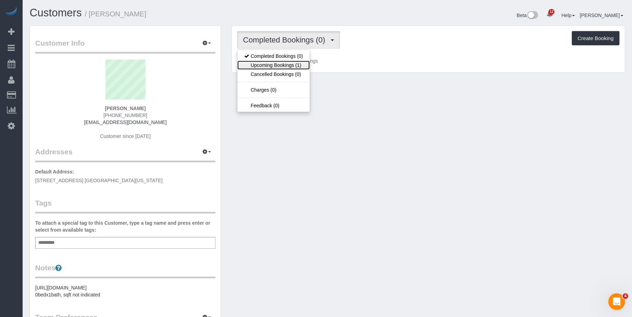
click at [264, 64] on link "Upcoming Bookings (1)" at bounding box center [273, 65] width 72 height 9
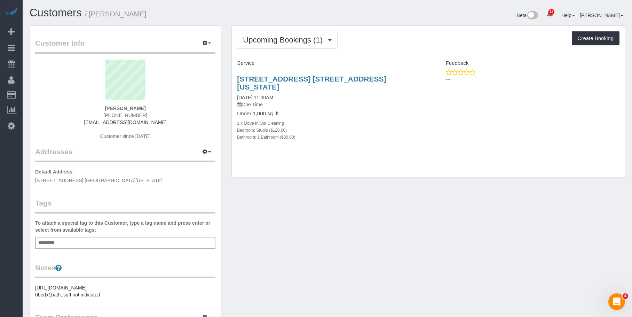
click at [362, 111] on h4 "Under 1,000 sq. ft." at bounding box center [330, 114] width 186 height 6
click at [360, 81] on link "647 2nd Avenue, Apt. 2b, New York, NY 10016" at bounding box center [311, 83] width 149 height 16
drag, startPoint x: 38, startPoint y: 90, endPoint x: 210, endPoint y: 111, distance: 173.3
click at [39, 90] on link "Customers" at bounding box center [66, 95] width 87 height 14
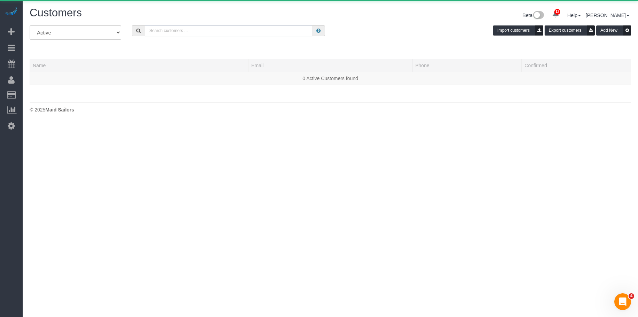
click at [228, 31] on input "text" at bounding box center [228, 30] width 167 height 11
paste input "[PERSON_NAME]"
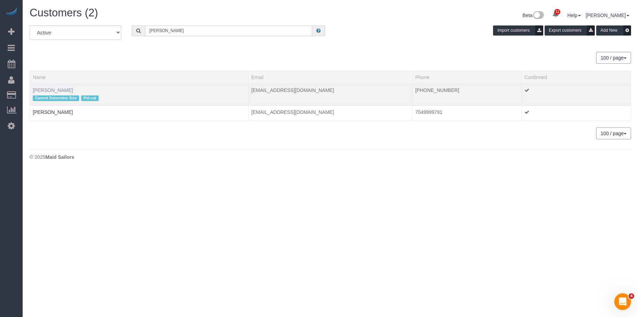
type input "[PERSON_NAME]"
click at [44, 89] on link "[PERSON_NAME]" at bounding box center [53, 90] width 40 height 6
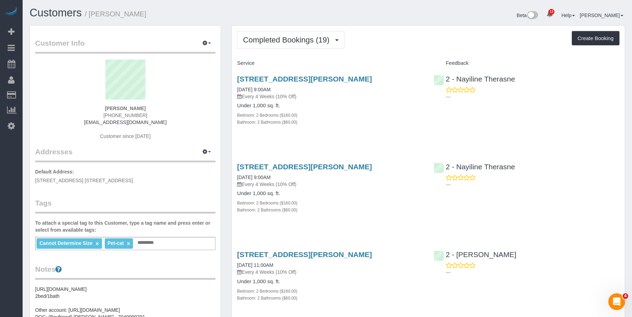
drag, startPoint x: 39, startPoint y: 63, endPoint x: 251, endPoint y: 73, distance: 212.3
click at [40, 63] on link "Active Bookings" at bounding box center [66, 63] width 87 height 14
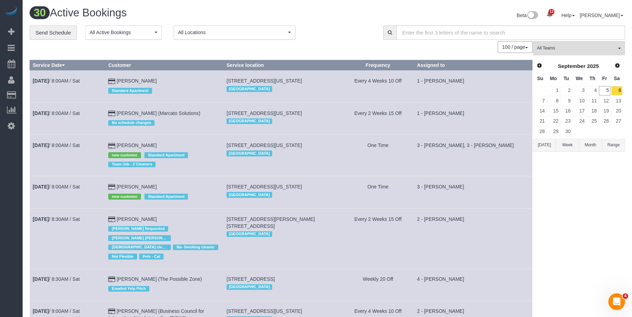
drag, startPoint x: 359, startPoint y: 14, endPoint x: 515, endPoint y: 51, distance: 160.5
click at [359, 14] on div "Beta 12 Your Notifications You have 0 alerts × You have 4 to charge for 09/04/2…" at bounding box center [479, 16] width 303 height 18
click at [581, 47] on span "All Teams" at bounding box center [576, 48] width 79 height 6
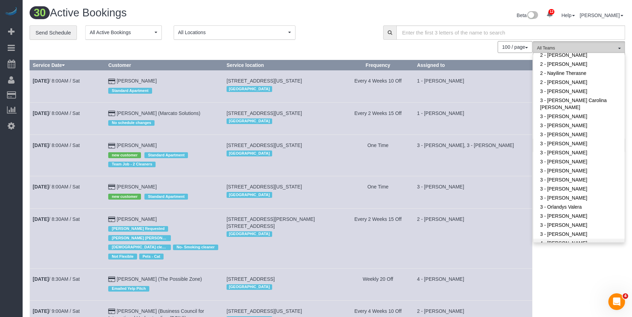
scroll to position [487, 0]
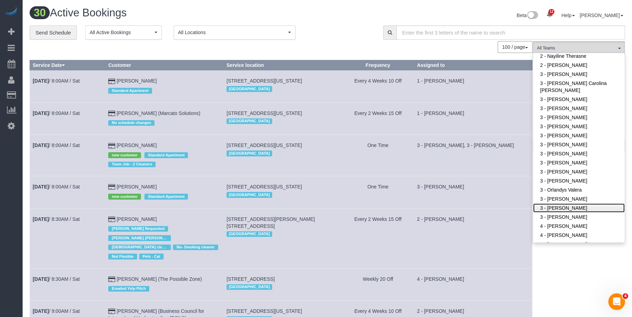
click at [572, 207] on link "3 - [PERSON_NAME]" at bounding box center [579, 207] width 92 height 9
drag, startPoint x: 316, startPoint y: 25, endPoint x: 436, endPoint y: 83, distance: 132.5
click at [317, 25] on div "30 Active Bookings Beta 12 Your Notifications You have 0 alerts × You have 4 to…" at bounding box center [327, 16] width 606 height 18
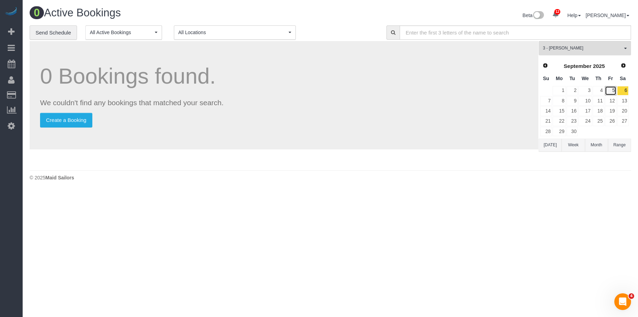
click at [609, 87] on link "5" at bounding box center [609, 90] width 11 height 9
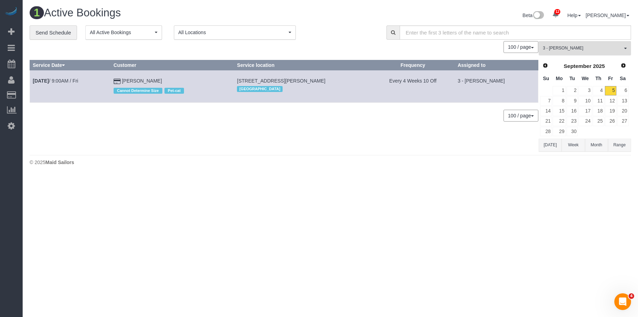
click at [602, 46] on span "3 - [PERSON_NAME]" at bounding box center [581, 48] width 79 height 6
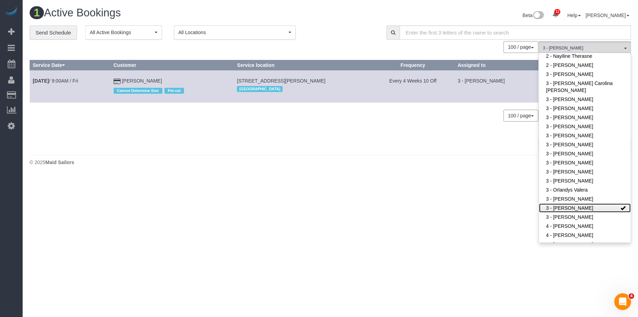
click at [568, 205] on link "3 - [PERSON_NAME]" at bounding box center [585, 207] width 92 height 9
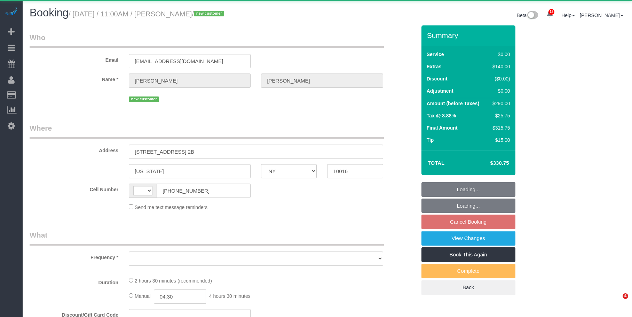
select select "NY"
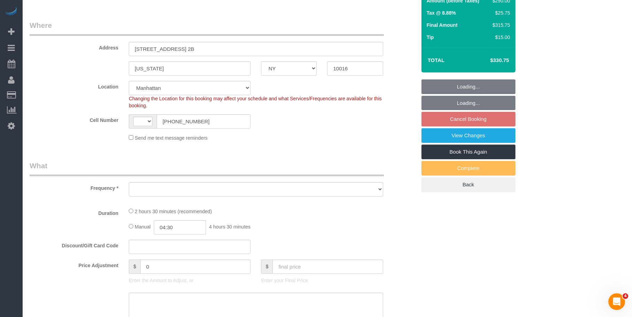
select select "string:[GEOGRAPHIC_DATA]"
select select "string:stripe-pm_1S3eCt4VGloSiKo7JcjuJUZj"
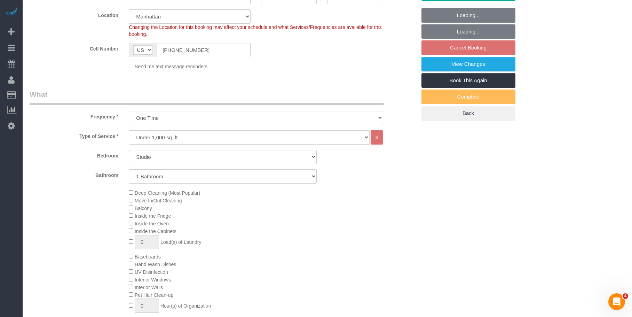
select select "object:1398"
select select "spot4"
select select "number:57"
select select "number:73"
select select "number:15"
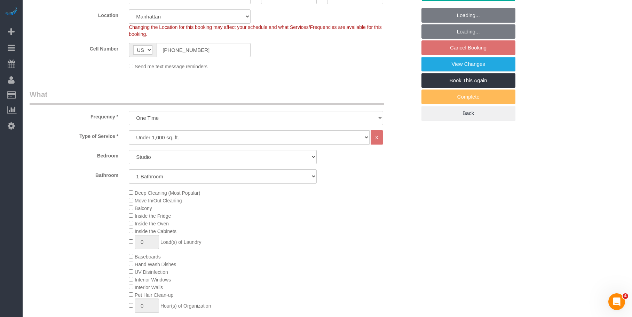
select select "number:5"
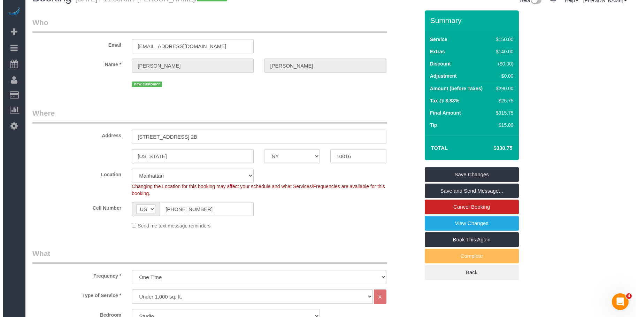
scroll to position [0, 0]
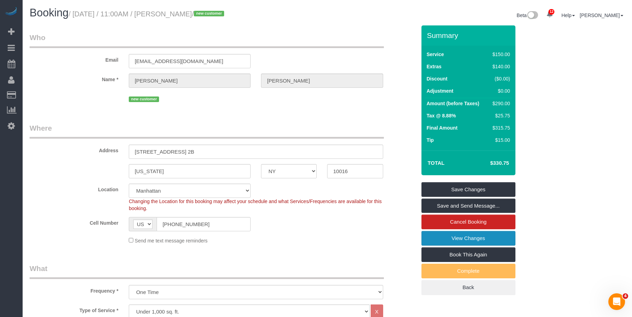
click at [436, 236] on link "View Changes" at bounding box center [469, 238] width 94 height 15
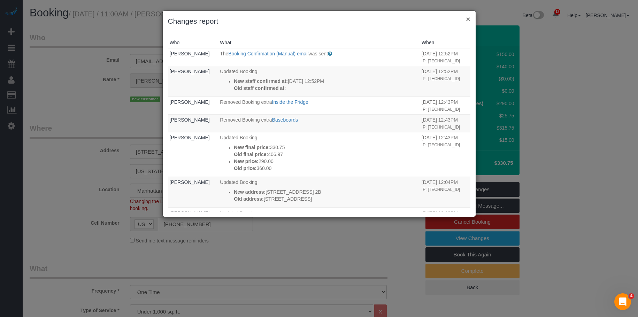
click at [467, 18] on button "×" at bounding box center [468, 18] width 4 height 7
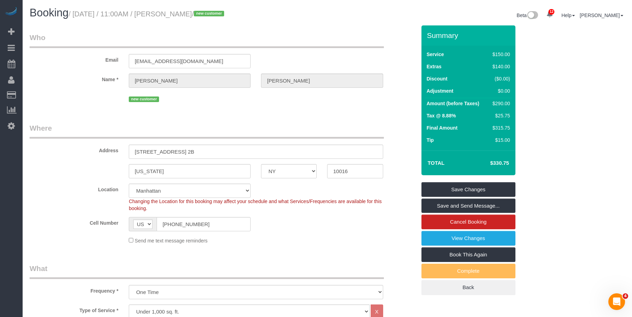
drag, startPoint x: 76, startPoint y: 13, endPoint x: 228, endPoint y: 15, distance: 152.2
click at [226, 15] on small "/ September 10, 2025 / 11:00AM / Danny Fishman / new customer" at bounding box center [148, 14] width 158 height 8
copy small "September 10, 2025 / 11:00AM / Danny Fishman"
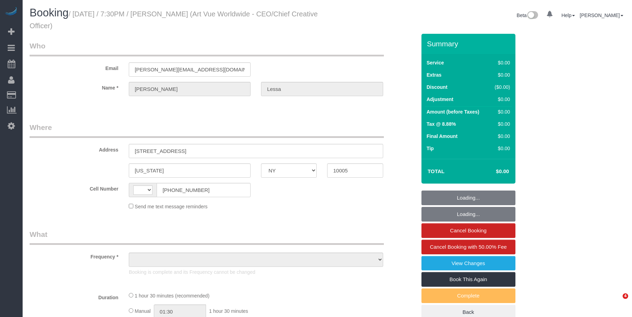
select select "NY"
select select "object:373"
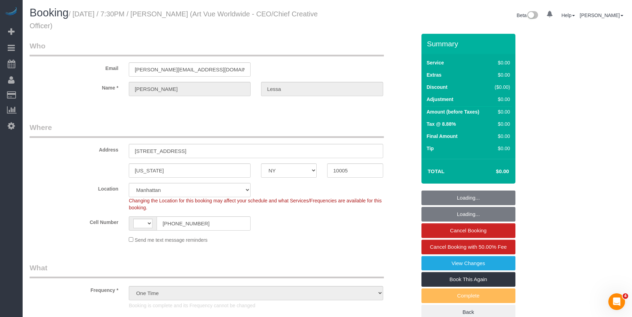
select select "string:stripe-pm_1S365Z4VGloSiKo7FAUy2Rp7"
select select "string:[GEOGRAPHIC_DATA]"
select select "object:750"
select select "number:89"
select select "number:90"
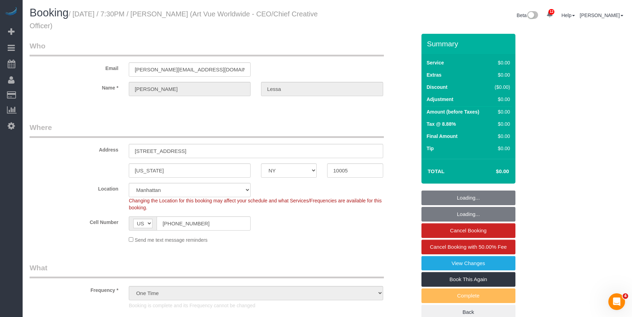
select select "number:15"
select select "number:5"
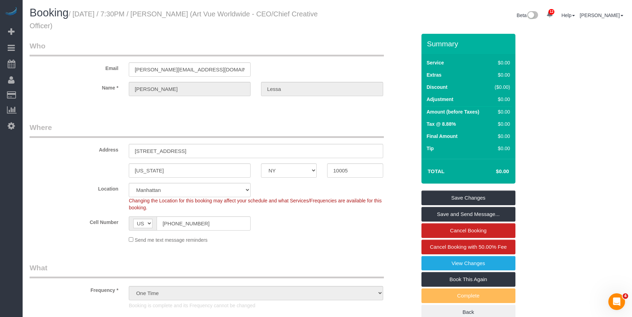
click at [327, 53] on legend "Who" at bounding box center [207, 49] width 354 height 16
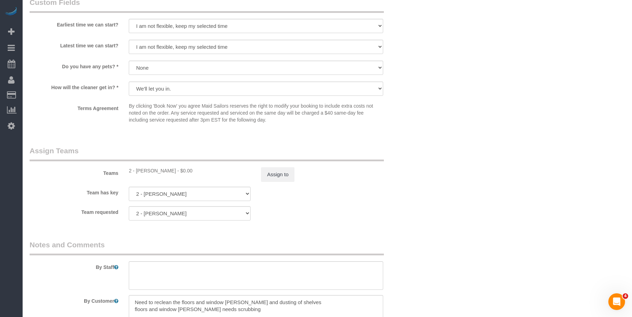
scroll to position [796, 0]
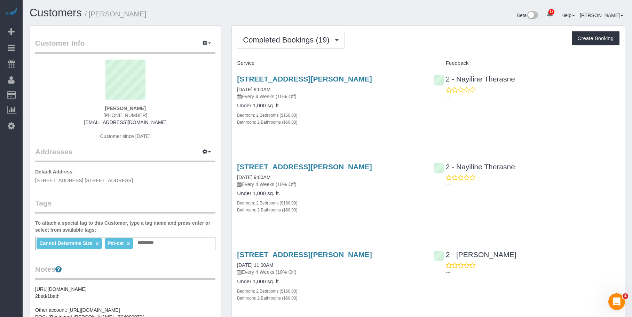
click at [359, 114] on div "Bedroom: 2 Bedrooms ($160.00)" at bounding box center [330, 114] width 186 height 7
click at [282, 37] on span "Completed Bookings (19)" at bounding box center [288, 40] width 90 height 9
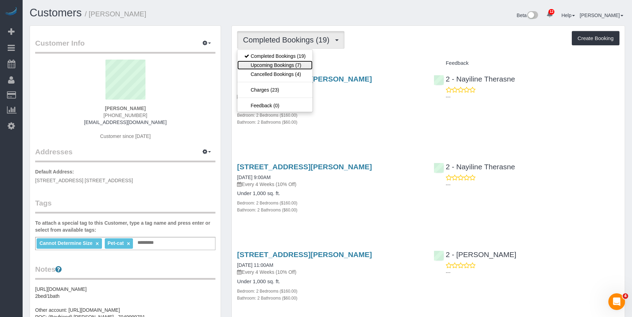
click at [275, 65] on link "Upcoming Bookings (7)" at bounding box center [274, 65] width 75 height 9
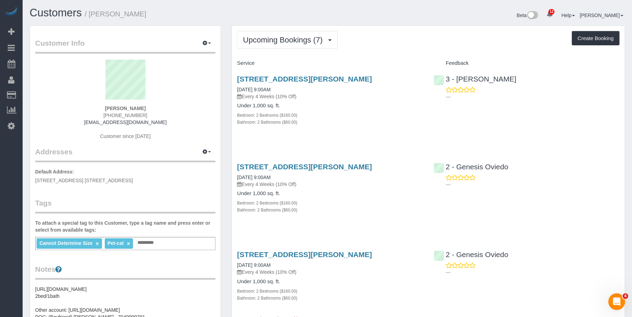
drag, startPoint x: 368, startPoint y: 110, endPoint x: 370, endPoint y: 118, distance: 8.9
click at [368, 110] on div "Under 1,000 sq. ft. Bedroom: 2 Bedrooms ($160.00) Bathroom: 2 Bathrooms ($60.00)" at bounding box center [330, 114] width 186 height 23
click at [342, 80] on link "687 Driggs Avenue Apt 4a, Brookyn, NY 11249" at bounding box center [304, 79] width 135 height 8
drag, startPoint x: 225, startPoint y: 76, endPoint x: 415, endPoint y: 81, distance: 189.8
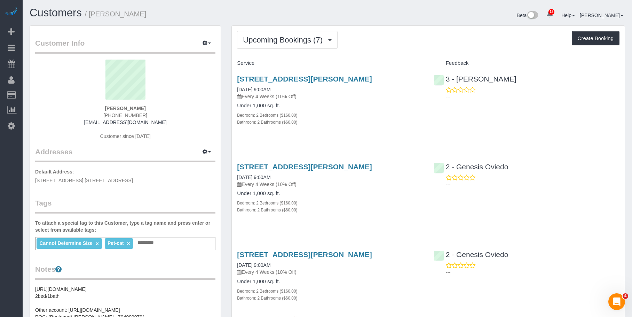
click at [413, 73] on div "687 Driggs Avenue Apt 4a, Brookyn, NY 11249 09/05/2025 9:00AM Every 4 Weeks (10…" at bounding box center [330, 104] width 196 height 70
click at [410, 73] on div "687 Driggs Avenue Apt 4a, Brookyn, NY 11249 09/05/2025 9:00AM Every 4 Weeks (10…" at bounding box center [330, 104] width 196 height 70
drag, startPoint x: 375, startPoint y: 78, endPoint x: 236, endPoint y: 72, distance: 139.4
click at [236, 75] on div "687 Driggs Avenue Apt 4a, Brookyn, NY 11249 09/05/2025 9:00AM Every 4 Weeks (10…" at bounding box center [330, 104] width 196 height 70
copy link "687 Driggs Avenue Apt 4a, Brookyn, NY 11249"
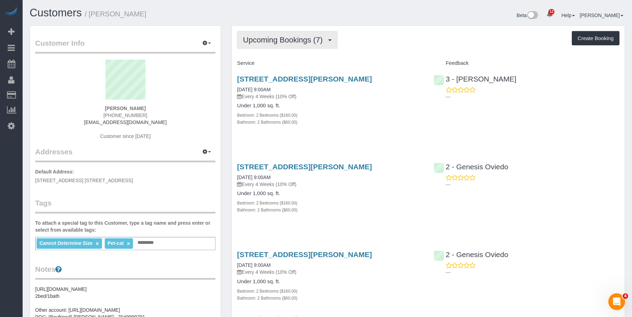
click at [272, 37] on span "Upcoming Bookings (7)" at bounding box center [284, 40] width 83 height 9
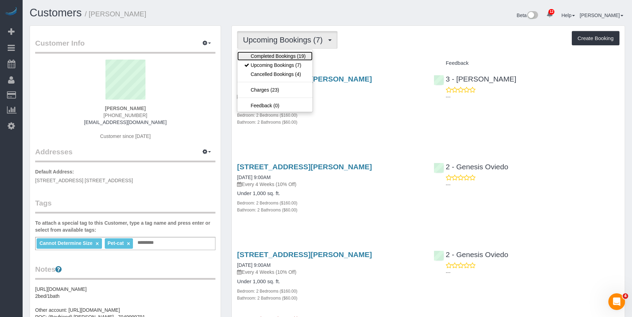
click at [276, 58] on link "Completed Bookings (19)" at bounding box center [274, 56] width 75 height 9
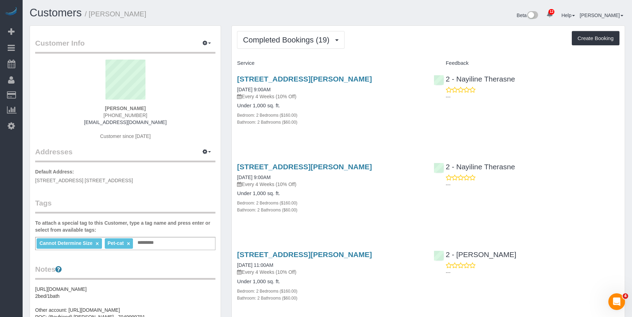
click at [309, 129] on div "687 Driggs Avenue Apt 4a, Brookyn, NY 11249 08/08/2025 9:00AM Every 4 Weeks (10…" at bounding box center [330, 104] width 196 height 70
click at [284, 41] on span "Completed Bookings (19)" at bounding box center [288, 40] width 90 height 9
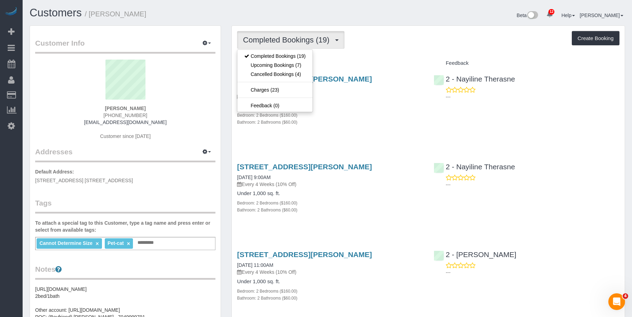
drag, startPoint x: 359, startPoint y: 123, endPoint x: 360, endPoint y: 127, distance: 5.1
click at [359, 123] on div "Bathroom: 2 Bathrooms ($60.00)" at bounding box center [330, 121] width 186 height 7
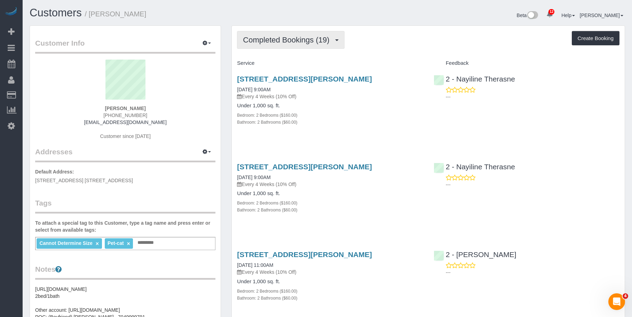
click at [277, 32] on button "Completed Bookings (19)" at bounding box center [290, 40] width 107 height 18
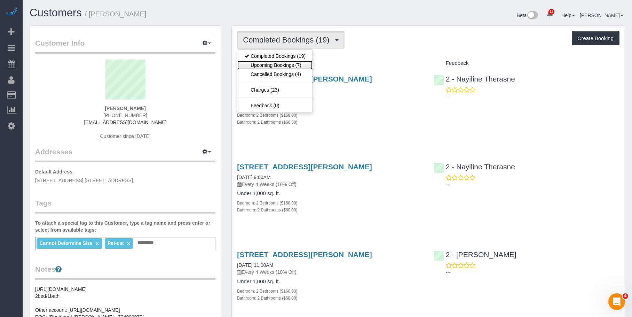
click at [268, 65] on link "Upcoming Bookings (7)" at bounding box center [274, 65] width 75 height 9
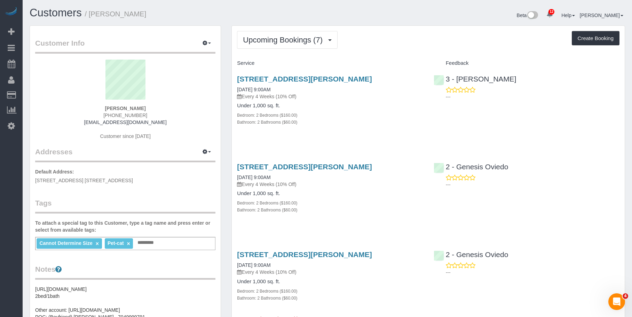
click at [365, 122] on div "Bathroom: 2 Bathrooms ($60.00)" at bounding box center [330, 121] width 186 height 7
click at [361, 123] on div "Bathroom: 2 Bathrooms ($60.00)" at bounding box center [330, 121] width 186 height 7
drag, startPoint x: 233, startPoint y: 75, endPoint x: 407, endPoint y: 76, distance: 174.4
click at [407, 76] on div "687 Driggs Avenue Apt 4a, Brookyn, NY 11249 09/05/2025 9:00AM Every 4 Weeks (10…" at bounding box center [330, 104] width 196 height 70
copy link "687 Driggs Avenue Apt 4a, Brookyn, NY 11249"
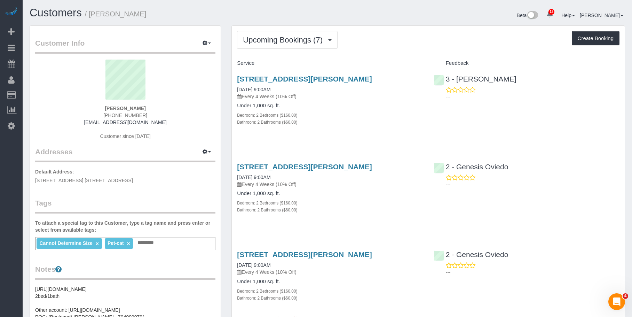
click at [347, 119] on div "Bathroom: 2 Bathrooms ($60.00)" at bounding box center [330, 121] width 186 height 7
click at [331, 181] on p "Every 4 Weeks (10% Off)" at bounding box center [330, 184] width 186 height 7
click at [342, 163] on link "687 Driggs Avenue Apt 4a, Brookyn, NY 11249" at bounding box center [304, 167] width 135 height 8
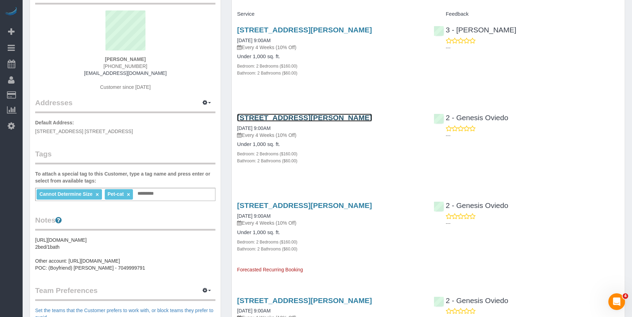
scroll to position [70, 0]
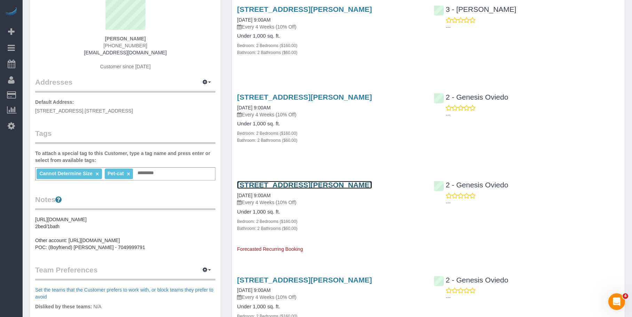
click at [341, 184] on link "687 Driggs Avenue Apt 4a, Brookyn, NY 11249" at bounding box center [304, 185] width 135 height 8
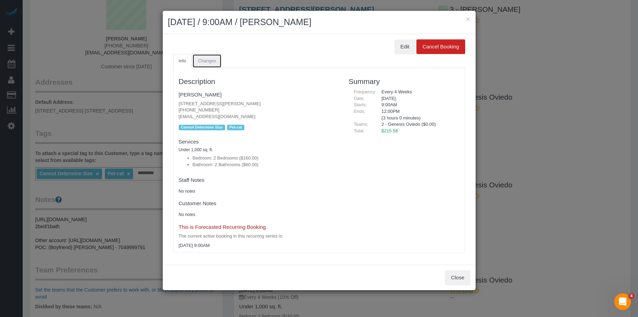
click at [207, 56] on link "Changes" at bounding box center [206, 61] width 29 height 14
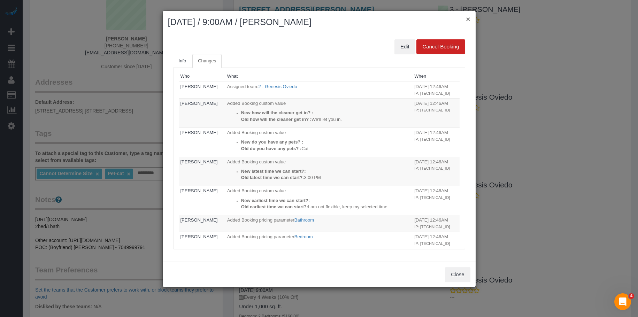
click at [467, 19] on button "×" at bounding box center [468, 18] width 4 height 7
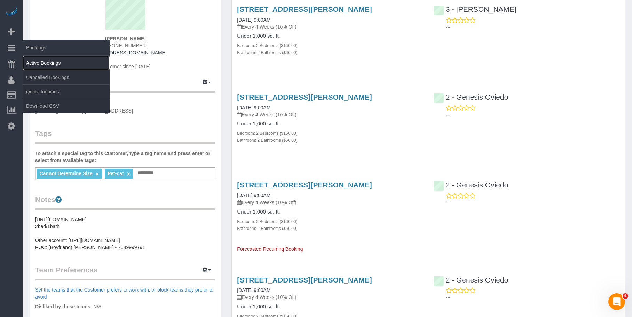
click at [44, 63] on link "Active Bookings" at bounding box center [66, 63] width 87 height 14
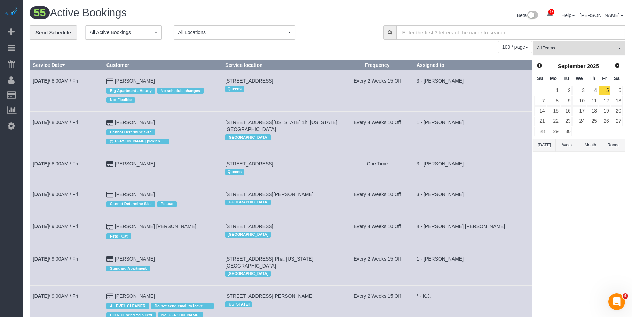
click at [576, 49] on span "All Teams" at bounding box center [576, 48] width 79 height 6
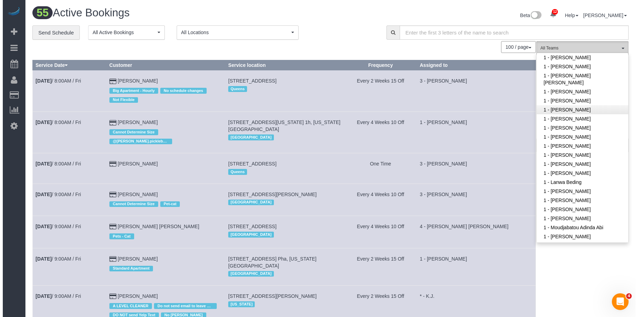
scroll to position [174, 0]
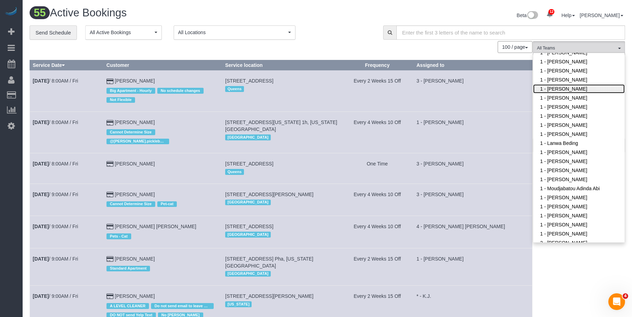
click at [571, 91] on link "1 - [PERSON_NAME]" at bounding box center [579, 88] width 92 height 9
click at [355, 23] on div "Beta 12 Your Notifications You have 0 alerts × You have 4 to charge for 09/04/2…" at bounding box center [479, 16] width 303 height 18
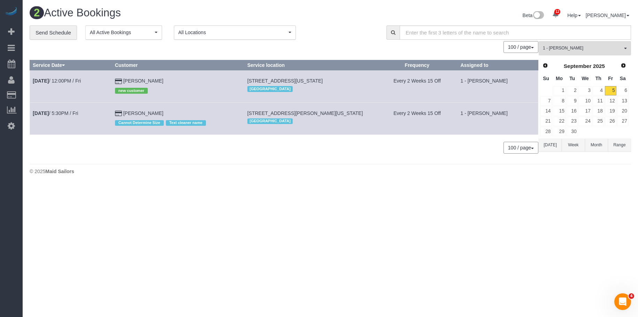
click at [588, 48] on span "1 - [PERSON_NAME]" at bounding box center [581, 48] width 79 height 6
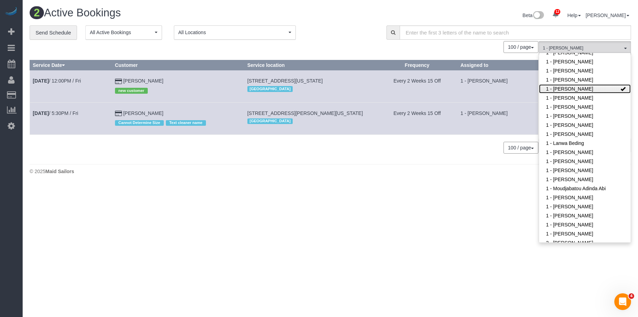
click at [593, 88] on link "1 - [PERSON_NAME]" at bounding box center [585, 88] width 92 height 9
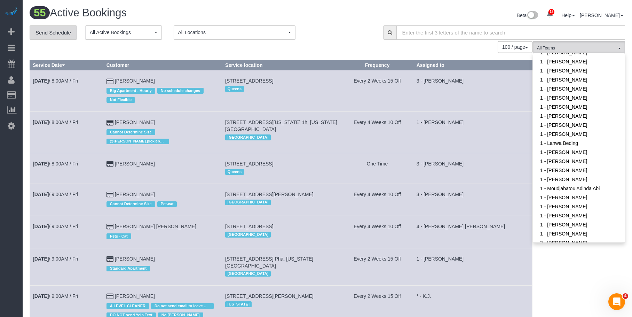
click at [59, 30] on link "Send Schedule" at bounding box center [53, 32] width 47 height 15
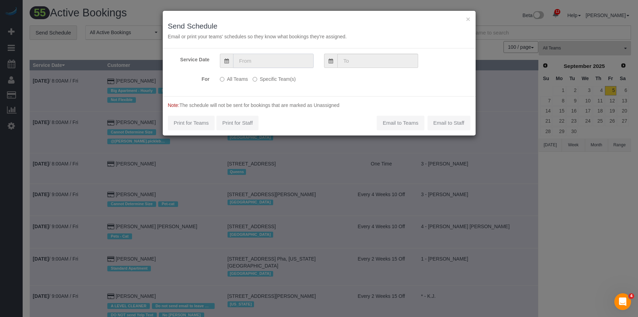
click at [253, 58] on input "text" at bounding box center [273, 61] width 80 height 14
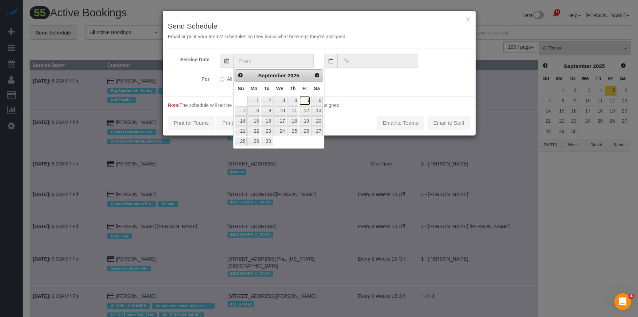
click at [305, 99] on link "5" at bounding box center [304, 100] width 11 height 9
type input "09/05/2025"
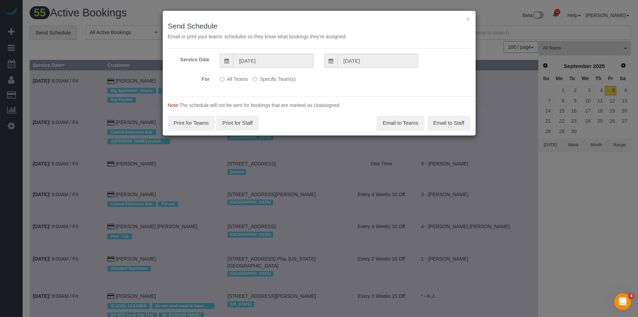
click at [283, 83] on div "All Teams Specific Team(s) Choose Team(s) * - K.J. *Irene Flores - Test 000 - P…" at bounding box center [292, 79] width 156 height 13
click at [289, 79] on label "Specific Team(s)" at bounding box center [273, 77] width 43 height 9
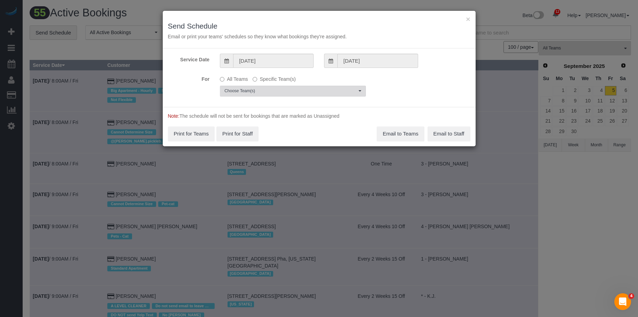
drag, startPoint x: 297, startPoint y: 87, endPoint x: 294, endPoint y: 101, distance: 14.7
click at [297, 87] on button "Choose Team(s)" at bounding box center [293, 91] width 146 height 11
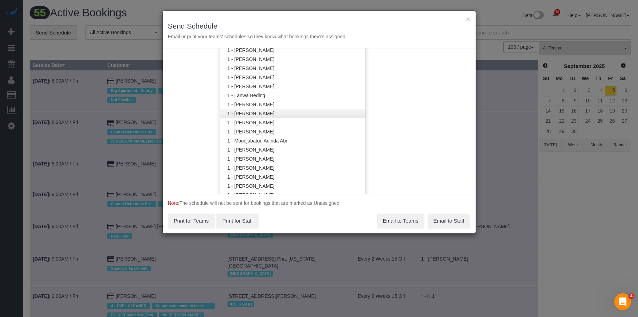
scroll to position [210, 0]
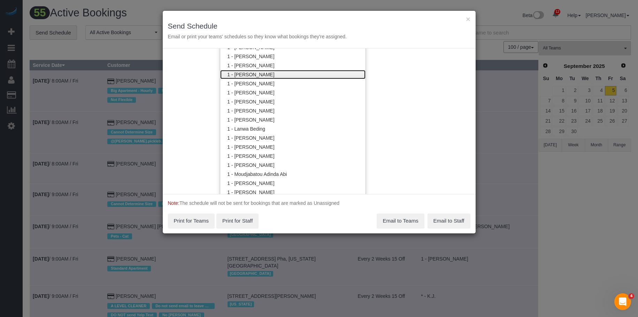
click at [267, 76] on link "1 - [PERSON_NAME]" at bounding box center [292, 74] width 145 height 9
click at [305, 25] on h3 "Send Schedule" at bounding box center [319, 26] width 302 height 8
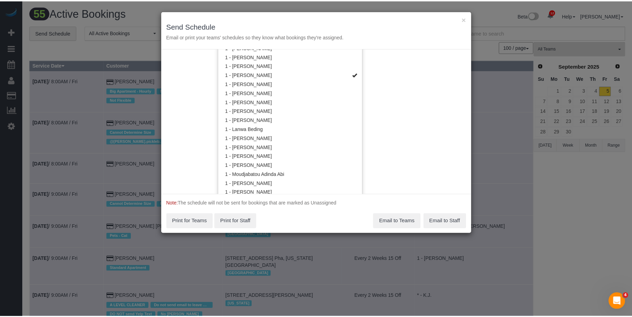
scroll to position [0, 0]
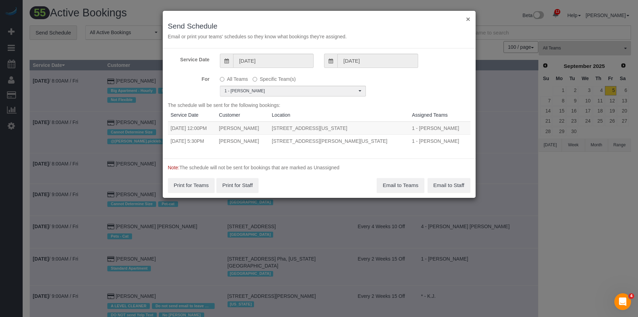
click at [467, 20] on button "×" at bounding box center [468, 18] width 4 height 7
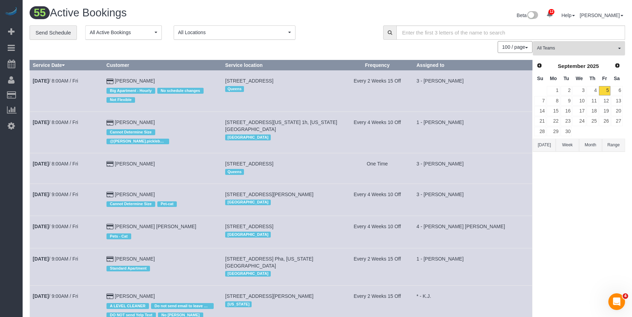
click at [565, 46] on span "All Teams" at bounding box center [576, 48] width 79 height 6
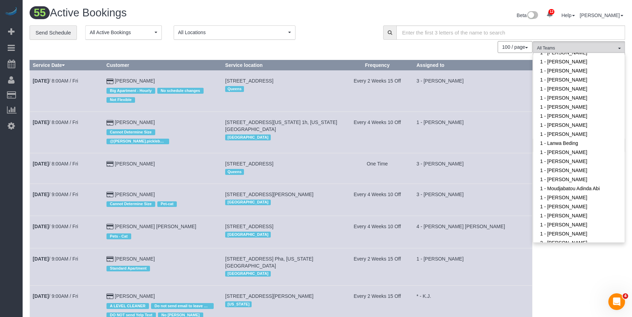
click at [335, 29] on div "**********" at bounding box center [201, 32] width 343 height 15
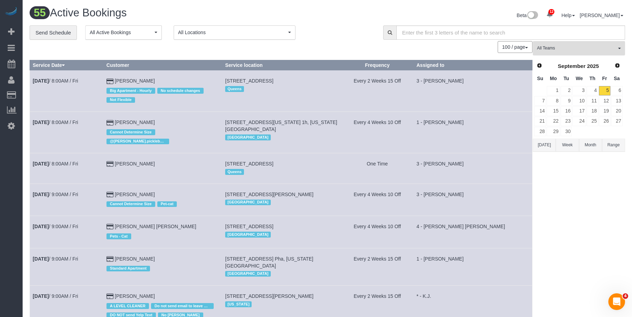
click at [558, 49] on span "All Teams" at bounding box center [576, 48] width 79 height 6
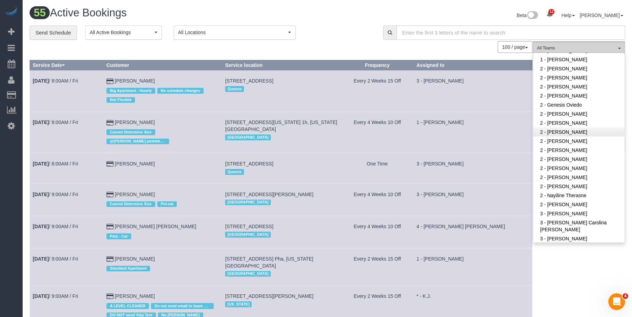
scroll to position [313, 0]
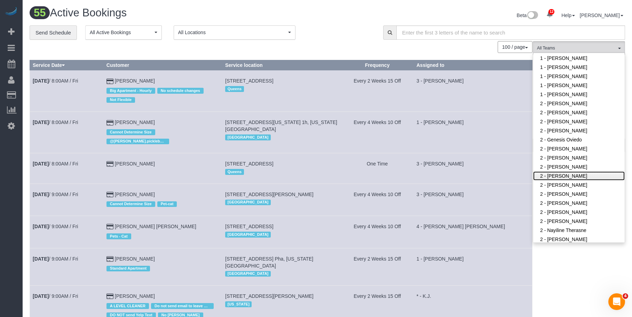
click at [572, 175] on link "2 - [PERSON_NAME]" at bounding box center [579, 175] width 92 height 9
click at [344, 31] on div "**********" at bounding box center [201, 32] width 343 height 15
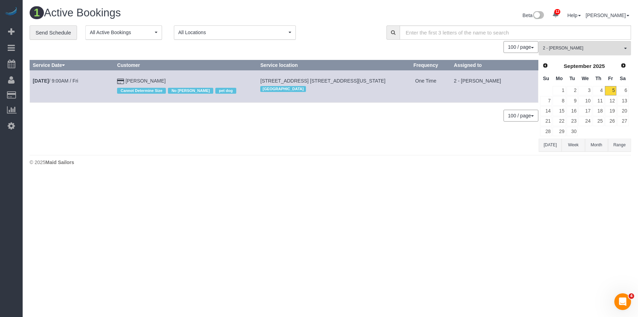
click at [222, 206] on body "12 Beta Your Notifications You have 0 alerts × You have 4 to charge for 09/04/2…" at bounding box center [319, 158] width 638 height 317
click at [572, 45] on button "2 - Katherine Poveda All Teams" at bounding box center [584, 48] width 92 height 14
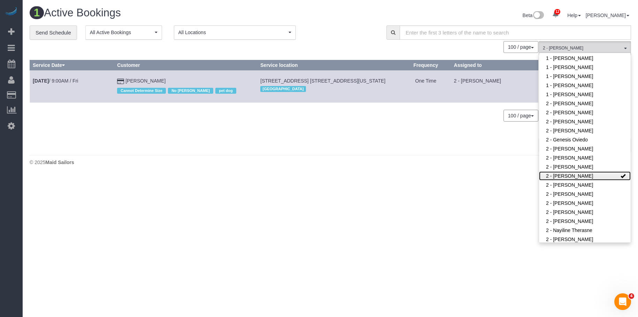
click at [548, 174] on link "2 - [PERSON_NAME]" at bounding box center [585, 175] width 92 height 9
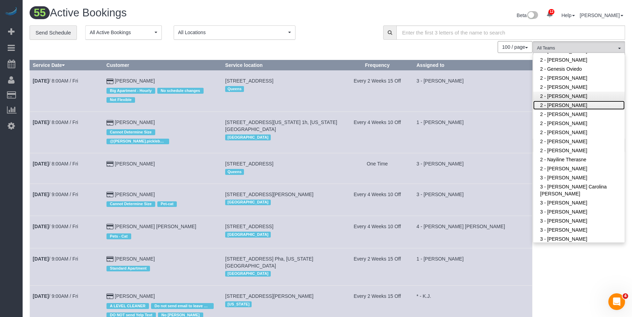
scroll to position [348, 0]
click at [568, 105] on link "2 - Genesis Oviedo" at bounding box center [579, 104] width 92 height 9
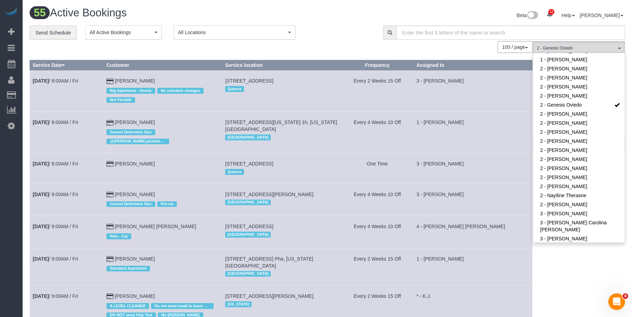
click at [323, 11] on div "55 Active Bookings" at bounding box center [175, 14] width 303 height 15
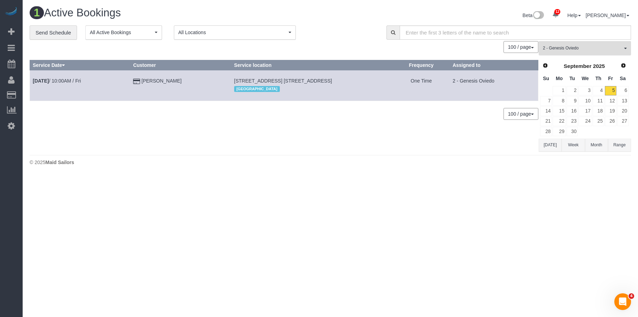
click at [566, 47] on span "2 - Genesis Oviedo" at bounding box center [581, 48] width 79 height 6
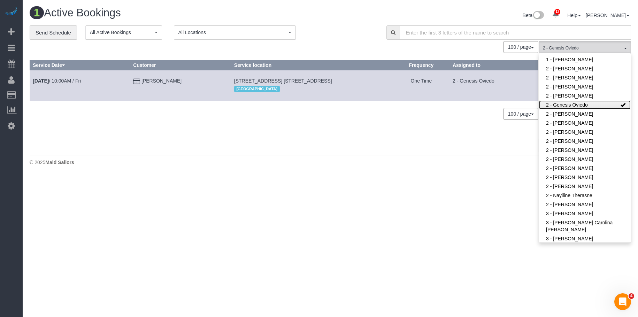
click at [568, 105] on link "2 - Genesis Oviedo" at bounding box center [585, 104] width 92 height 9
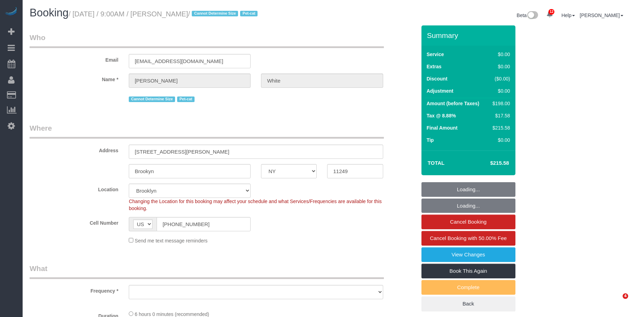
select select "NY"
select select "number:89"
select select "number:75"
select select "number:14"
select select "number:5"
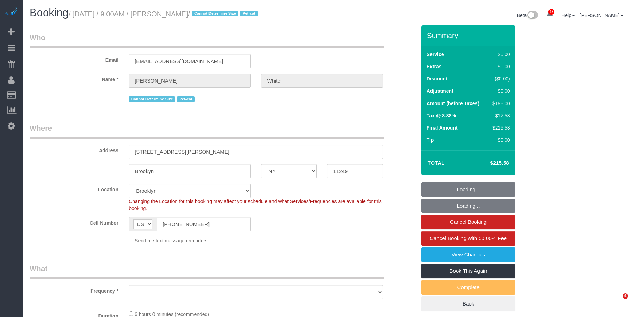
select select "object:1361"
select select "2"
select select "spot1"
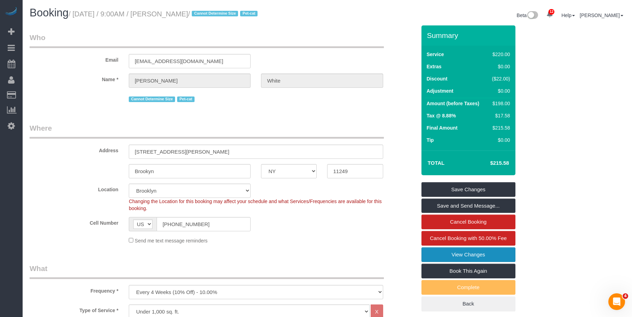
drag, startPoint x: 443, startPoint y: 252, endPoint x: 412, endPoint y: 240, distance: 33.0
click at [441, 252] on link "View Changes" at bounding box center [469, 254] width 94 height 15
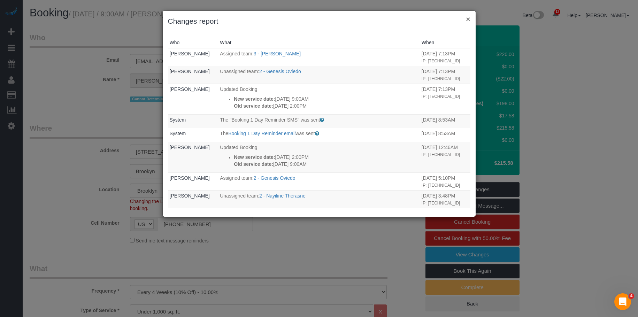
click at [468, 18] on button "×" at bounding box center [468, 18] width 4 height 7
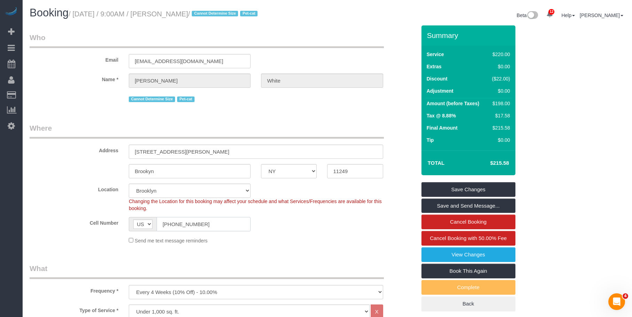
drag, startPoint x: 209, startPoint y: 226, endPoint x: 222, endPoint y: 144, distance: 82.5
click at [111, 222] on div "Cell Number AF AL DZ AD AO AI AQ AG AR AM AW AU AT AZ BS BH BD BB BY BE BZ BJ B…" at bounding box center [222, 224] width 397 height 14
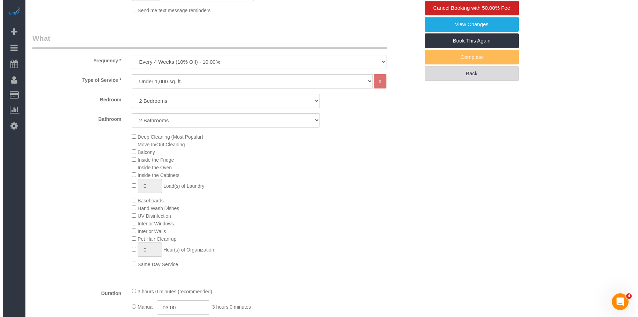
scroll to position [209, 0]
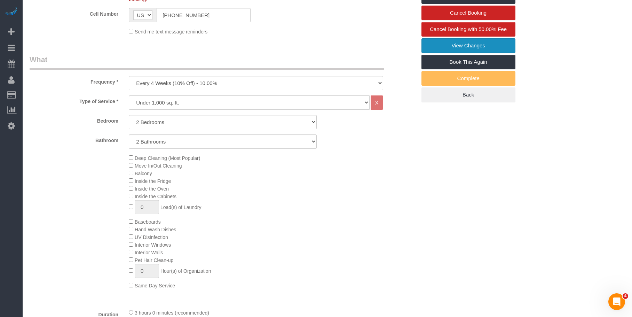
drag, startPoint x: 453, startPoint y: 47, endPoint x: 307, endPoint y: 26, distance: 147.4
click at [452, 47] on link "View Changes" at bounding box center [469, 45] width 94 height 15
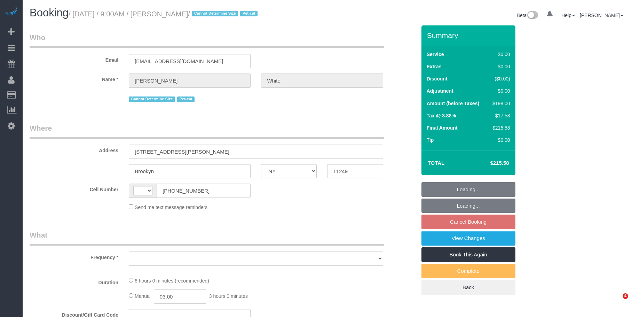
select select "NY"
select select "string:[GEOGRAPHIC_DATA]"
select select "object:491"
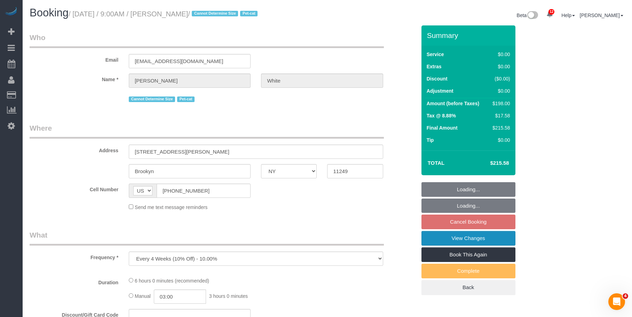
click at [484, 240] on link "View Changes" at bounding box center [469, 238] width 94 height 15
select select "spot2"
select select "number:89"
select select "number:75"
select select "number:14"
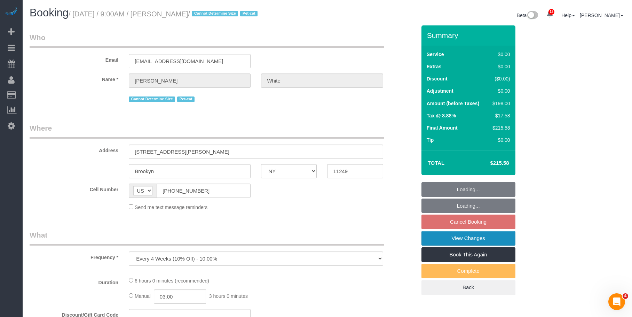
select select "number:5"
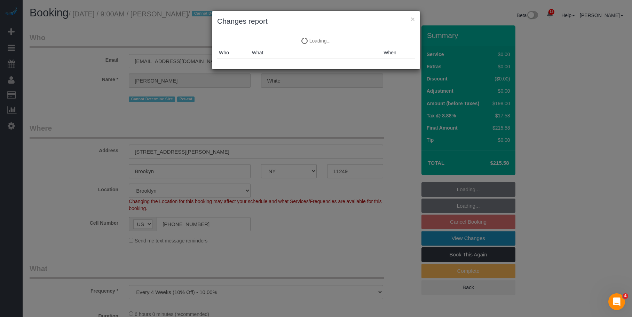
select select "string:stripe-pm_1NX6SW4VGloSiKo7BDWM7Kfv"
select select "2"
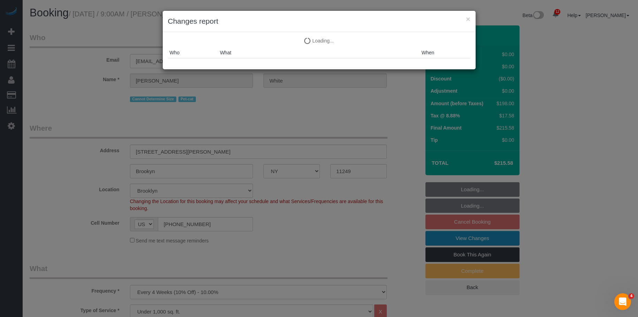
select select "object:1377"
select select
select select "2"
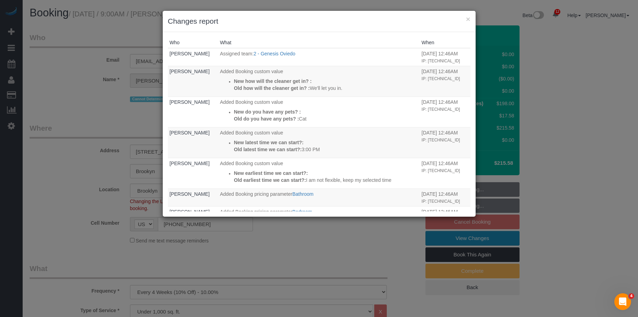
select select "spot62"
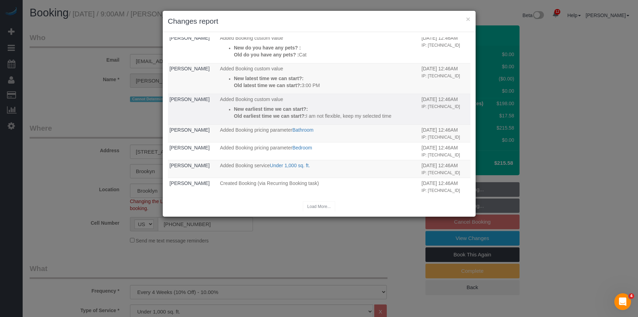
scroll to position [65, 0]
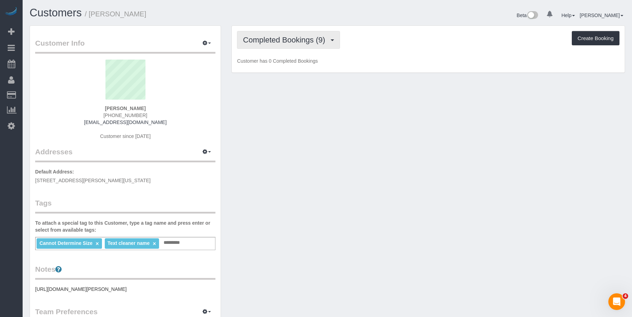
drag, startPoint x: 275, startPoint y: 42, endPoint x: 264, endPoint y: 53, distance: 15.0
click at [275, 42] on span "Completed Bookings (9)" at bounding box center [286, 40] width 86 height 9
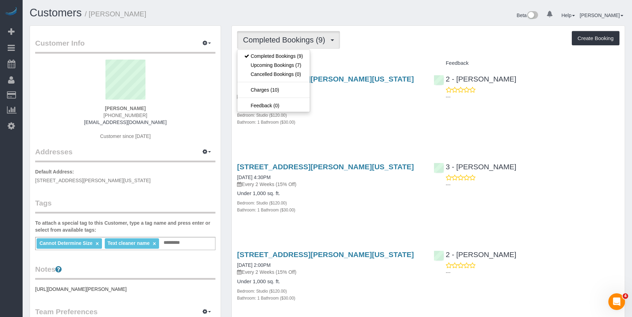
click at [386, 42] on div "Completed Bookings (9) Completed Bookings (9) Upcoming Bookings (7) Cancelled B…" at bounding box center [428, 40] width 383 height 18
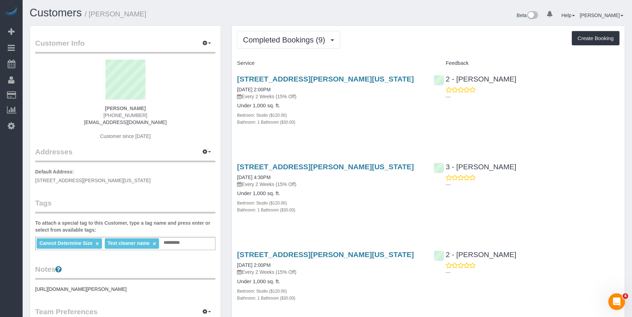
click at [340, 113] on div "Bedroom: Studio ($120.00)" at bounding box center [330, 114] width 186 height 7
drag, startPoint x: 262, startPoint y: 35, endPoint x: 262, endPoint y: 42, distance: 7.3
click at [262, 35] on button "Completed Bookings (9)" at bounding box center [288, 40] width 103 height 18
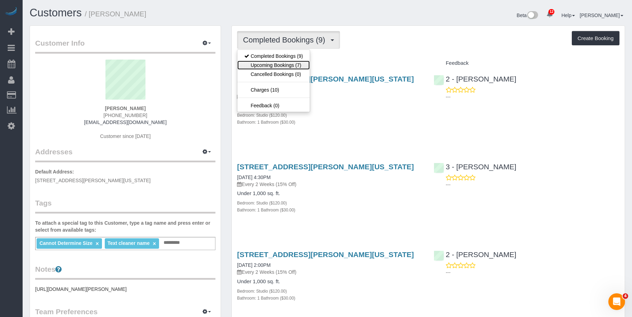
click at [255, 66] on link "Upcoming Bookings (7)" at bounding box center [273, 65] width 72 height 9
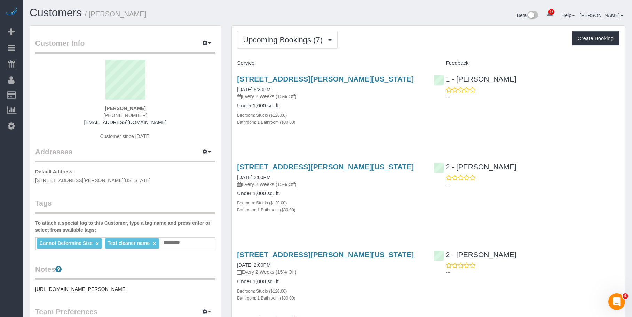
click at [339, 105] on h4 "Under 1,000 sq. ft." at bounding box center [330, 106] width 186 height 6
click at [344, 106] on h4 "Under 1,000 sq. ft." at bounding box center [330, 106] width 186 height 6
click at [354, 135] on div "[STREET_ADDRESS][PERSON_NAME][US_STATE] [DATE] 5:30PM Every 2 Weeks (15% Off) U…" at bounding box center [330, 104] width 196 height 70
click at [355, 179] on div "[STREET_ADDRESS][PERSON_NAME][US_STATE] [DATE] 2:00PM Every 2 Weeks (15% Off)" at bounding box center [330, 175] width 186 height 25
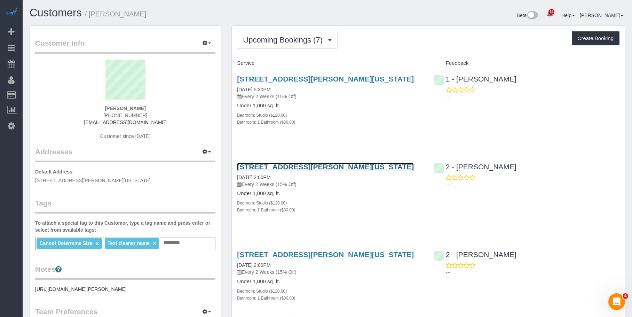
click at [369, 166] on link "[STREET_ADDRESS][PERSON_NAME][US_STATE]" at bounding box center [325, 167] width 177 height 8
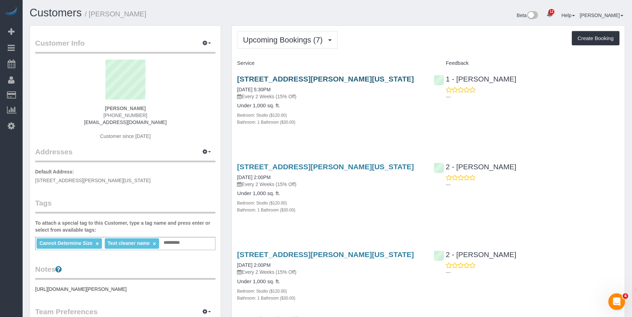
click at [341, 122] on div "Bathroom: 1 Bathroom ($30.00)" at bounding box center [330, 121] width 186 height 7
click at [298, 79] on link "[STREET_ADDRESS][PERSON_NAME][US_STATE]" at bounding box center [325, 79] width 177 height 8
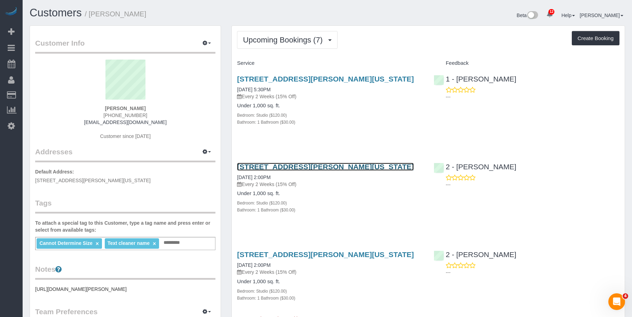
click at [279, 169] on link "[STREET_ADDRESS][PERSON_NAME][US_STATE]" at bounding box center [325, 167] width 177 height 8
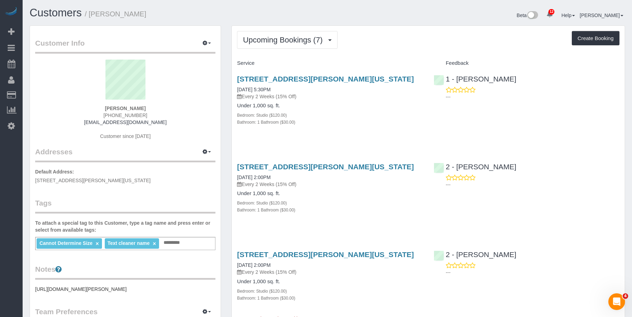
click at [352, 118] on div "Bedroom: Studio ($120.00)" at bounding box center [330, 114] width 186 height 7
click at [325, 196] on div "Under 1,000 sq. ft. Bedroom: Studio ($120.00) Bathroom: 1 Bathroom ($30.00)" at bounding box center [330, 201] width 186 height 23
click at [266, 38] on span "Upcoming Bookings (7)" at bounding box center [284, 40] width 83 height 9
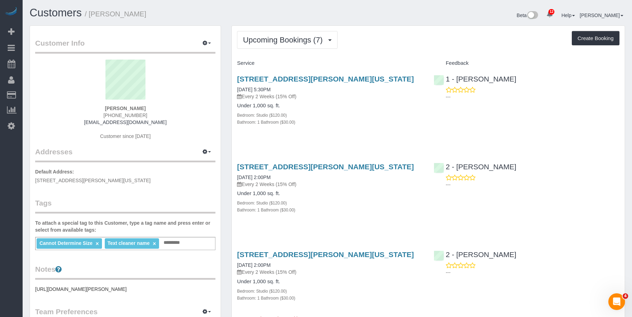
click at [329, 115] on div "Bedroom: Studio ($120.00)" at bounding box center [330, 114] width 186 height 7
drag, startPoint x: 318, startPoint y: 119, endPoint x: 319, endPoint y: 126, distance: 7.4
click at [319, 119] on div "Bathroom: 1 Bathroom ($30.00)" at bounding box center [330, 121] width 186 height 7
click at [309, 207] on div "Bathroom: 1 Bathroom ($30.00)" at bounding box center [330, 209] width 186 height 7
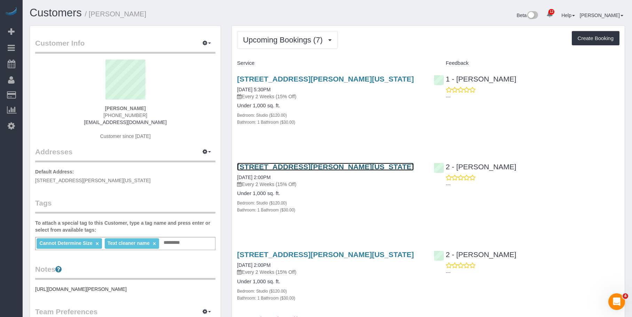
click at [335, 167] on link "[STREET_ADDRESS][PERSON_NAME][US_STATE]" at bounding box center [325, 167] width 177 height 8
click at [267, 163] on link "[STREET_ADDRESS][PERSON_NAME][US_STATE]" at bounding box center [325, 167] width 177 height 8
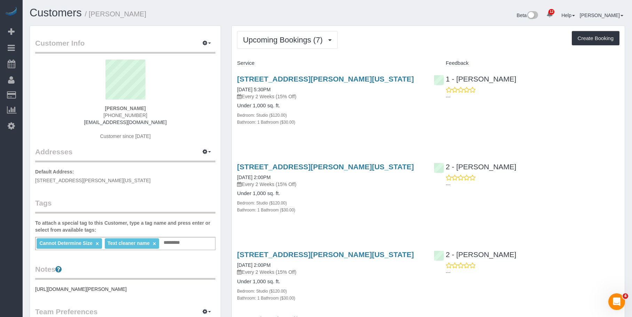
drag, startPoint x: 92, startPoint y: 16, endPoint x: 136, endPoint y: 15, distance: 44.9
click at [136, 15] on h1 "Customers / [PERSON_NAME]" at bounding box center [176, 13] width 293 height 12
copy small "[PERSON_NAME]"
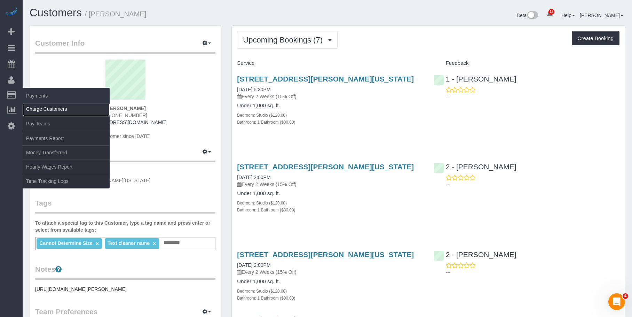
click at [46, 107] on link "Charge Customers" at bounding box center [66, 109] width 87 height 14
select select
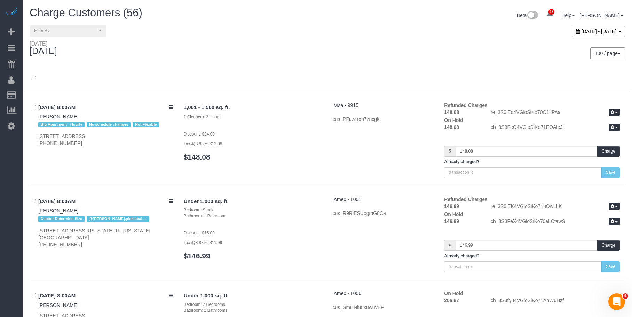
scroll to position [4653, 0]
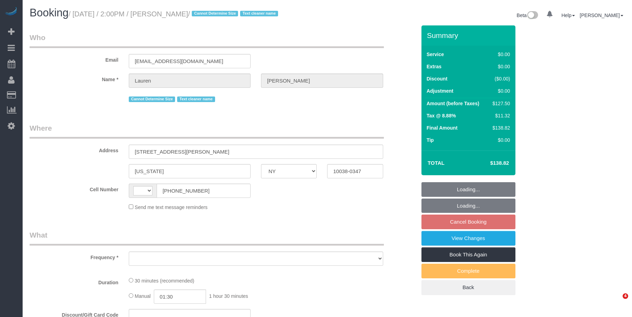
select select "NY"
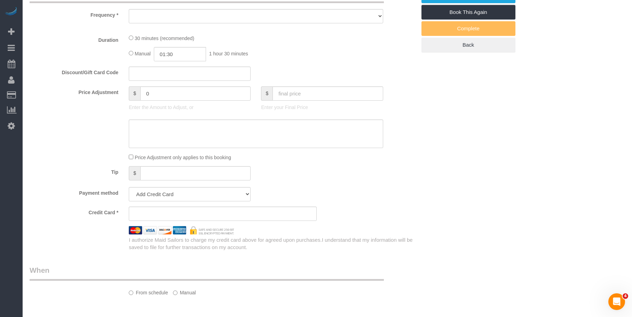
select select "string:[GEOGRAPHIC_DATA]"
select select "object:734"
select select "number:89"
select select "number:90"
select select "number:15"
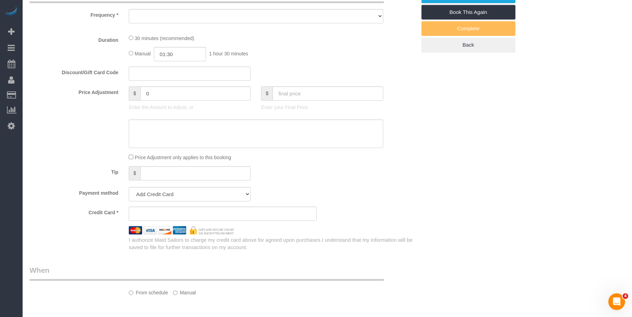
select select "number:5"
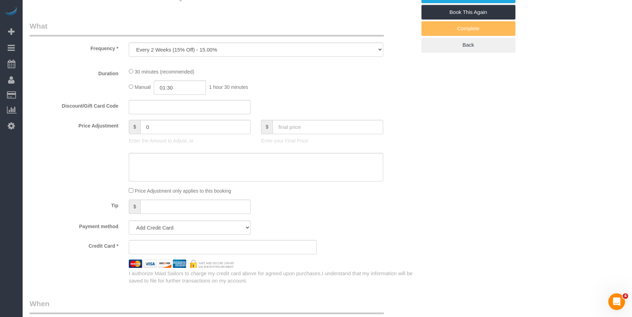
select select "object:1379"
select select "string:stripe-pm_1REMk24VGloSiKo7t1T9C341"
select select "spot7"
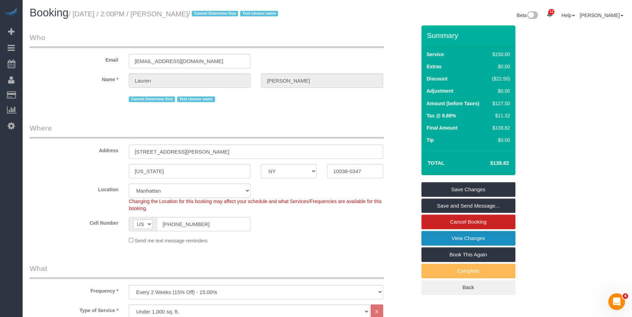
click at [464, 236] on link "View Changes" at bounding box center [469, 238] width 94 height 15
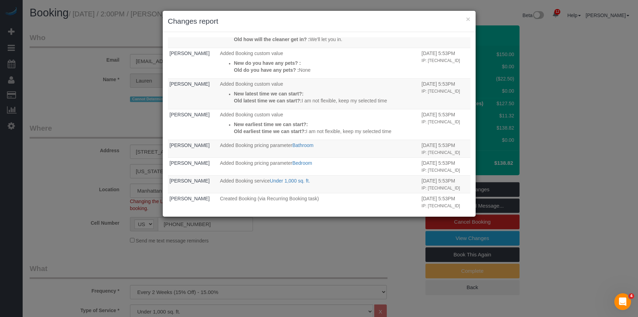
scroll to position [65, 0]
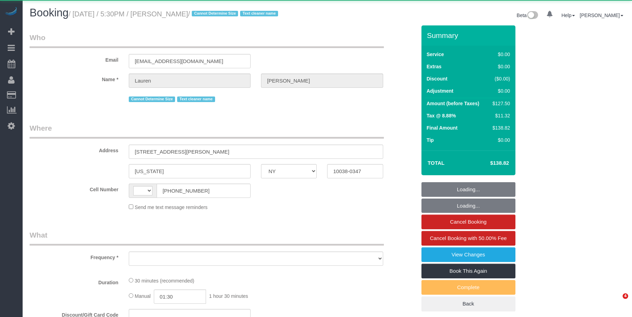
select select "NY"
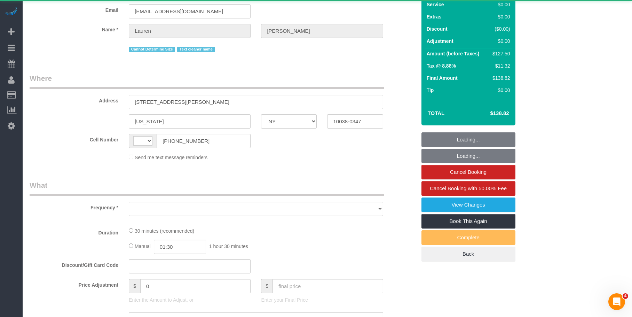
scroll to position [139, 0]
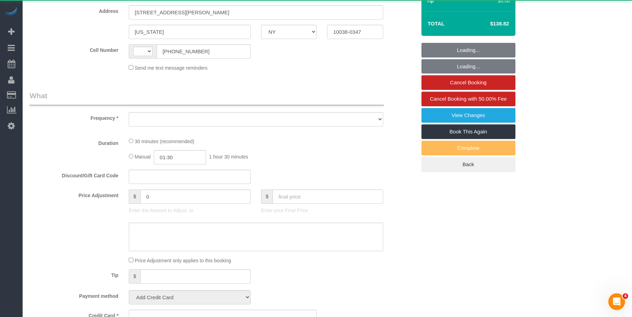
select select "string:[GEOGRAPHIC_DATA]"
select select "object:736"
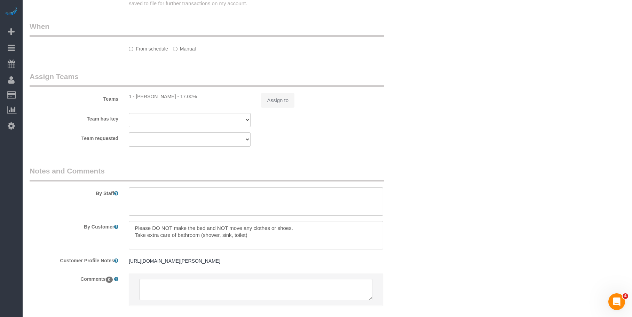
select select "number:89"
select select "number:90"
select select "number:15"
select select "number:6"
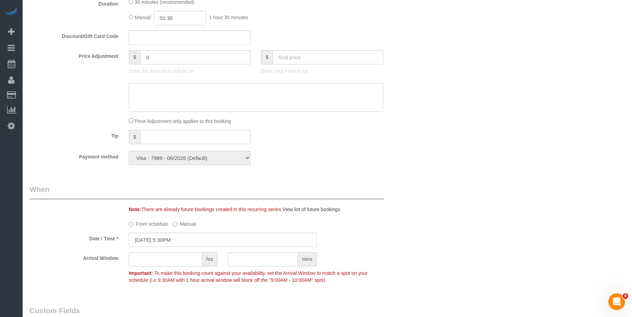
select select "object:1395"
select select "string:stripe-pm_1REMk24VGloSiKo7t1T9C341"
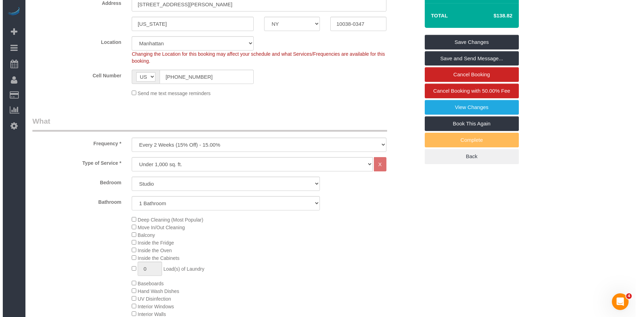
scroll to position [8, 0]
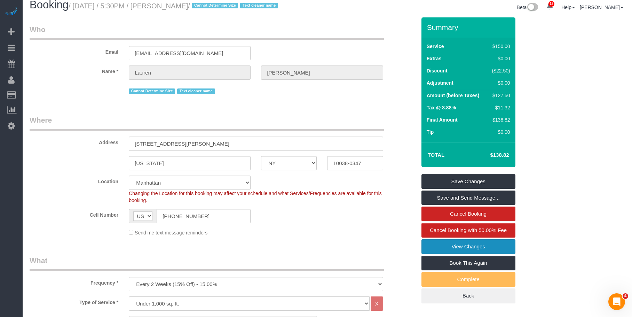
click at [432, 243] on link "View Changes" at bounding box center [469, 246] width 94 height 15
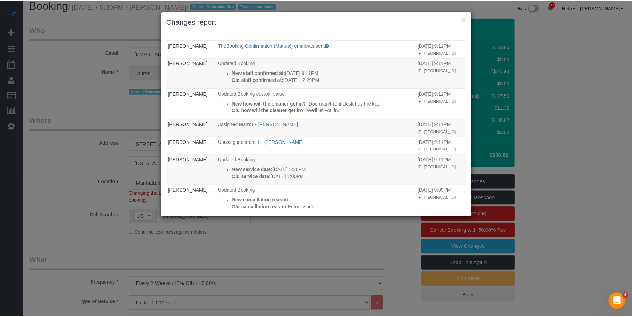
scroll to position [0, 0]
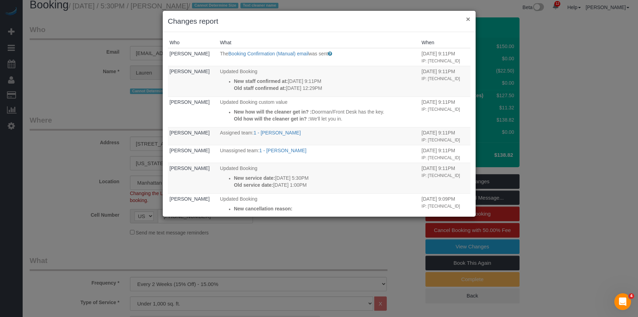
click at [467, 19] on button "×" at bounding box center [468, 18] width 4 height 7
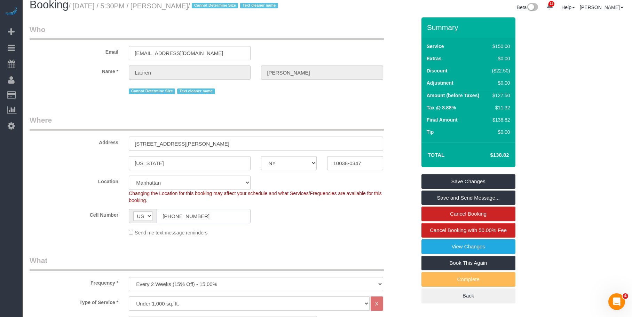
drag, startPoint x: 202, startPoint y: 220, endPoint x: 143, endPoint y: 218, distance: 59.6
click at [143, 218] on div "AF AL DZ AD AO AI AQ AG AR AM AW AU AT AZ BS BH BD BB BY BE BZ BJ BM BT BO BA B…" at bounding box center [190, 216] width 122 height 14
click at [247, 29] on legend "Who" at bounding box center [207, 32] width 354 height 16
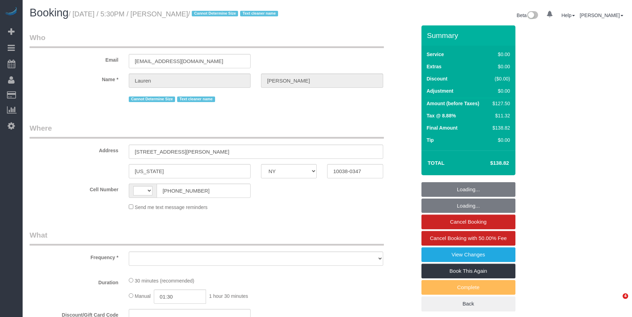
select select "NY"
select select "object:489"
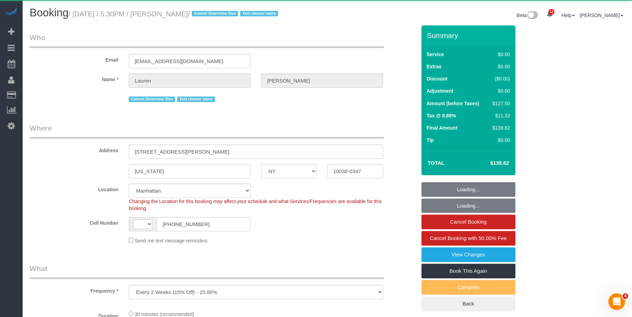
select select "string:stripe-pm_1REMk24VGloSiKo7t1T9C341"
select select "number:89"
select select "number:90"
select select "number:15"
select select "number:6"
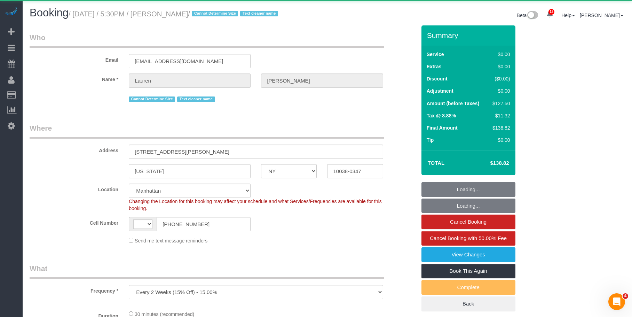
select select "object:640"
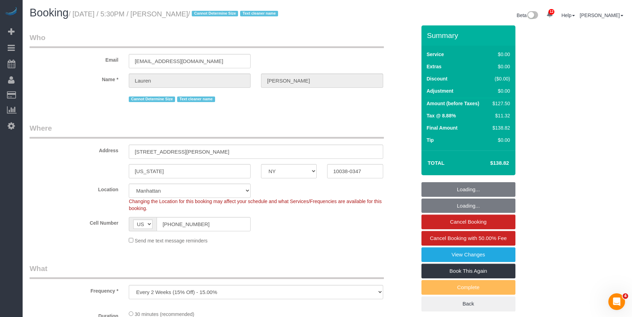
select select "string:[GEOGRAPHIC_DATA]"
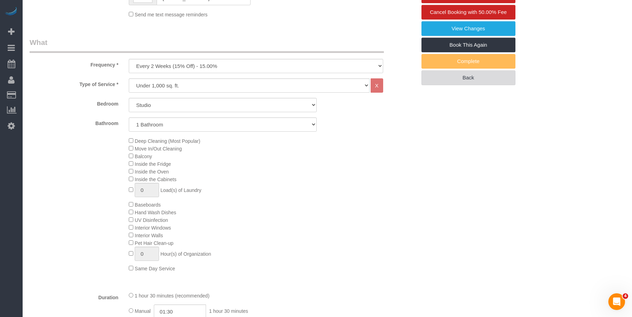
scroll to position [174, 0]
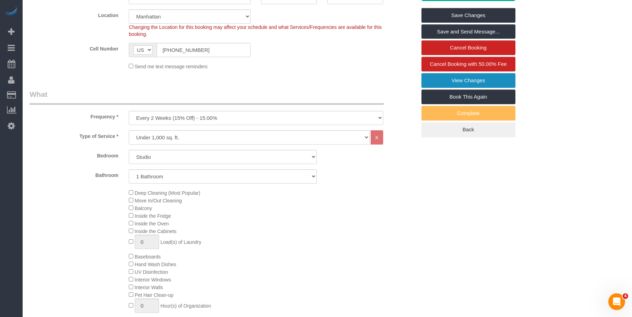
click at [460, 82] on link "View Changes" at bounding box center [469, 80] width 94 height 15
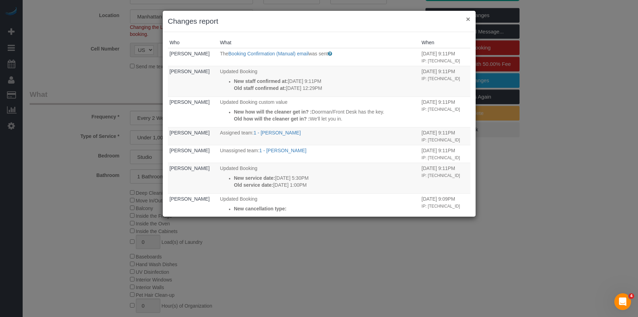
click at [467, 17] on button "×" at bounding box center [468, 18] width 4 height 7
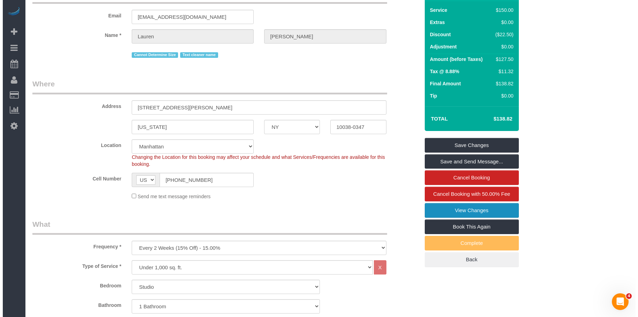
scroll to position [0, 0]
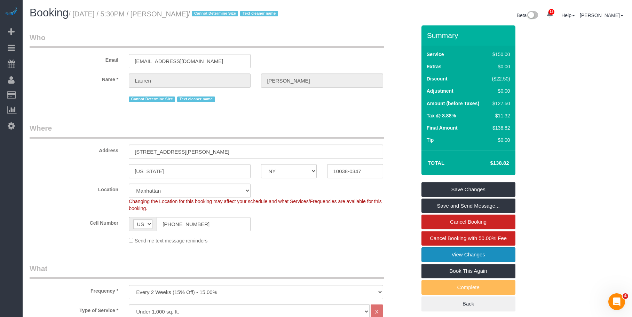
click at [428, 254] on link "View Changes" at bounding box center [469, 254] width 94 height 15
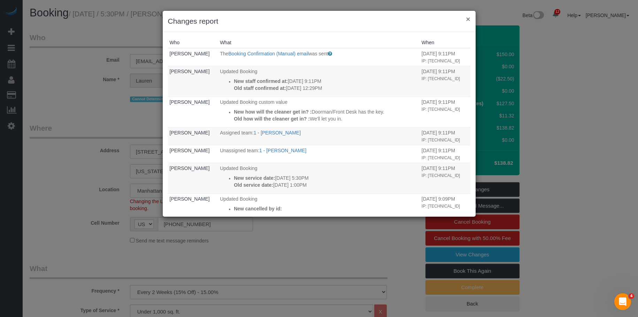
click at [469, 19] on button "×" at bounding box center [468, 18] width 4 height 7
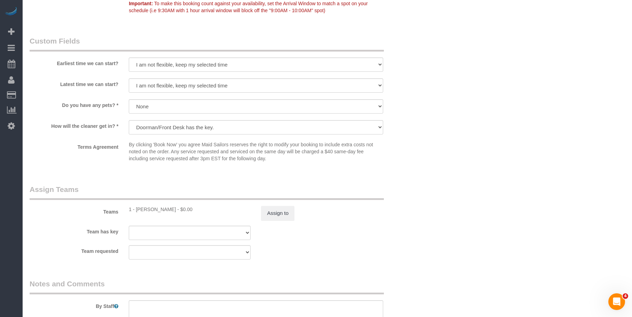
scroll to position [801, 0]
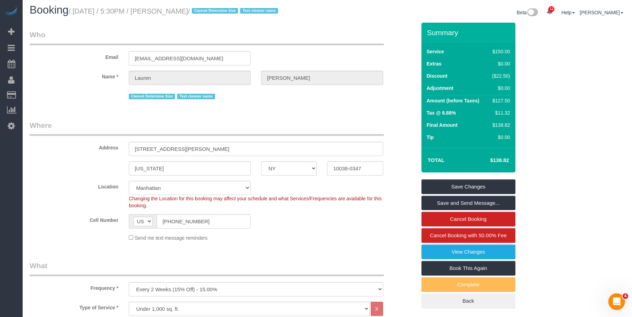
scroll to position [0, 0]
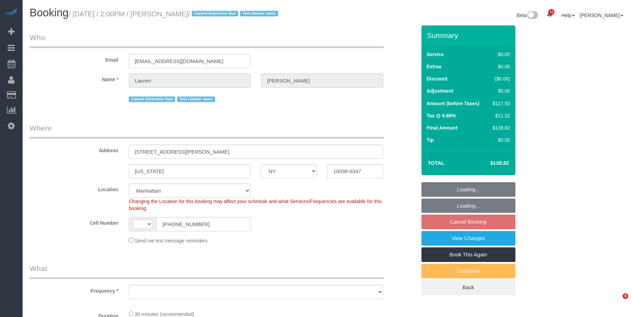
select select "NY"
select select "number:89"
select select "number:90"
select select "number:15"
select select "number:5"
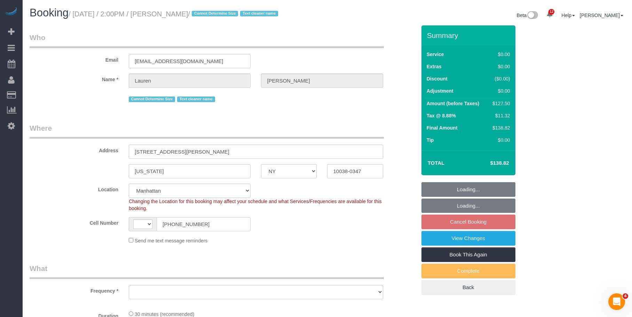
select select "string:US"
select select "object:987"
select select "spot7"
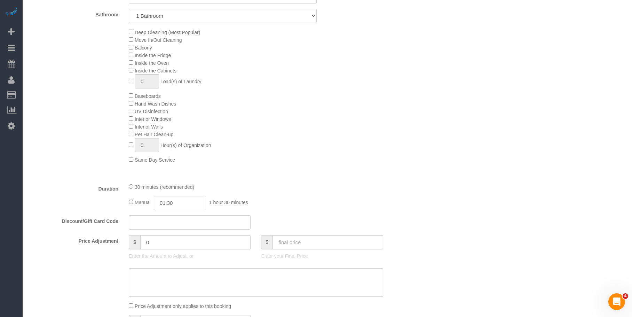
select select "object:1415"
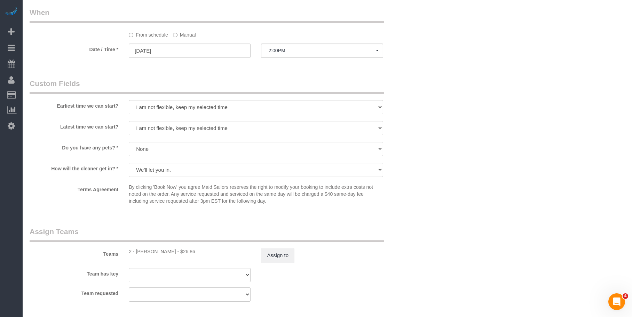
scroll to position [870, 0]
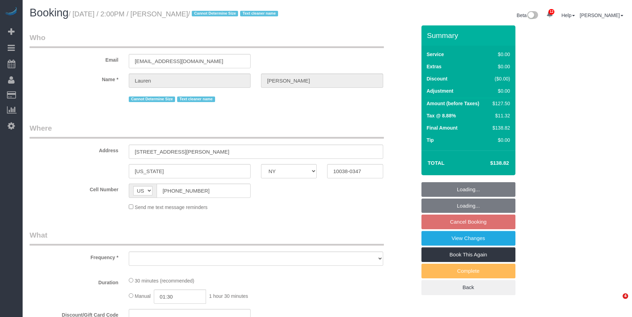
select select "NY"
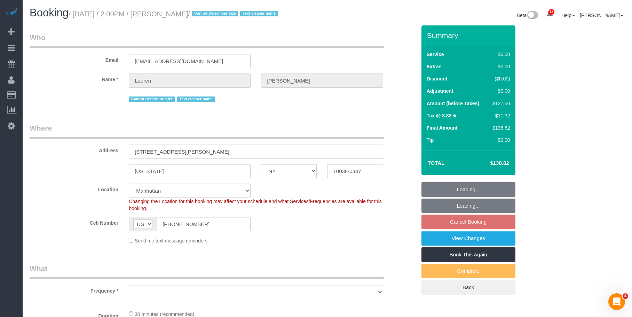
select select "object:734"
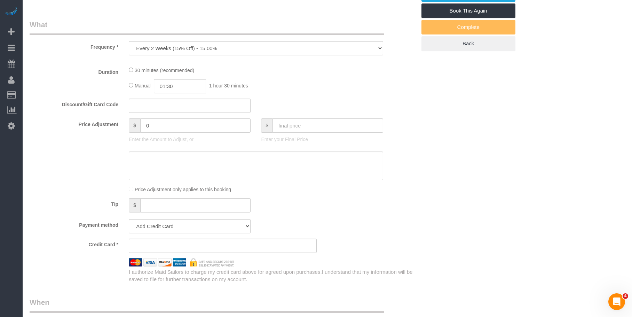
select select "number:89"
select select "number:90"
select select "number:15"
select select "number:5"
select select "object:986"
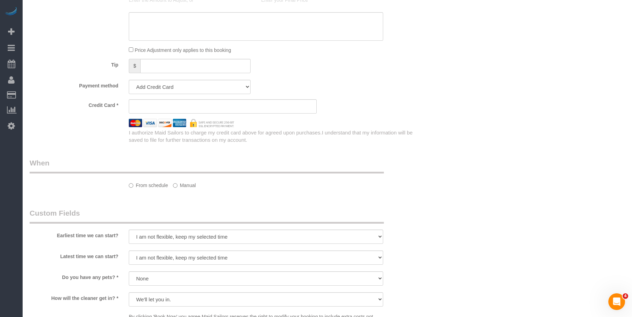
select select "string:stripe-pm_1REMk24VGloSiKo7t1T9C341"
select select "spot7"
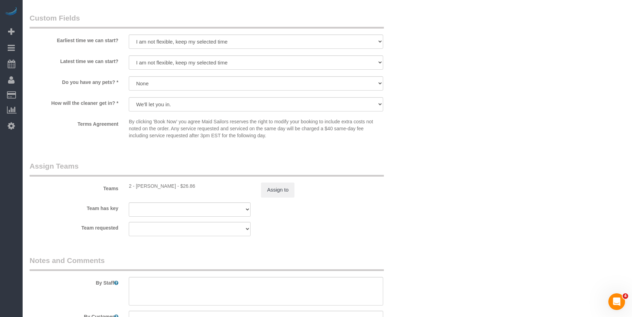
scroll to position [724, 0]
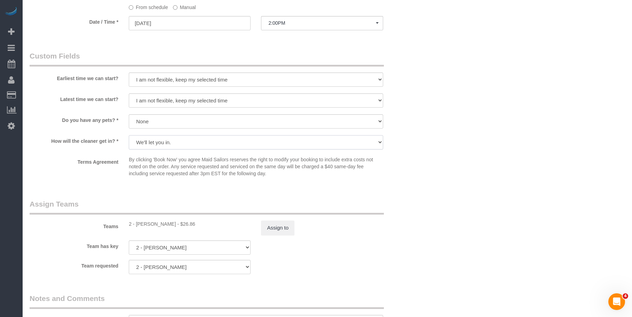
click at [245, 143] on select "We'll let you in. Doorman/Front Desk has the key. Other (Provide details)" at bounding box center [256, 142] width 254 height 14
select select "number:6"
click at [129, 135] on select "We'll let you in. Doorman/Front Desk has the key. Other (Provide details)" at bounding box center [256, 142] width 254 height 14
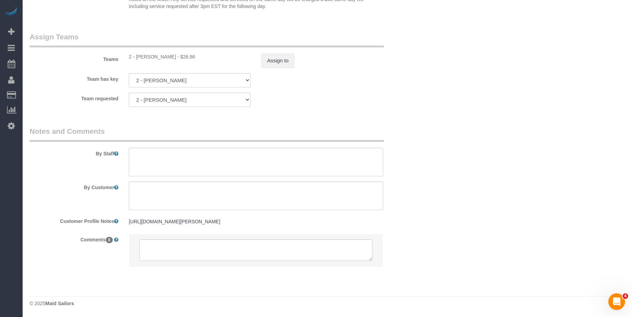
scroll to position [689, 0]
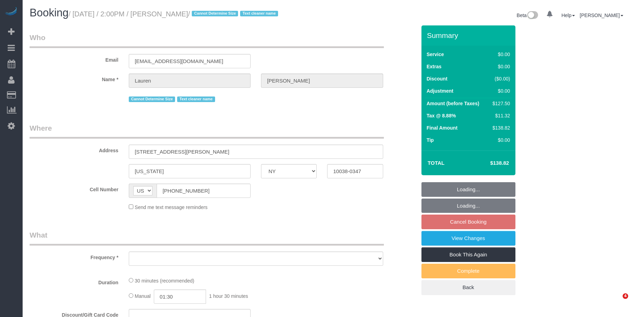
select select "NY"
select select "number:89"
select select "number:90"
select select "number:15"
select select "number:5"
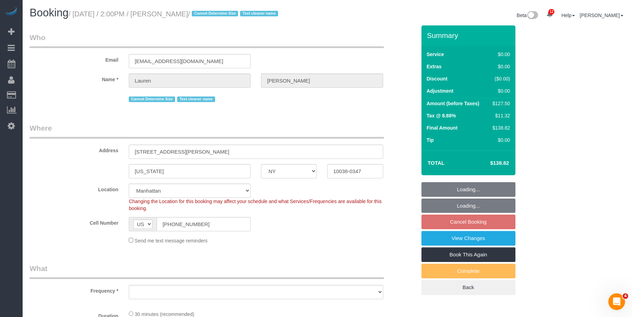
select select "object:879"
select select "string:stripe-pm_1REMk24VGloSiKo7t1T9C341"
select select "spot7"
select select "object:1276"
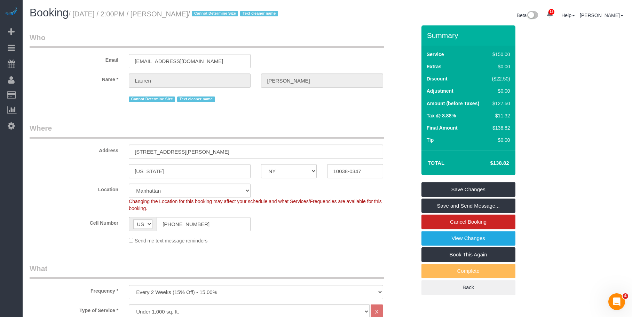
drag, startPoint x: 180, startPoint y: 16, endPoint x: 201, endPoint y: 14, distance: 21.7
click at [201, 14] on small "/ September 17, 2025 / 2:00PM / Lauren Dana / Cannot Determine Size Text cleane…" at bounding box center [175, 14] width 212 height 8
drag, startPoint x: 76, startPoint y: 14, endPoint x: 214, endPoint y: 13, distance: 138.6
click at [214, 13] on small "/ September 17, 2025 / 2:00PM / Lauren Dana / Cannot Determine Size Text cleane…" at bounding box center [175, 14] width 212 height 8
copy small "September 17, 2025 / 2:00PM / Lauren Dana"
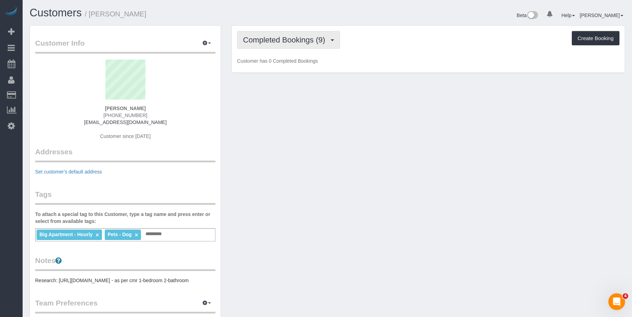
click at [268, 36] on span "Completed Bookings (9)" at bounding box center [286, 40] width 86 height 9
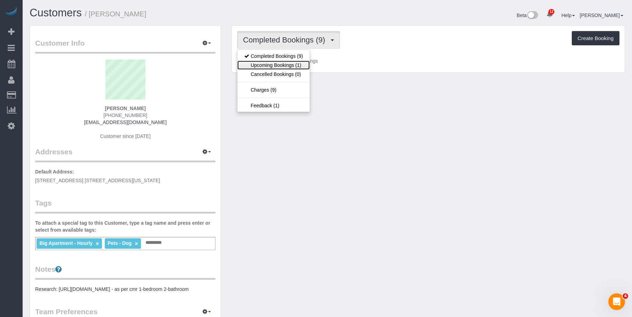
click at [268, 63] on link "Upcoming Bookings (1)" at bounding box center [273, 65] width 72 height 9
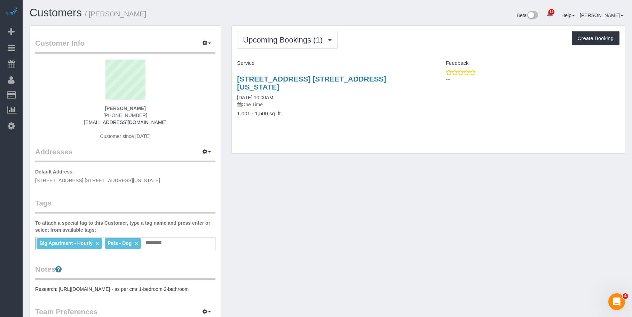
drag, startPoint x: 315, startPoint y: 105, endPoint x: 322, endPoint y: 93, distance: 13.7
click at [315, 111] on h4 "1,001 - 1,500 sq. ft." at bounding box center [330, 114] width 186 height 6
click at [343, 78] on link "[STREET_ADDRESS] [STREET_ADDRESS][US_STATE]" at bounding box center [311, 83] width 149 height 16
click at [262, 36] on span "Upcoming Bookings (1)" at bounding box center [284, 40] width 83 height 9
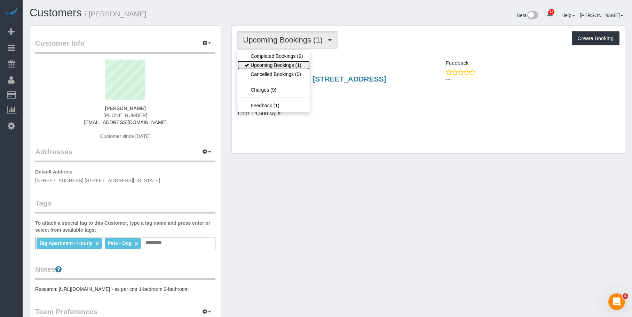
click at [264, 64] on link "Upcoming Bookings (1)" at bounding box center [273, 65] width 72 height 9
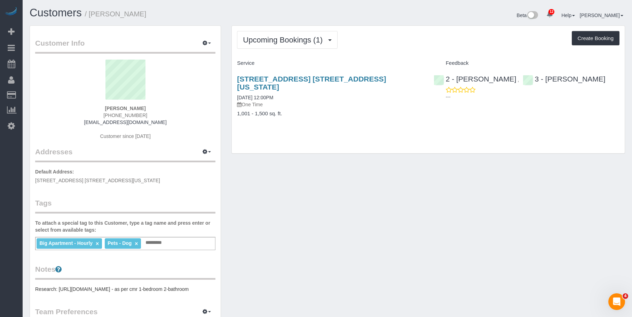
click at [380, 128] on div "Upcoming Bookings (1) Completed Bookings (9) Upcoming Bookings (1) Cancelled Bo…" at bounding box center [428, 89] width 393 height 127
click at [296, 76] on link "230 West 79th Street, Apt. 23n, New York, NY 10024" at bounding box center [311, 83] width 149 height 16
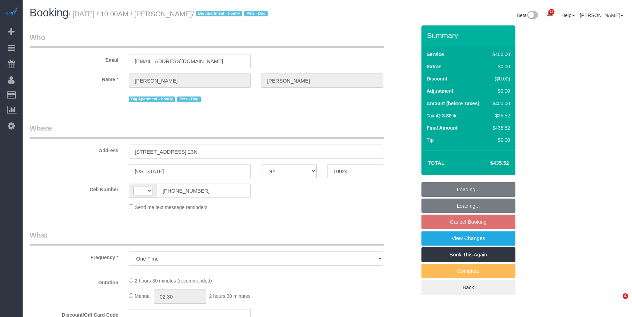
select select "NY"
select select "number:58"
select select "number:72"
select select "number:13"
select select "number:5"
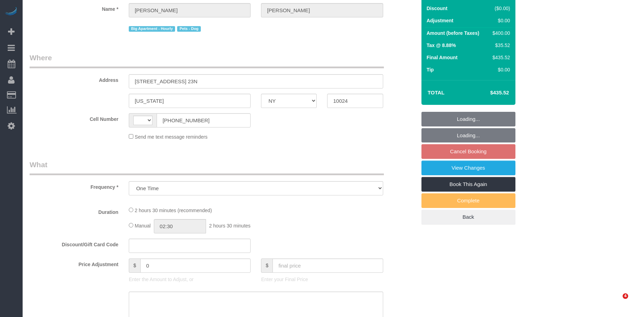
select select "string:[GEOGRAPHIC_DATA]"
select select "2"
select select "150"
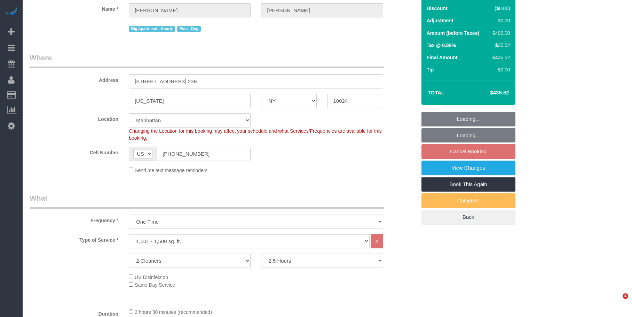
select select "string:stripe-pm_1QIE0P4VGloSiKo7MUBaprga"
select select "spot2"
select select "object:1349"
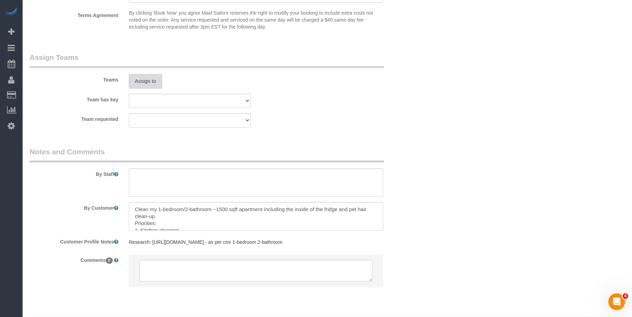
click at [141, 88] on button "Assign to" at bounding box center [145, 81] width 33 height 15
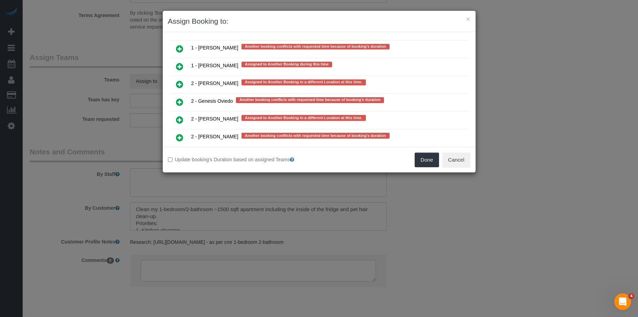
scroll to position [1323, 0]
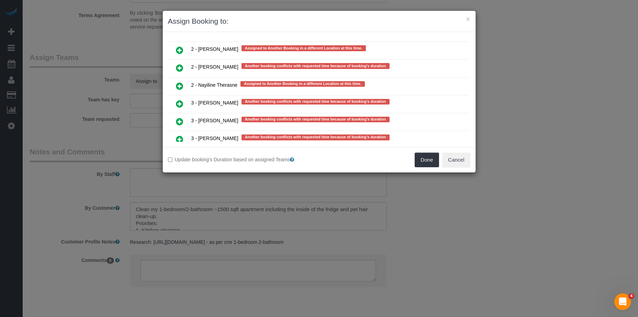
click at [180, 69] on icon at bounding box center [179, 68] width 7 height 8
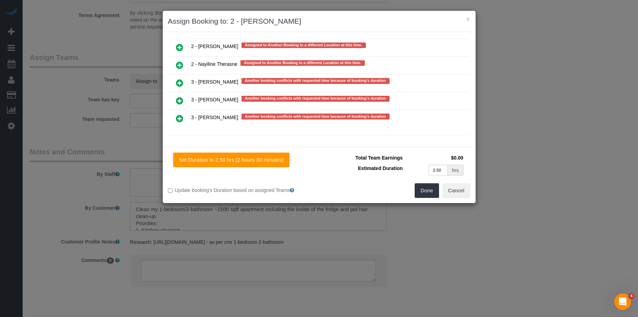
scroll to position [1346, 0]
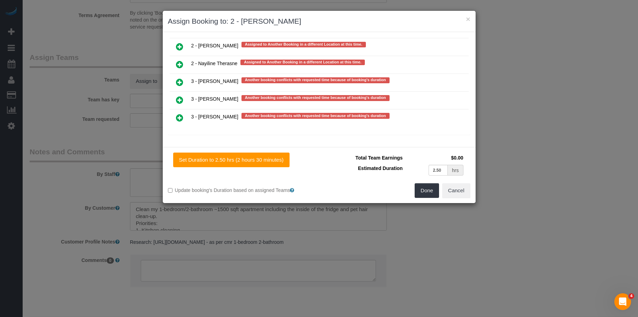
click at [178, 118] on icon at bounding box center [179, 118] width 7 height 8
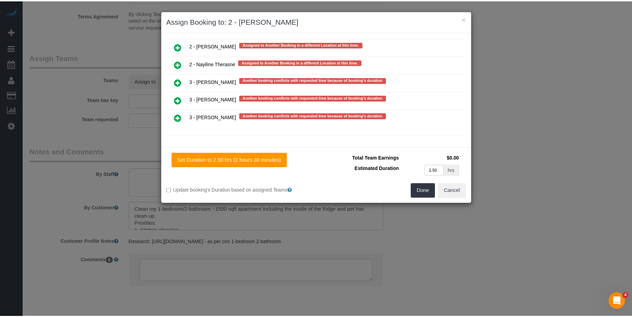
scroll to position [1348, 0]
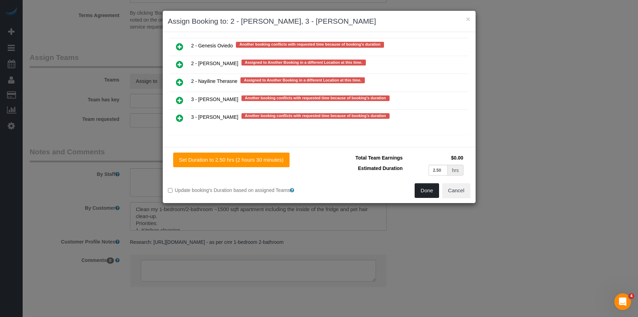
click at [424, 189] on button "Done" at bounding box center [426, 190] width 24 height 15
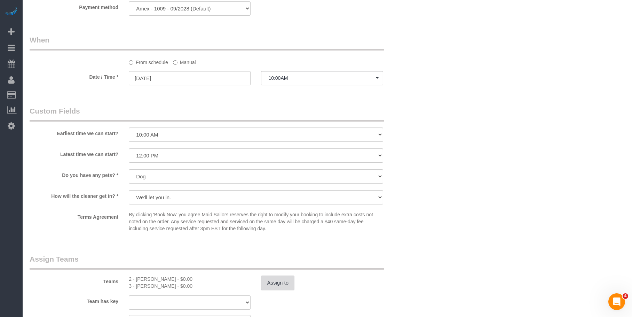
scroll to position [453, 0]
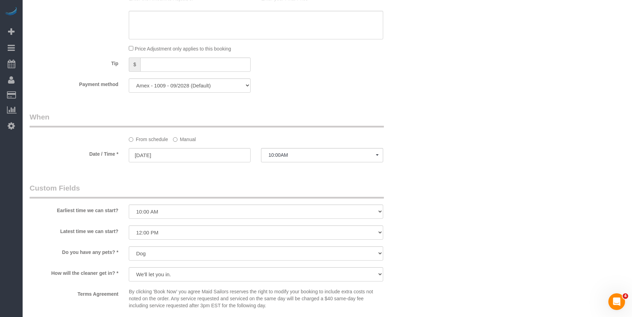
drag, startPoint x: 189, startPoint y: 148, endPoint x: 198, endPoint y: 157, distance: 12.6
click at [189, 143] on label "Manual" at bounding box center [184, 137] width 23 height 9
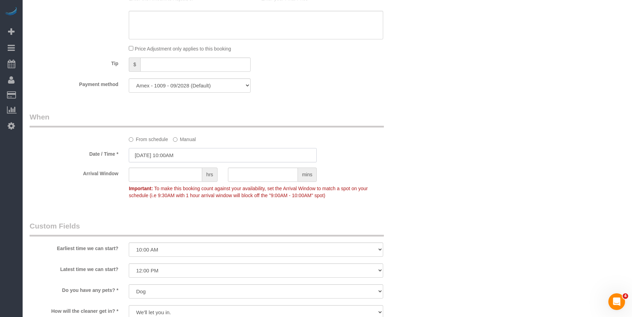
click at [213, 162] on input "09/06/2025 10:00AM" at bounding box center [223, 155] width 188 height 14
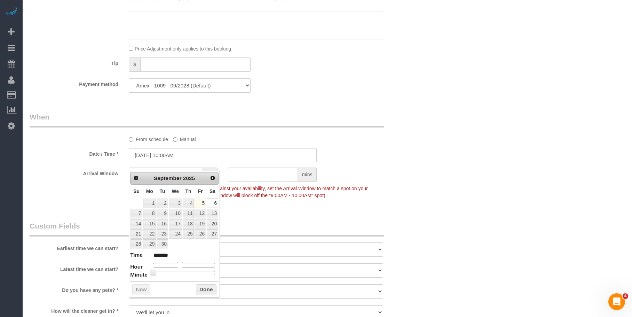
type input "09/06/2025 11:00AM"
type input "*******"
click at [185, 265] on span at bounding box center [182, 265] width 6 height 6
type input "09/06/2025 12:00PM"
type input "*******"
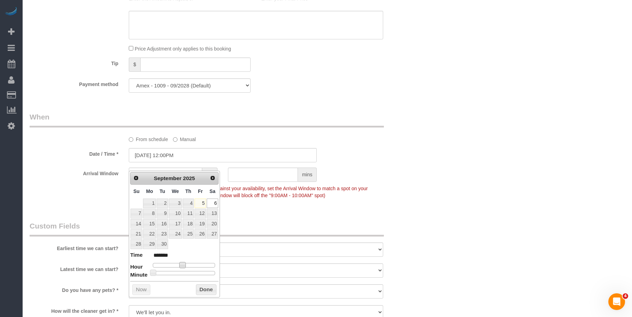
type input "09/06/2025 1:00PM"
type input "******"
type input "09/06/2025 12:00PM"
type input "*******"
click at [186, 267] on span at bounding box center [185, 265] width 6 height 6
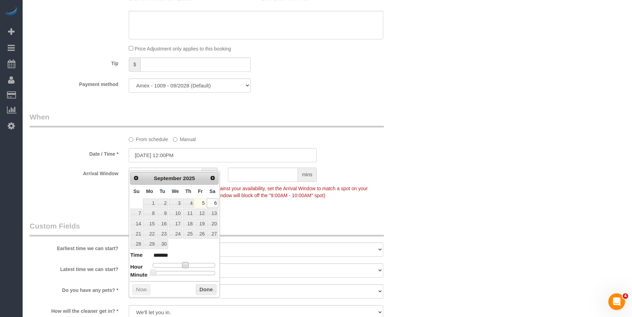
click at [444, 147] on div "Who Email santicampos71@gmail.com Name * Santiago Campos-Araoz Big Apartment - …" at bounding box center [328, 101] width 596 height 1057
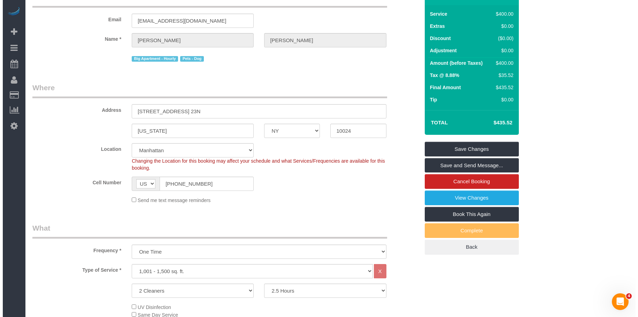
scroll to position [0, 0]
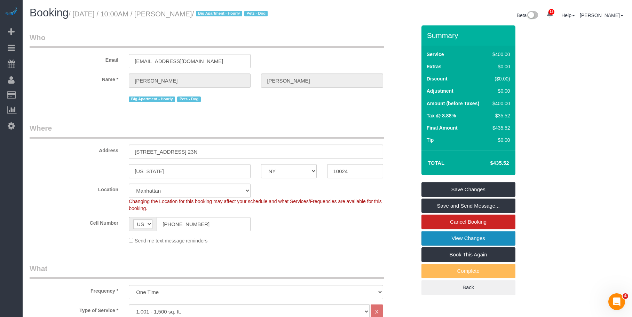
click at [448, 245] on link "View Changes" at bounding box center [469, 238] width 94 height 15
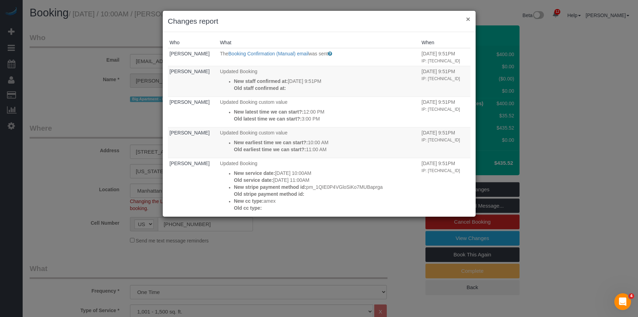
click at [468, 18] on button "×" at bounding box center [468, 18] width 4 height 7
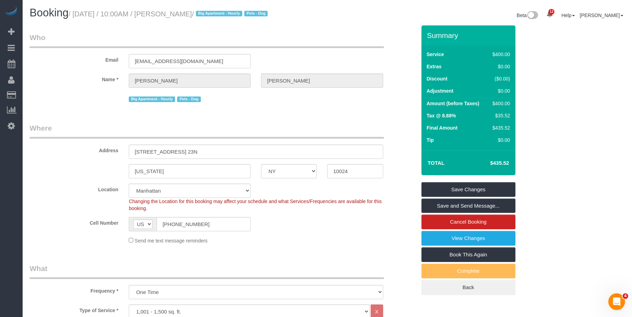
drag, startPoint x: 569, startPoint y: 149, endPoint x: 511, endPoint y: 196, distance: 75.0
click at [569, 149] on div "× Changes report Who What When Geraldine Ruiz The Booking Confirmation (Manual)…" at bounding box center [316, 158] width 632 height 317
click at [506, 197] on link "Save Changes" at bounding box center [469, 189] width 94 height 15
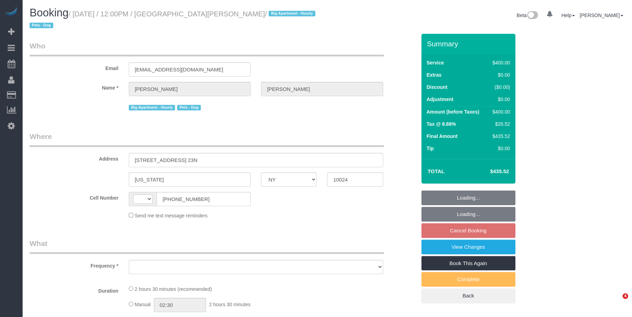
select select "NY"
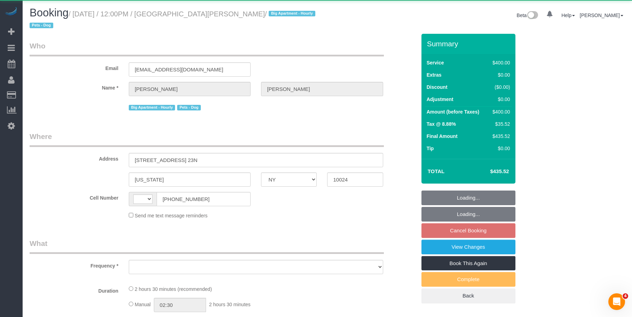
select select "string:[GEOGRAPHIC_DATA]"
select select "number:58"
select select "number:72"
select select "number:13"
select select "number:5"
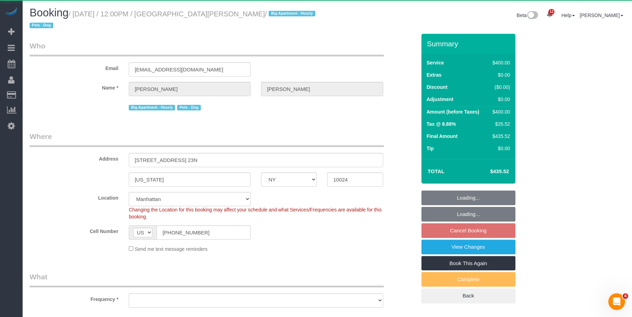
select select "object:883"
select select "string:stripe-pm_1QIE0P4VGloSiKo7MUBaprga"
select select "spot4"
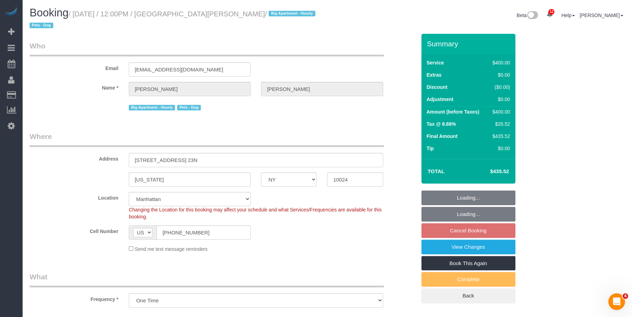
select select "object:1363"
select select "2"
select select "150"
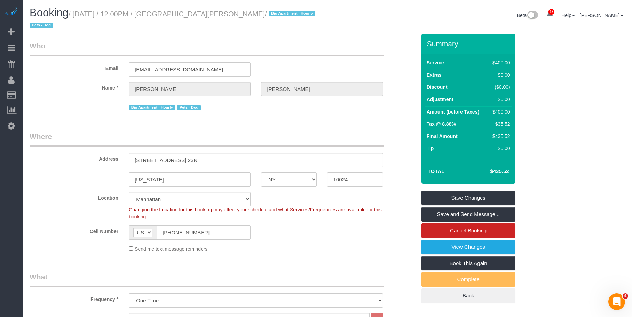
drag, startPoint x: 103, startPoint y: 44, endPoint x: 170, endPoint y: 49, distance: 67.1
click at [104, 44] on legend "Who" at bounding box center [207, 49] width 354 height 16
click at [429, 246] on link "View Changes" at bounding box center [469, 247] width 94 height 15
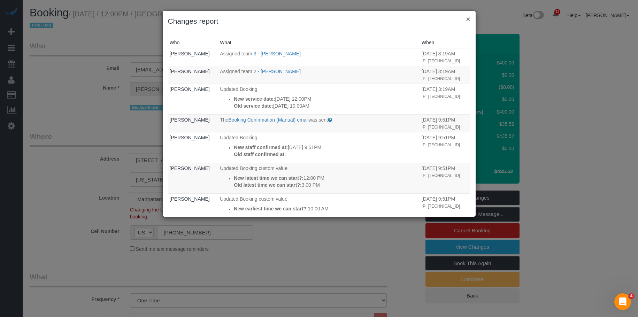
drag, startPoint x: 468, startPoint y: 20, endPoint x: 409, endPoint y: 22, distance: 59.6
click at [468, 20] on button "×" at bounding box center [468, 18] width 4 height 7
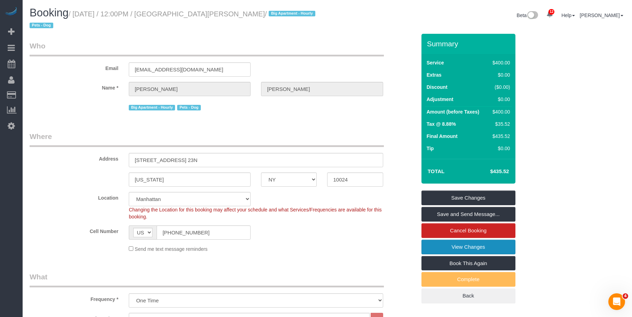
click at [429, 242] on link "View Changes" at bounding box center [469, 247] width 94 height 15
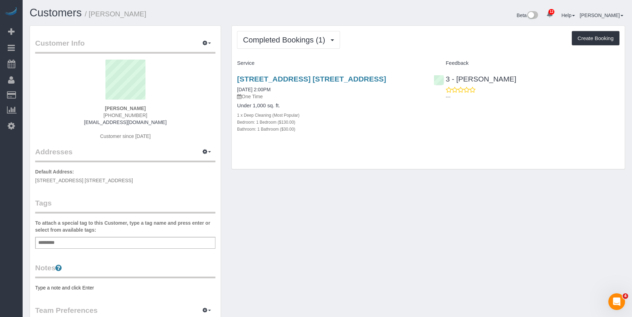
drag, startPoint x: 386, startPoint y: 112, endPoint x: 335, endPoint y: 58, distance: 73.6
click at [386, 112] on div "1 x Deep Cleaning (Most Popular)" at bounding box center [330, 114] width 186 height 7
click at [289, 30] on div "Completed Bookings (1) Completed Bookings (1) Upcoming Bookings (1) Cancelled B…" at bounding box center [428, 97] width 393 height 143
click at [312, 38] on span "Completed Bookings (1)" at bounding box center [286, 40] width 86 height 9
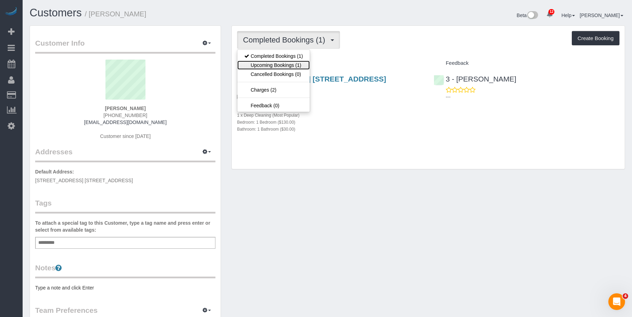
click at [300, 67] on link "Upcoming Bookings (1)" at bounding box center [273, 65] width 72 height 9
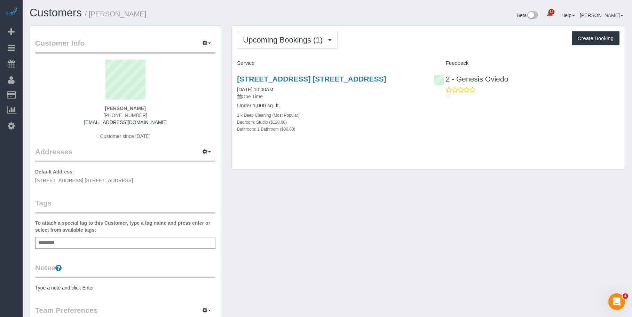
drag, startPoint x: 230, startPoint y: 77, endPoint x: 396, endPoint y: 72, distance: 166.2
click at [392, 79] on div "Upcoming Bookings (1) Completed Bookings (1) Upcoming Bookings (1) Cancelled Bo…" at bounding box center [428, 100] width 404 height 151
copy link "[STREET_ADDRESS] [STREET_ADDRESS]"
click at [367, 157] on div "Upcoming Bookings (1) Completed Bookings (1) Upcoming Bookings (1) Cancelled Bo…" at bounding box center [428, 97] width 393 height 143
click at [376, 141] on div "[STREET_ADDRESS] [STREET_ADDRESS] [DATE] 10:00AM One Time Under 1,000 sq. ft. 1…" at bounding box center [330, 107] width 196 height 77
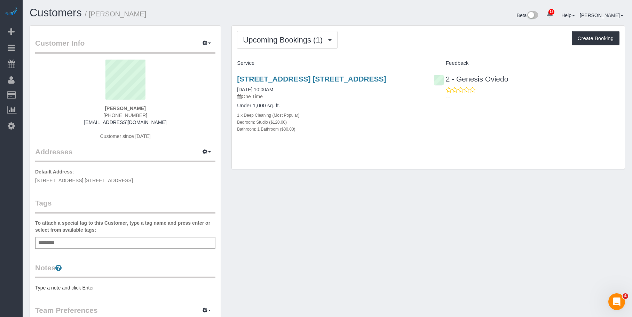
drag, startPoint x: 307, startPoint y: 154, endPoint x: 312, endPoint y: 117, distance: 37.2
click at [307, 154] on div "Upcoming Bookings (1) Completed Bookings (1) Upcoming Bookings (1) Cancelled Bo…" at bounding box center [428, 97] width 393 height 143
click at [338, 77] on link "[STREET_ADDRESS] [STREET_ADDRESS]" at bounding box center [311, 79] width 149 height 8
click at [140, 244] on div "Add a tag" at bounding box center [125, 243] width 180 height 12
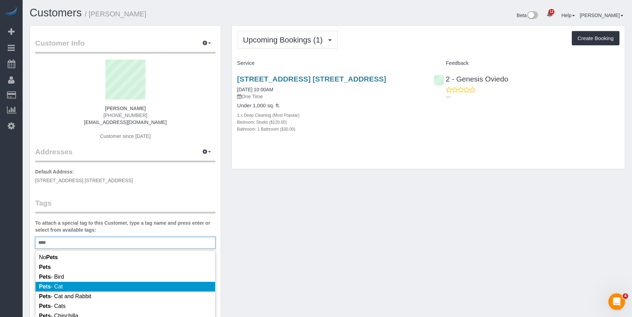
type input "****"
click at [117, 285] on li "Pets - Cat" at bounding box center [126, 287] width 180 height 10
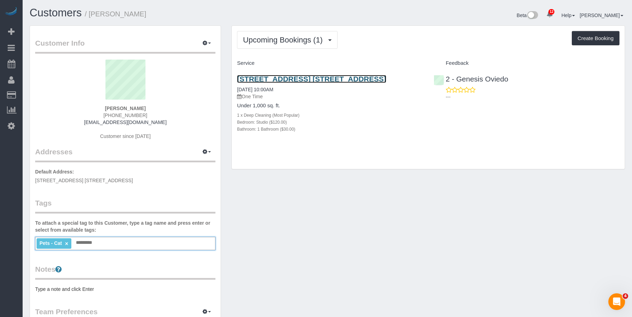
click at [327, 77] on link "10 City Point, Apt. 39h, Brooklyn, NY 11201" at bounding box center [311, 79] width 149 height 8
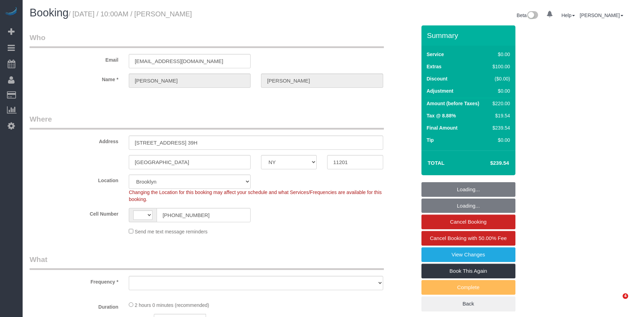
select select "NY"
select select "string:[GEOGRAPHIC_DATA]"
select select "object:833"
select select "spot1"
select select "number:89"
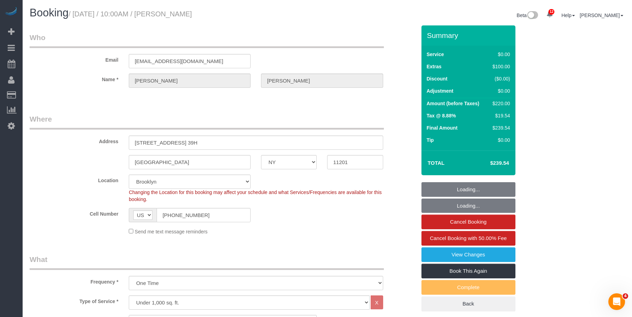
select select "number:74"
select select "number:14"
select select "number:6"
select select "object:1345"
select select "string:stripe-pm_1RRJXB4VGloSiKo7ygoYfvdN"
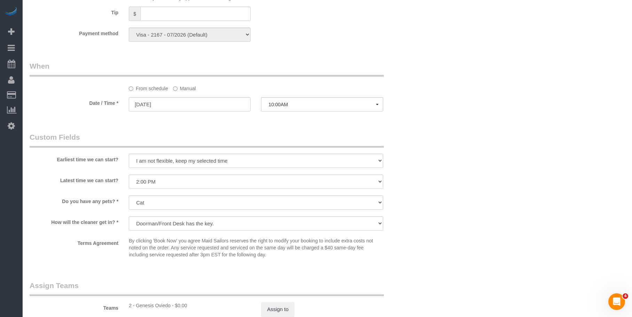
scroll to position [627, 0]
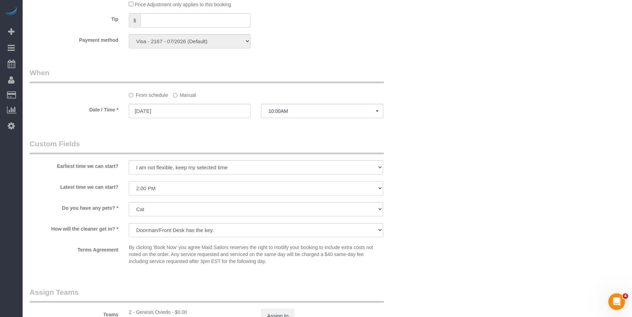
click at [214, 186] on select "I am not flexible, keep my selected time 8:00 AM 9:00 AM 10:00 AM 11:00 AM 12:0…" at bounding box center [256, 188] width 254 height 14
select select "number:90"
click at [129, 181] on select "I am not flexible, keep my selected time 8:00 AM 9:00 AM 10:00 AM 11:00 AM 12:0…" at bounding box center [256, 188] width 254 height 14
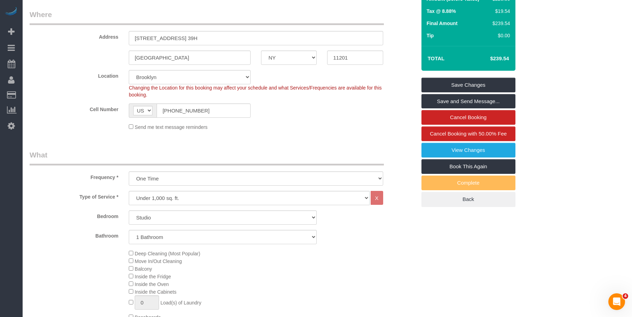
scroll to position [0, 0]
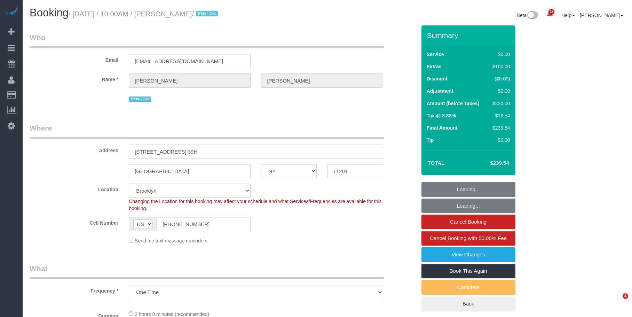
select select "NY"
select select "number:89"
select select "number:74"
select select "number:14"
select select "number:6"
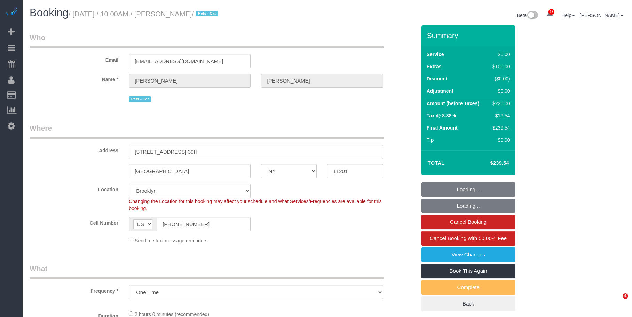
select select "object:883"
select select "spot1"
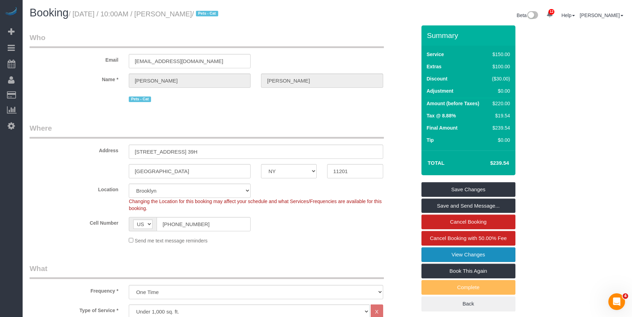
click at [454, 253] on link "View Changes" at bounding box center [469, 254] width 94 height 15
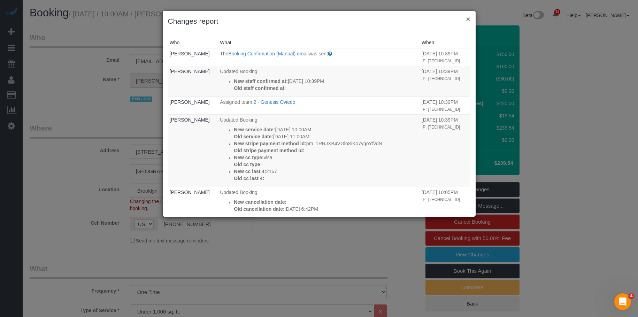
click at [467, 20] on button "×" at bounding box center [468, 18] width 4 height 7
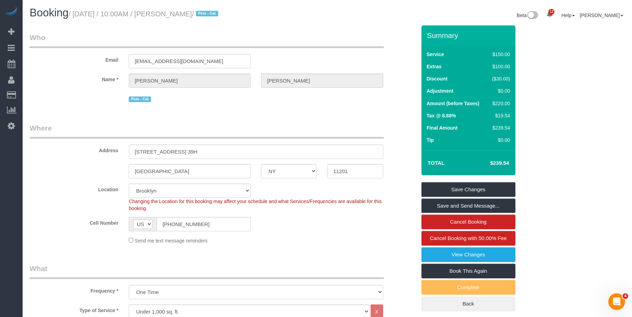
drag, startPoint x: 180, startPoint y: 12, endPoint x: 221, endPoint y: 14, distance: 41.5
click at [220, 14] on small "/ [DATE] / 10:00AM / [PERSON_NAME] / Pets - Cat" at bounding box center [145, 14] width 152 height 8
copy small "[PERSON_NAME]"
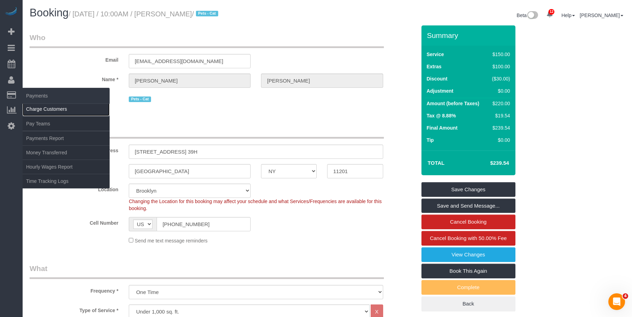
click at [37, 105] on link "Charge Customers" at bounding box center [66, 109] width 87 height 14
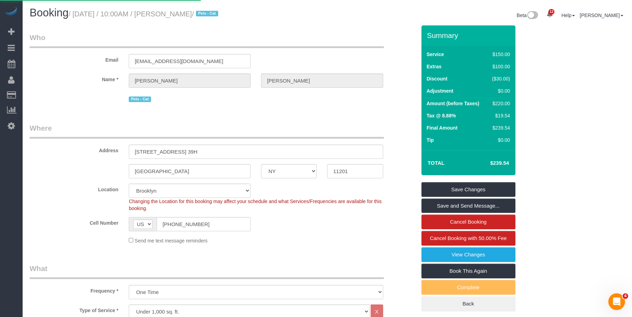
select select
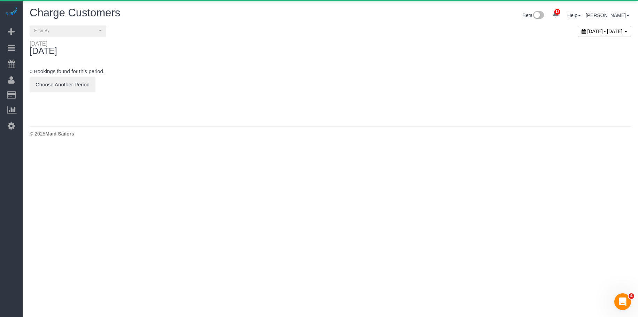
drag, startPoint x: 294, startPoint y: 61, endPoint x: 460, endPoint y: 47, distance: 167.4
click at [294, 61] on div "[DATE] 0 Bookings found for this period. Choose Another Period" at bounding box center [330, 74] width 601 height 69
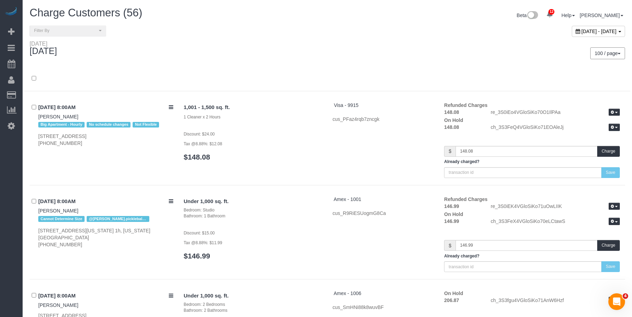
scroll to position [1691, 0]
